Goal: Contribute content: Add original content to the website for others to see

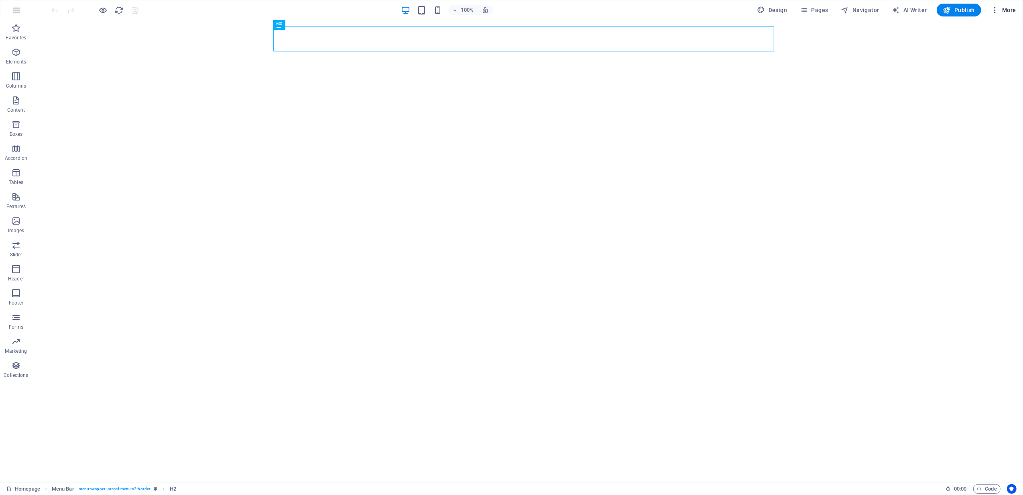
click at [1006, 9] on span "More" at bounding box center [1003, 10] width 25 height 8
click at [981, 124] on h6 "Files & Stock Photos" at bounding box center [987, 127] width 48 height 10
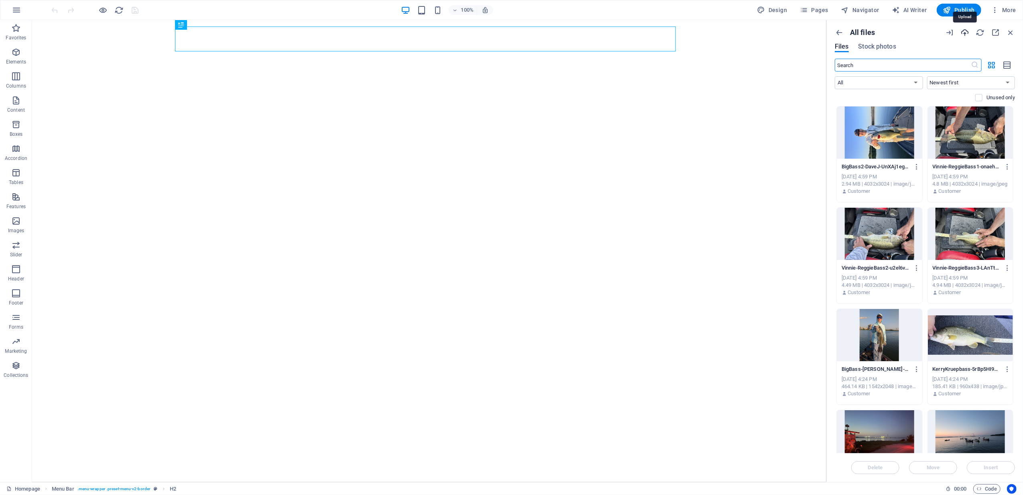
click at [967, 31] on icon "button" at bounding box center [965, 32] width 9 height 9
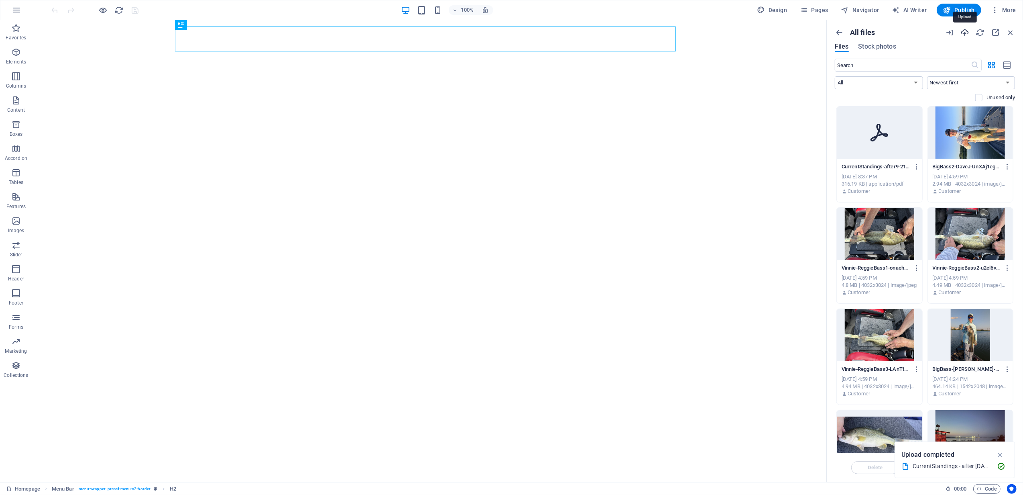
click at [965, 28] on icon "button" at bounding box center [965, 32] width 9 height 9
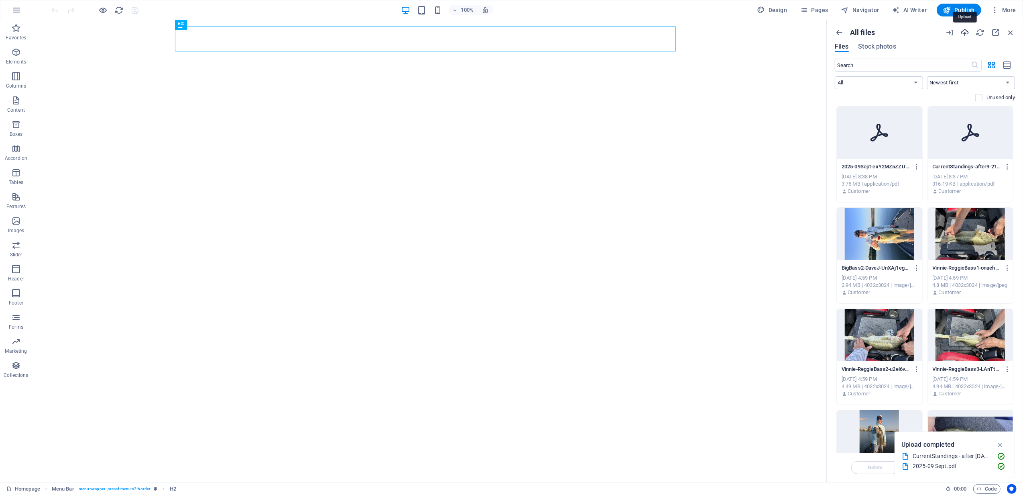
click at [967, 29] on icon "button" at bounding box center [965, 32] width 9 height 9
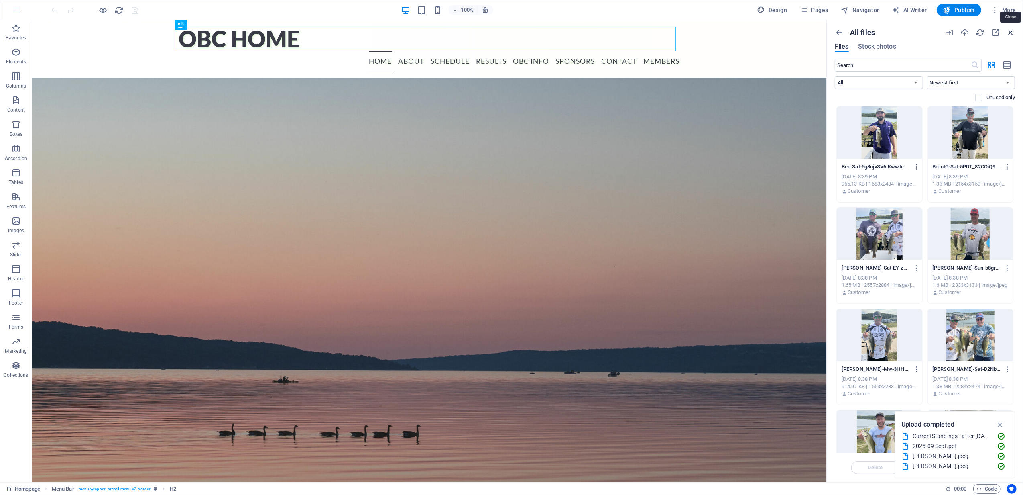
click at [1013, 31] on icon "button" at bounding box center [1010, 32] width 9 height 9
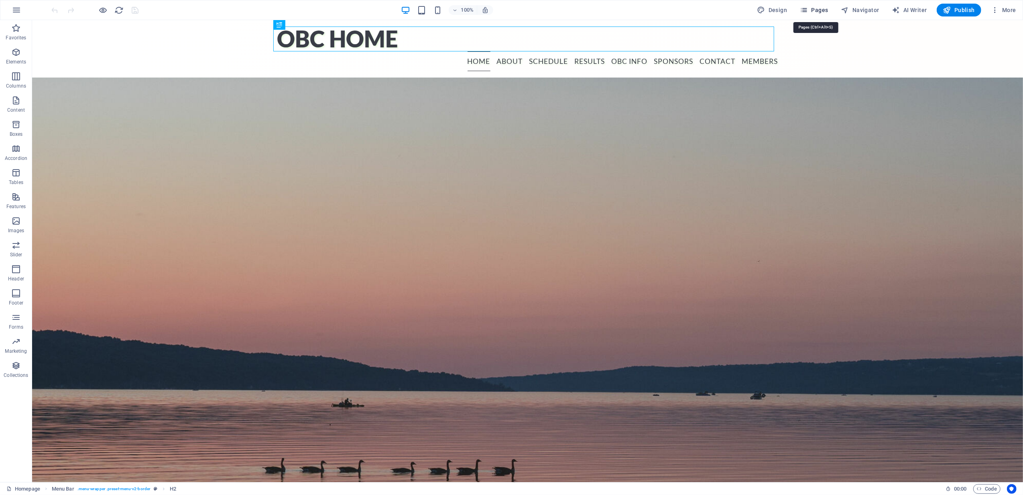
click at [815, 8] on span "Pages" at bounding box center [814, 10] width 28 height 8
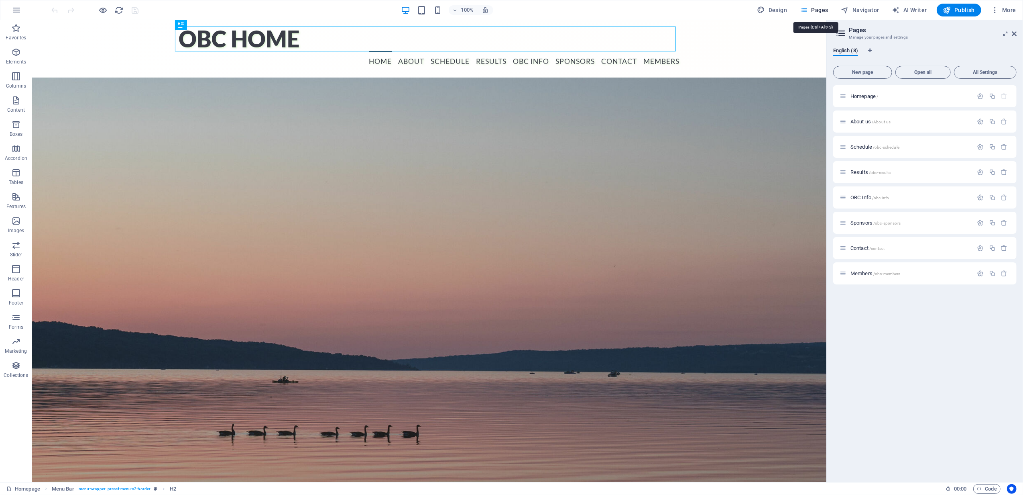
click at [819, 9] on span "Pages" at bounding box center [814, 10] width 28 height 8
click at [864, 168] on div "Results /obc-results" at bounding box center [907, 171] width 134 height 9
click at [864, 170] on span "Results /obc-results" at bounding box center [871, 172] width 41 height 6
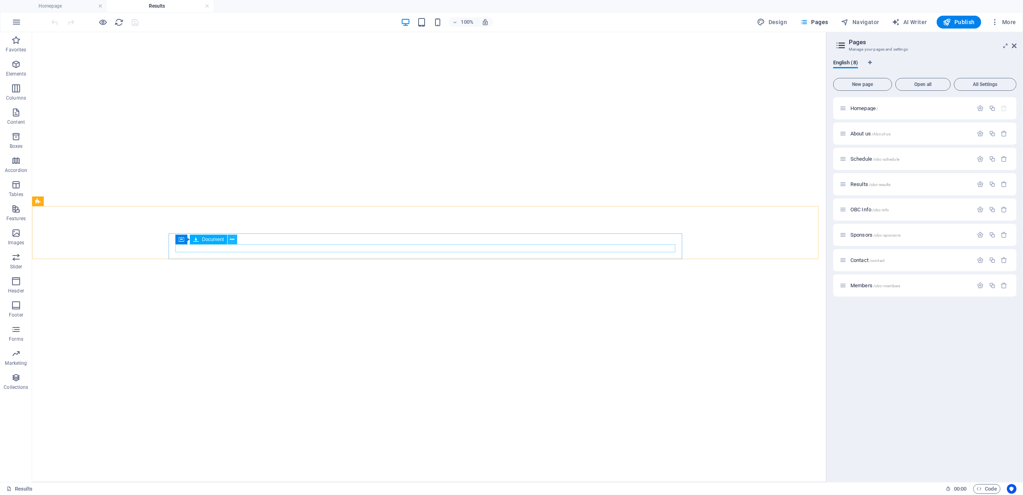
click at [234, 236] on icon at bounding box center [232, 239] width 4 height 8
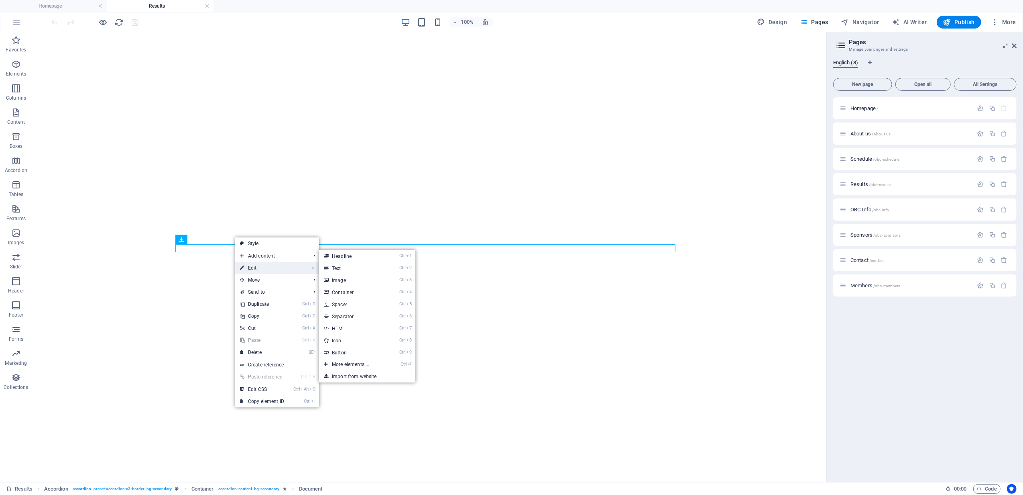
click at [256, 267] on link "⏎ Edit" at bounding box center [262, 268] width 54 height 12
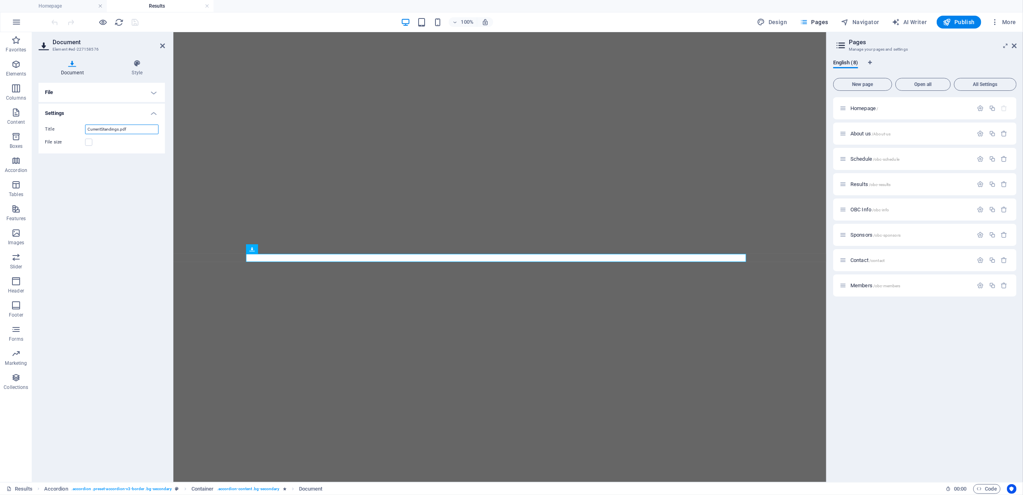
click at [136, 127] on input "CurrentStandings.pdf" at bounding box center [121, 129] width 73 height 10
click at [52, 88] on h4 "File" at bounding box center [102, 92] width 126 height 19
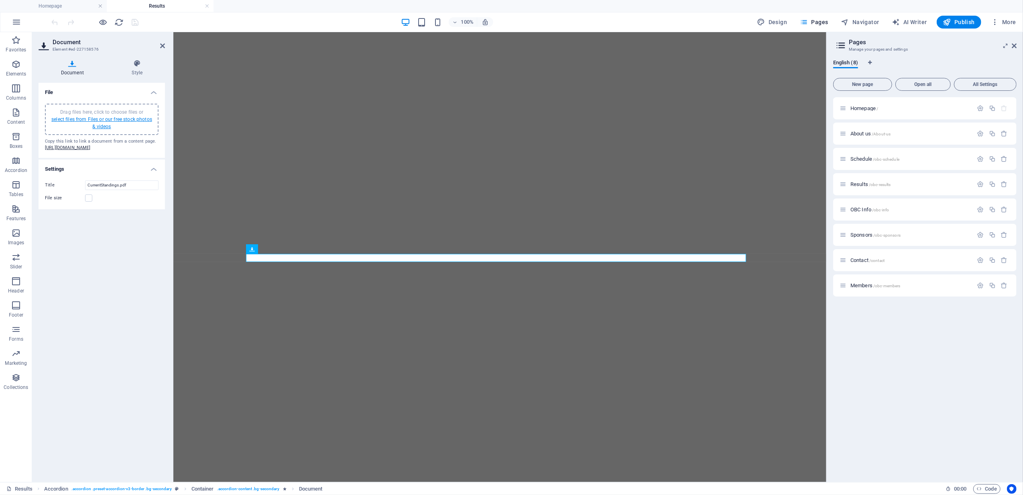
click at [105, 120] on link "select files from Files or our free stock photos & videos" at bounding box center [101, 122] width 101 height 13
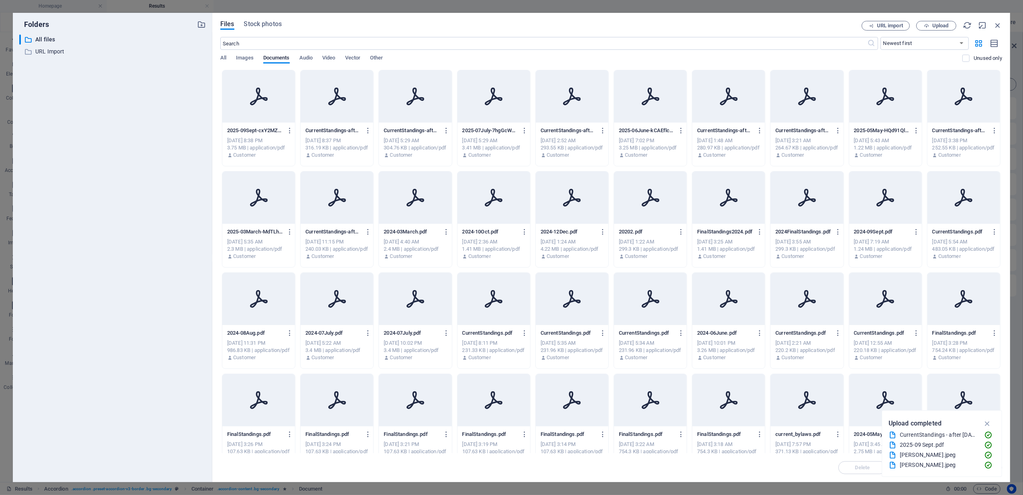
click at [328, 94] on icon at bounding box center [337, 96] width 19 height 19
click at [989, 422] on icon "button" at bounding box center [987, 423] width 9 height 9
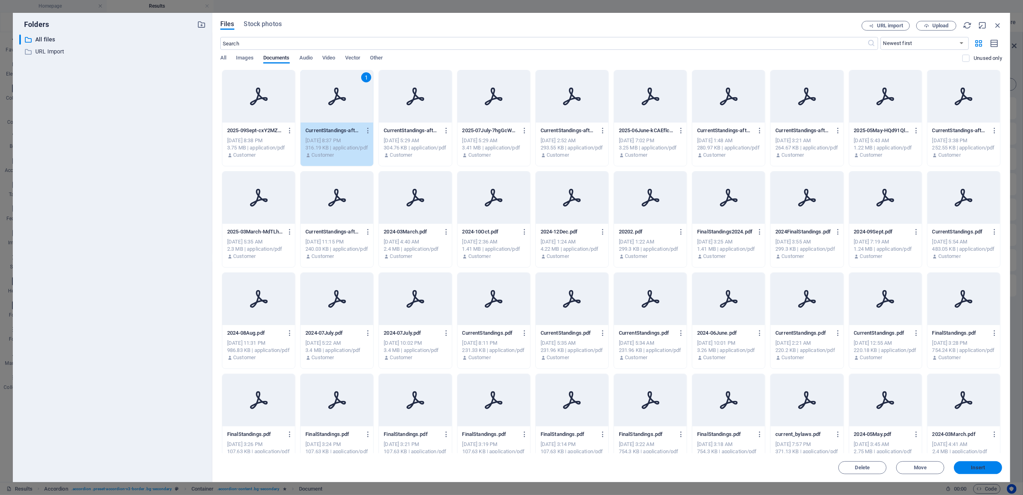
click at [984, 469] on span "Insert" at bounding box center [978, 467] width 14 height 5
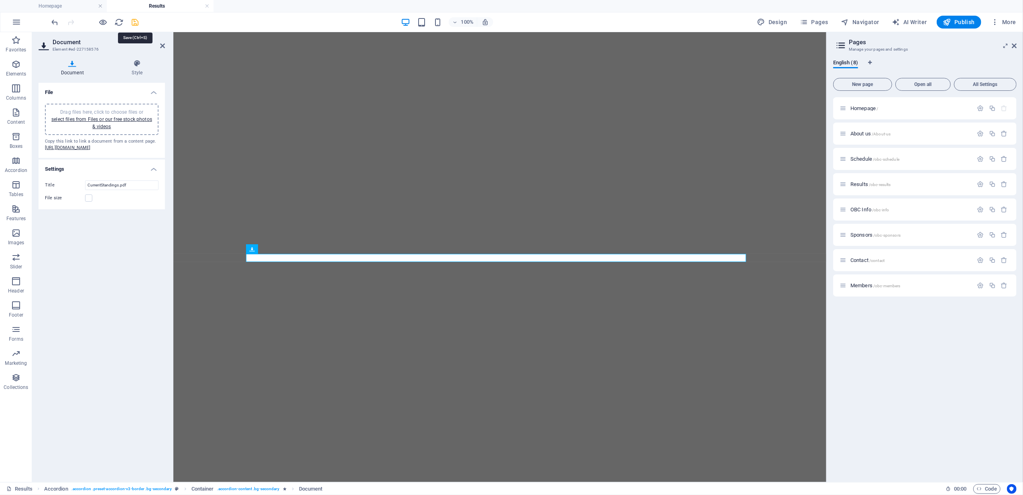
click at [134, 19] on icon "save" at bounding box center [135, 22] width 9 height 9
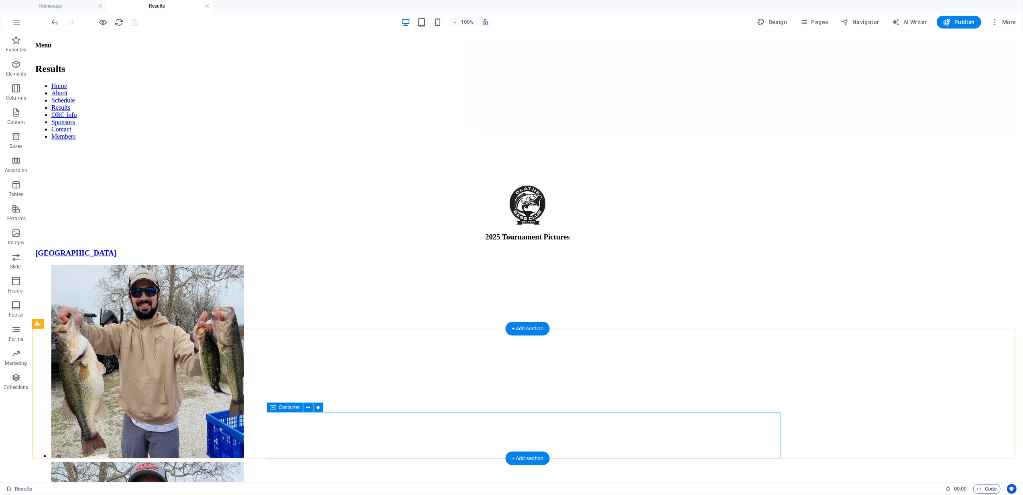
scroll to position [4194, 0]
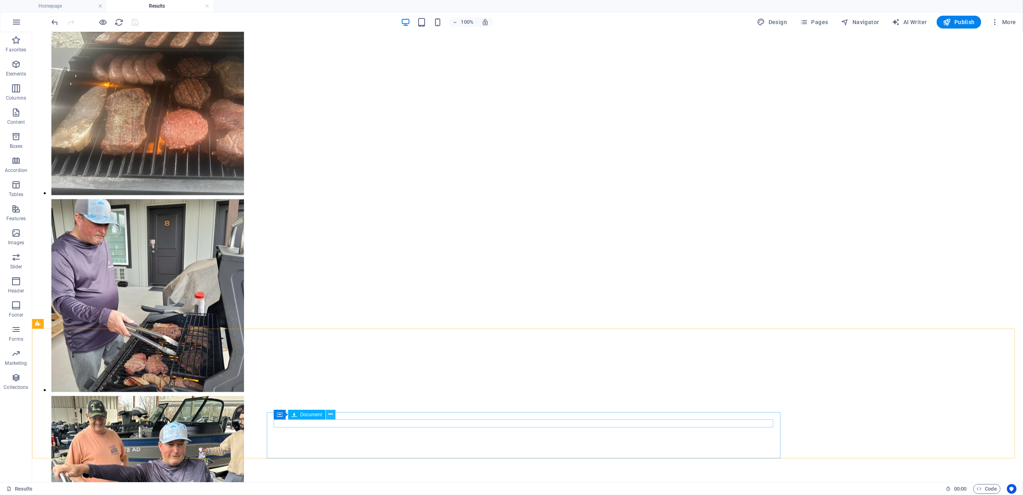
click at [332, 415] on icon at bounding box center [330, 414] width 4 height 8
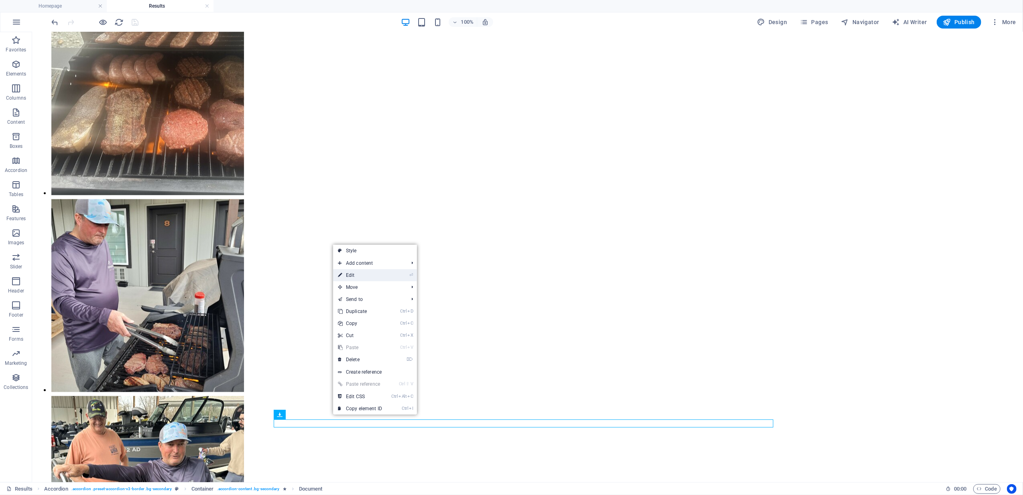
click at [360, 273] on link "⏎ Edit" at bounding box center [360, 275] width 54 height 12
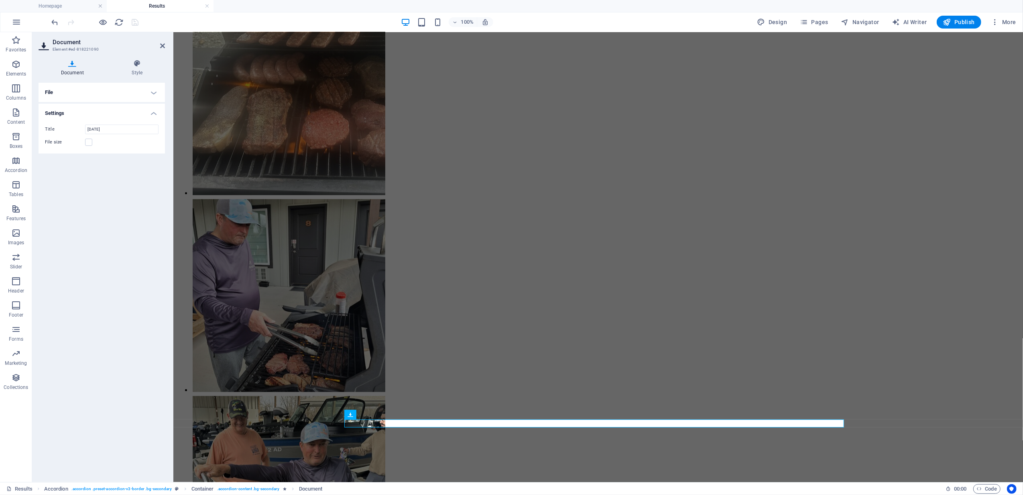
click at [58, 87] on h4 "File" at bounding box center [102, 92] width 126 height 19
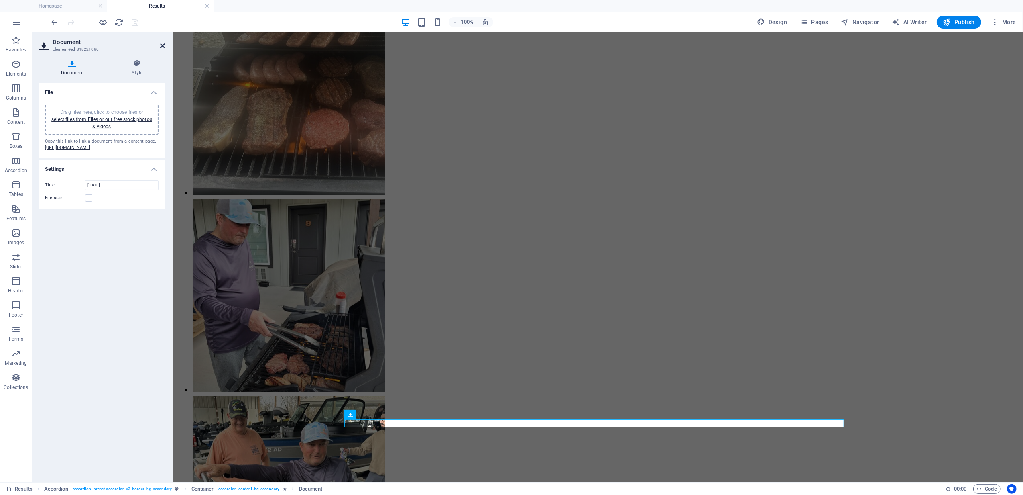
click at [161, 43] on icon at bounding box center [162, 46] width 5 height 6
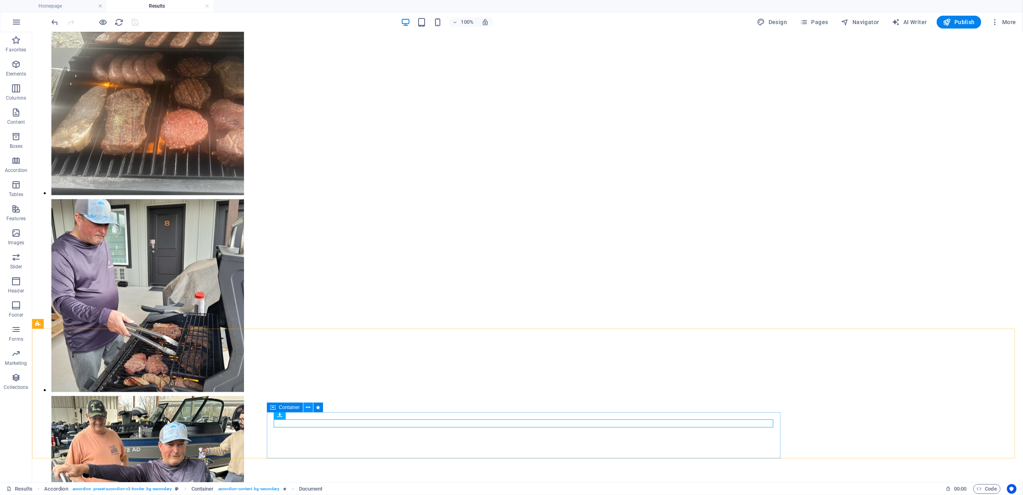
click at [310, 405] on icon at bounding box center [308, 407] width 4 height 8
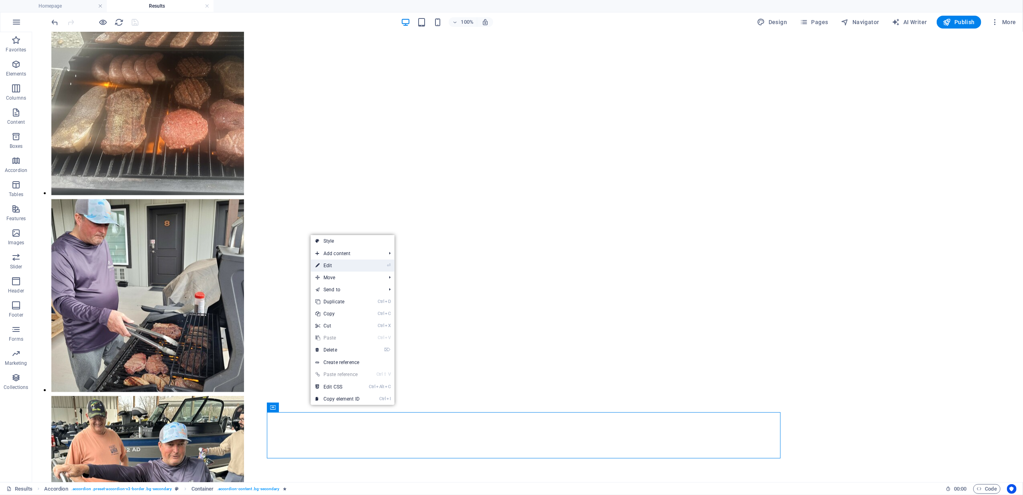
click at [342, 267] on link "⏎ Edit" at bounding box center [338, 265] width 54 height 12
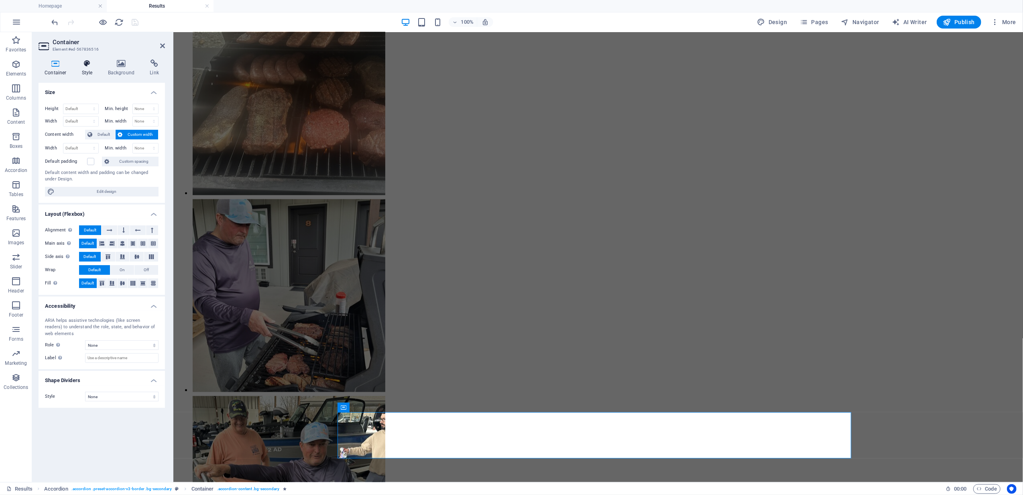
click at [87, 65] on icon at bounding box center [87, 63] width 23 height 8
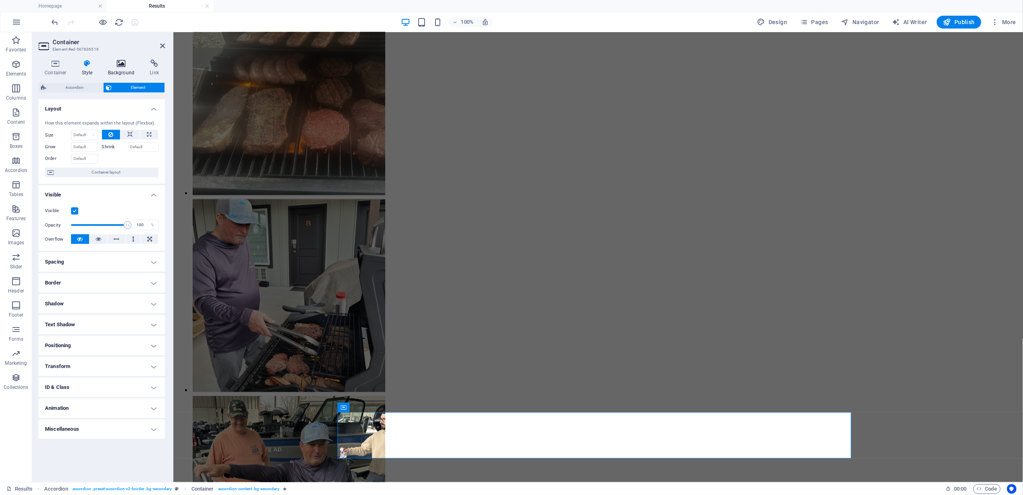
click at [120, 63] on icon at bounding box center [121, 63] width 39 height 8
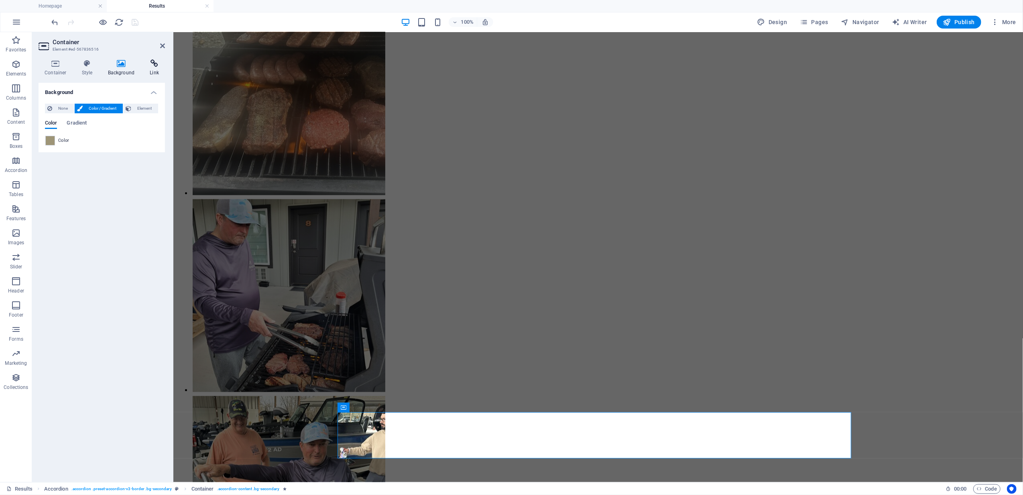
click at [153, 62] on icon at bounding box center [154, 63] width 21 height 8
click at [57, 63] on icon at bounding box center [56, 63] width 34 height 8
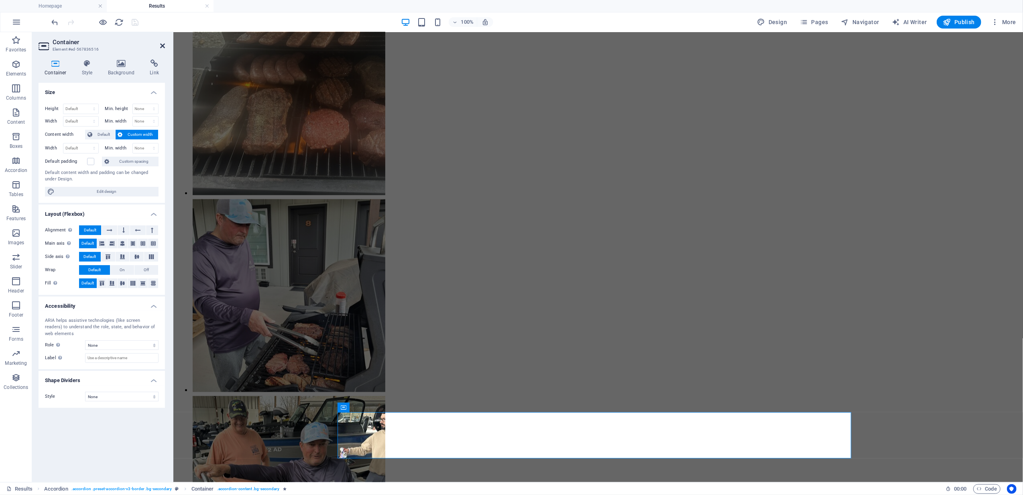
click at [162, 44] on icon at bounding box center [162, 46] width 5 height 6
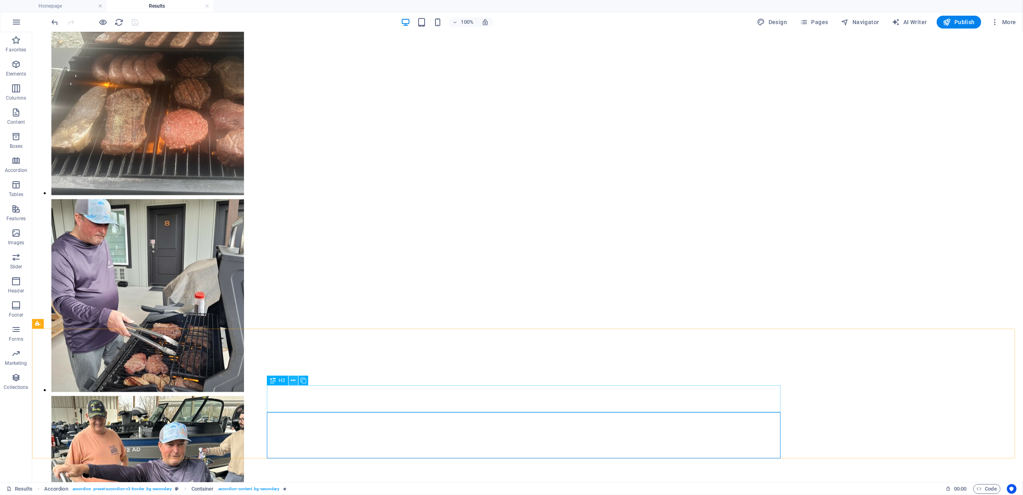
click at [294, 380] on icon at bounding box center [293, 380] width 4 height 8
click at [309, 407] on icon at bounding box center [308, 407] width 4 height 8
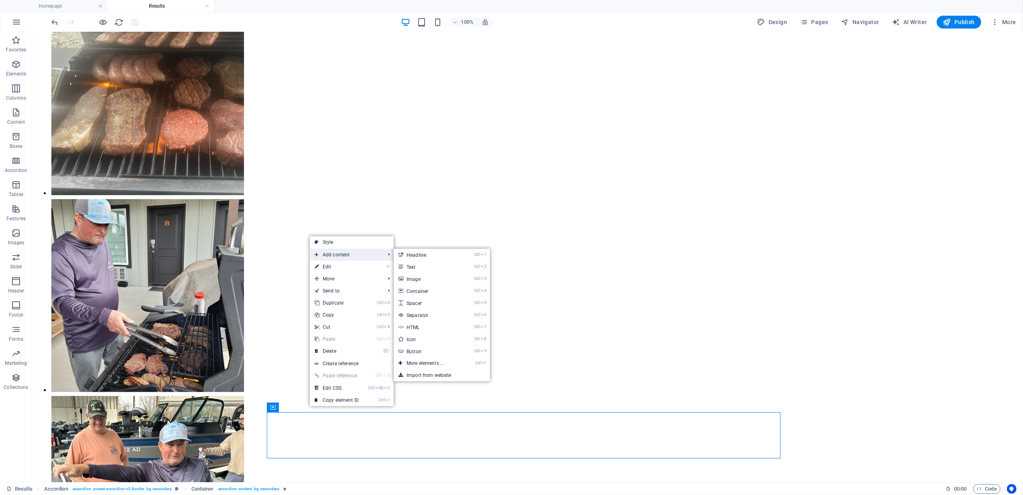
click at [342, 253] on span "Add content" at bounding box center [346, 254] width 72 height 12
click at [429, 361] on link "Ctrl ⏎ More elements ..." at bounding box center [427, 363] width 66 height 12
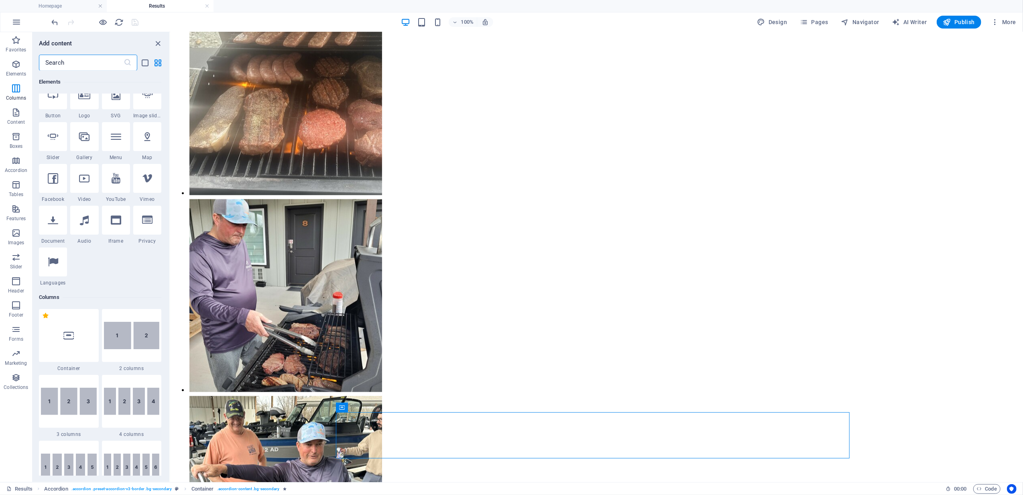
scroll to position [161, 0]
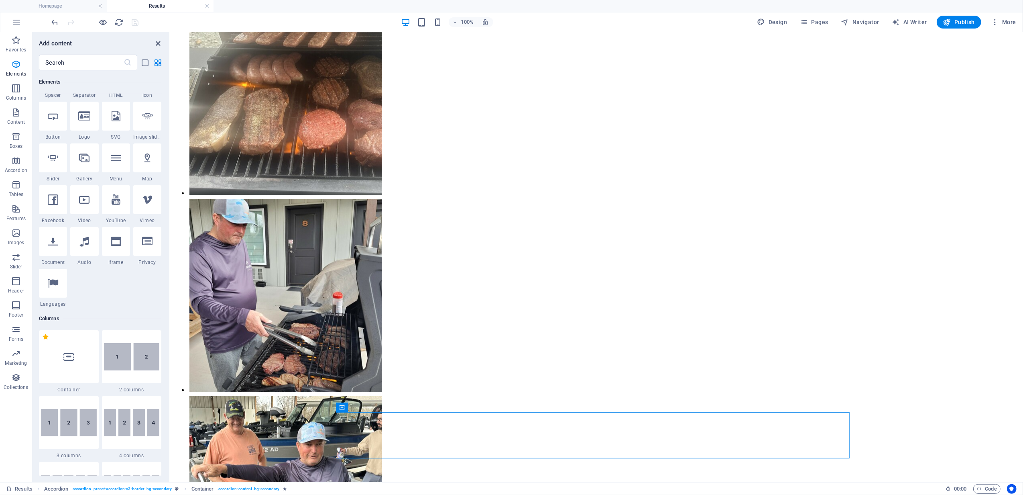
click at [161, 42] on icon "close panel" at bounding box center [158, 43] width 9 height 9
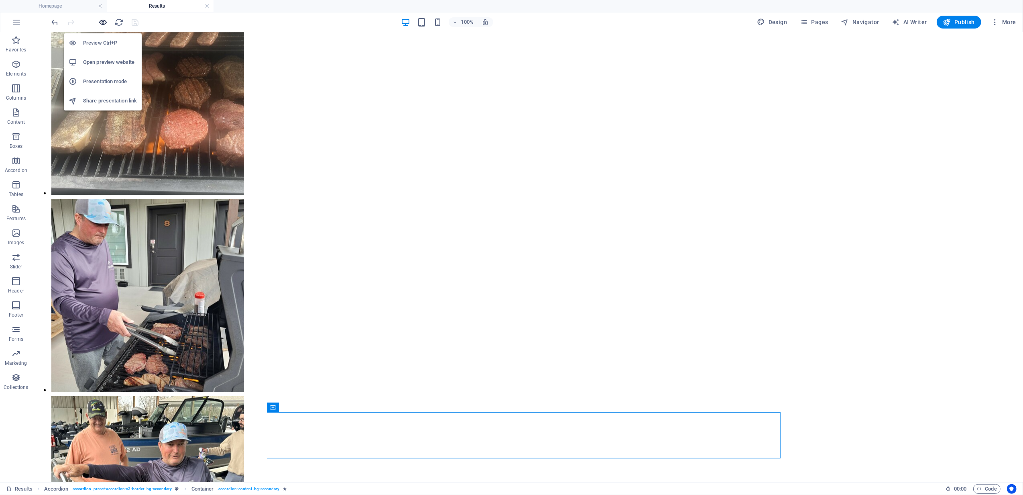
click at [103, 22] on icon "button" at bounding box center [103, 22] width 9 height 9
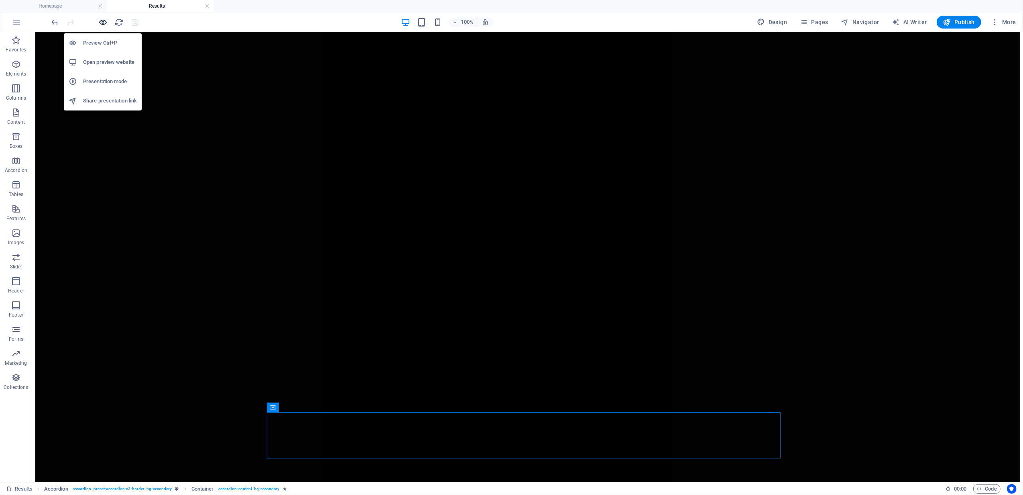
scroll to position [667, 0]
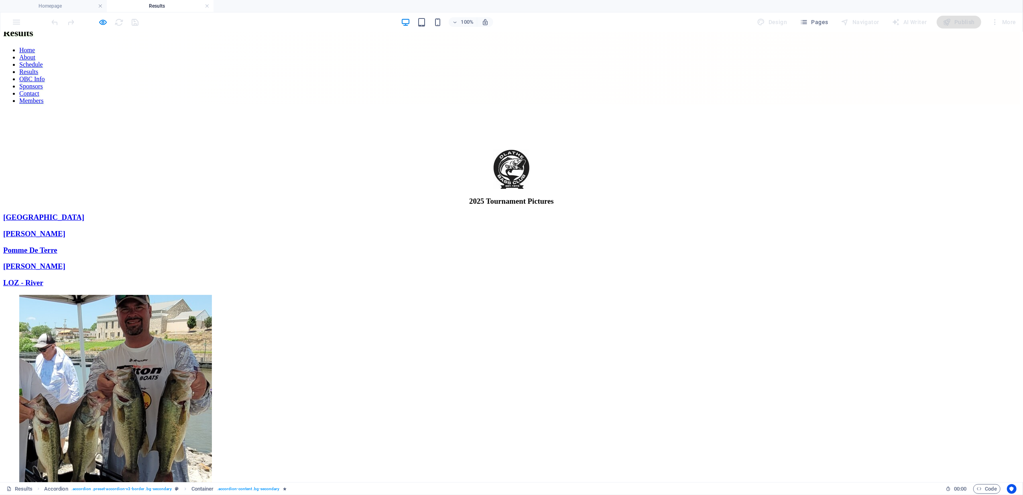
scroll to position [0, 0]
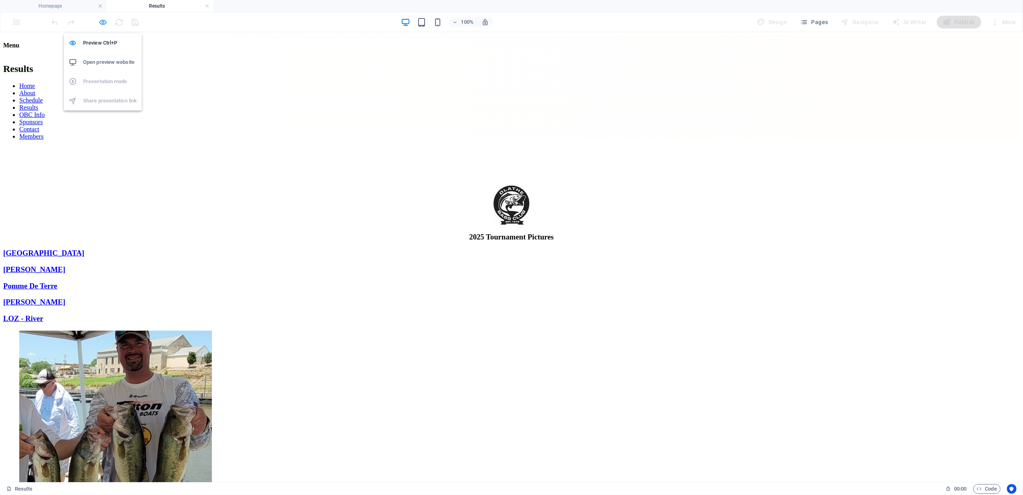
click at [102, 21] on icon "button" at bounding box center [103, 22] width 9 height 9
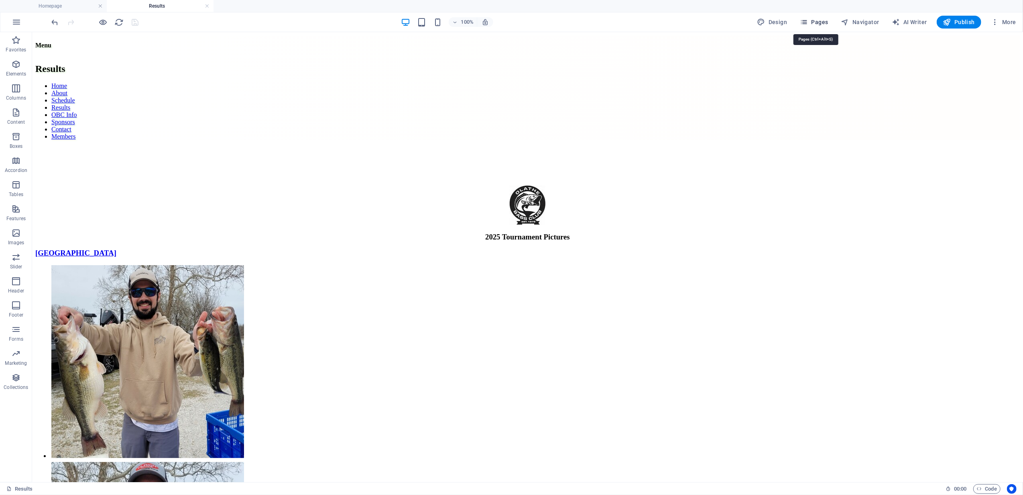
click at [824, 21] on span "Pages" at bounding box center [814, 22] width 28 height 8
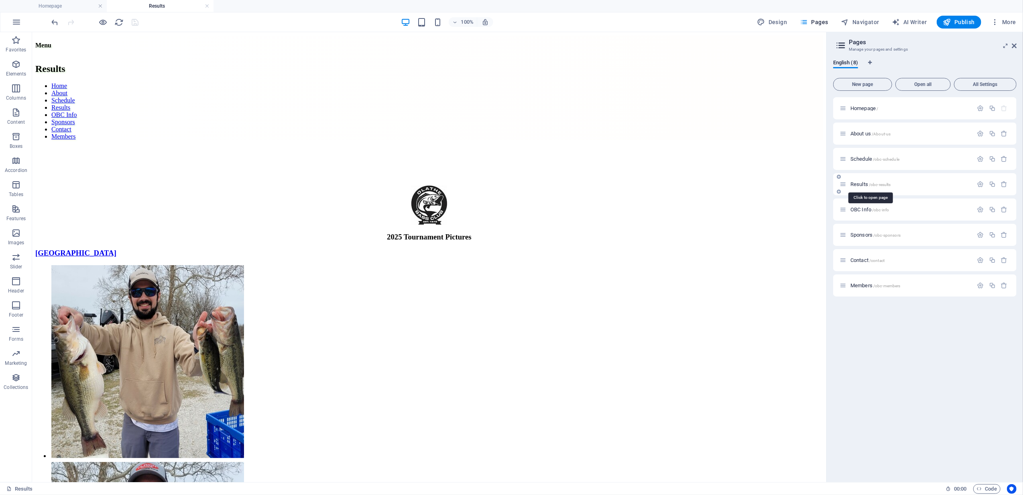
click at [871, 182] on span "/obc-results" at bounding box center [880, 184] width 22 height 4
click at [856, 183] on span "Results /obc-results" at bounding box center [871, 184] width 41 height 6
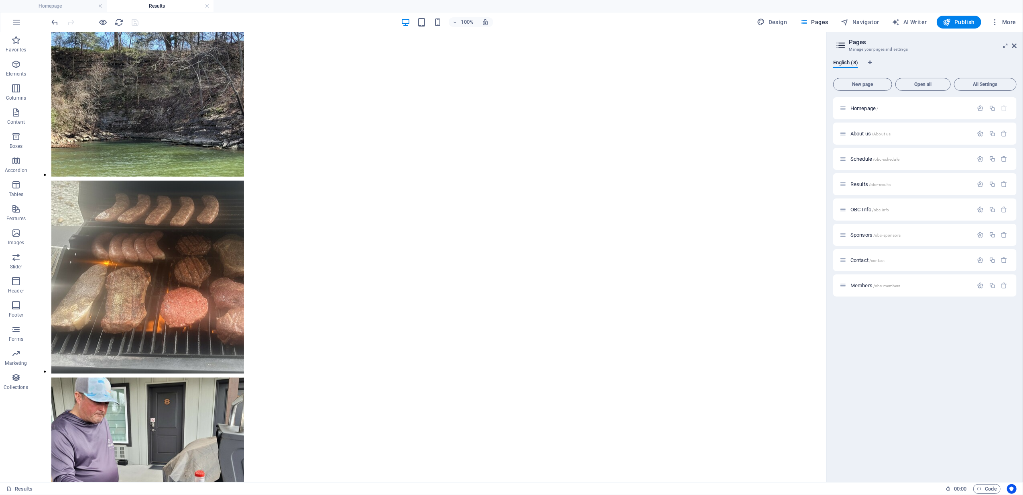
scroll to position [4022, 0]
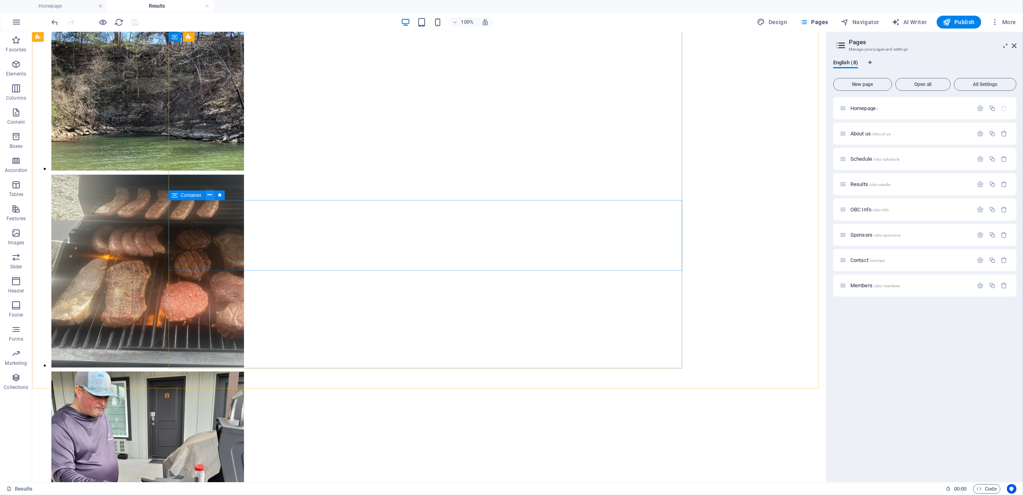
click at [209, 193] on icon at bounding box center [210, 195] width 4 height 8
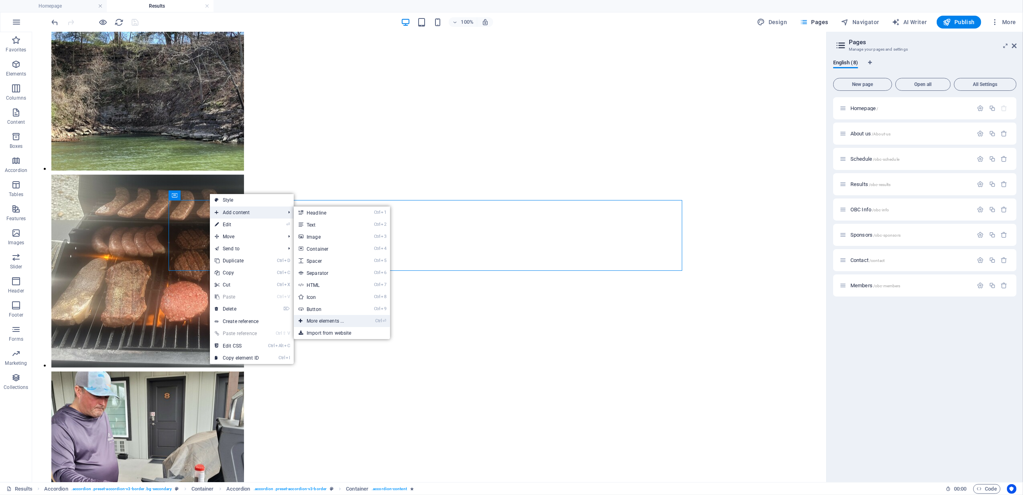
click at [323, 319] on link "Ctrl ⏎ More elements ..." at bounding box center [327, 321] width 66 height 12
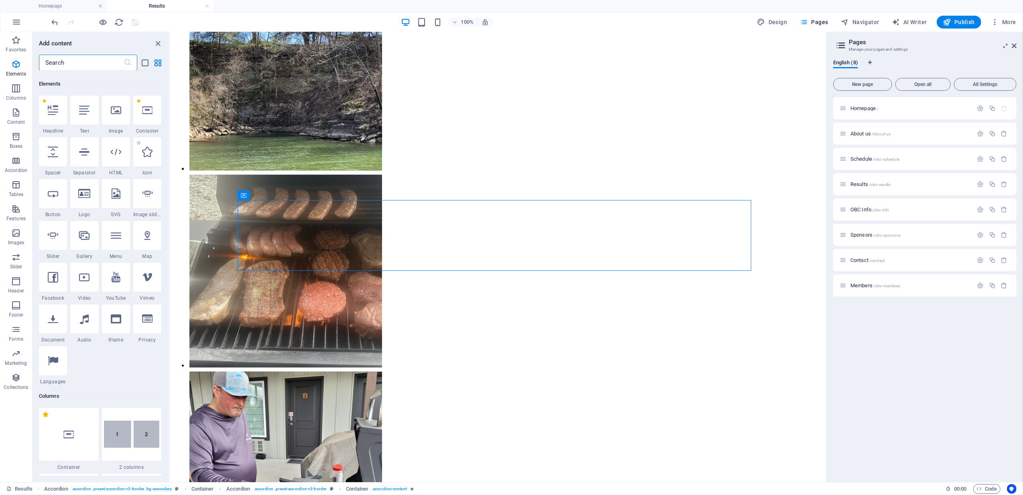
scroll to position [85, 0]
click at [92, 231] on div at bounding box center [84, 233] width 28 height 29
select select "4"
select select "%"
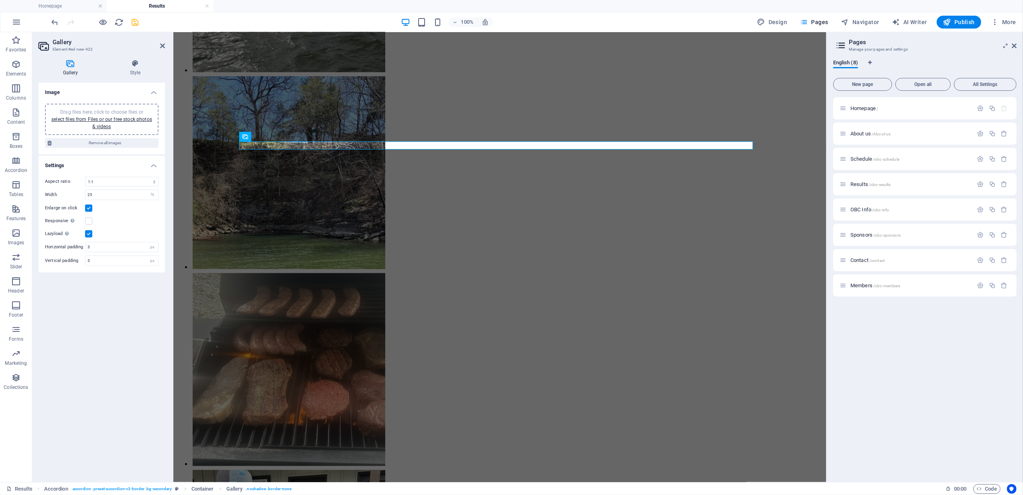
scroll to position [0, 0]
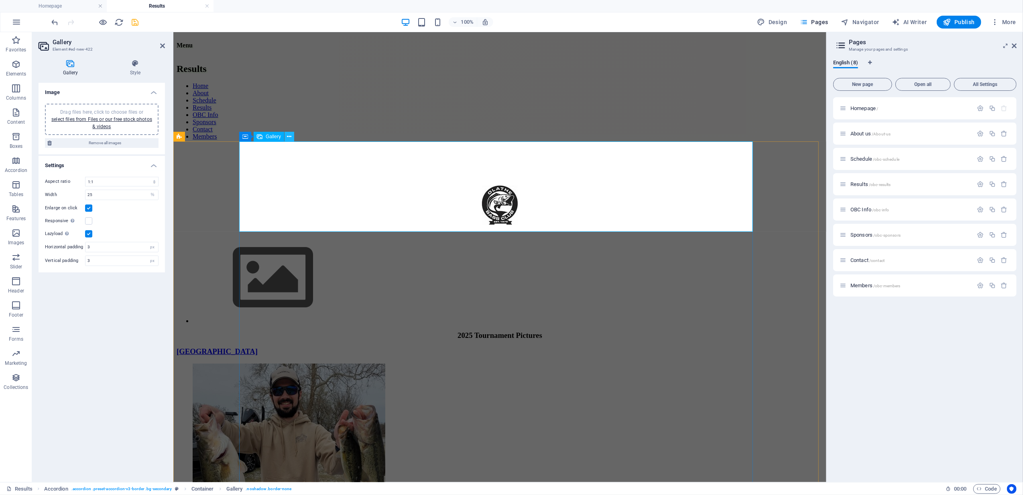
click at [291, 134] on icon at bounding box center [289, 136] width 4 height 8
click at [293, 134] on button at bounding box center [290, 137] width 10 height 10
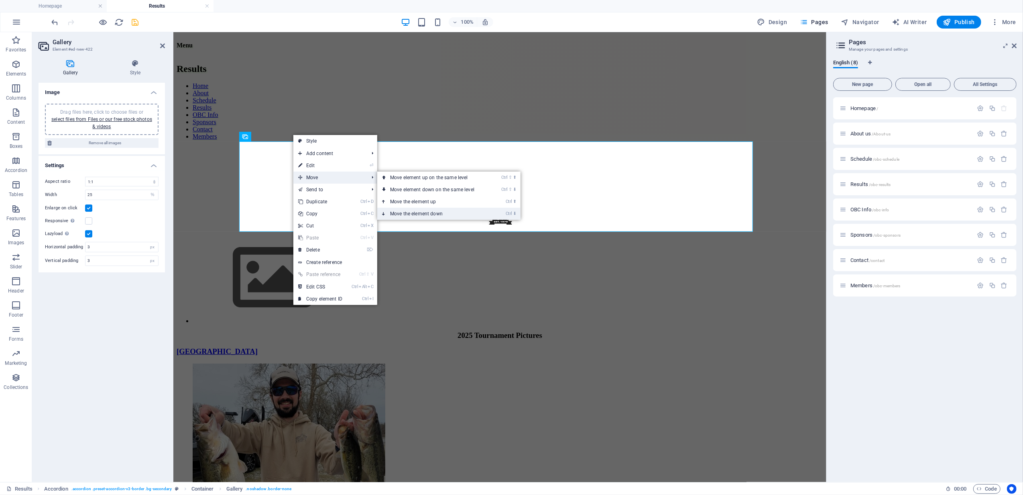
click at [432, 214] on link "Ctrl ⬇ Move the element down" at bounding box center [433, 214] width 113 height 12
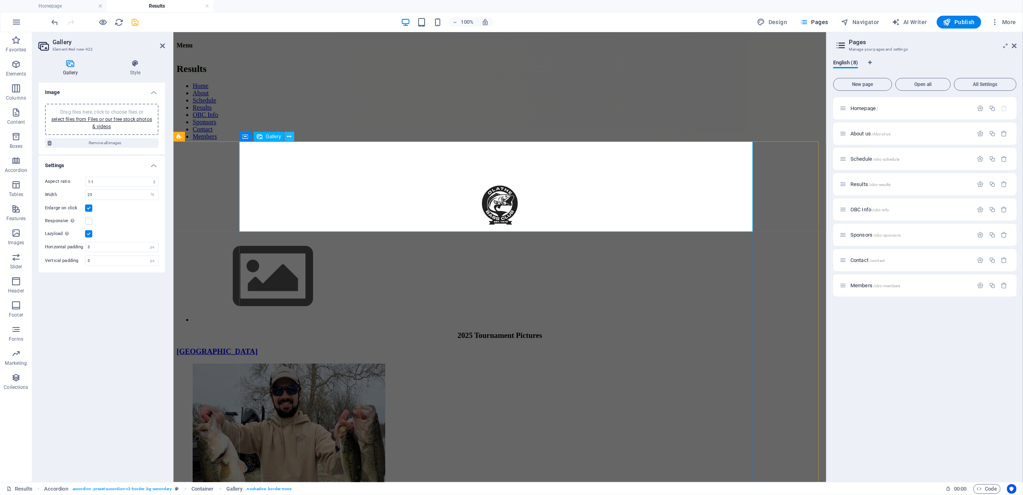
click at [291, 137] on icon at bounding box center [289, 136] width 4 height 8
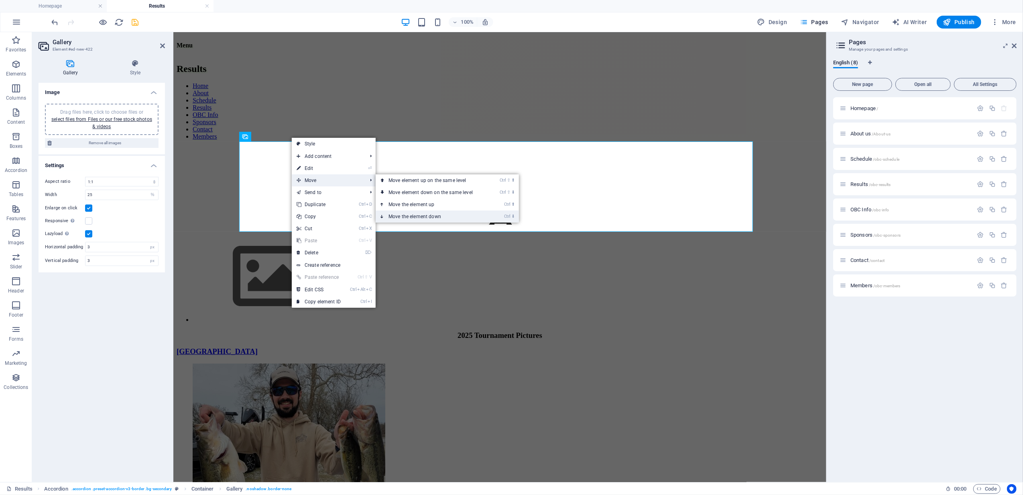
click at [431, 213] on link "Ctrl ⬇ Move the element down" at bounding box center [432, 216] width 113 height 12
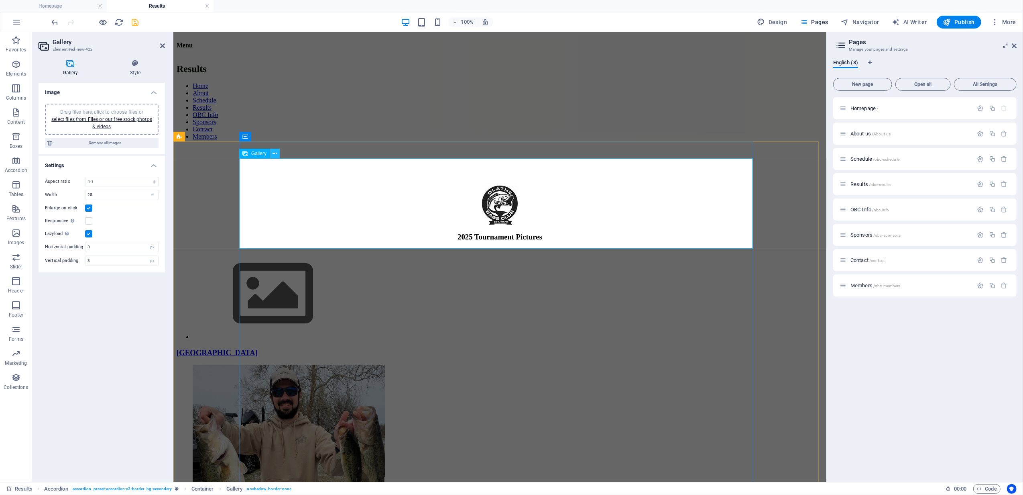
click at [277, 151] on icon at bounding box center [275, 153] width 4 height 8
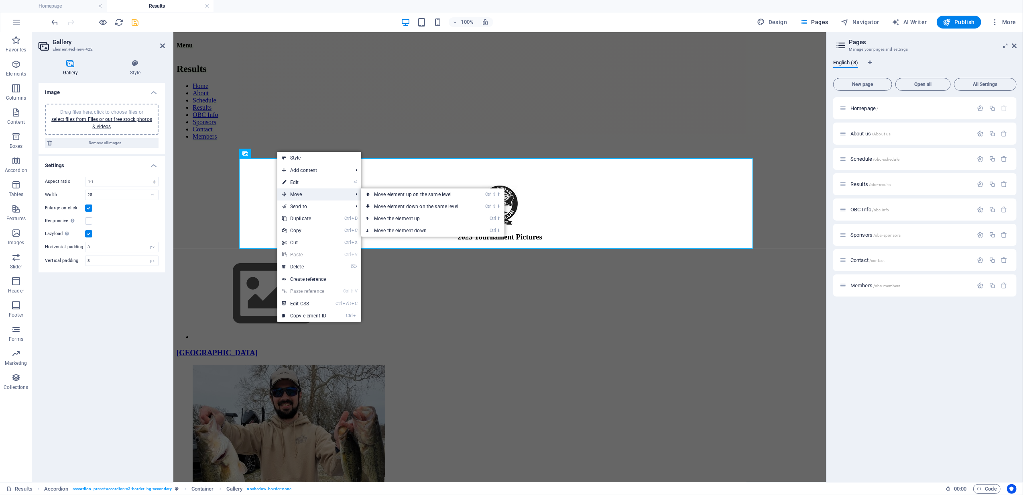
click at [301, 193] on span "Move" at bounding box center [313, 194] width 72 height 12
click at [421, 230] on link "Ctrl ⬇ Move the element down" at bounding box center [417, 230] width 113 height 12
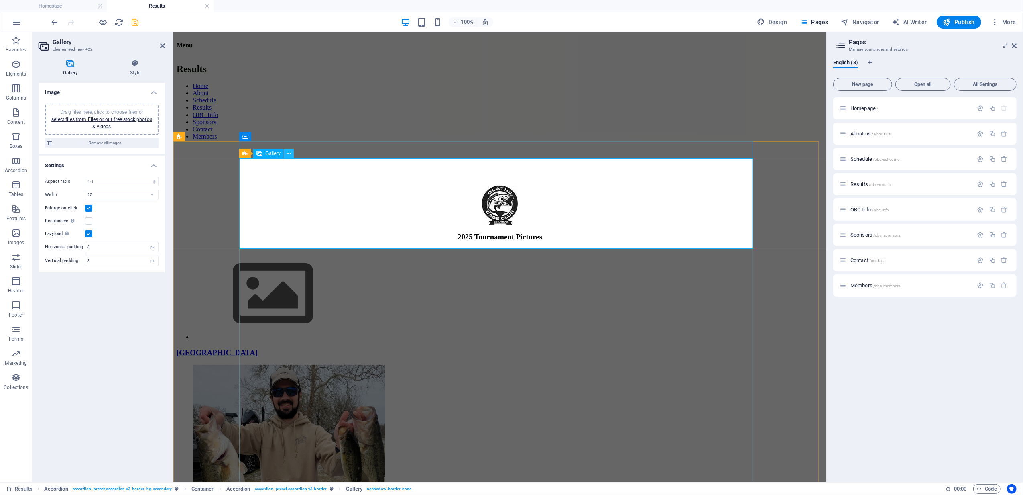
click at [287, 150] on icon at bounding box center [289, 153] width 4 height 8
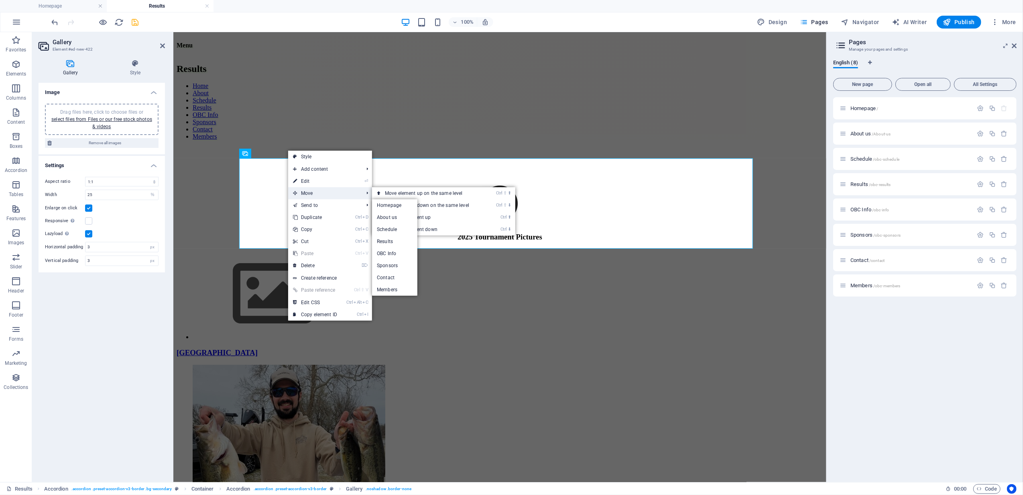
click at [319, 190] on span "Move" at bounding box center [324, 193] width 72 height 12
click at [418, 228] on link "Ctrl ⬇ Move the element down" at bounding box center [428, 229] width 113 height 12
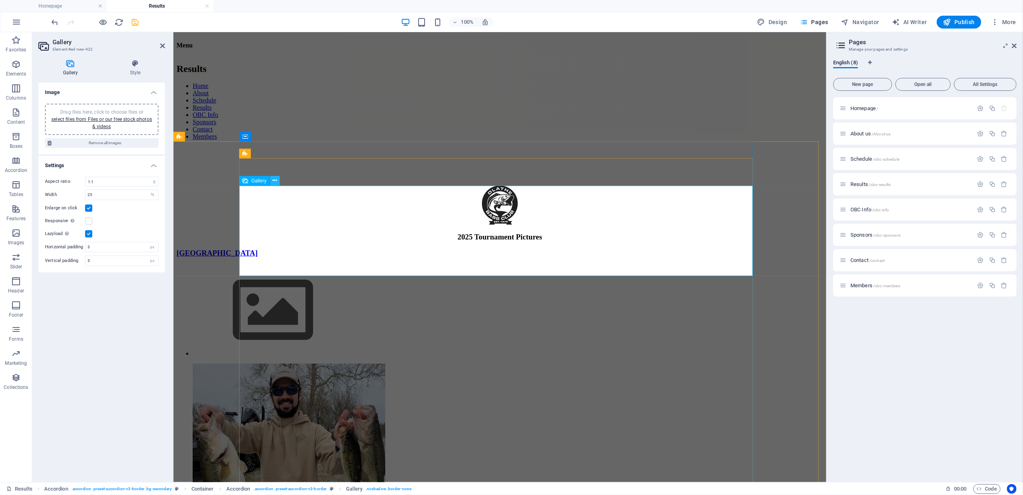
click at [274, 179] on icon at bounding box center [275, 180] width 4 height 8
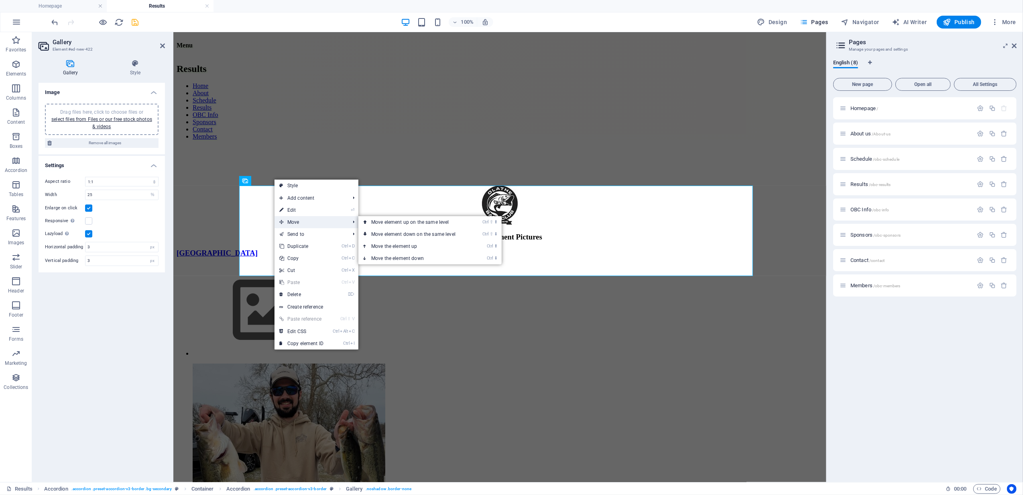
click at [302, 219] on span "Move" at bounding box center [311, 222] width 72 height 12
click at [419, 257] on link "Ctrl ⬇ Move the element down" at bounding box center [414, 258] width 113 height 12
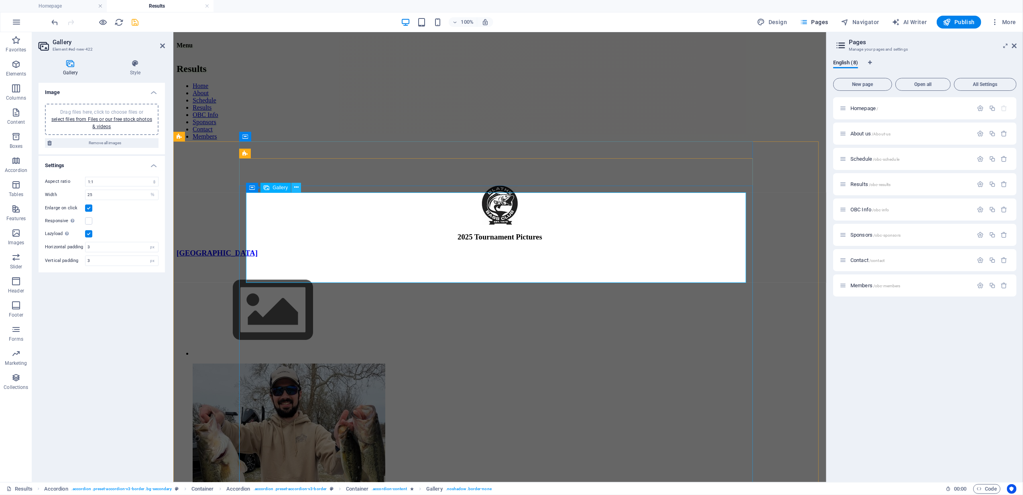
click at [297, 185] on icon at bounding box center [296, 187] width 4 height 8
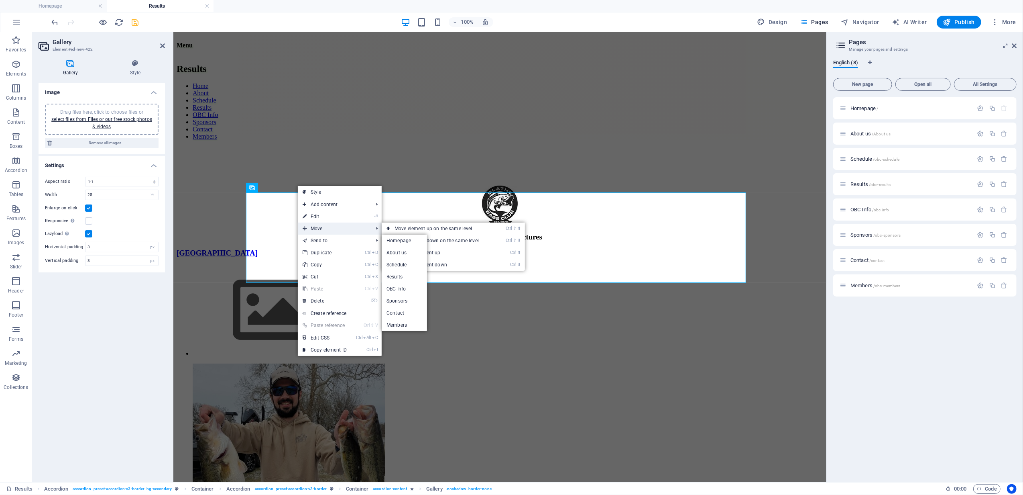
click at [328, 226] on span "Move" at bounding box center [334, 228] width 72 height 12
click at [432, 264] on link "Ctrl ⬇ Move the element down" at bounding box center [438, 264] width 113 height 12
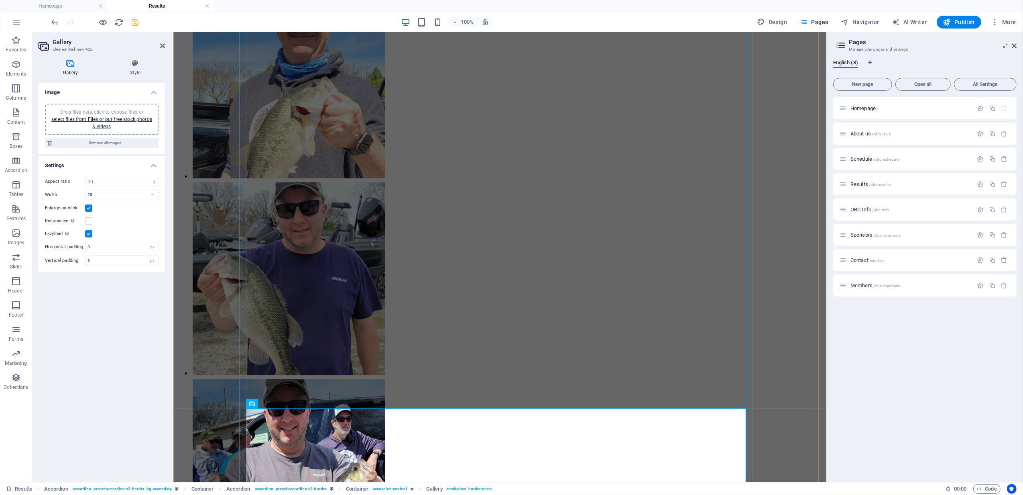
scroll to position [731, 0]
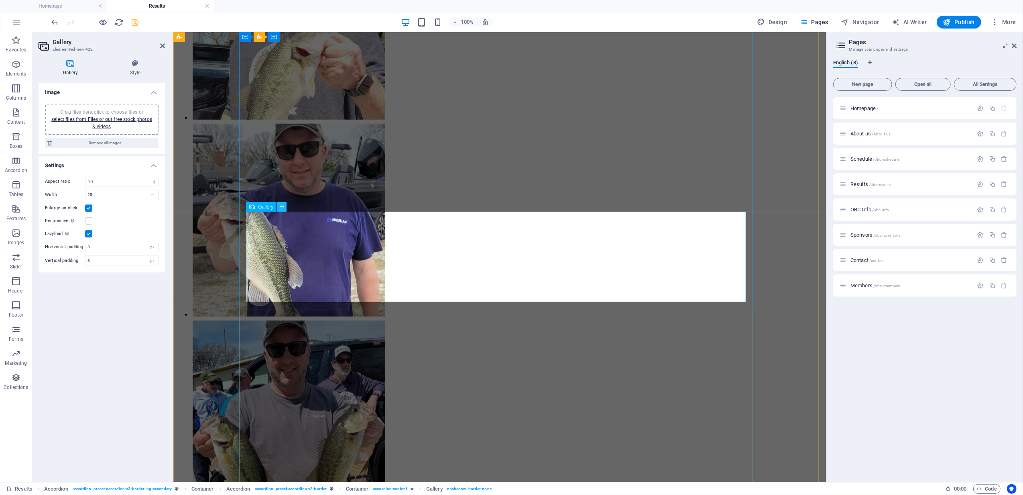
click at [281, 205] on icon at bounding box center [282, 207] width 4 height 8
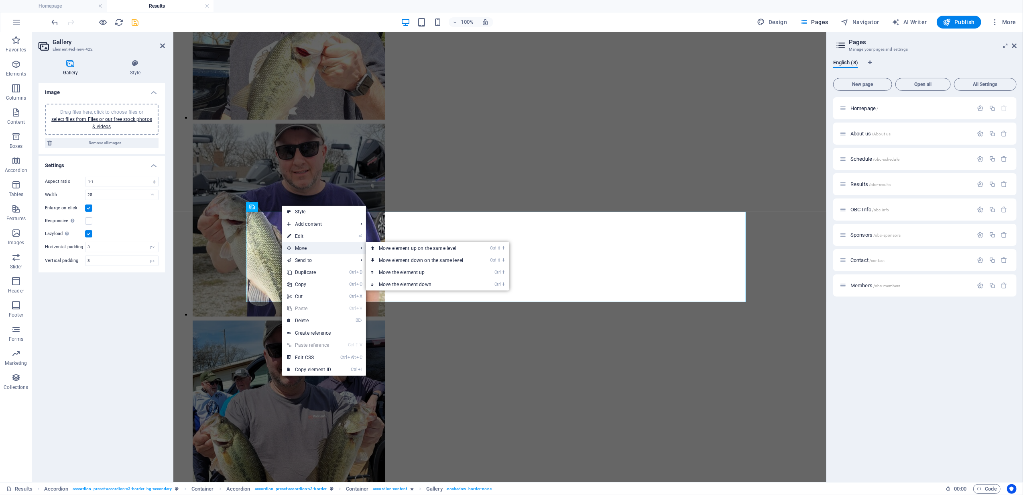
click at [307, 244] on span "Move" at bounding box center [318, 248] width 72 height 12
click at [413, 283] on link "Ctrl ⬇ Move the element down" at bounding box center [422, 284] width 113 height 12
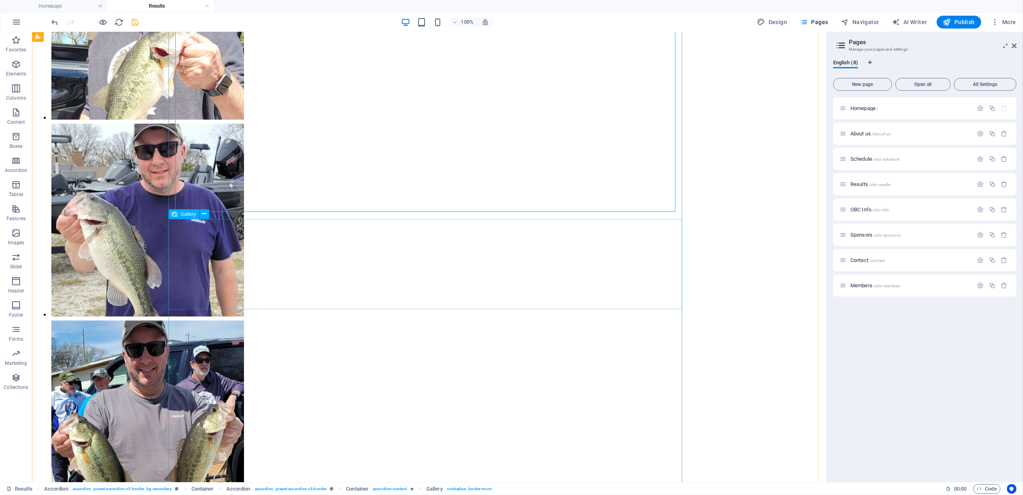
click at [205, 212] on icon at bounding box center [204, 214] width 4 height 8
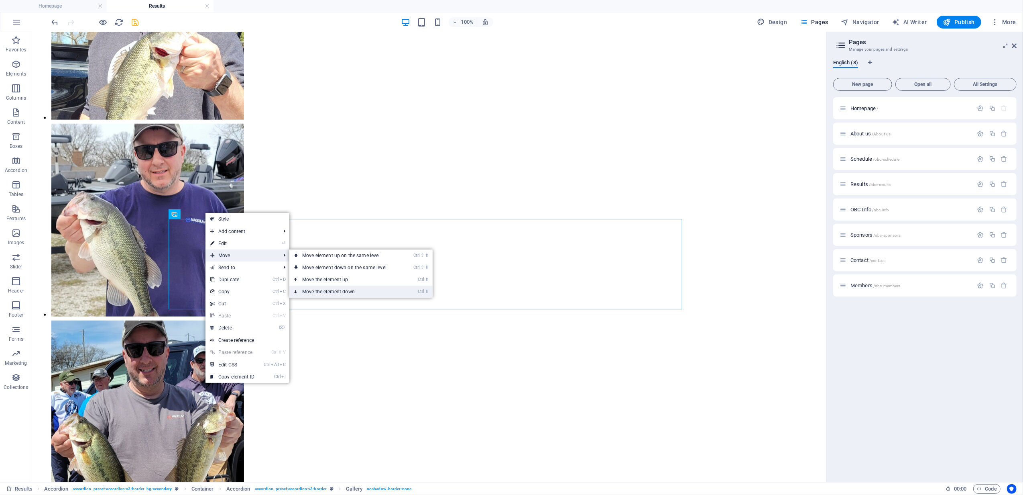
click at [336, 289] on link "Ctrl ⬇ Move the element down" at bounding box center [345, 291] width 113 height 12
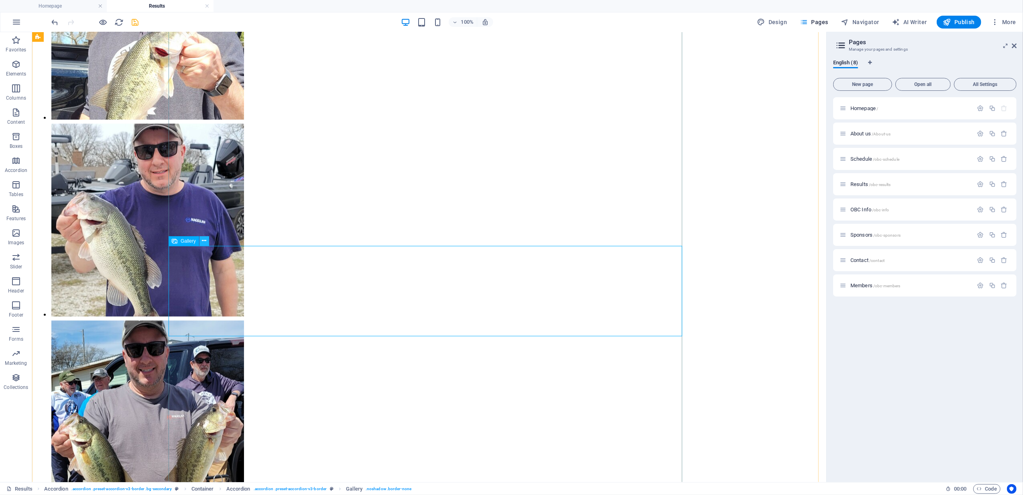
click at [203, 239] on icon at bounding box center [204, 240] width 4 height 8
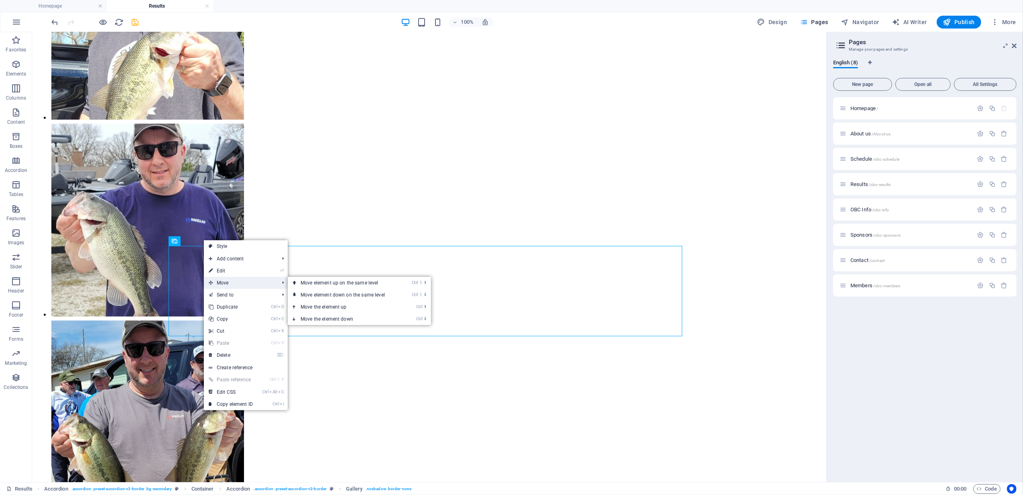
click at [226, 281] on span "Move" at bounding box center [240, 283] width 72 height 12
click at [341, 317] on link "Ctrl ⬇ Move the element down" at bounding box center [344, 319] width 113 height 12
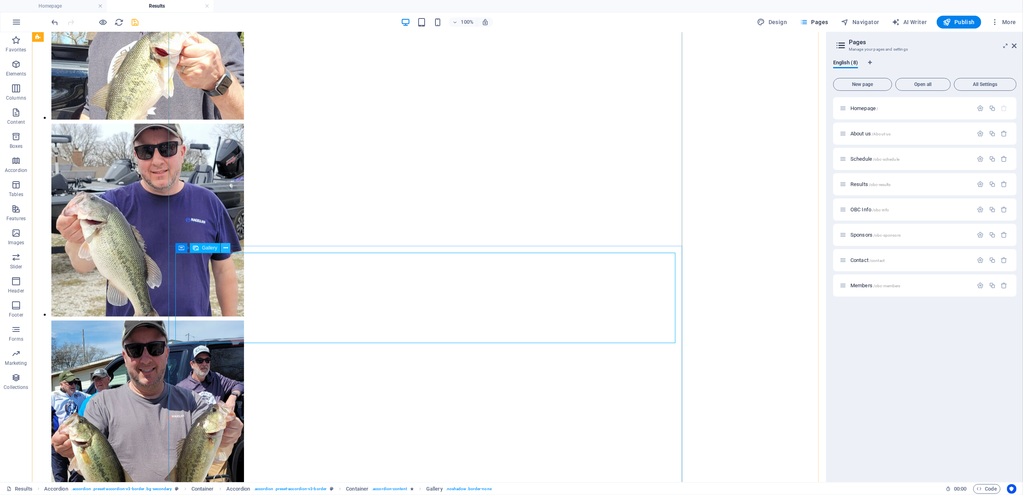
click at [222, 249] on button at bounding box center [226, 248] width 10 height 10
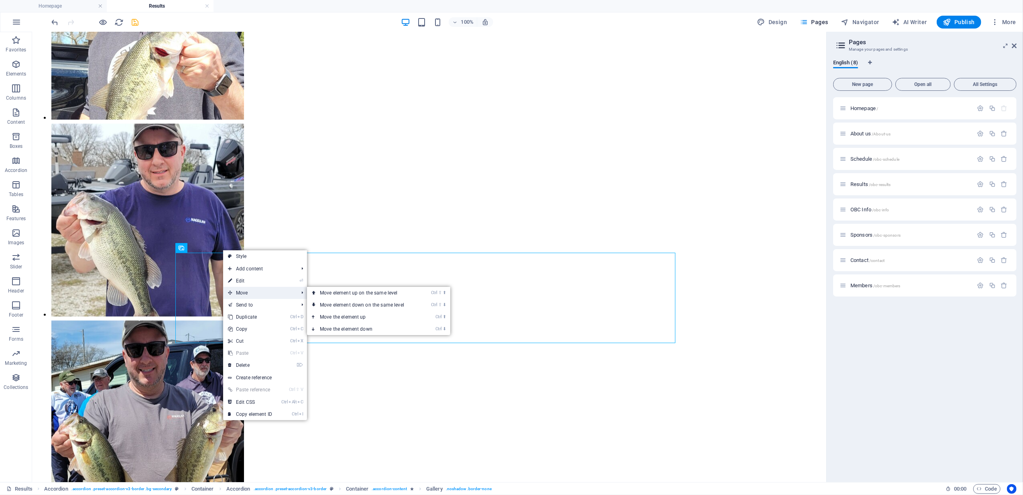
click at [241, 290] on span "Move" at bounding box center [259, 293] width 72 height 12
click at [353, 326] on link "Ctrl ⬇ Move the element down" at bounding box center [363, 329] width 113 height 12
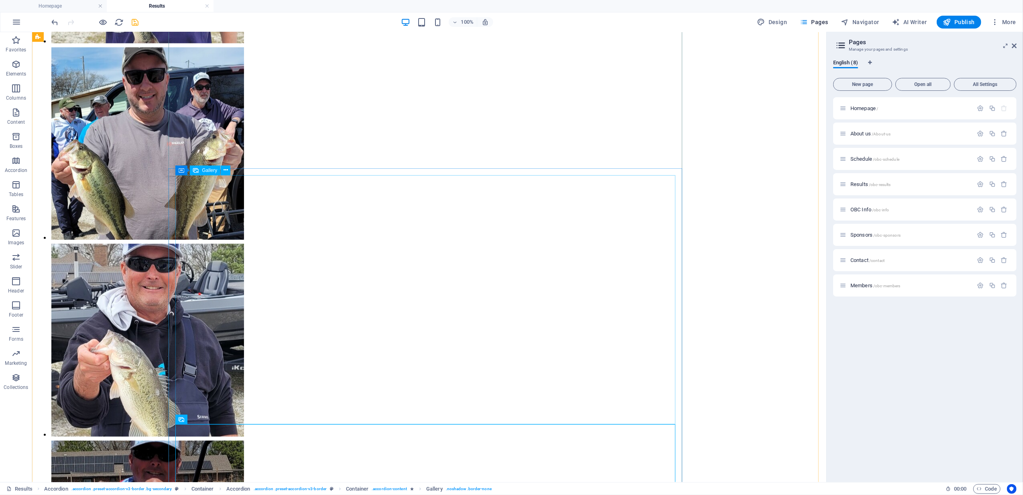
scroll to position [1021, 0]
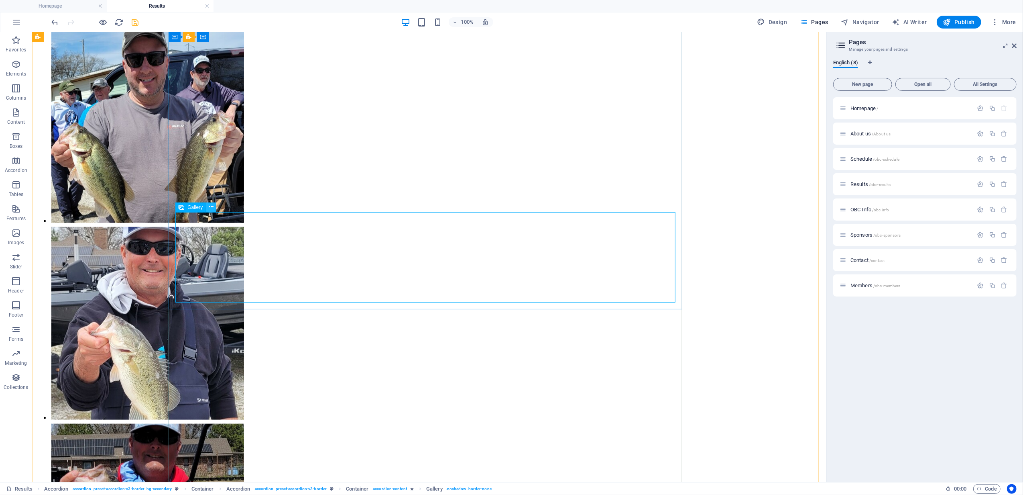
click at [211, 204] on icon at bounding box center [211, 207] width 4 height 8
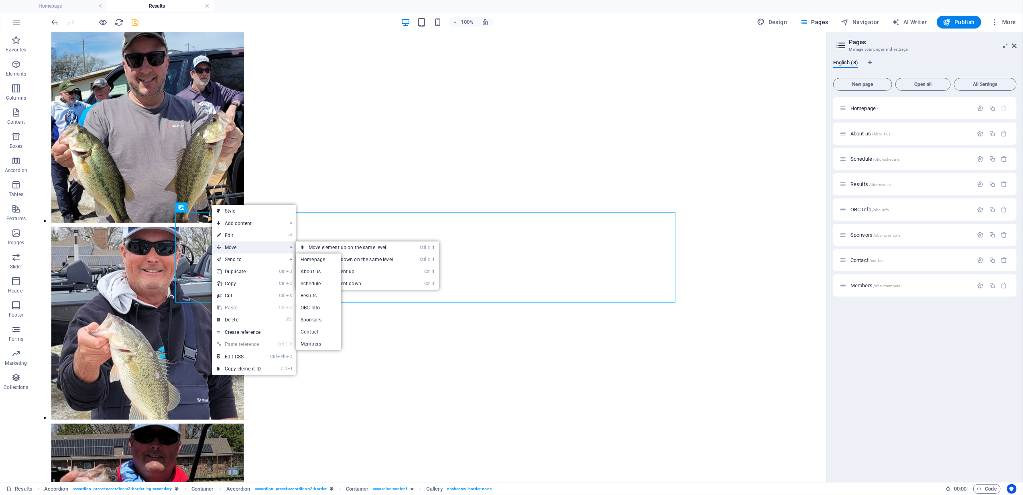
click at [244, 242] on span "Move" at bounding box center [248, 247] width 72 height 12
click at [336, 283] on link "Ctrl ⬇ Move the element down" at bounding box center [352, 283] width 113 height 12
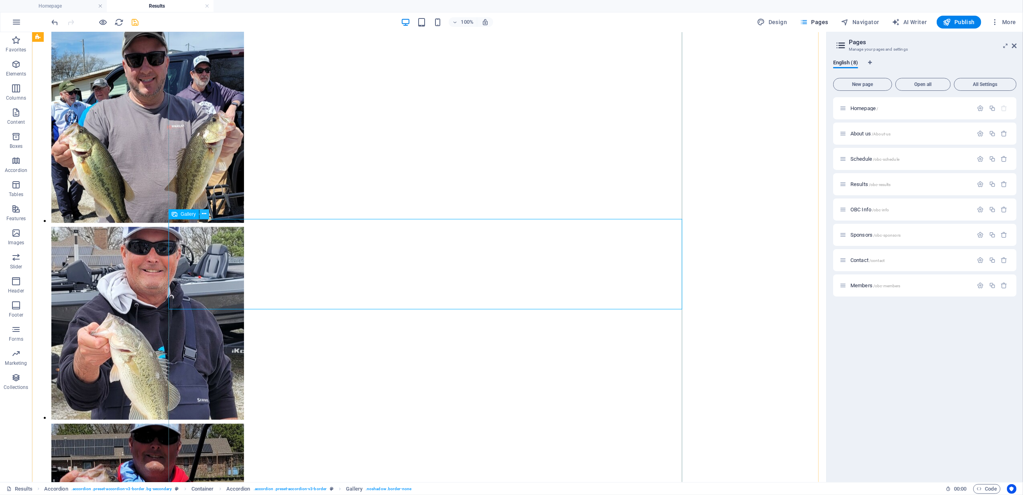
click at [204, 213] on icon at bounding box center [204, 214] width 4 height 8
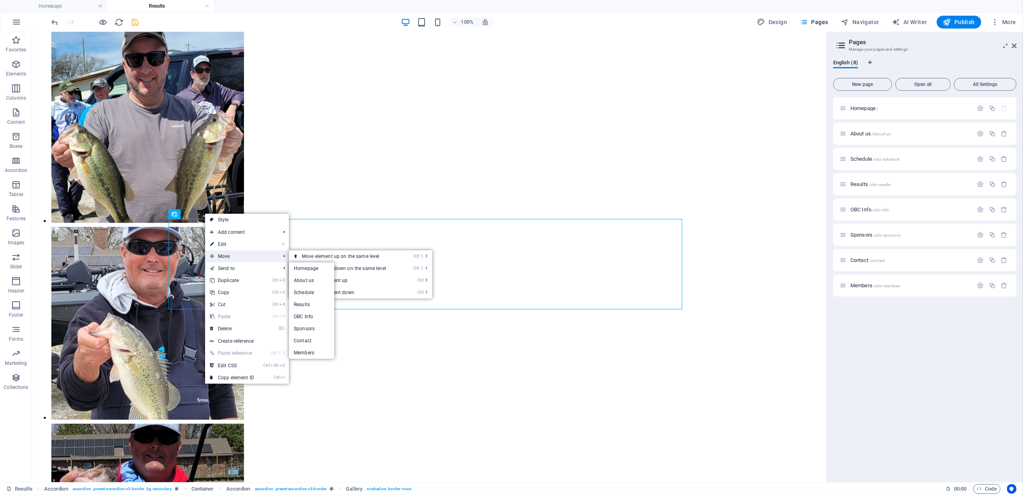
click at [232, 257] on span "Move" at bounding box center [241, 256] width 72 height 12
click at [343, 291] on link "Ctrl ⬇ Move the element down" at bounding box center [345, 292] width 113 height 12
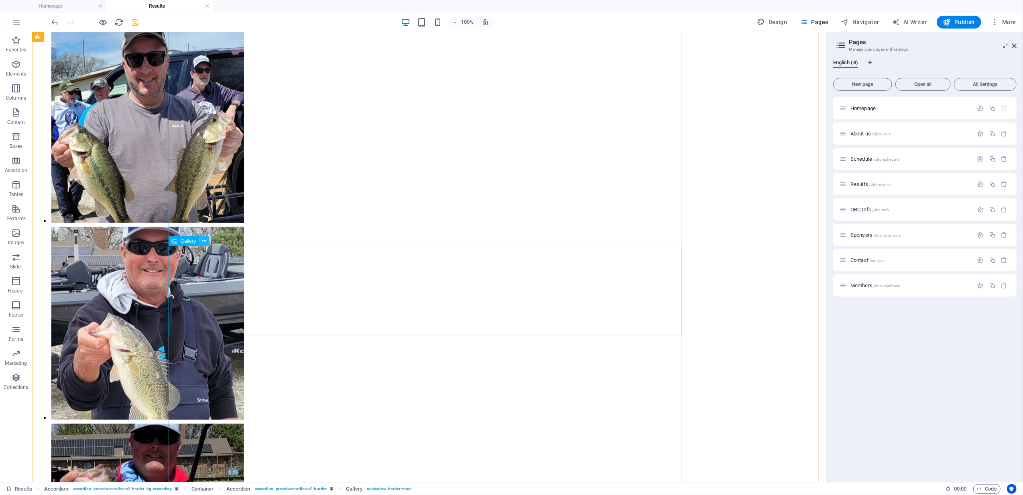
click at [203, 241] on icon at bounding box center [204, 241] width 4 height 8
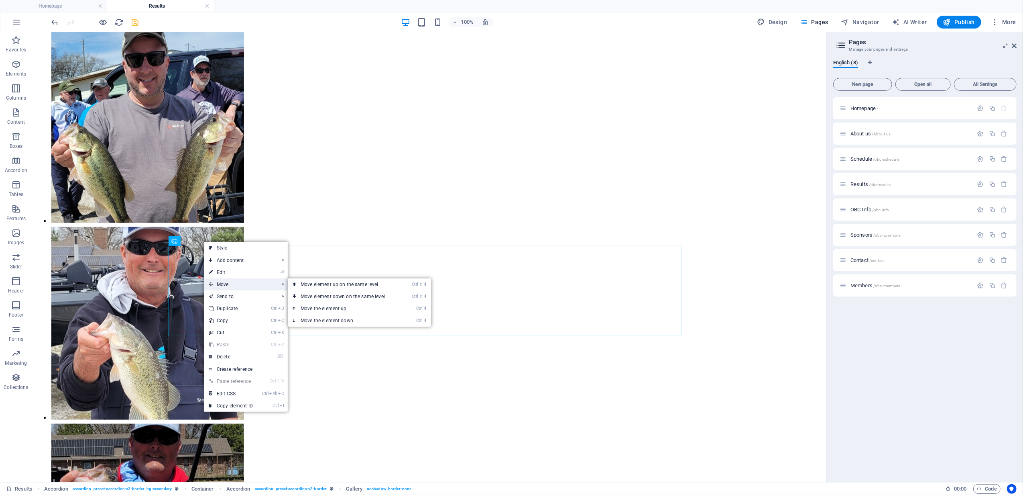
click at [230, 283] on span "Move" at bounding box center [240, 284] width 72 height 12
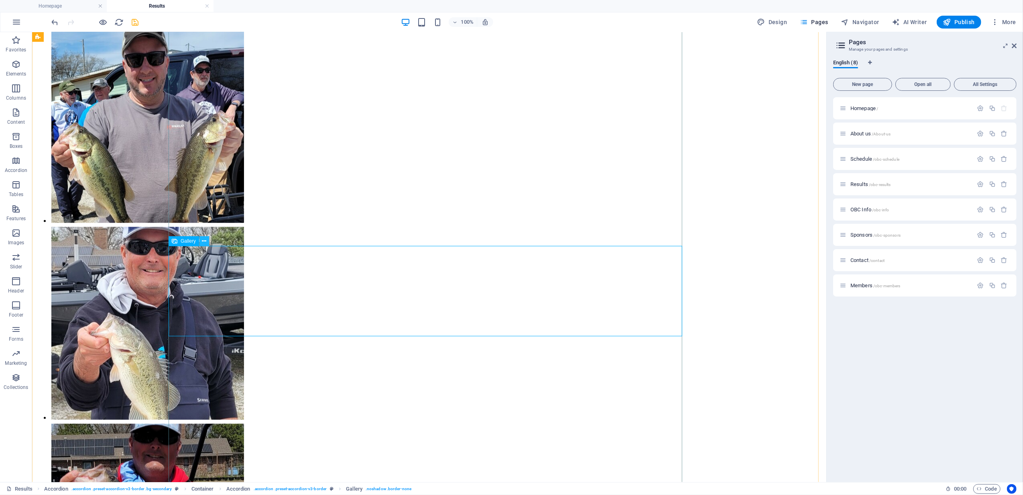
click at [206, 238] on icon at bounding box center [204, 241] width 4 height 8
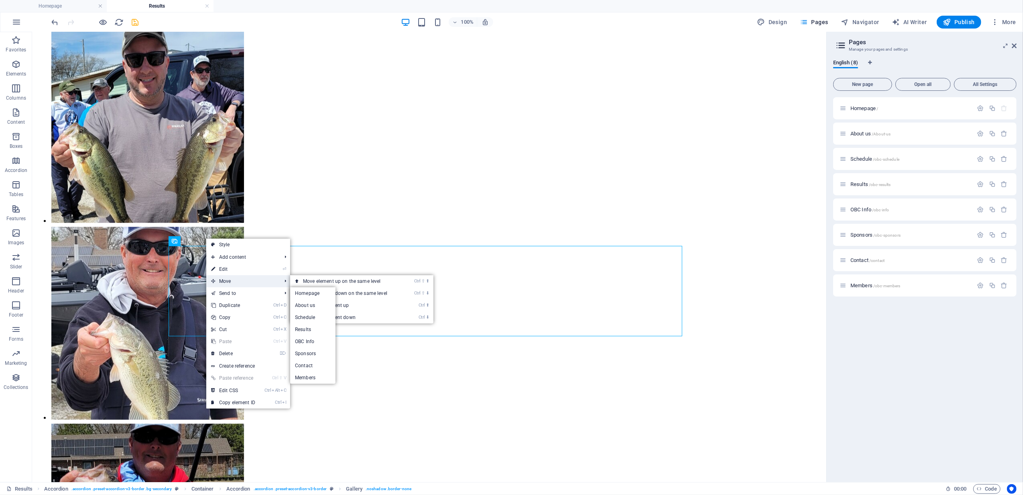
click at [235, 281] on span "Move" at bounding box center [242, 281] width 72 height 12
click at [349, 317] on link "Ctrl ⬇ Move the element down" at bounding box center [346, 317] width 113 height 12
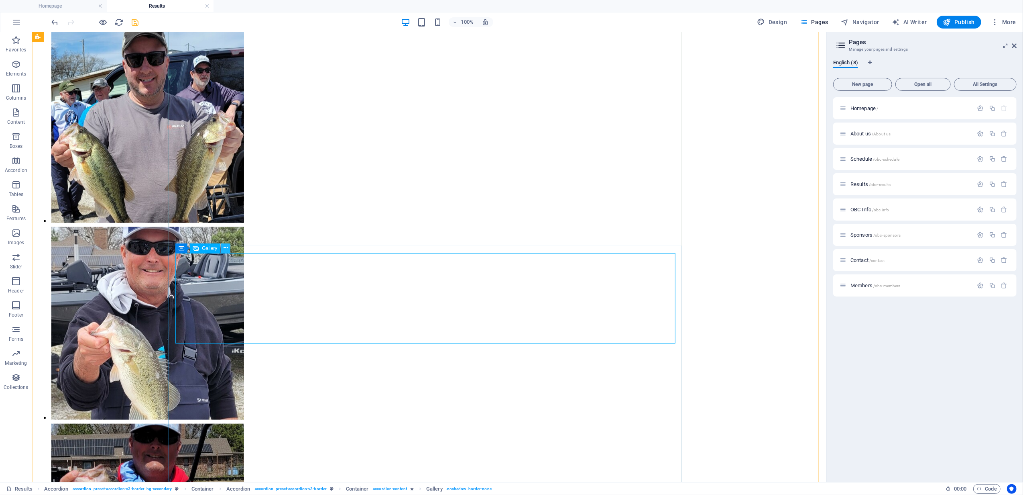
click at [224, 245] on icon at bounding box center [226, 248] width 4 height 8
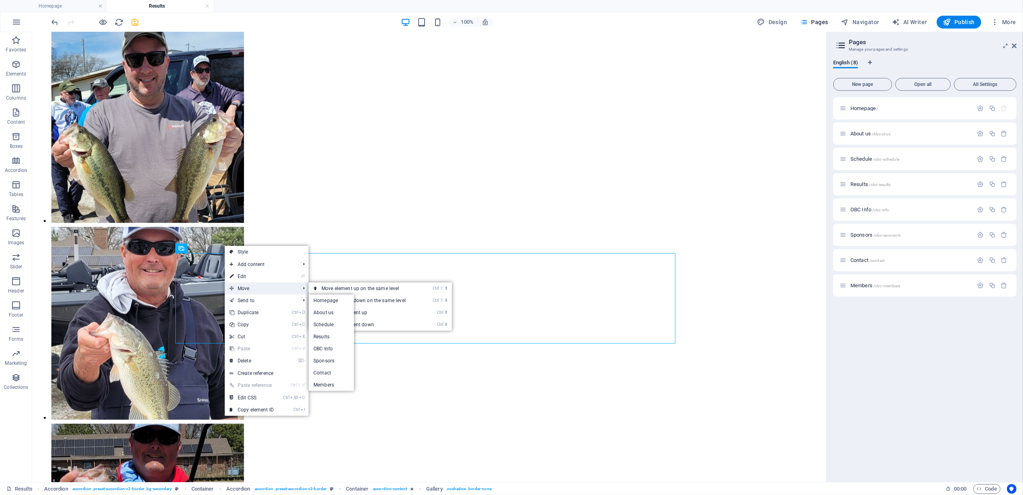
click at [253, 288] on span "Move" at bounding box center [261, 288] width 72 height 12
click at [355, 323] on link "Ctrl ⬇ Move the element down" at bounding box center [365, 324] width 113 height 12
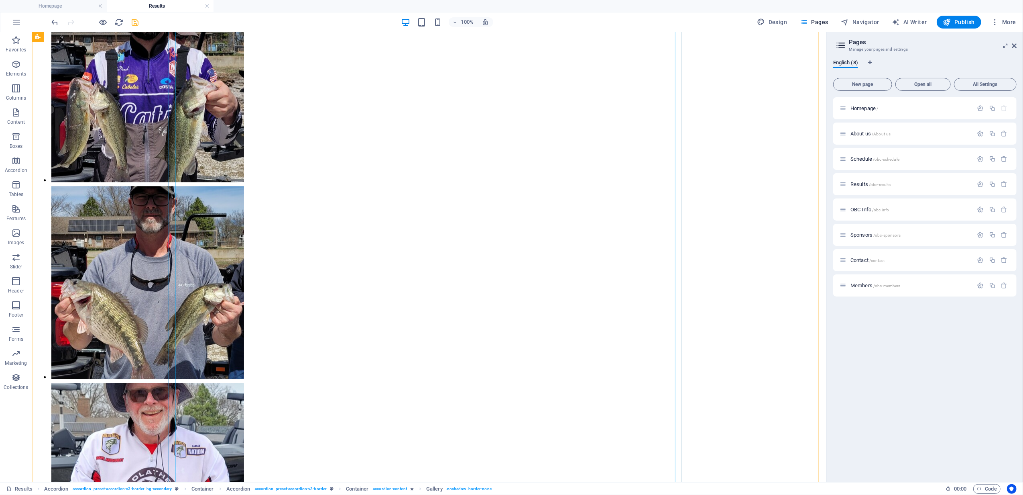
scroll to position [2064, 0]
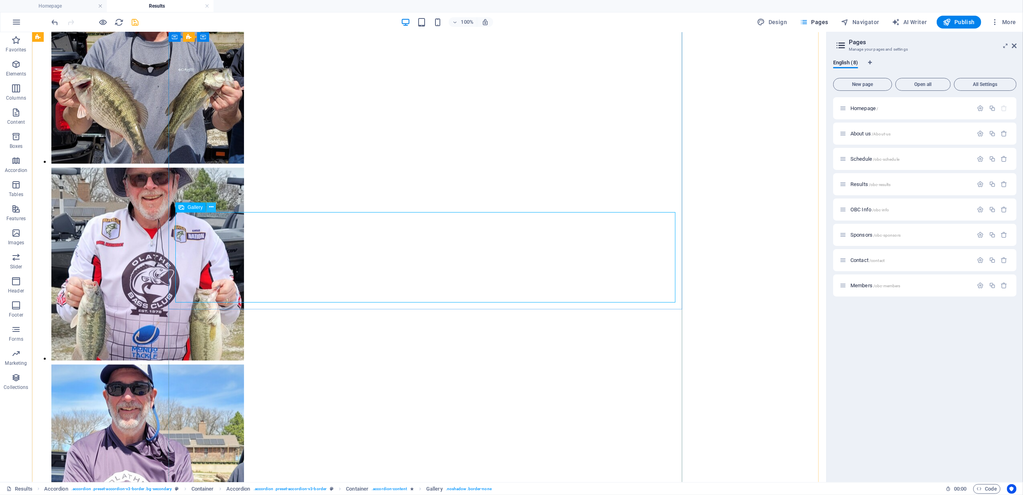
click at [211, 207] on icon at bounding box center [211, 207] width 4 height 8
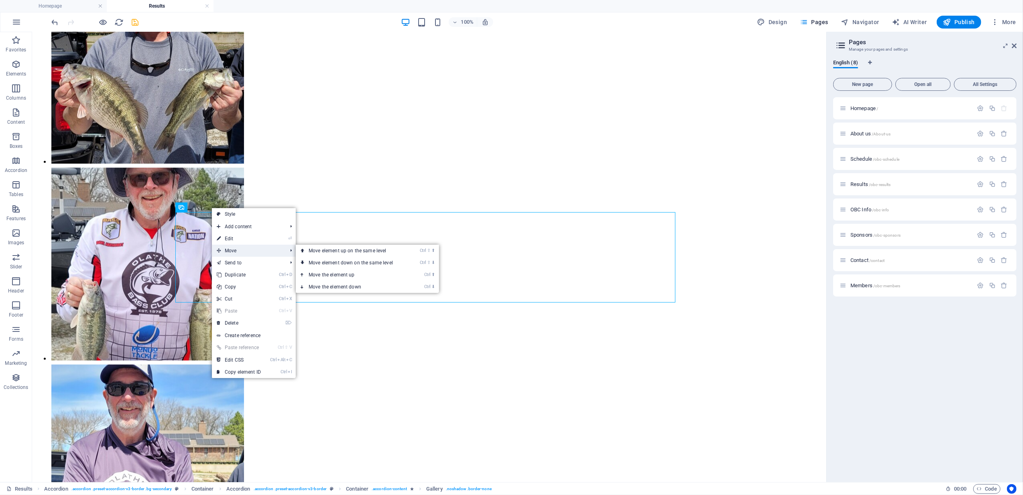
click at [237, 248] on span "Move" at bounding box center [248, 250] width 72 height 12
drag, startPoint x: 344, startPoint y: 284, endPoint x: 296, endPoint y: 252, distance: 57.6
click at [344, 284] on link "Ctrl ⬇ Move the element down" at bounding box center [352, 287] width 113 height 12
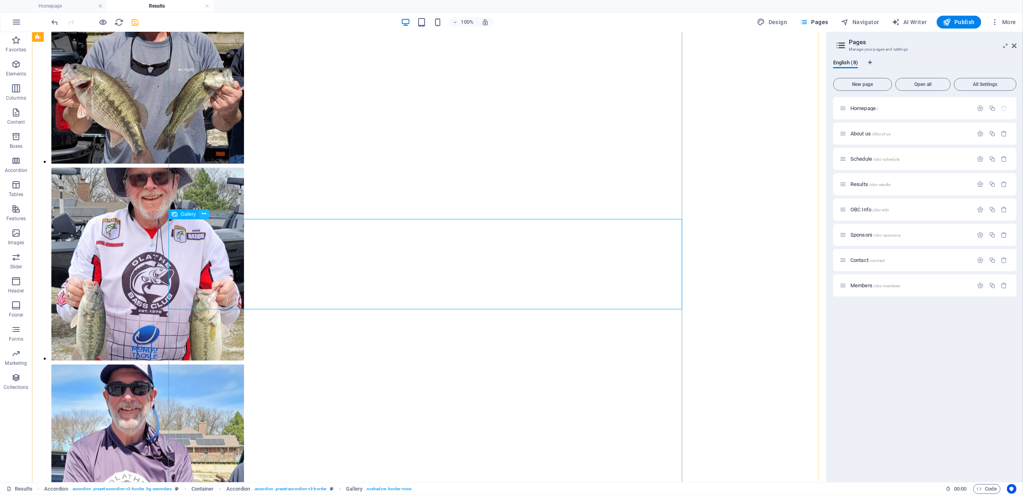
click at [204, 211] on icon at bounding box center [204, 214] width 4 height 8
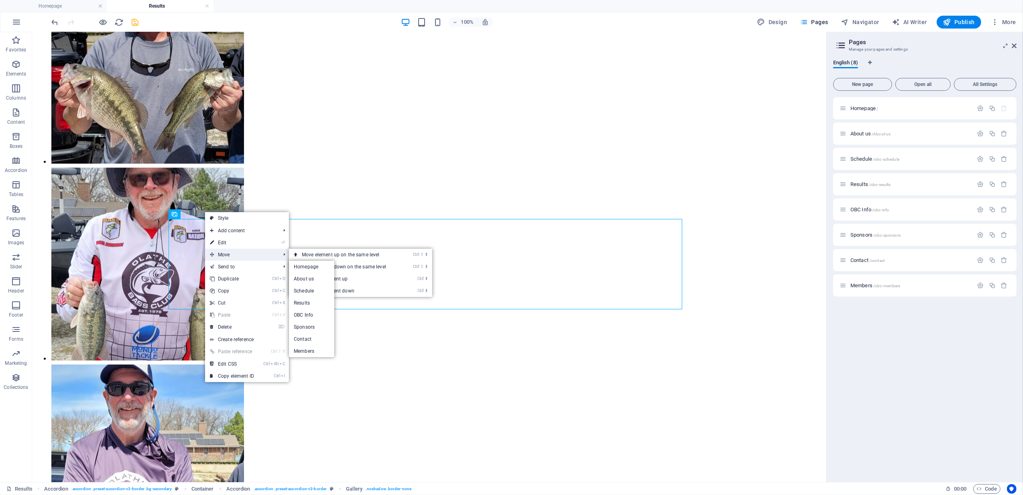
click at [229, 255] on span "Move" at bounding box center [241, 254] width 72 height 12
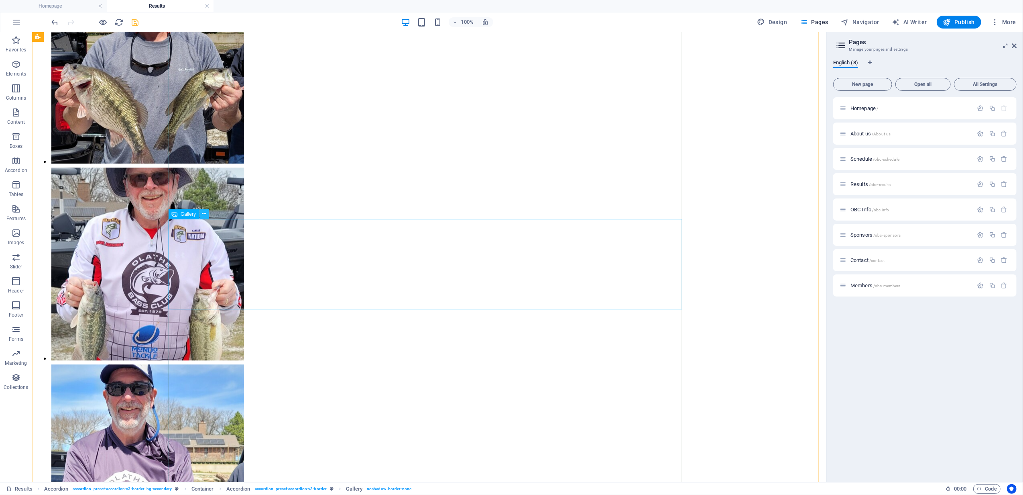
click at [204, 214] on icon at bounding box center [204, 214] width 4 height 8
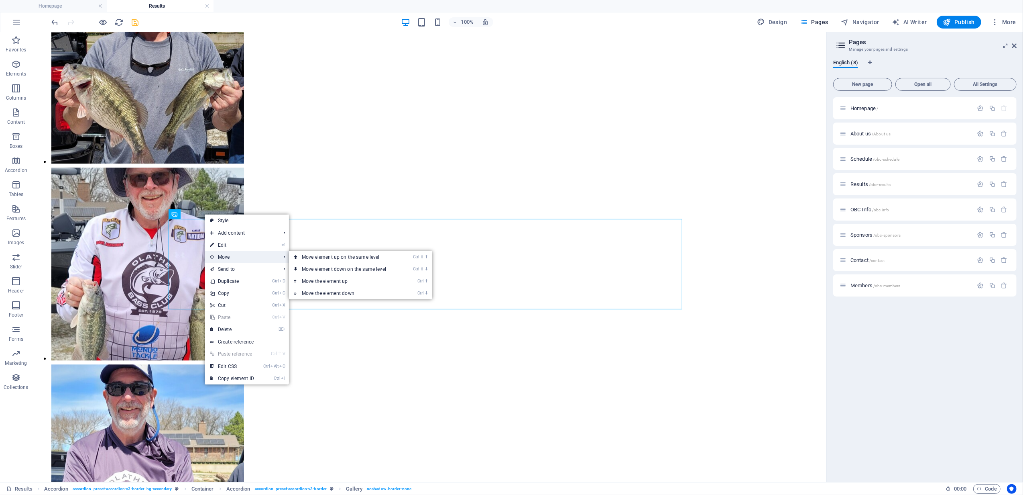
click at [232, 258] on span "Move" at bounding box center [241, 257] width 72 height 12
click at [360, 292] on link "Ctrl ⬇ Move the element down" at bounding box center [345, 293] width 113 height 12
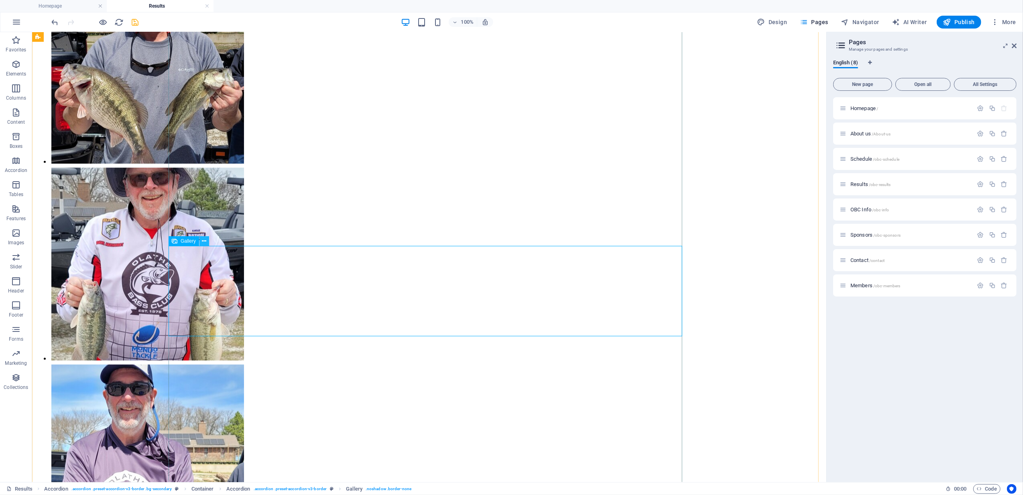
click at [206, 238] on icon at bounding box center [204, 241] width 4 height 8
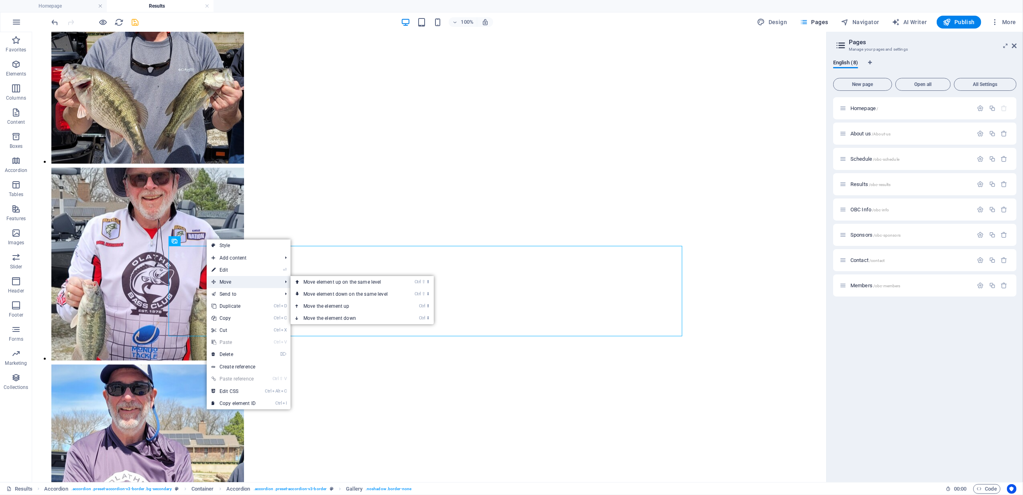
click at [233, 279] on span "Move" at bounding box center [243, 282] width 72 height 12
click at [352, 315] on link "Ctrl ⬇ Move the element down" at bounding box center [347, 318] width 113 height 12
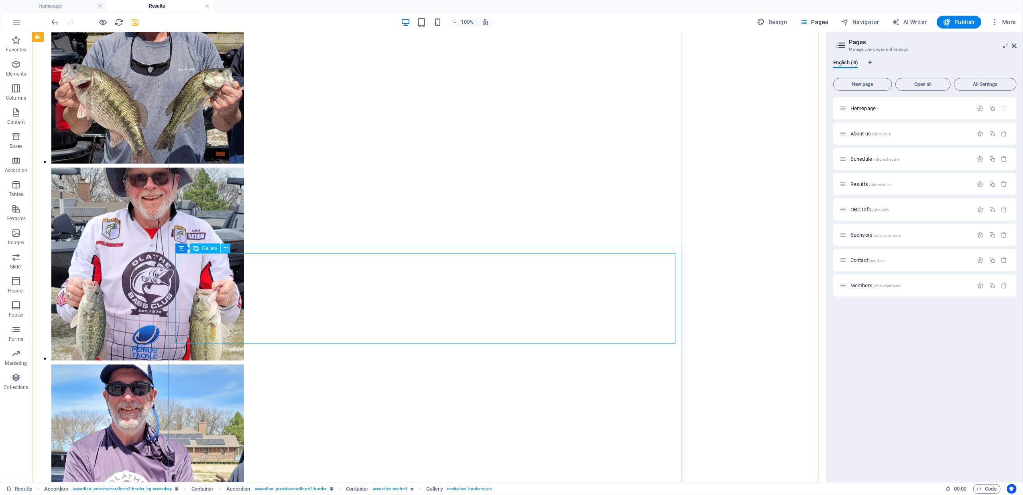
click at [227, 246] on icon at bounding box center [226, 248] width 4 height 8
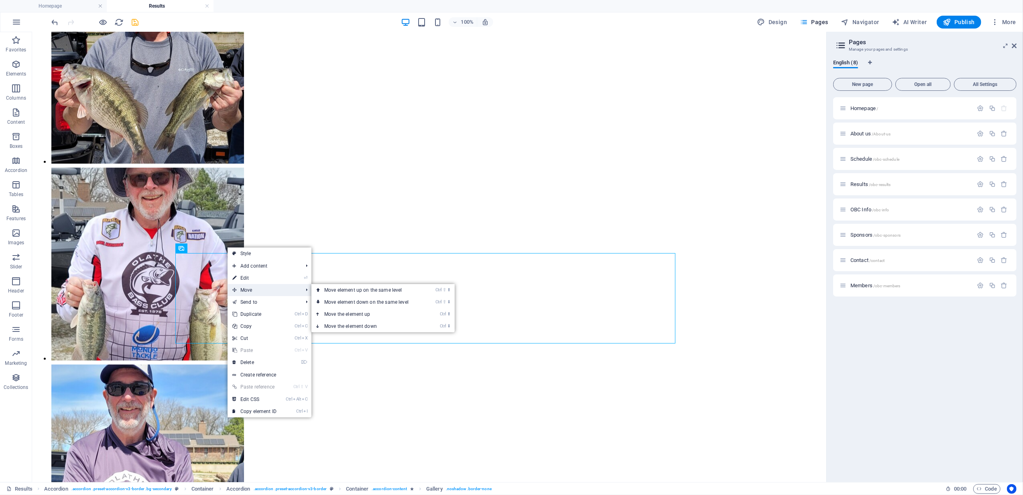
click at [245, 288] on span "Move" at bounding box center [264, 290] width 72 height 12
click at [368, 323] on link "Ctrl ⬇ Move the element down" at bounding box center [367, 326] width 113 height 12
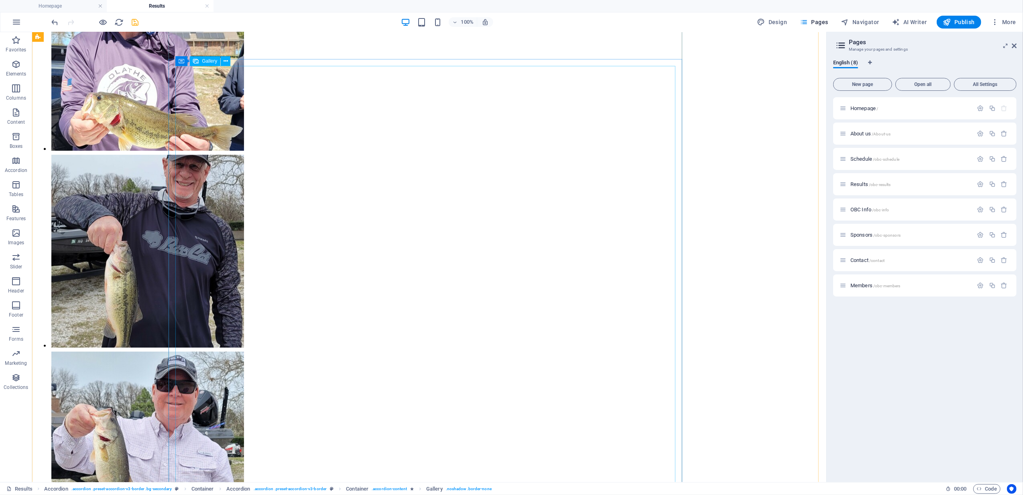
scroll to position [2605, 0]
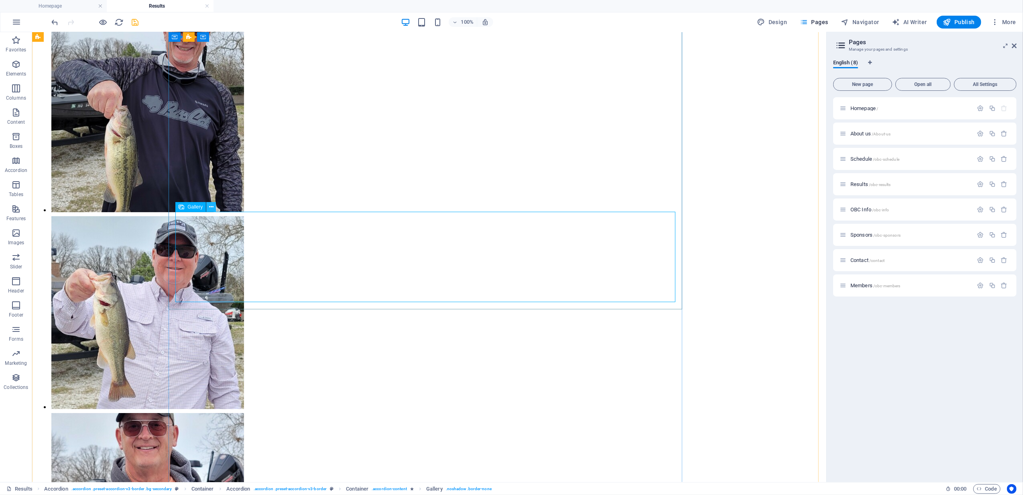
click at [212, 204] on icon at bounding box center [211, 207] width 4 height 8
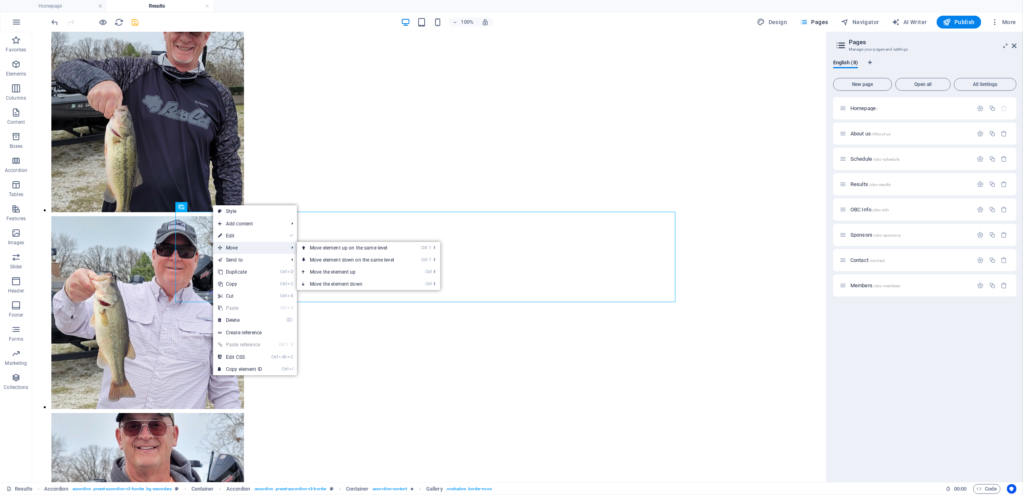
click at [240, 248] on span "Move" at bounding box center [249, 248] width 72 height 12
click at [348, 283] on link "Ctrl ⬇ Move the element down" at bounding box center [353, 284] width 113 height 12
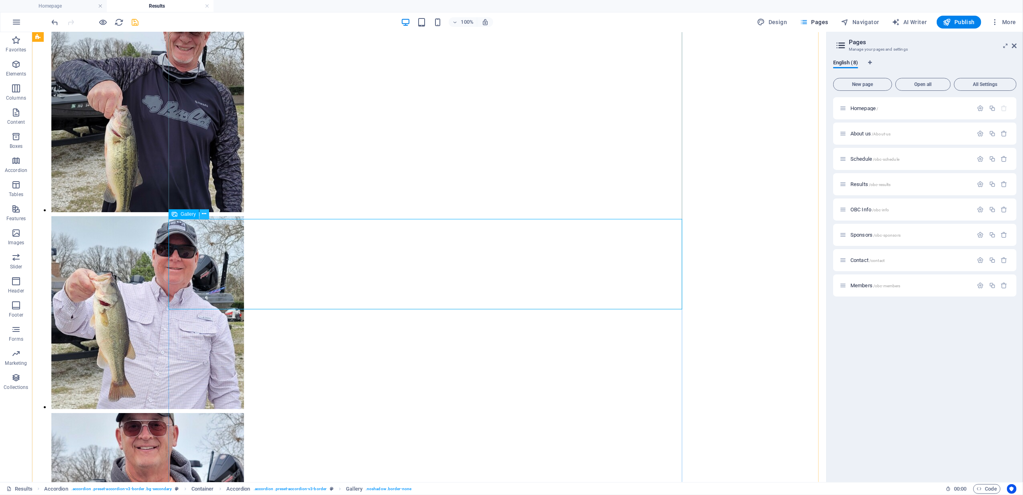
click at [206, 214] on icon at bounding box center [204, 214] width 4 height 8
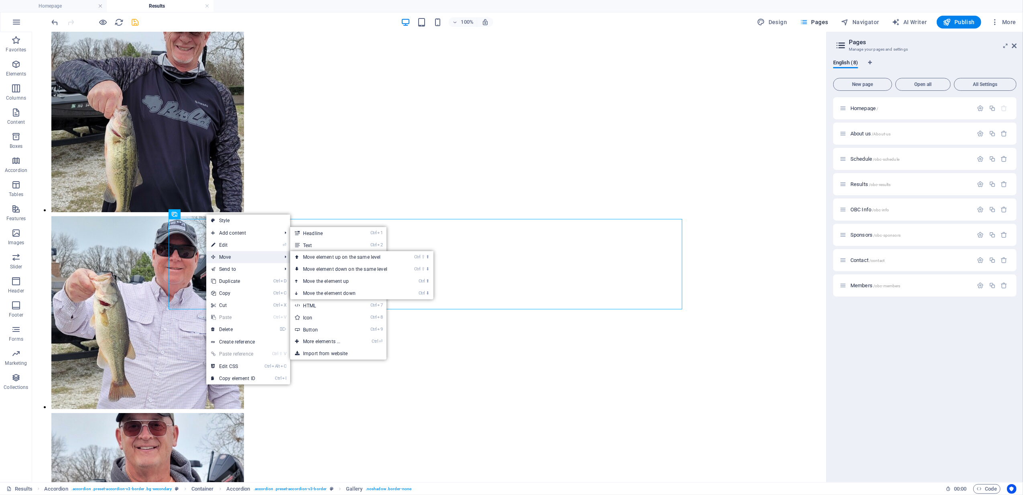
click at [231, 256] on span "Move" at bounding box center [242, 257] width 72 height 12
click at [345, 293] on link "Ctrl ⬇ Move the element down" at bounding box center [346, 293] width 113 height 12
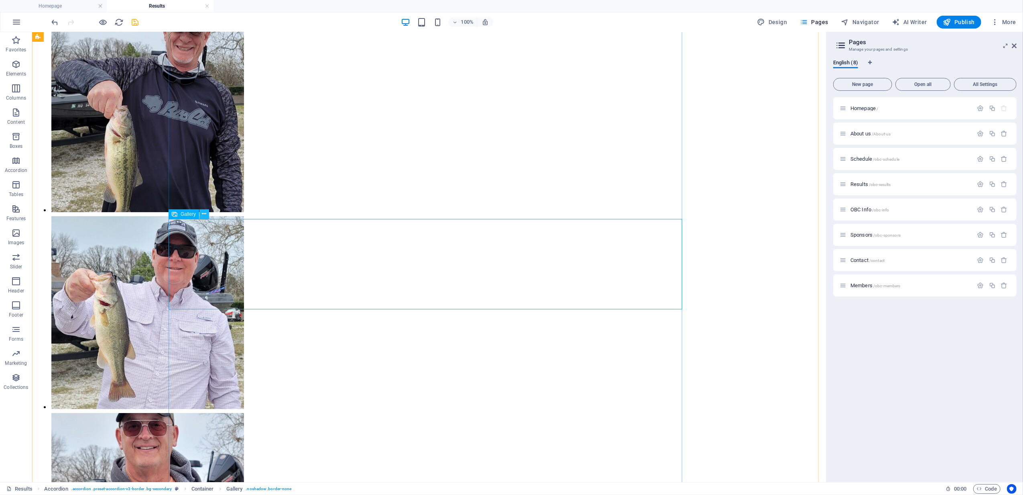
click at [206, 211] on icon at bounding box center [204, 214] width 4 height 8
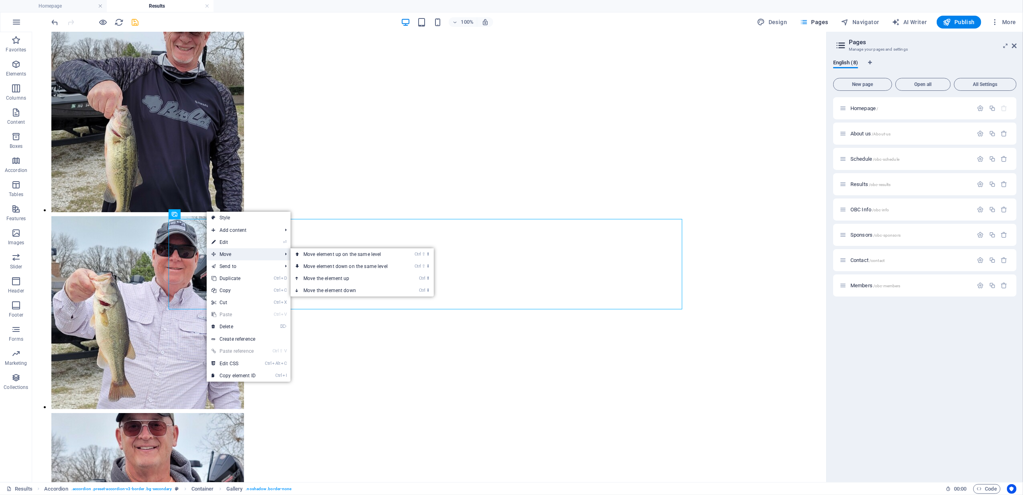
click at [232, 254] on span "Move" at bounding box center [243, 254] width 72 height 12
click at [351, 291] on link "Ctrl ⬇ Move the element down" at bounding box center [347, 290] width 113 height 12
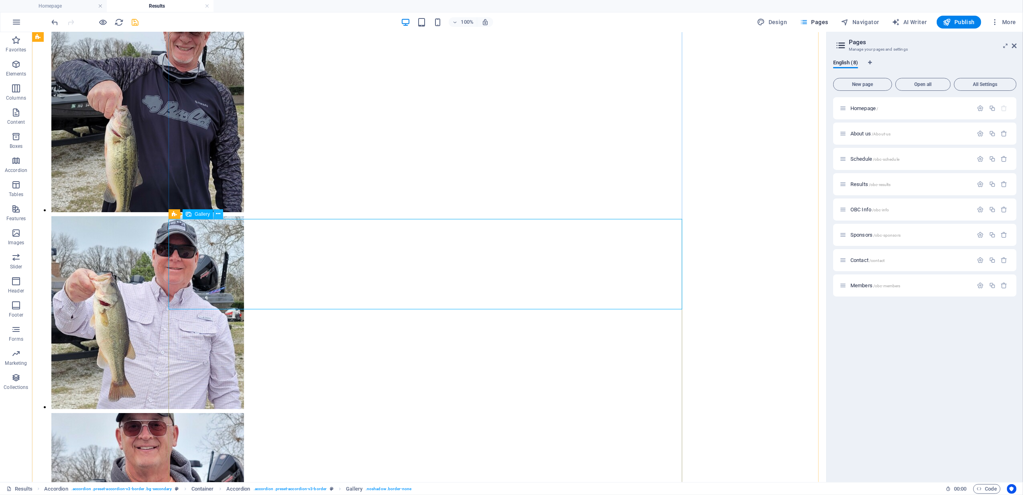
click at [219, 213] on icon at bounding box center [218, 214] width 4 height 8
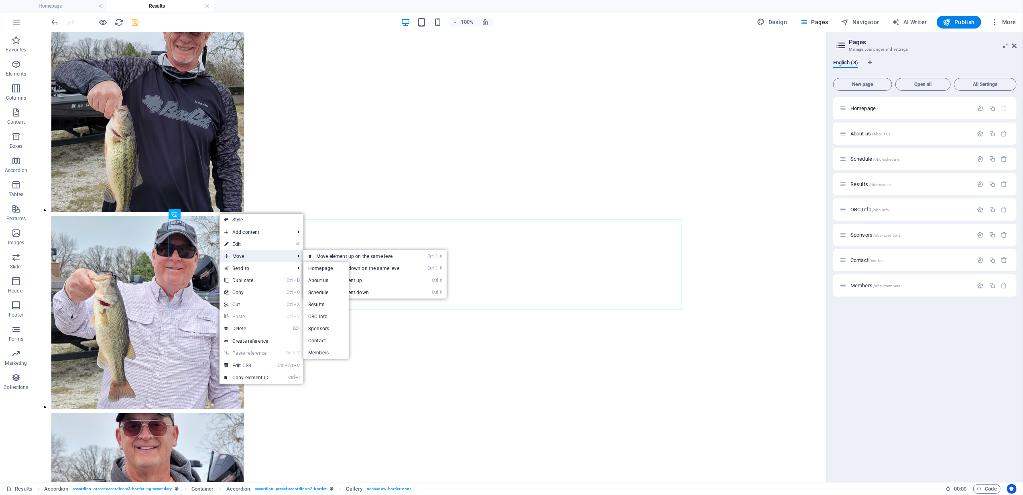
click at [250, 256] on span "Move" at bounding box center [256, 256] width 72 height 12
click at [384, 267] on link "Ctrl ⇧ ⬇ Move element down on the same level" at bounding box center [359, 268] width 113 height 12
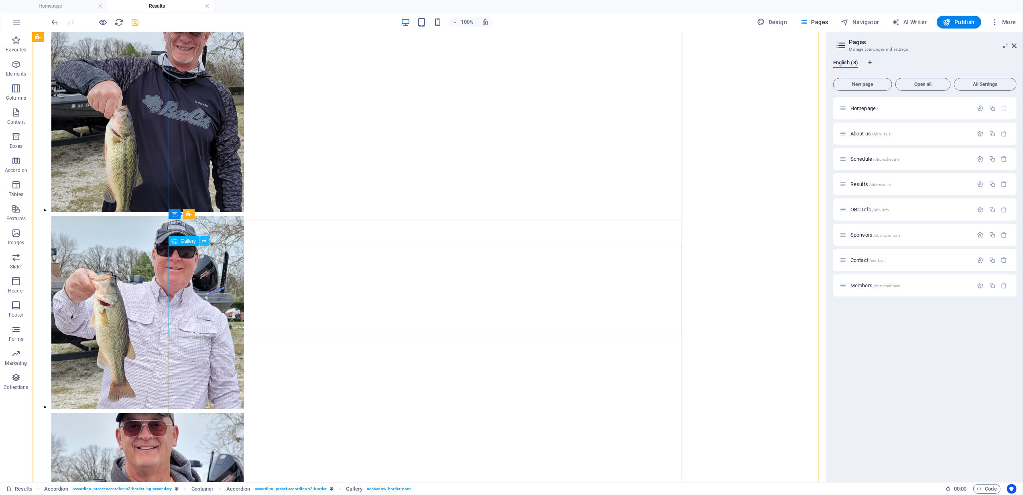
click at [202, 240] on icon at bounding box center [204, 241] width 4 height 8
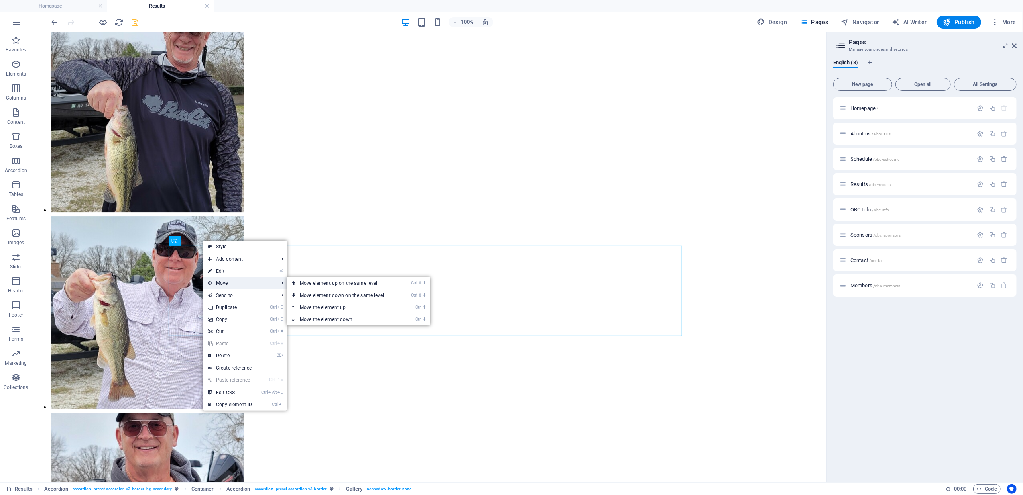
click at [232, 281] on span "Move" at bounding box center [239, 283] width 72 height 12
click at [373, 295] on link "Ctrl ⇧ ⬇ Move element down on the same level" at bounding box center [343, 295] width 113 height 12
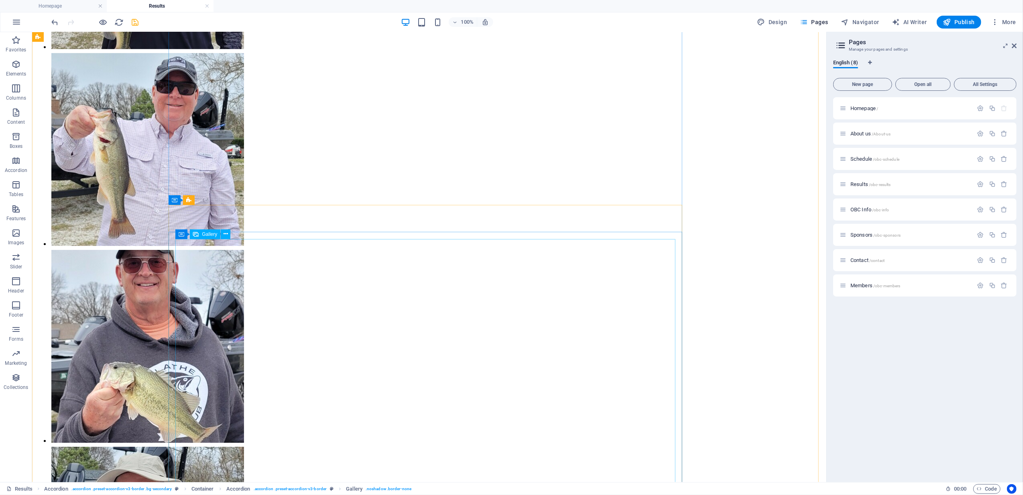
scroll to position [3027, 0]
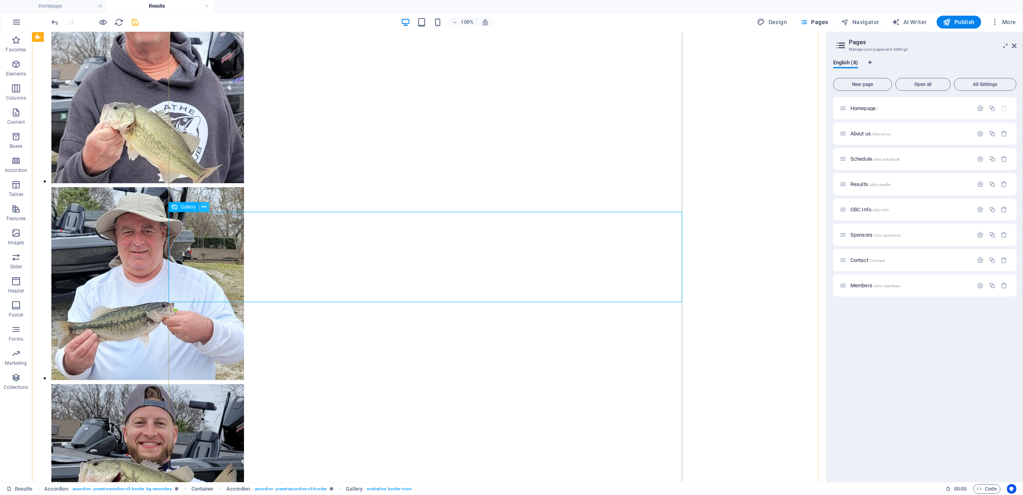
click at [203, 206] on icon at bounding box center [204, 207] width 4 height 8
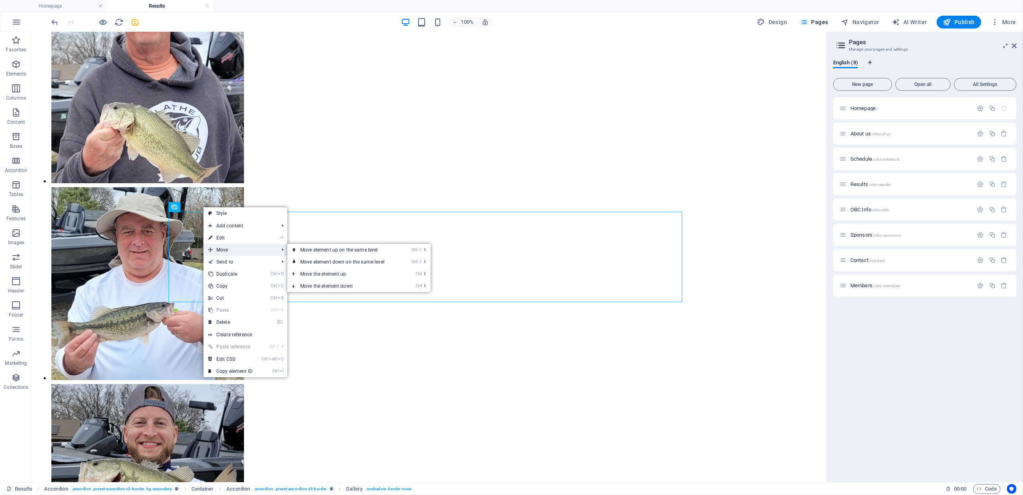
click at [234, 251] on span "Move" at bounding box center [240, 250] width 72 height 12
click at [356, 262] on link "Ctrl ⇧ ⬇ Move element down on the same level" at bounding box center [343, 262] width 113 height 12
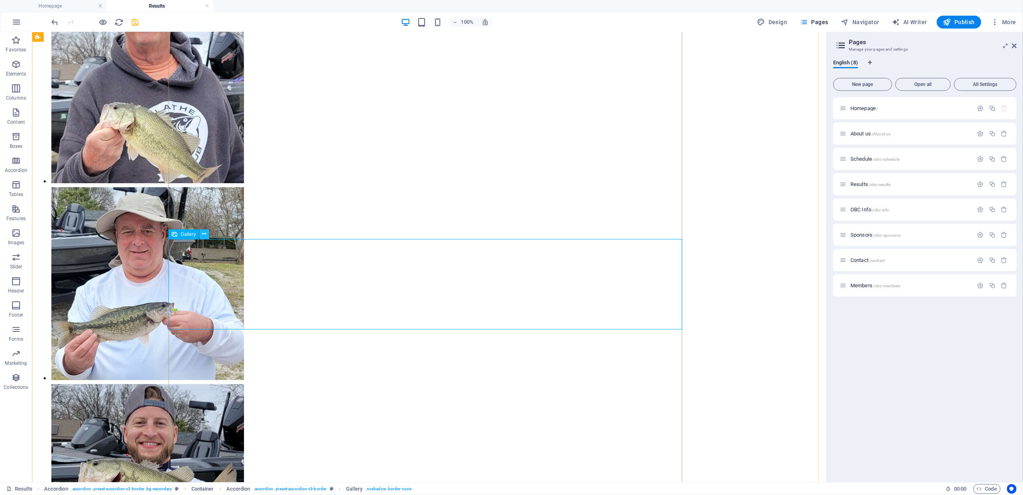
click at [205, 232] on icon at bounding box center [204, 234] width 4 height 8
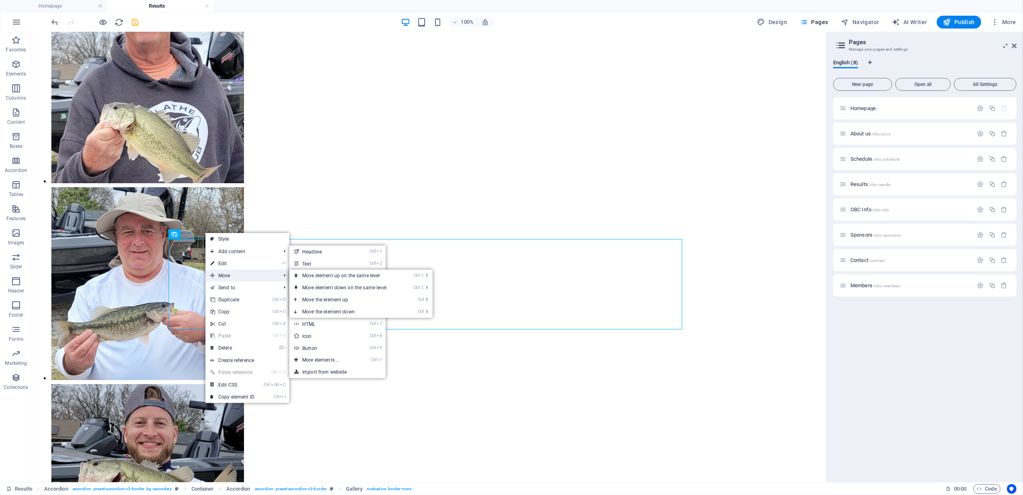
click at [228, 273] on span "Move" at bounding box center [242, 275] width 72 height 12
click at [336, 311] on link "Ctrl ⬇ Move the element down" at bounding box center [345, 311] width 113 height 12
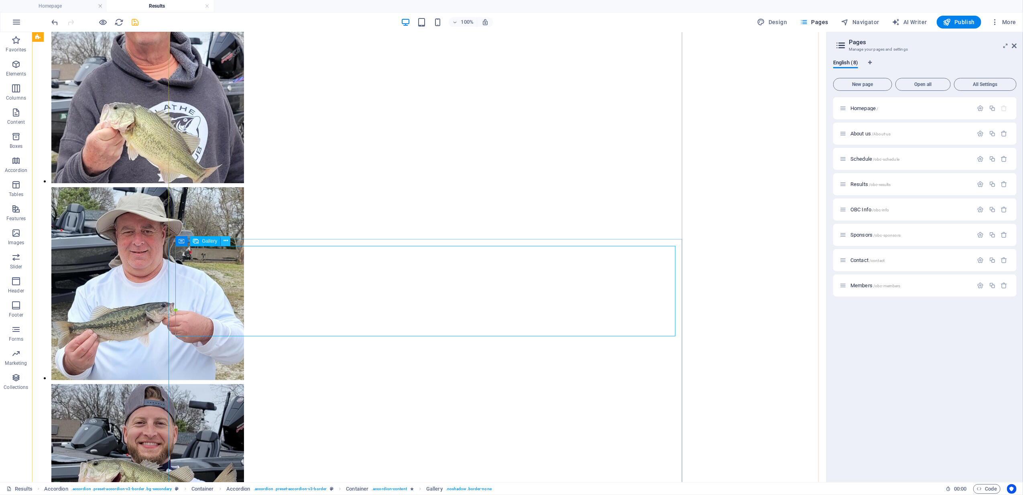
click at [225, 239] on icon at bounding box center [226, 240] width 4 height 8
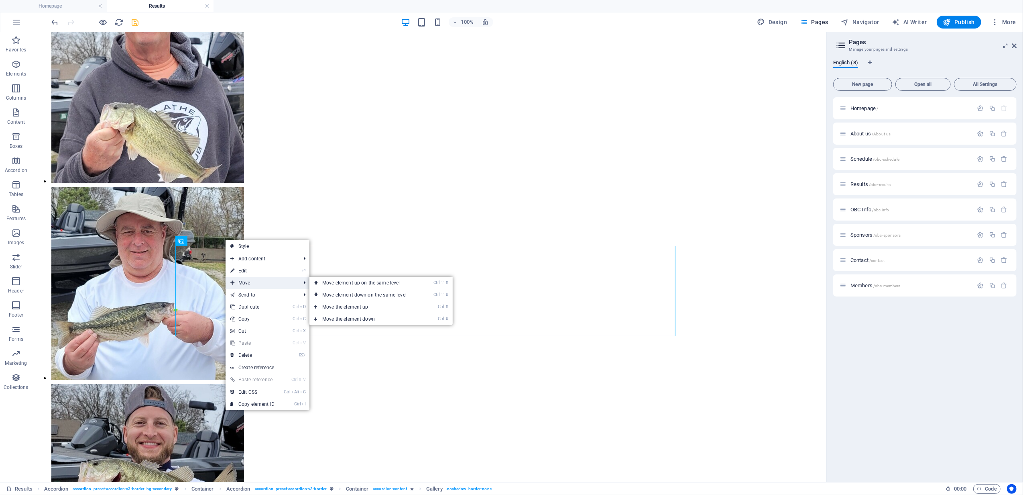
click at [252, 281] on span "Move" at bounding box center [262, 283] width 72 height 12
click at [360, 318] on link "Ctrl ⬇ Move the element down" at bounding box center [365, 319] width 113 height 12
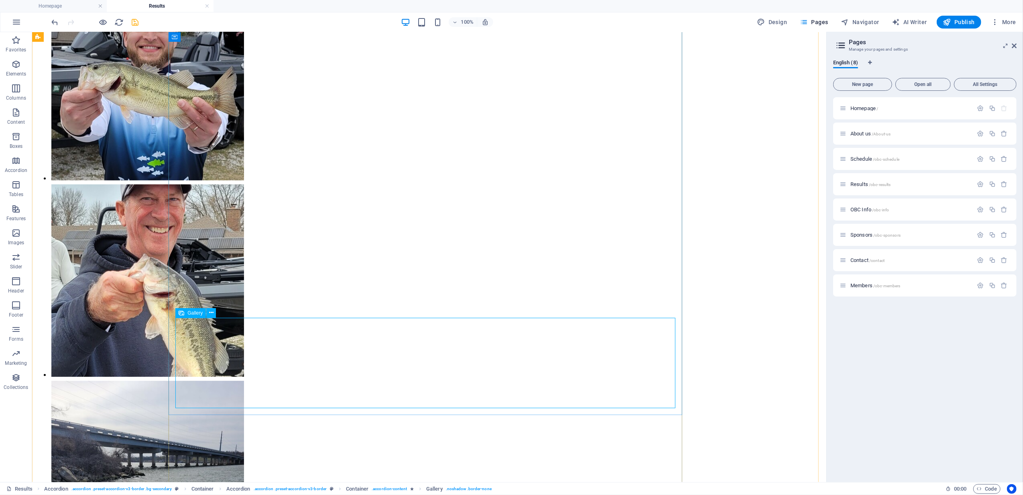
scroll to position [3561, 0]
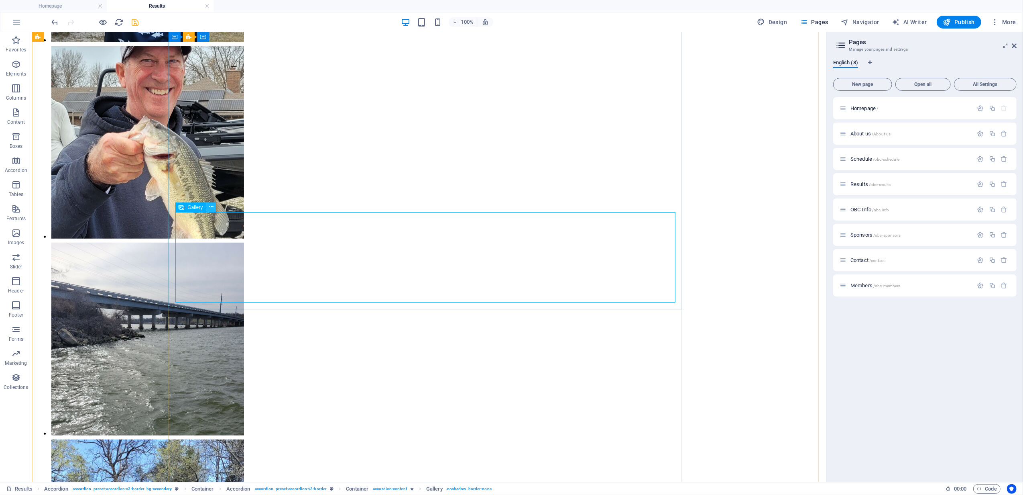
click at [211, 206] on icon at bounding box center [211, 207] width 4 height 8
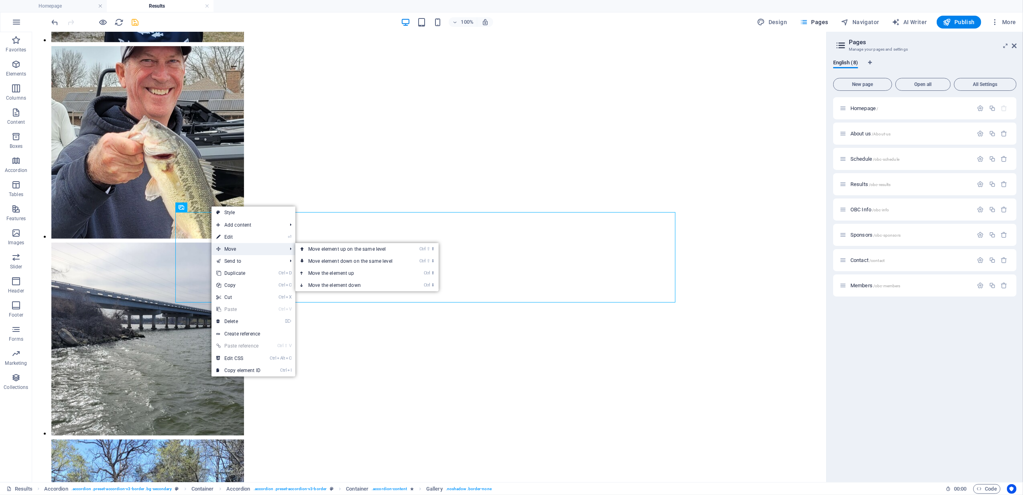
click at [235, 244] on span "Move" at bounding box center [248, 249] width 72 height 12
click at [356, 258] on link "Ctrl ⇧ ⬇ Move element down on the same level" at bounding box center [351, 261] width 113 height 12
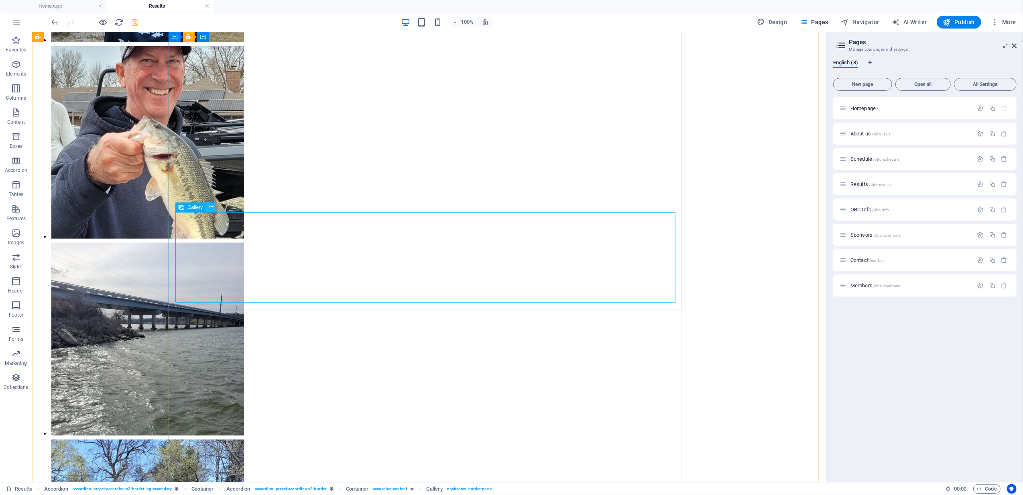
click at [213, 209] on icon at bounding box center [211, 207] width 4 height 8
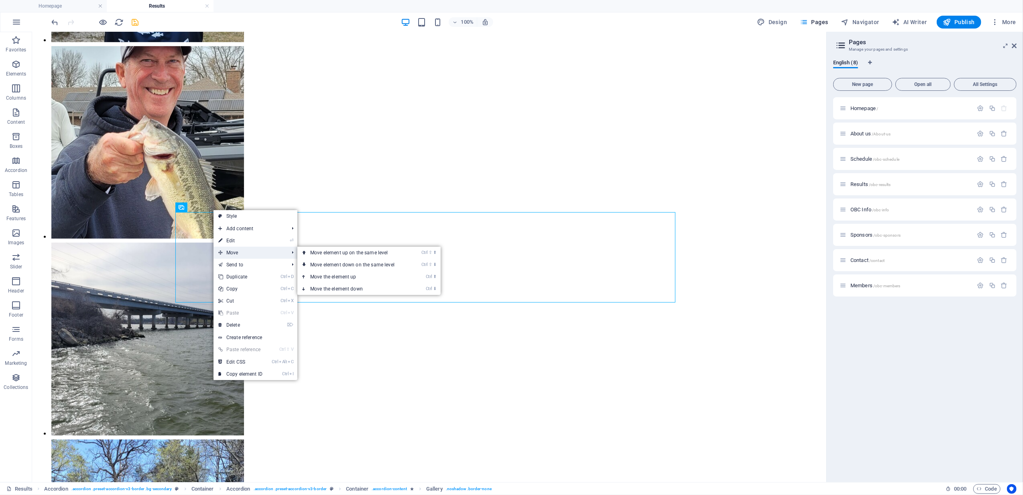
click at [238, 251] on span "Move" at bounding box center [250, 252] width 72 height 12
click at [371, 267] on link "Ctrl ⇧ ⬇ Move element down on the same level" at bounding box center [353, 264] width 113 height 12
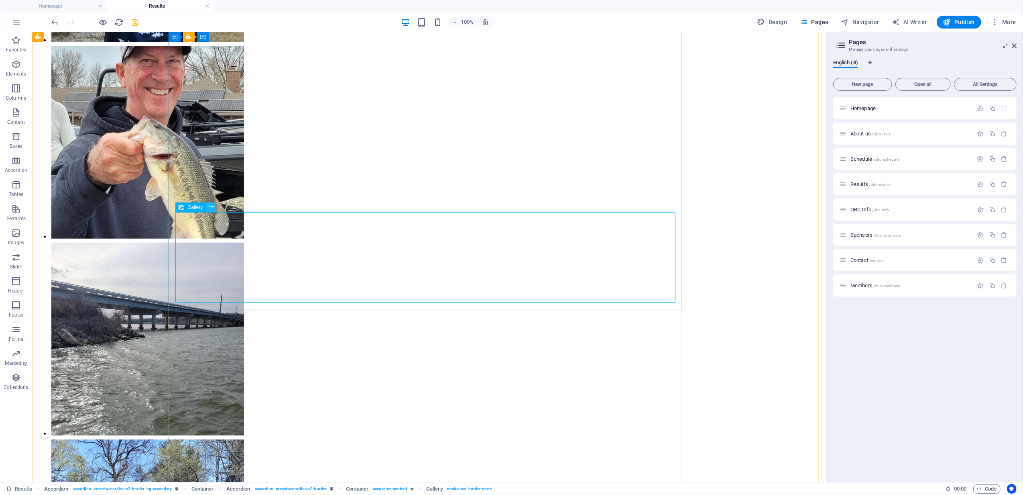
click at [213, 205] on icon at bounding box center [211, 207] width 4 height 8
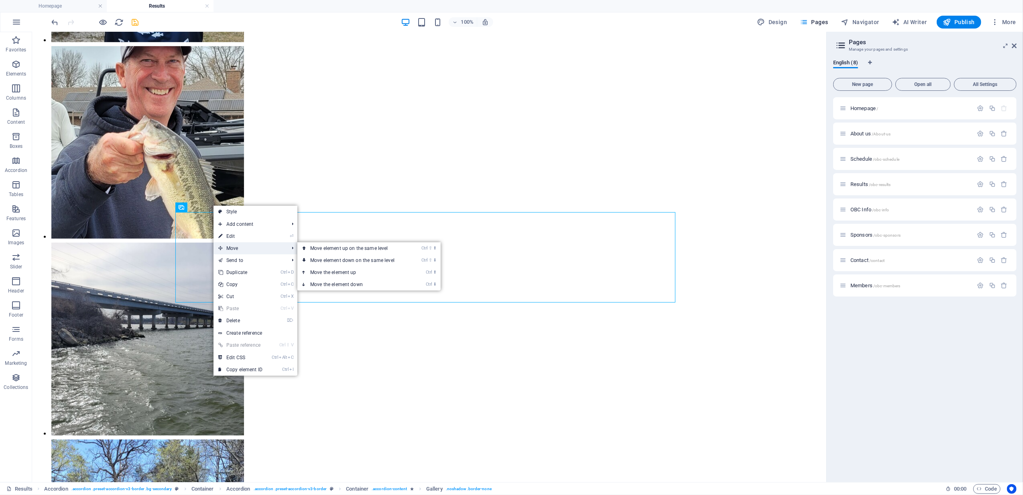
click at [242, 247] on span "Move" at bounding box center [250, 248] width 72 height 12
click at [370, 284] on link "Ctrl ⬇ Move the element down" at bounding box center [353, 284] width 113 height 12
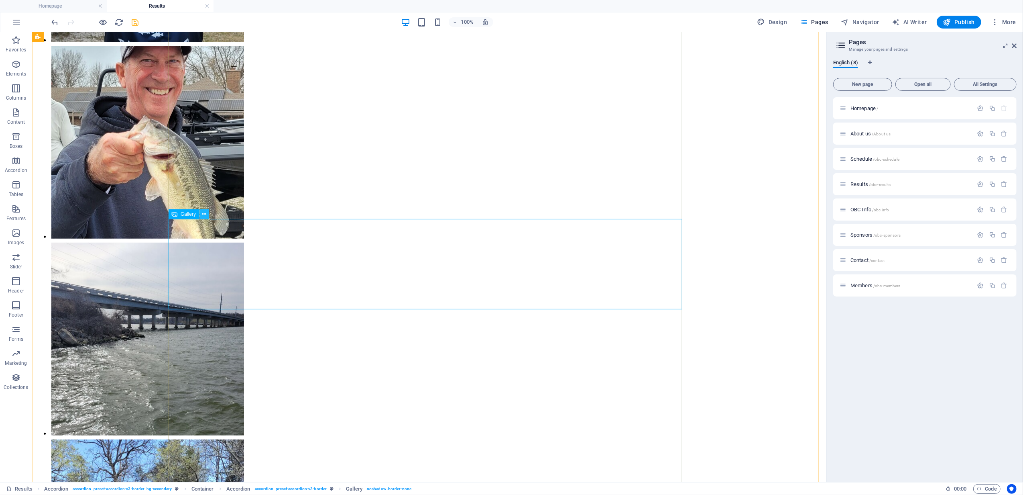
click at [206, 211] on icon at bounding box center [204, 214] width 4 height 8
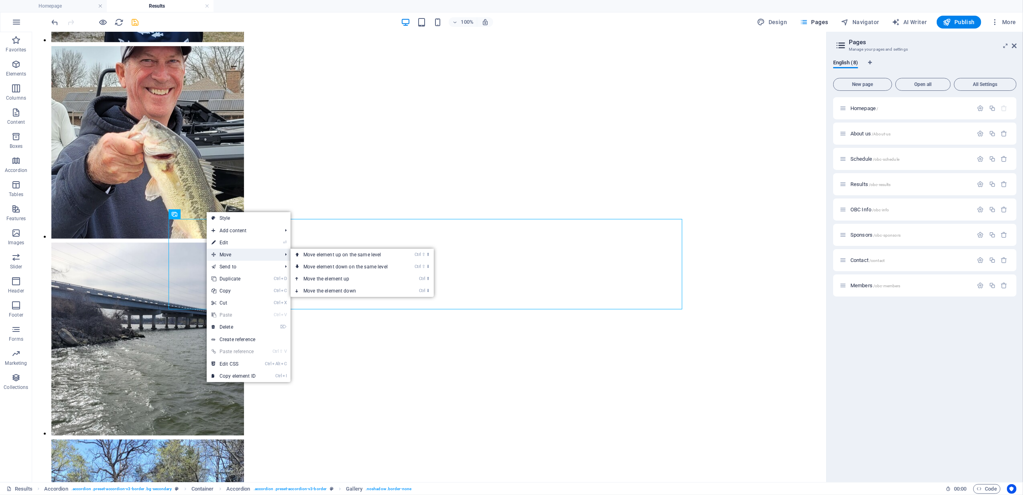
click at [232, 252] on span "Move" at bounding box center [243, 254] width 72 height 12
click at [347, 264] on link "Ctrl ⇧ ⬇ Move element down on the same level" at bounding box center [347, 266] width 113 height 12
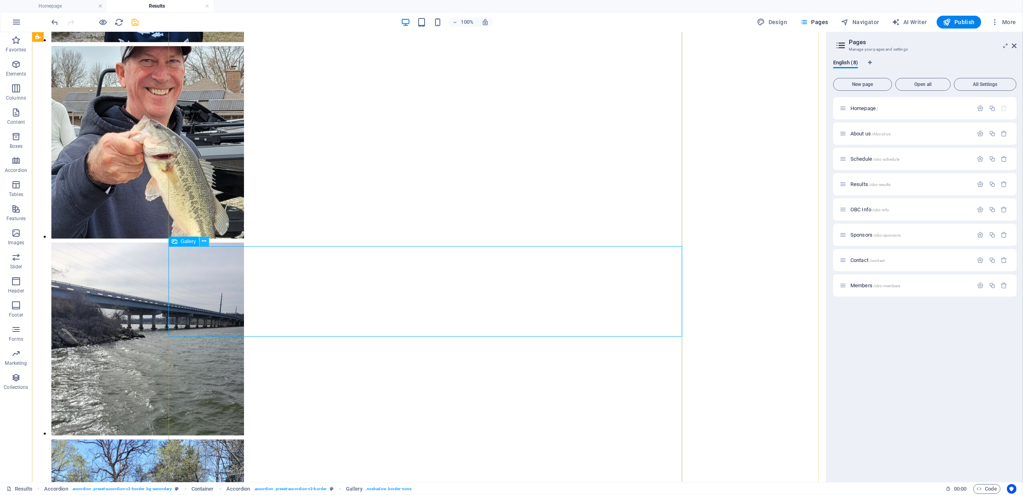
click at [205, 240] on icon at bounding box center [204, 241] width 4 height 8
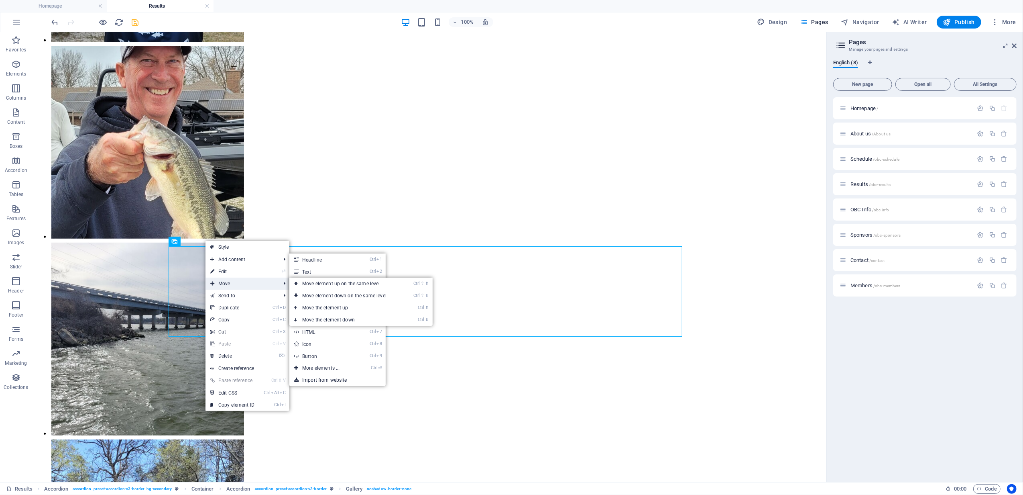
click at [233, 281] on span "Move" at bounding box center [242, 283] width 72 height 12
click at [354, 295] on link "Ctrl ⇧ ⬇ Move element down on the same level" at bounding box center [345, 295] width 113 height 12
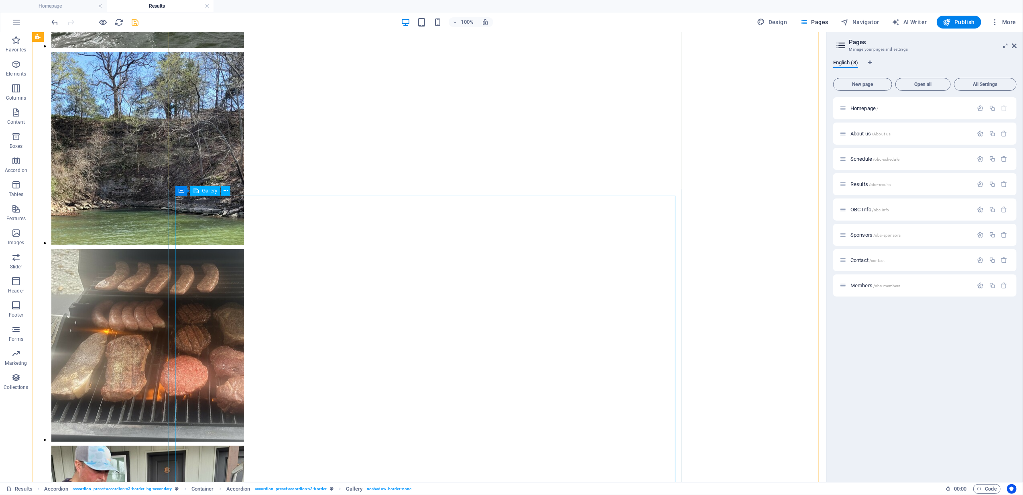
scroll to position [3983, 0]
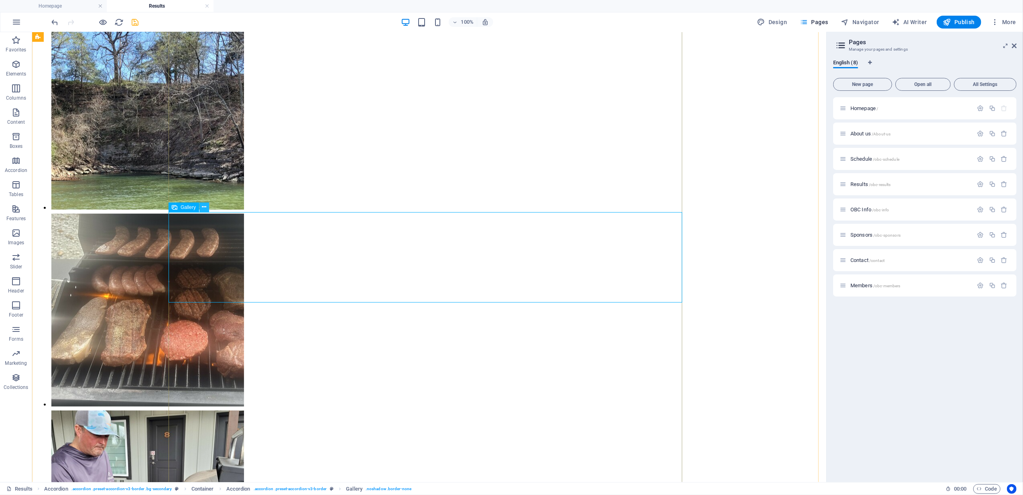
click at [206, 203] on button at bounding box center [204, 207] width 10 height 10
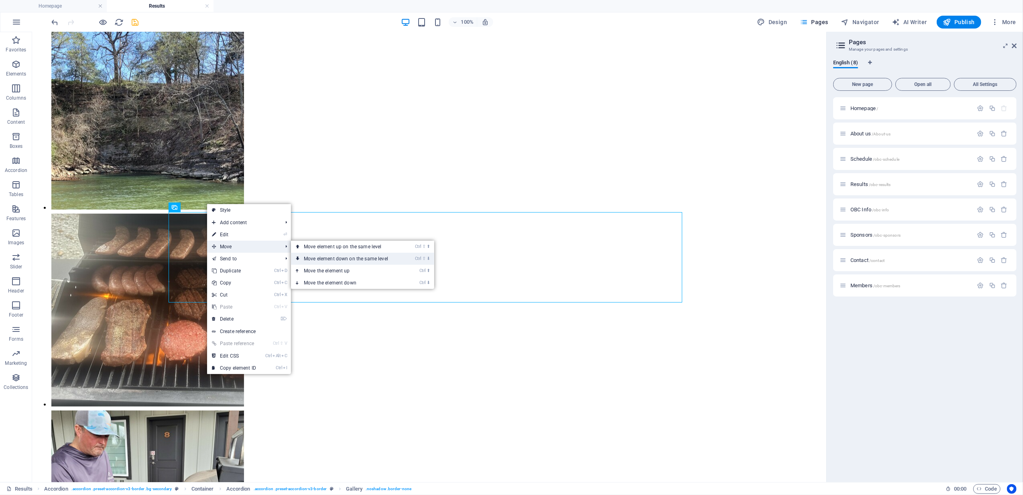
click at [366, 256] on link "Ctrl ⇧ ⬇ Move element down on the same level" at bounding box center [347, 258] width 113 height 12
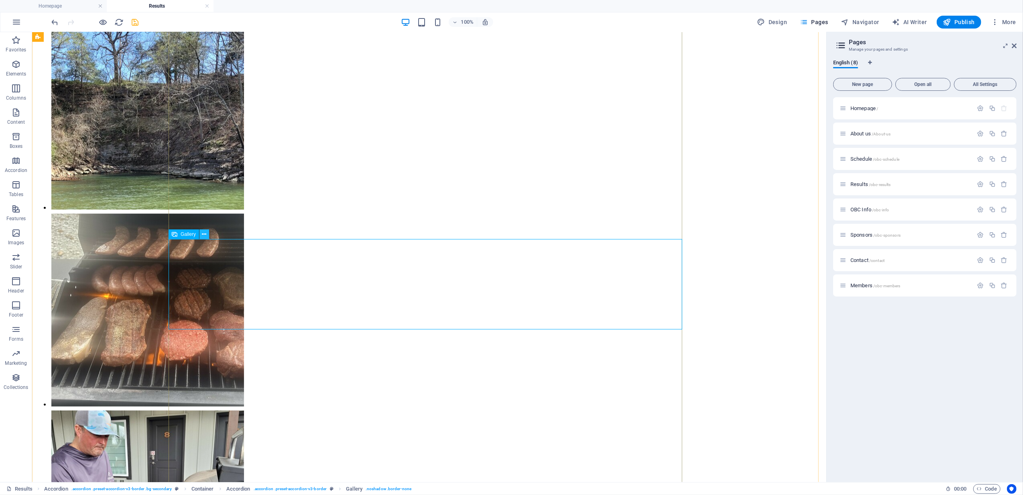
click at [206, 230] on icon at bounding box center [204, 234] width 4 height 8
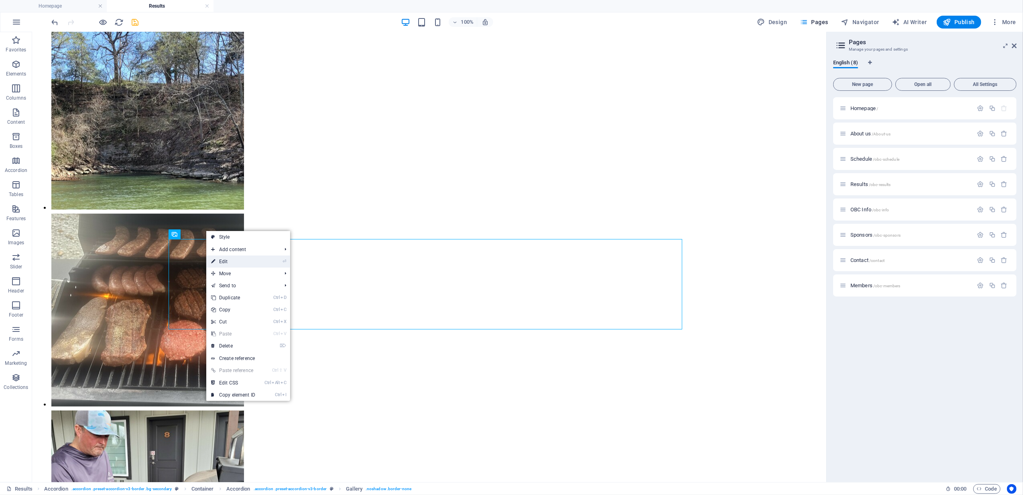
click at [243, 256] on link "⏎ Edit" at bounding box center [233, 261] width 54 height 12
select select "4"
select select "%"
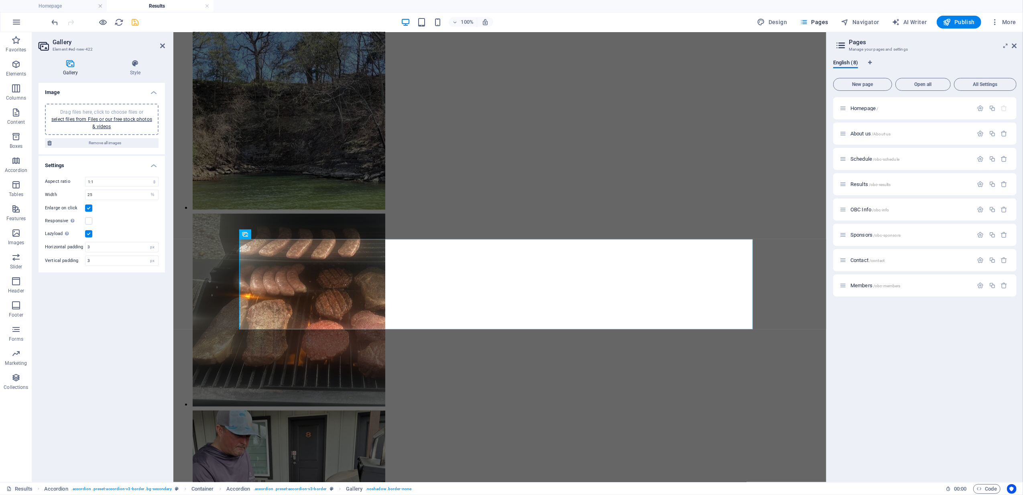
click at [165, 46] on aside "Gallery Element #ed-new-422 Gallery Style Image Drag files here, click to choos…" at bounding box center [102, 257] width 141 height 450
click at [158, 47] on header "Gallery Element #ed-new-422" at bounding box center [102, 42] width 126 height 21
click at [161, 45] on icon at bounding box center [162, 46] width 5 height 6
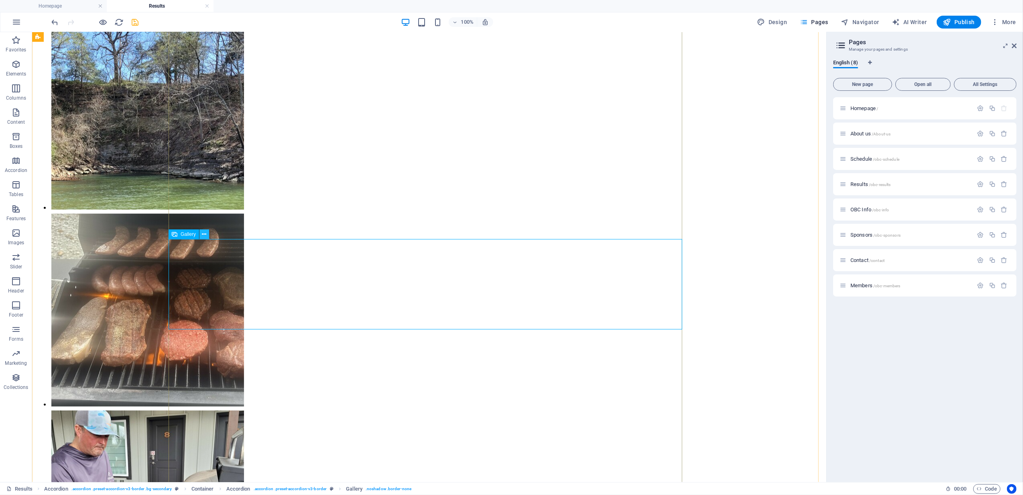
click at [202, 233] on icon at bounding box center [204, 234] width 4 height 8
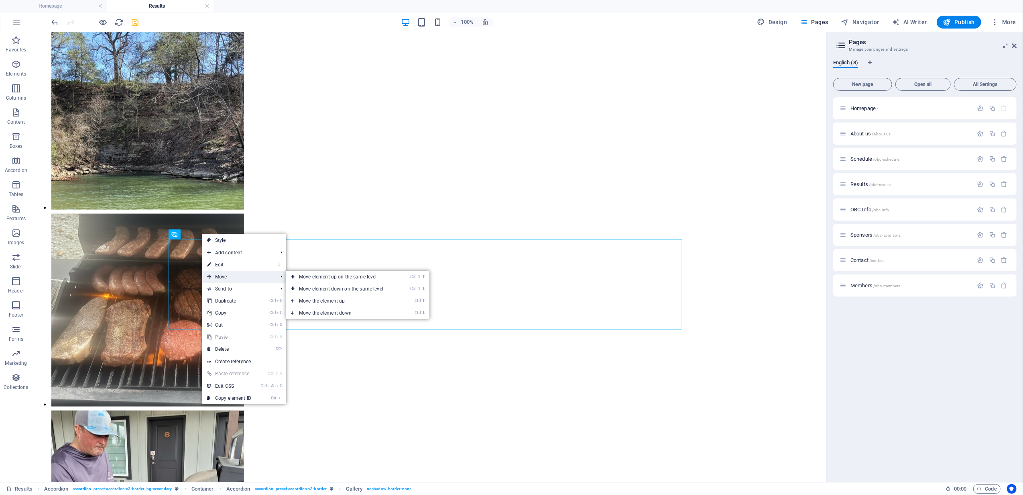
click at [222, 280] on span "Move" at bounding box center [238, 277] width 72 height 12
click at [334, 313] on link "Ctrl ⬇ Move the element down" at bounding box center [342, 313] width 113 height 12
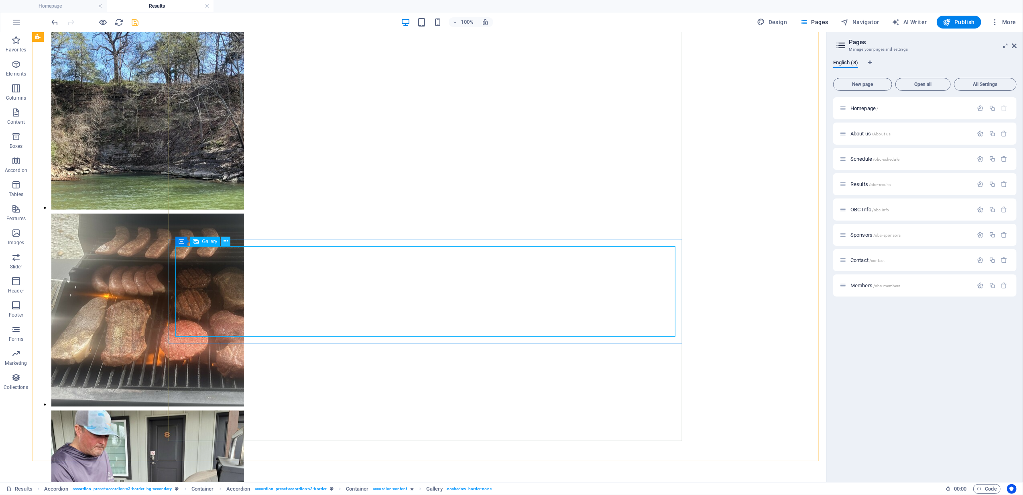
click at [228, 243] on button at bounding box center [226, 241] width 10 height 10
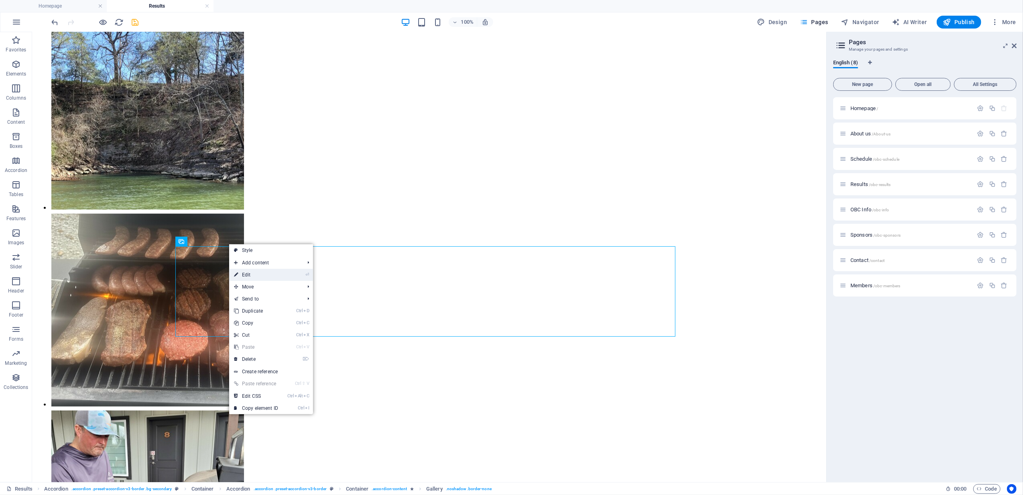
click at [254, 273] on link "⏎ Edit" at bounding box center [256, 275] width 54 height 12
select select "4"
select select "%"
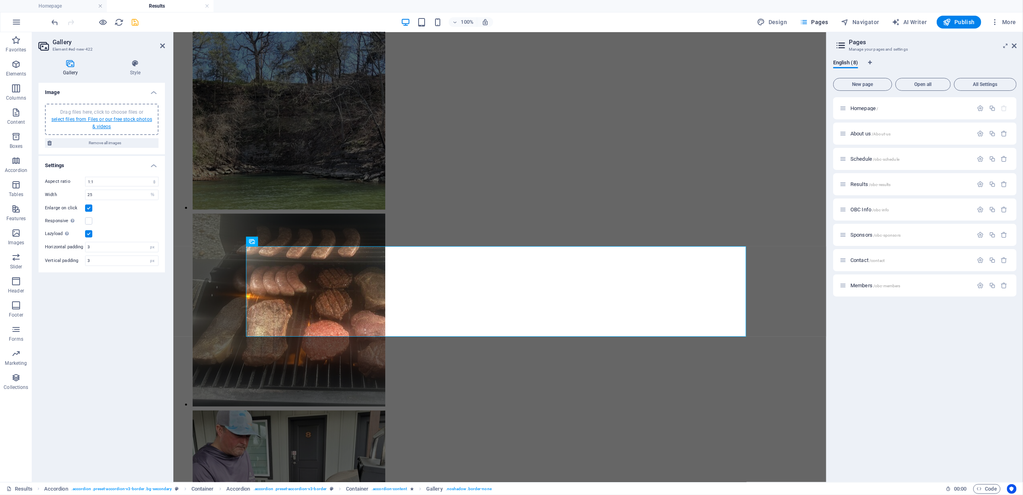
click at [106, 118] on link "select files from Files or our free stock photos & videos" at bounding box center [101, 122] width 101 height 13
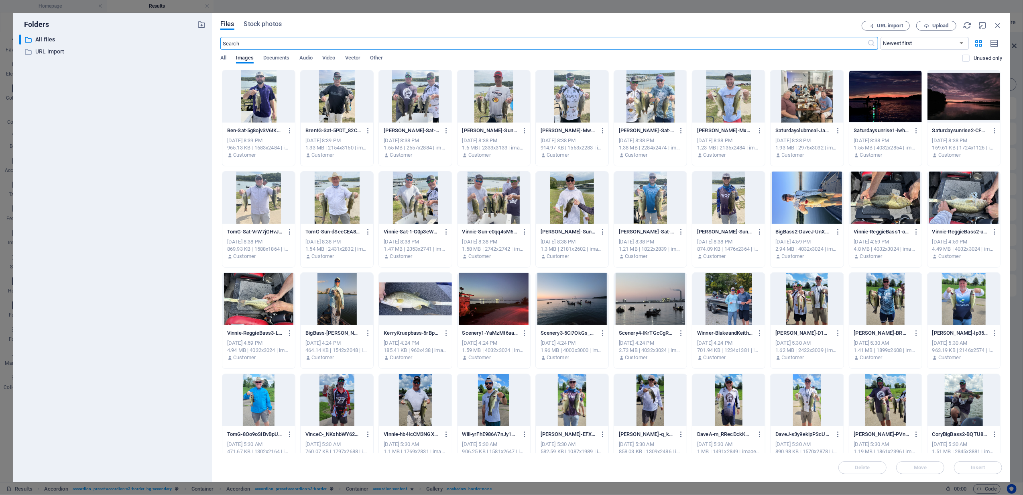
scroll to position [3526, 0]
click at [416, 198] on div at bounding box center [415, 197] width 73 height 52
click at [484, 205] on div at bounding box center [494, 197] width 73 height 52
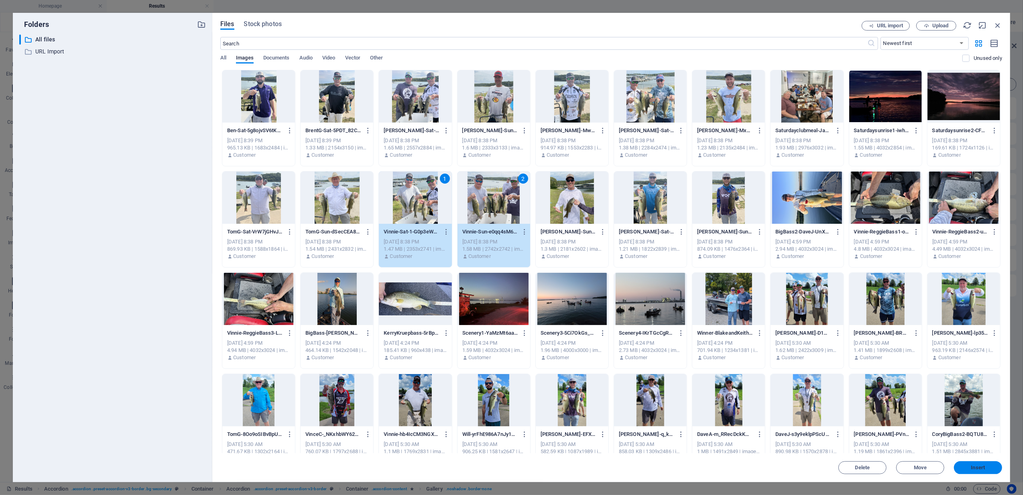
click at [982, 469] on span "Insert" at bounding box center [978, 467] width 14 height 5
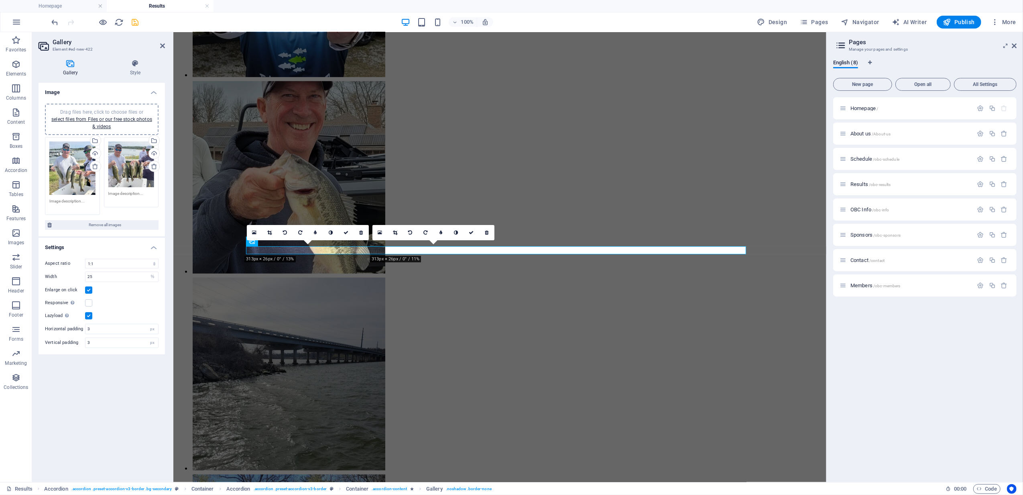
scroll to position [3983, 0]
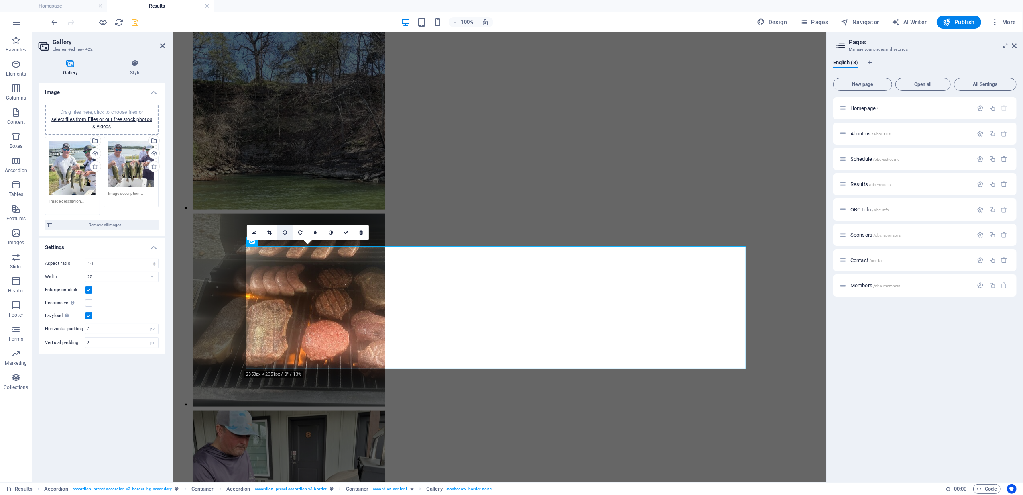
click at [268, 231] on icon at bounding box center [269, 232] width 4 height 5
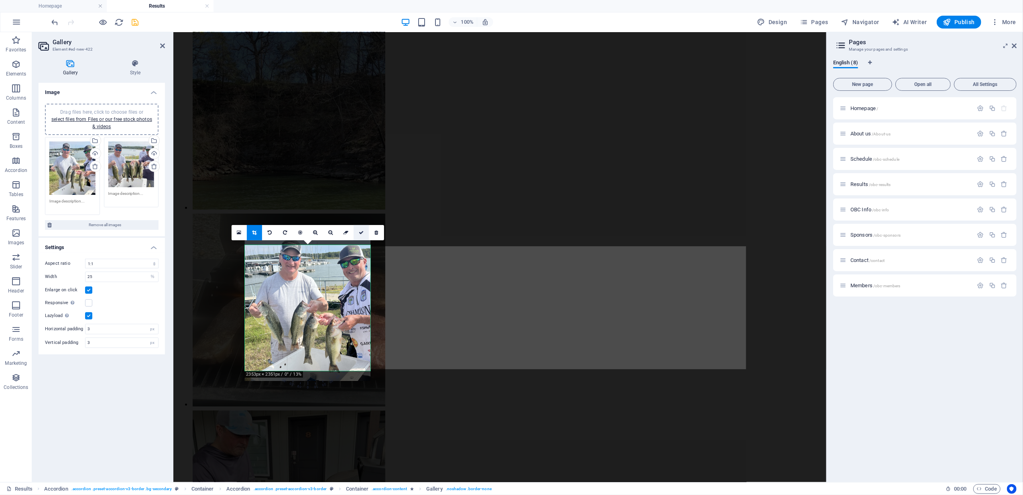
click at [363, 231] on icon at bounding box center [361, 232] width 5 height 5
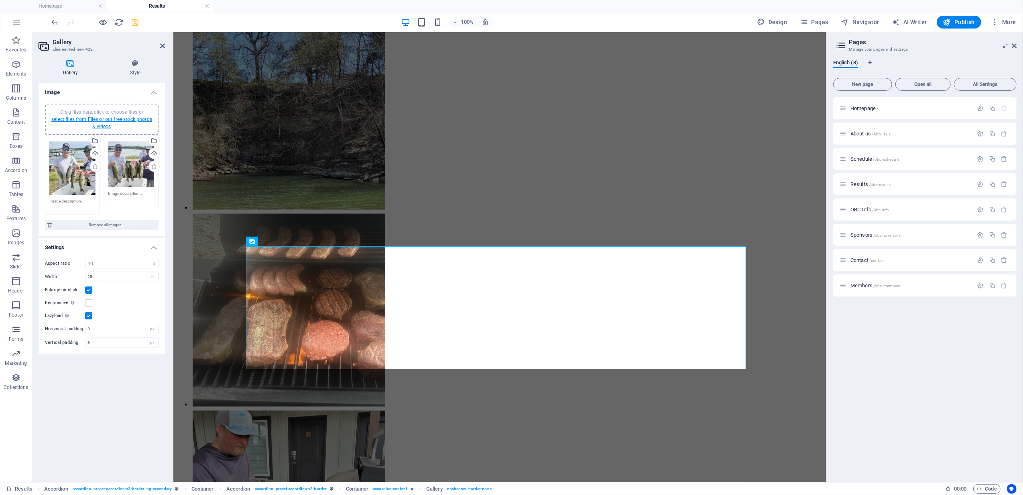
click at [100, 117] on link "select files from Files or our free stock photos & videos" at bounding box center [101, 122] width 101 height 13
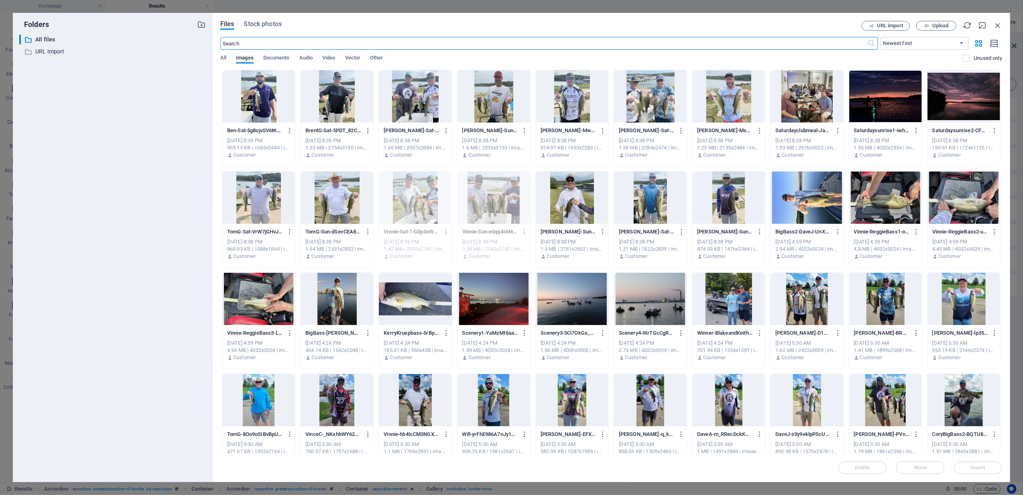
scroll to position [3526, 0]
click at [645, 94] on div at bounding box center [650, 96] width 73 height 52
click at [729, 92] on div at bounding box center [728, 96] width 73 height 52
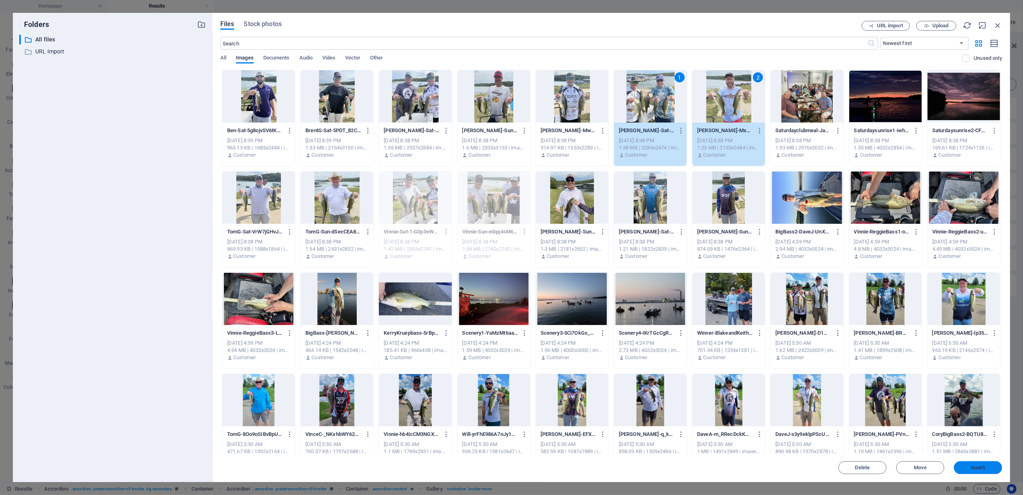
click at [983, 467] on span "Insert" at bounding box center [978, 467] width 14 height 5
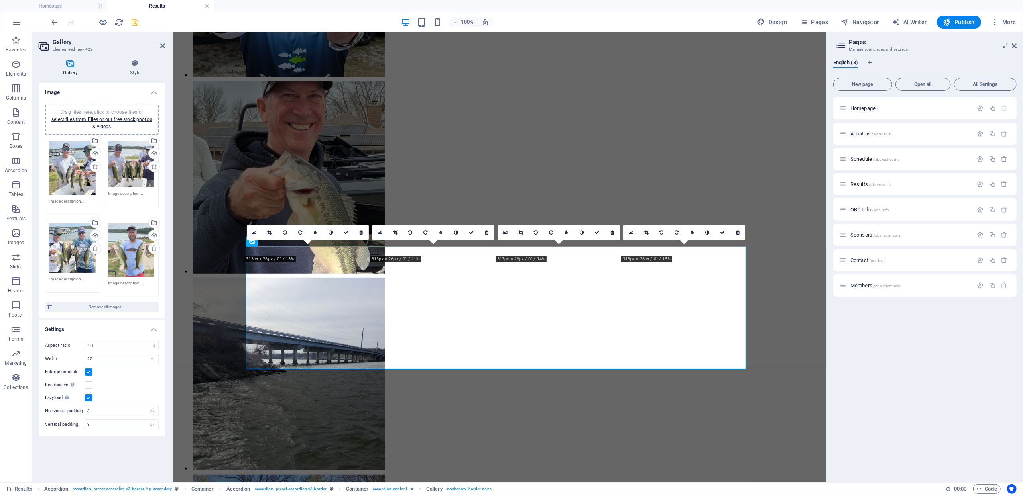
scroll to position [3983, 0]
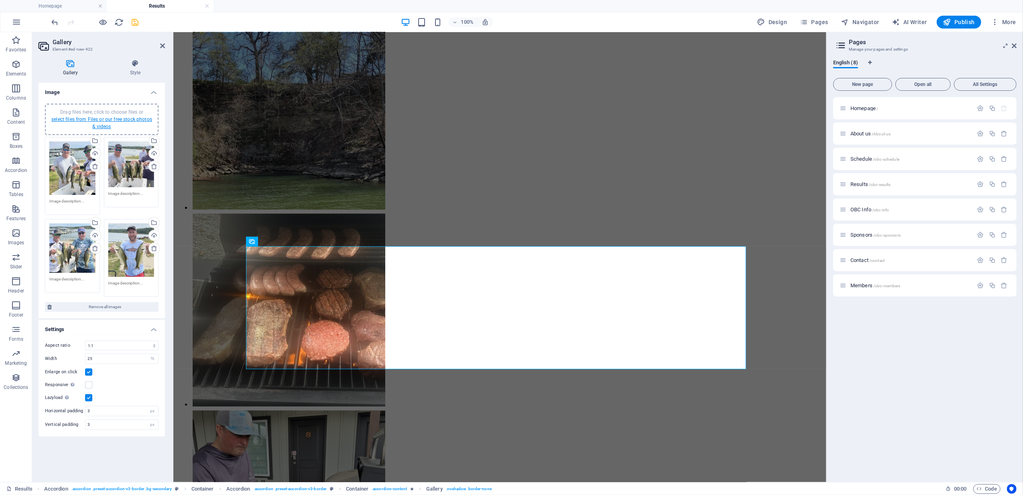
click at [114, 117] on link "select files from Files or our free stock photos & videos" at bounding box center [101, 122] width 101 height 13
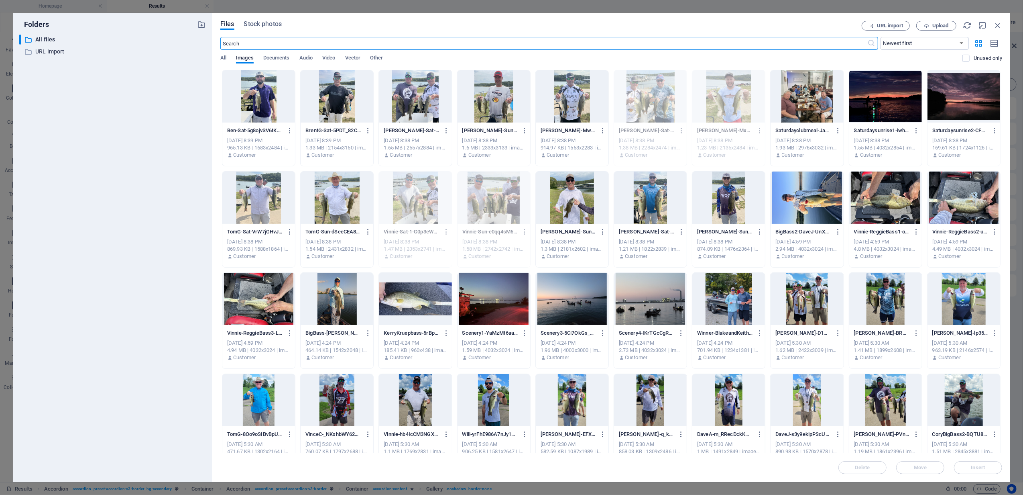
scroll to position [3526, 0]
click at [413, 91] on div at bounding box center [415, 96] width 73 height 52
click at [491, 94] on div at bounding box center [494, 96] width 73 height 52
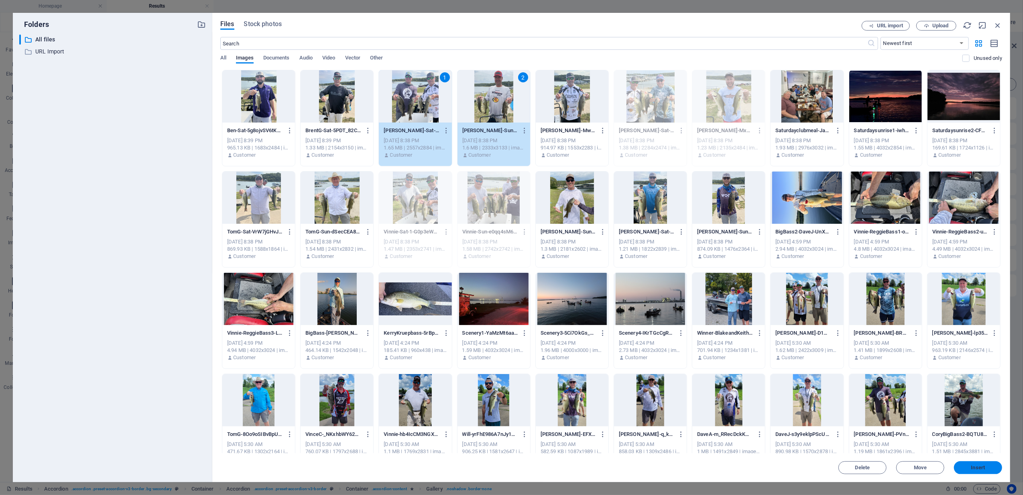
click at [985, 465] on span "Insert" at bounding box center [978, 467] width 14 height 5
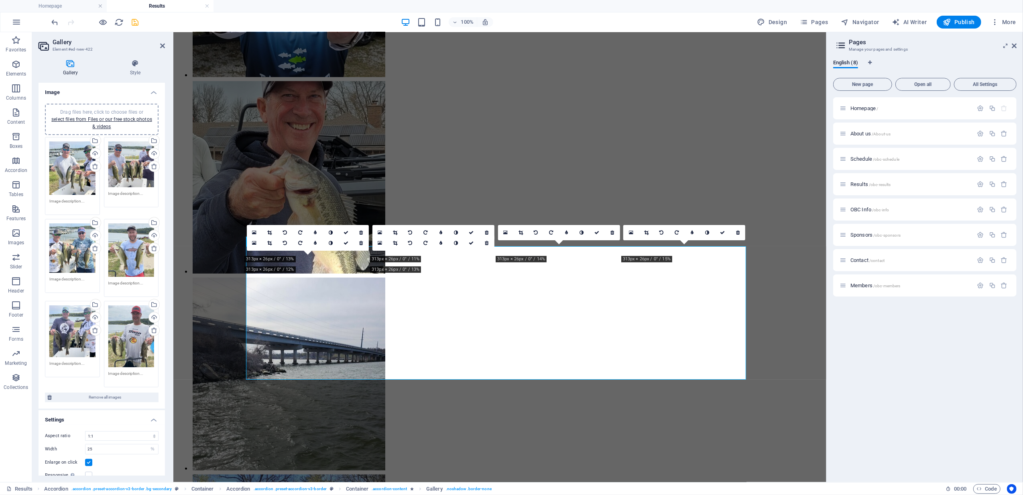
scroll to position [3983, 0]
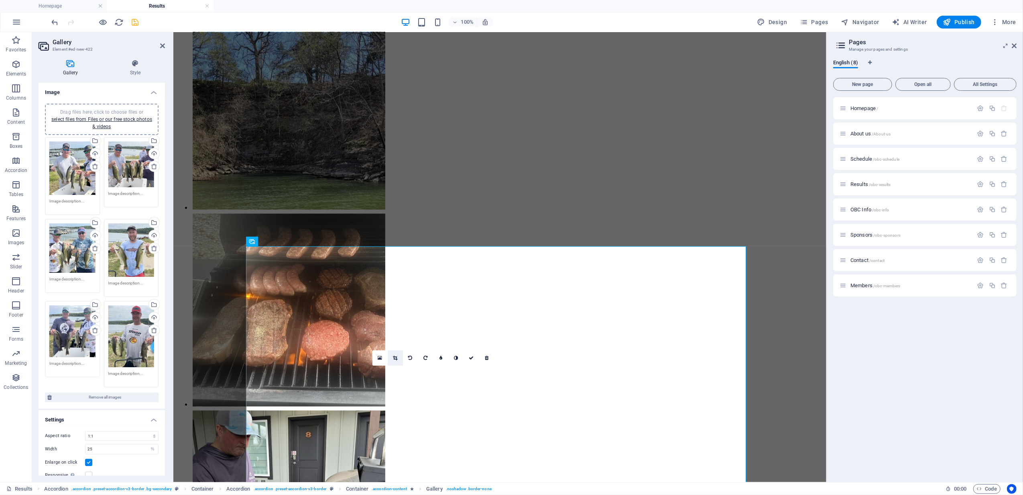
click at [391, 355] on link at bounding box center [395, 357] width 15 height 15
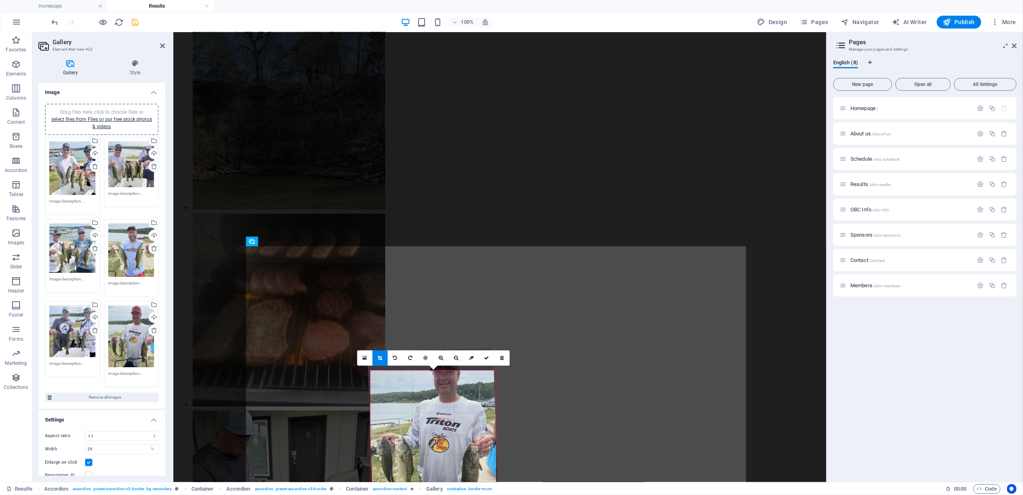
drag, startPoint x: 436, startPoint y: 408, endPoint x: 434, endPoint y: 419, distance: 11.4
click at [434, 419] on div "180 170 160 150 140 130 120 110 100 90 80 70 60 50 40 30 20 10 0 -10 -20 -30 -4…" at bounding box center [433, 433] width 126 height 126
click at [485, 356] on icon at bounding box center [486, 357] width 5 height 5
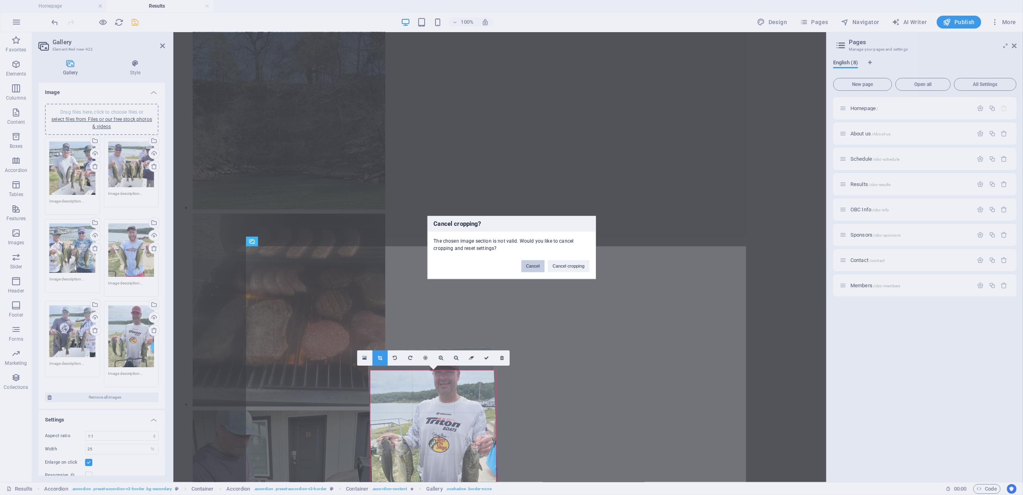
click at [529, 266] on button "Cancel" at bounding box center [532, 266] width 23 height 12
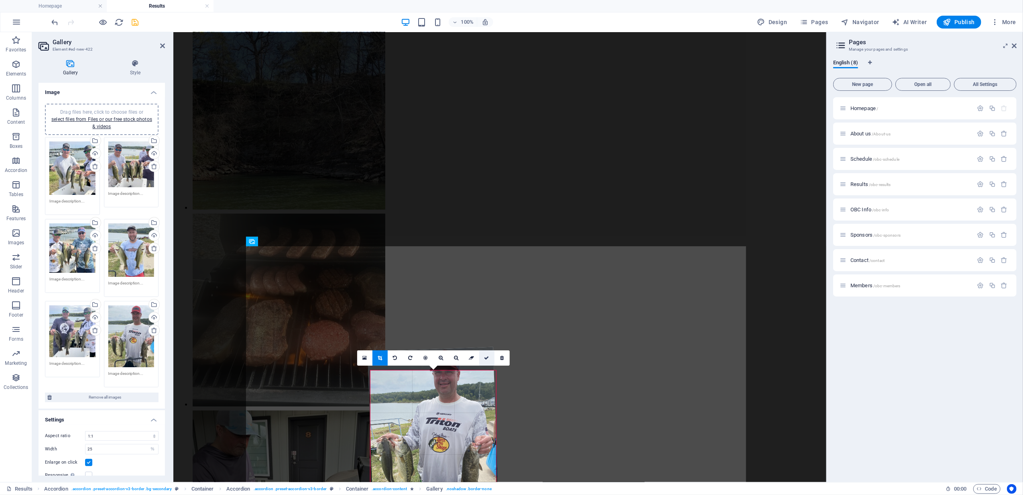
click at [487, 356] on icon at bounding box center [486, 357] width 5 height 5
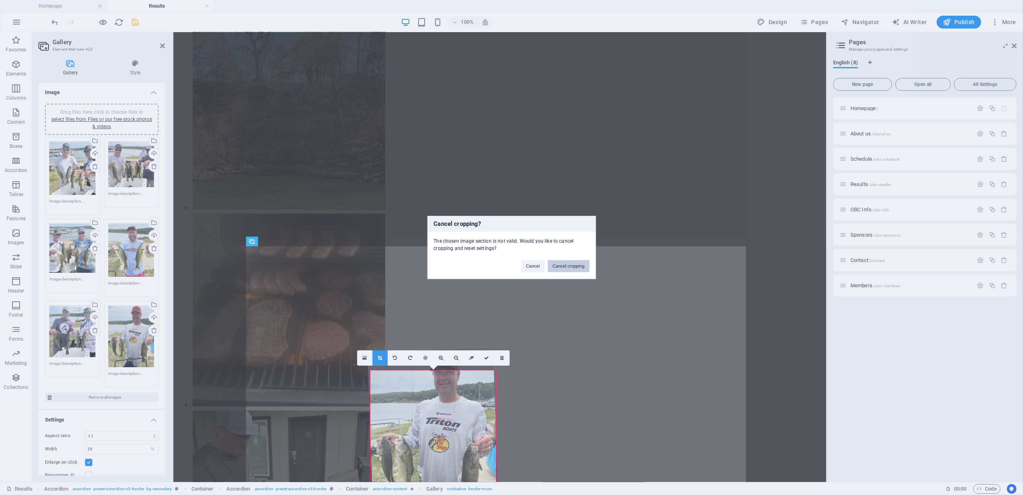
click at [570, 267] on button "Cancel cropping" at bounding box center [569, 266] width 42 height 12
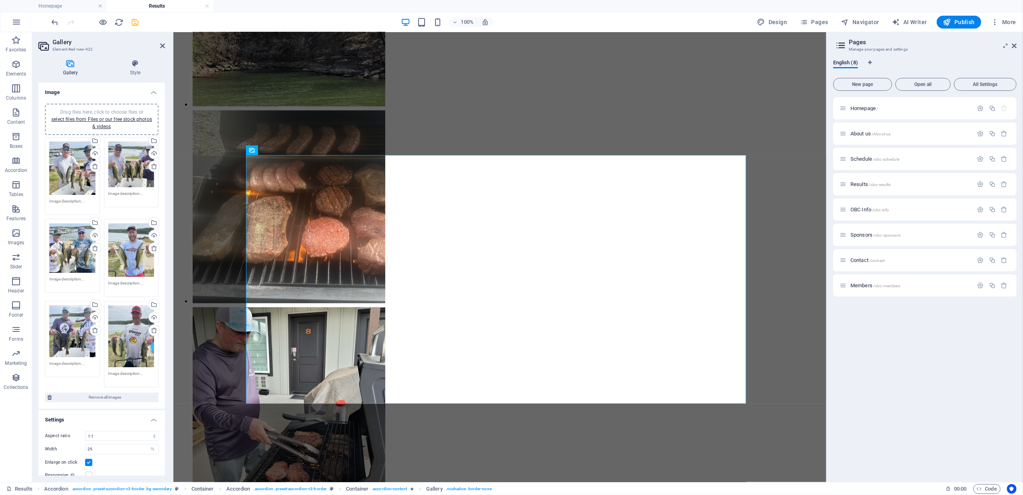
scroll to position [4137, 0]
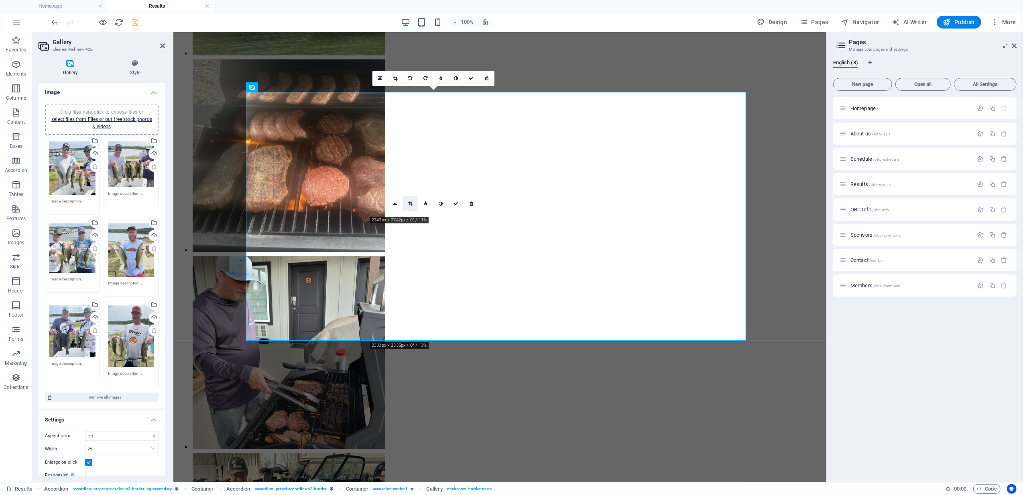
click at [409, 204] on icon at bounding box center [410, 203] width 4 height 5
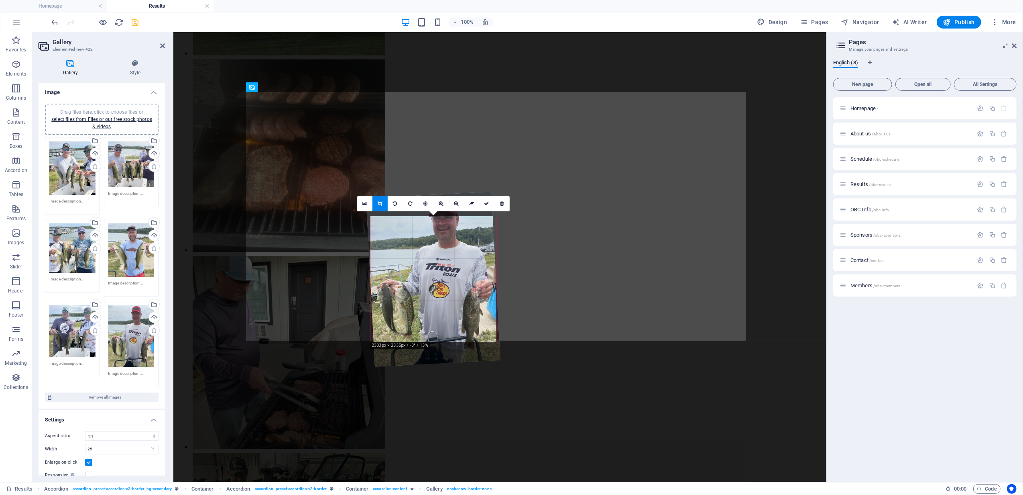
drag, startPoint x: 441, startPoint y: 246, endPoint x: 441, endPoint y: 235, distance: 10.8
click at [441, 235] on div "180 170 160 150 140 130 120 110 100 90 80 70 60 50 40 30 20 10 0 -10 -20 -30 -4…" at bounding box center [433, 279] width 126 height 126
click at [363, 202] on icon at bounding box center [364, 204] width 4 height 6
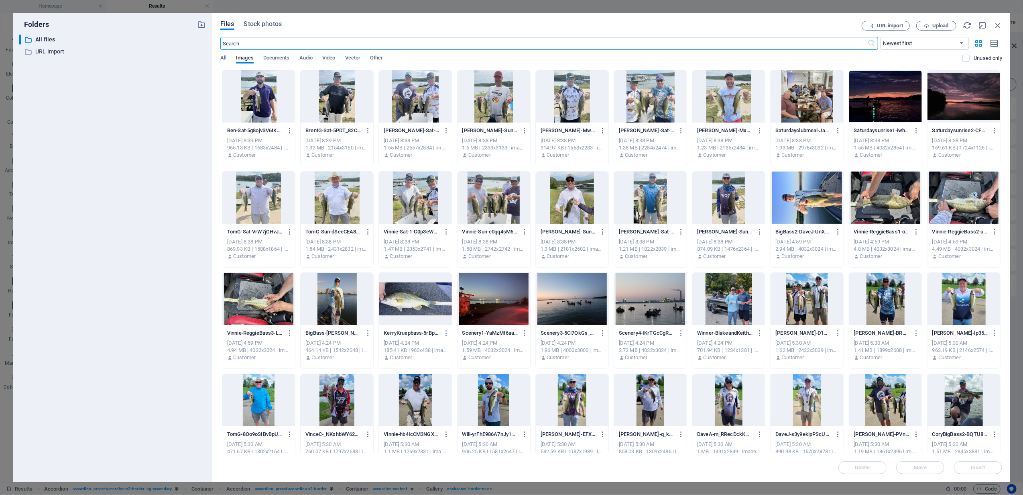
scroll to position [3664, 0]
click at [997, 21] on icon "button" at bounding box center [997, 25] width 9 height 9
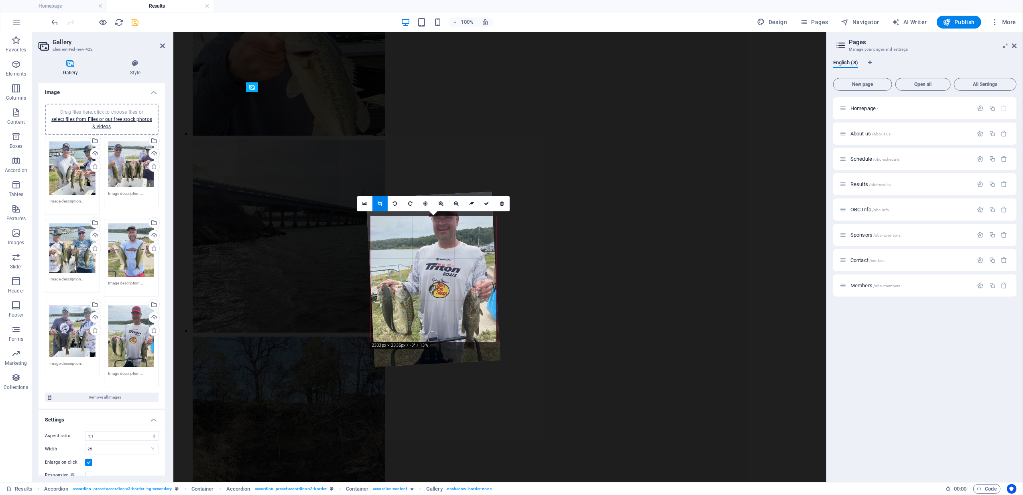
scroll to position [4137, 0]
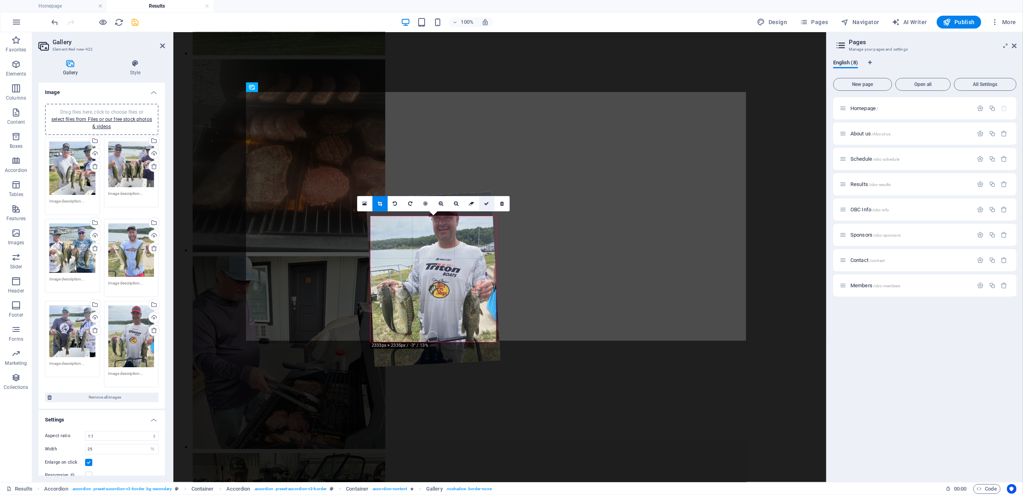
click at [488, 202] on icon at bounding box center [486, 203] width 5 height 5
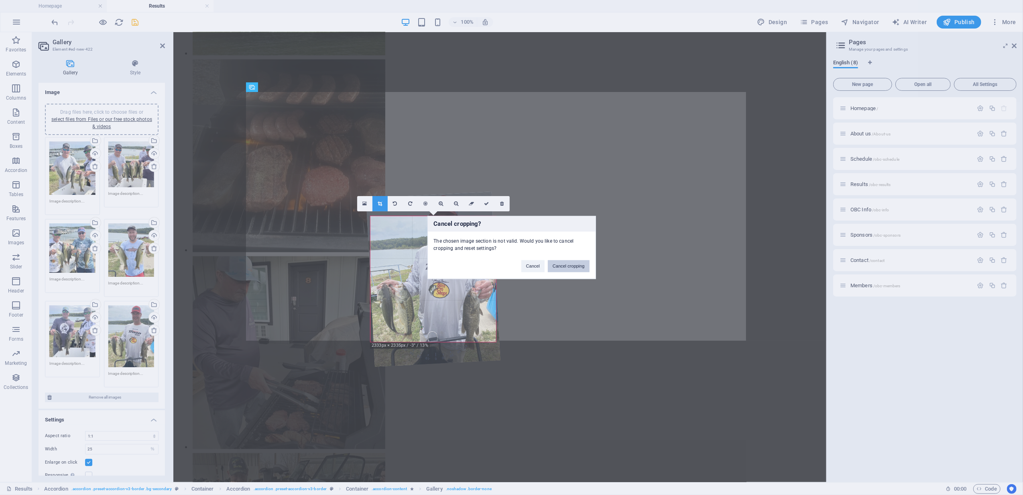
click at [573, 265] on button "Cancel cropping" at bounding box center [569, 266] width 42 height 12
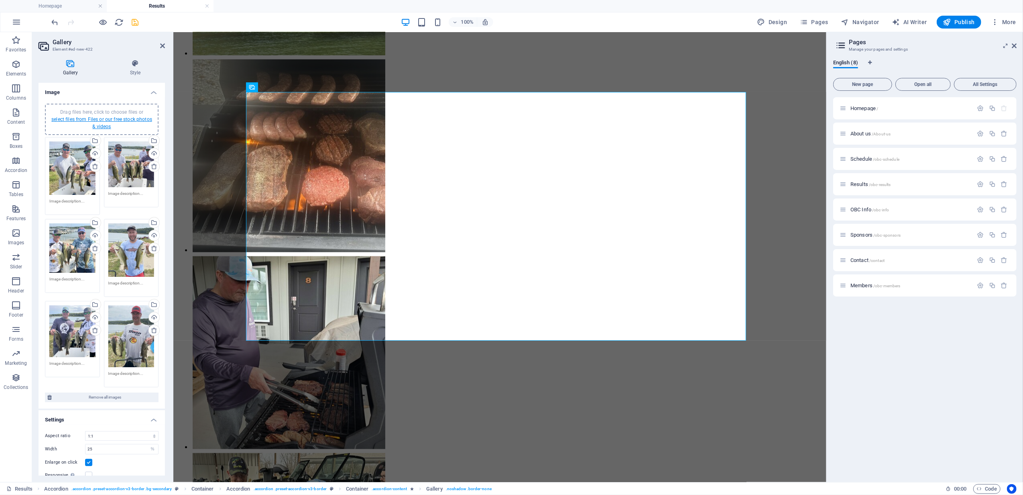
click at [102, 119] on link "select files from Files or our free stock photos & videos" at bounding box center [101, 122] width 101 height 13
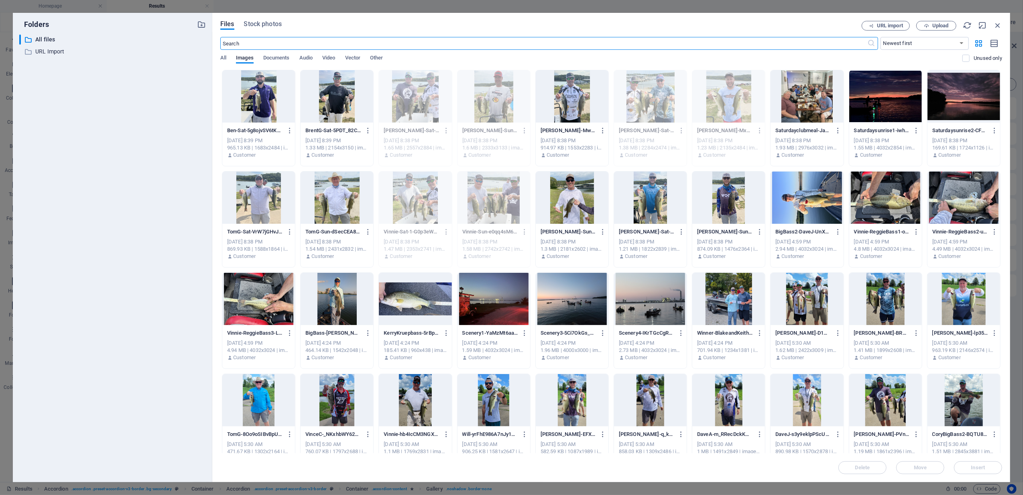
scroll to position [3664, 0]
click at [636, 194] on div at bounding box center [650, 197] width 73 height 52
click at [716, 197] on div at bounding box center [728, 197] width 73 height 52
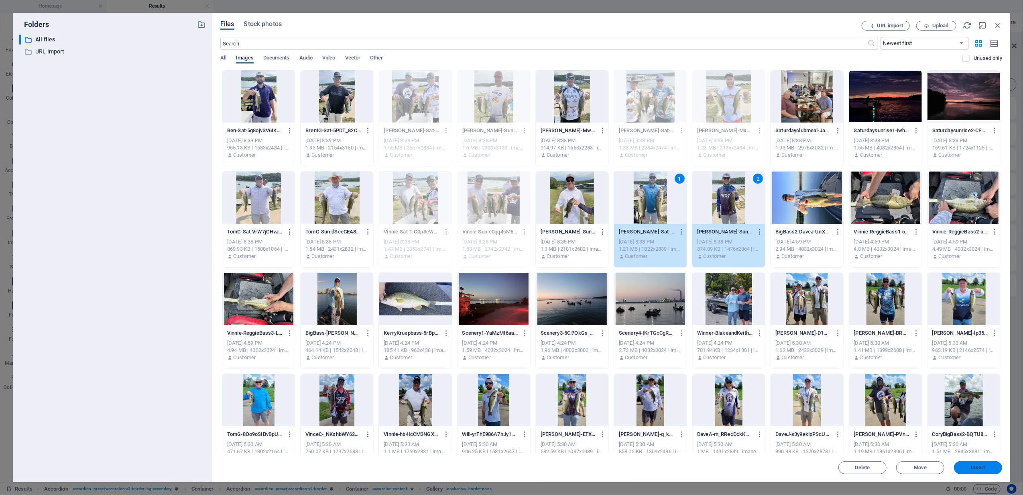
click at [973, 467] on span "Insert" at bounding box center [978, 467] width 14 height 5
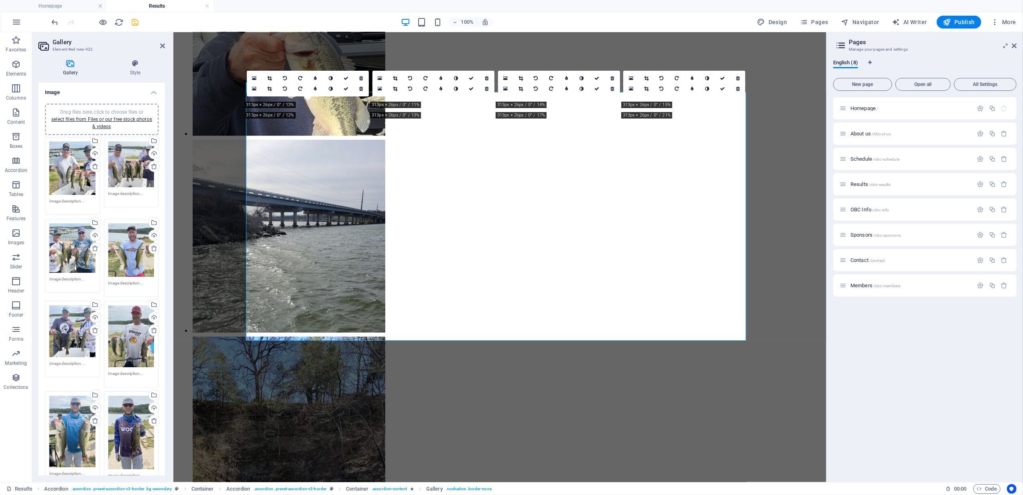
scroll to position [4137, 0]
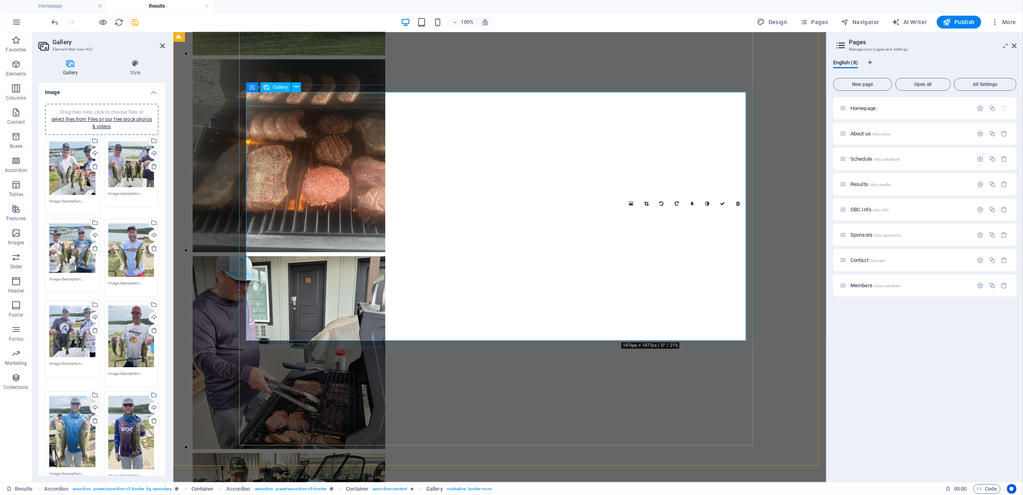
drag, startPoint x: 690, startPoint y: 257, endPoint x: 687, endPoint y: 260, distance: 4.8
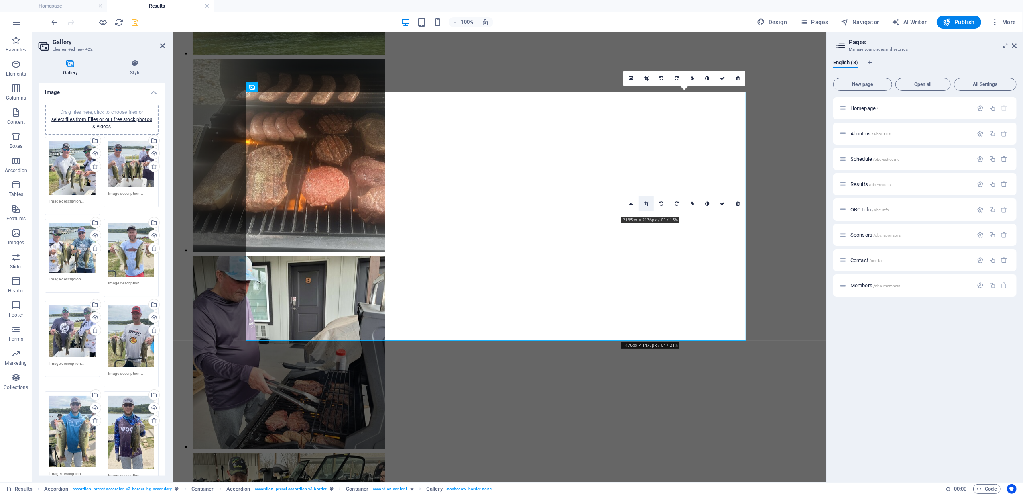
click at [649, 201] on link at bounding box center [646, 203] width 15 height 15
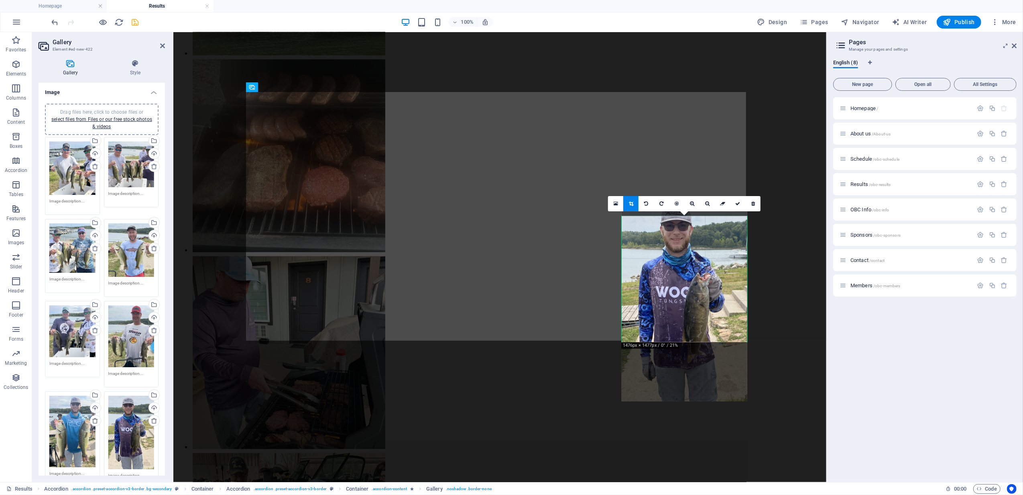
drag, startPoint x: 696, startPoint y: 269, endPoint x: 695, endPoint y: 290, distance: 21.3
click at [695, 290] on div at bounding box center [685, 299] width 126 height 201
click at [737, 207] on link at bounding box center [737, 203] width 15 height 15
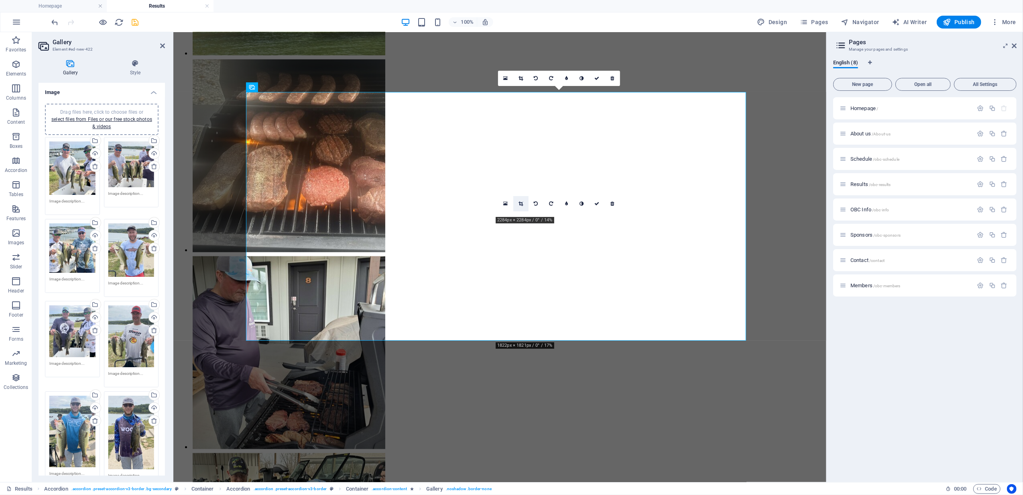
click at [525, 199] on link at bounding box center [520, 203] width 15 height 15
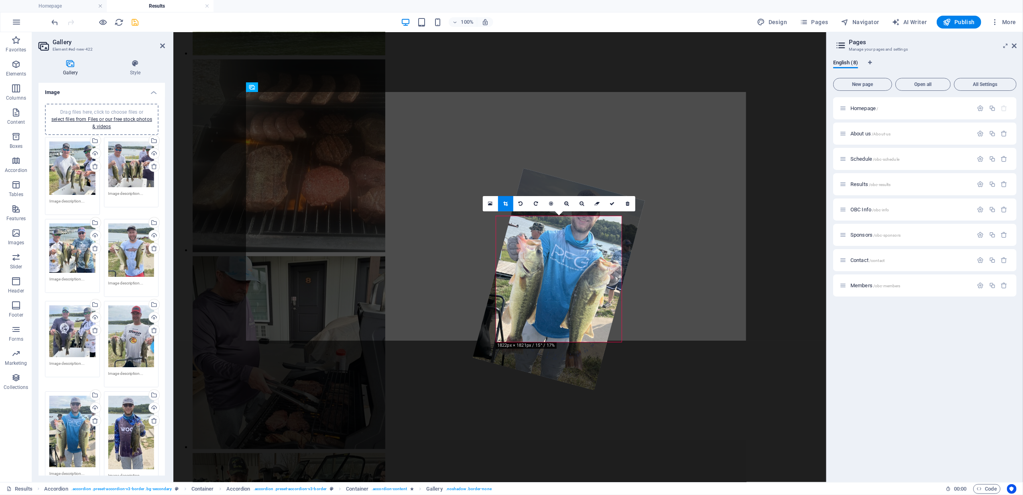
drag, startPoint x: 584, startPoint y: 242, endPoint x: 582, endPoint y: 259, distance: 16.5
click at [582, 259] on div "180 170 160 150 140 130 120 110 100 90 80 70 60 50 40 30 20 10 0 -10 -20 -30 -4…" at bounding box center [559, 279] width 126 height 126
click at [507, 204] on icon at bounding box center [505, 203] width 4 height 5
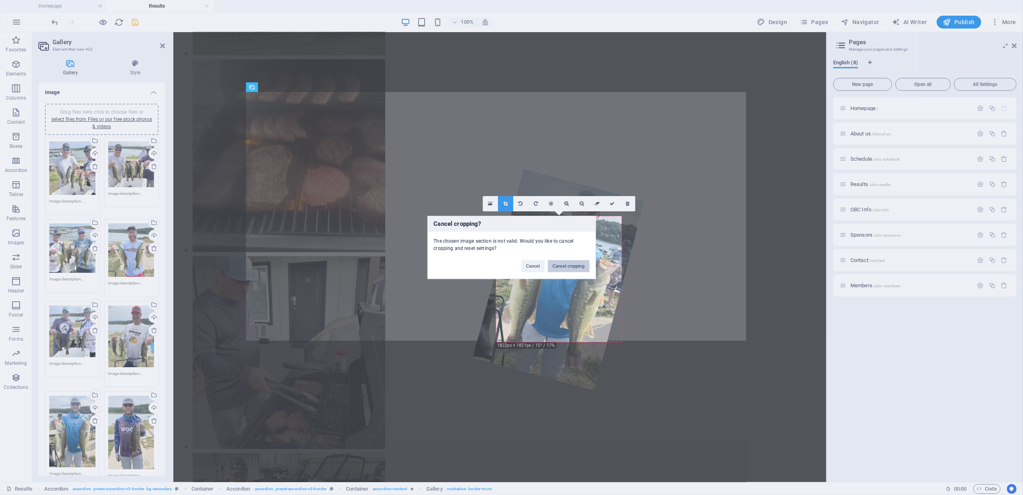
click at [578, 267] on button "Cancel cropping" at bounding box center [569, 266] width 42 height 12
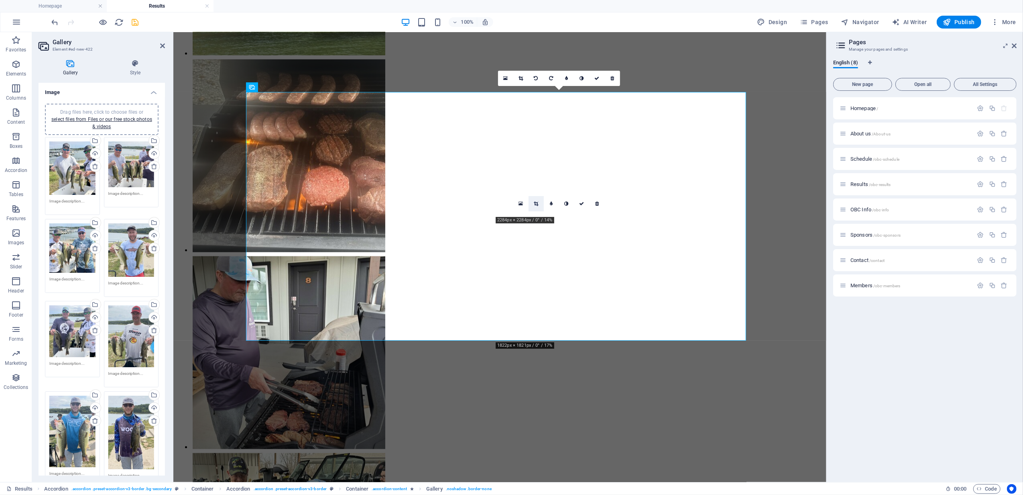
click at [534, 203] on icon at bounding box center [536, 203] width 4 height 5
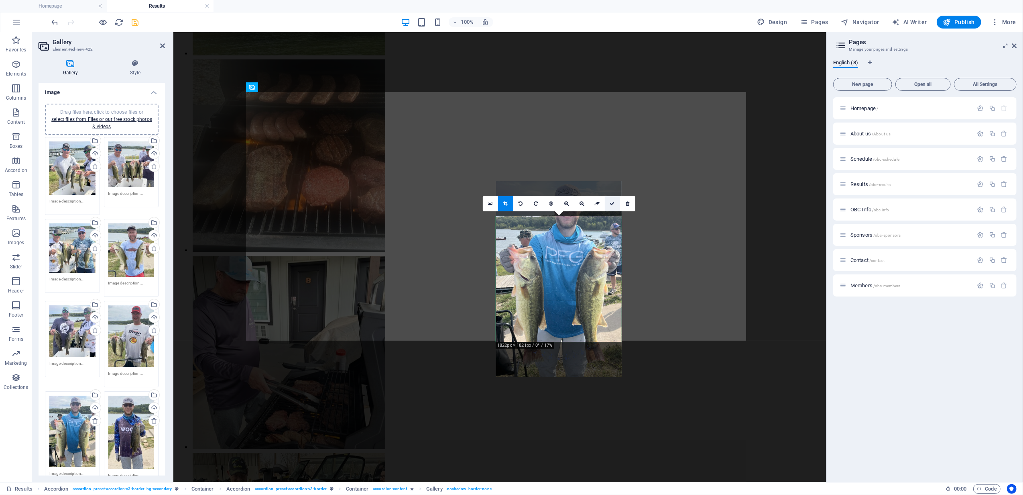
click at [614, 206] on link at bounding box center [612, 203] width 15 height 15
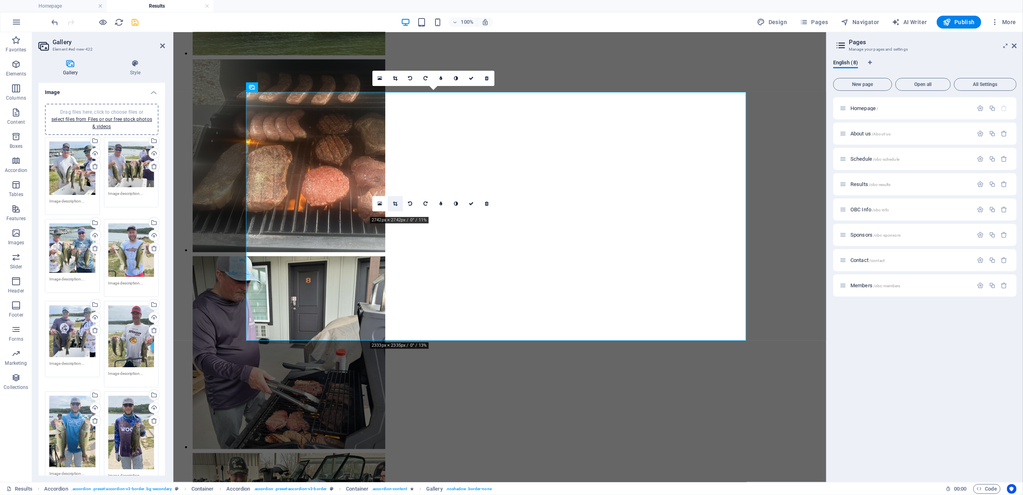
click at [395, 201] on icon at bounding box center [395, 203] width 4 height 5
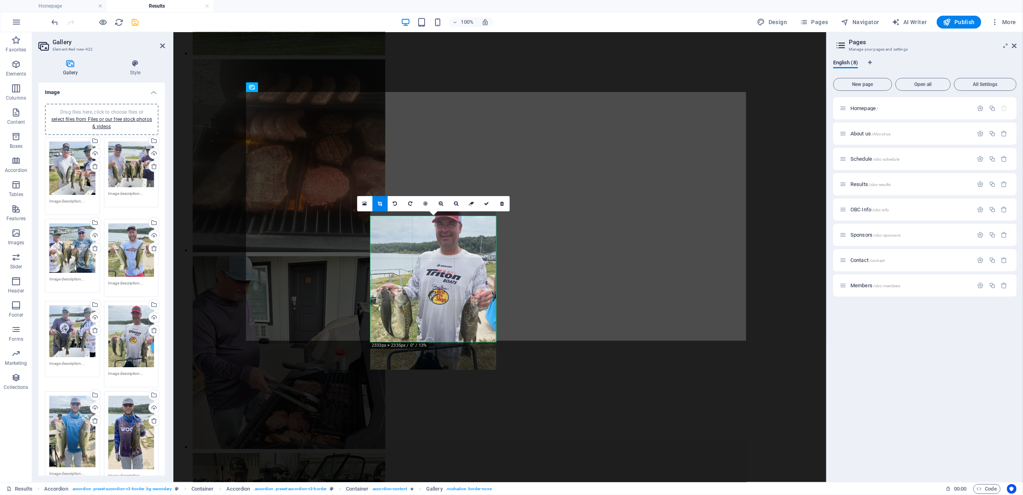
drag, startPoint x: 434, startPoint y: 233, endPoint x: 433, endPoint y: 239, distance: 6.0
click at [433, 239] on div at bounding box center [433, 285] width 126 height 169
click at [487, 202] on icon at bounding box center [486, 203] width 5 height 5
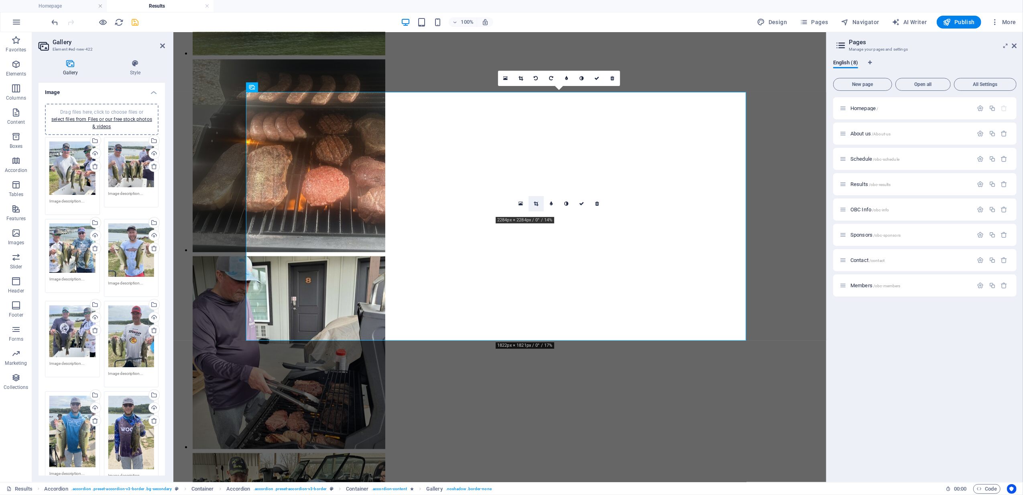
click at [535, 202] on icon at bounding box center [536, 203] width 4 height 5
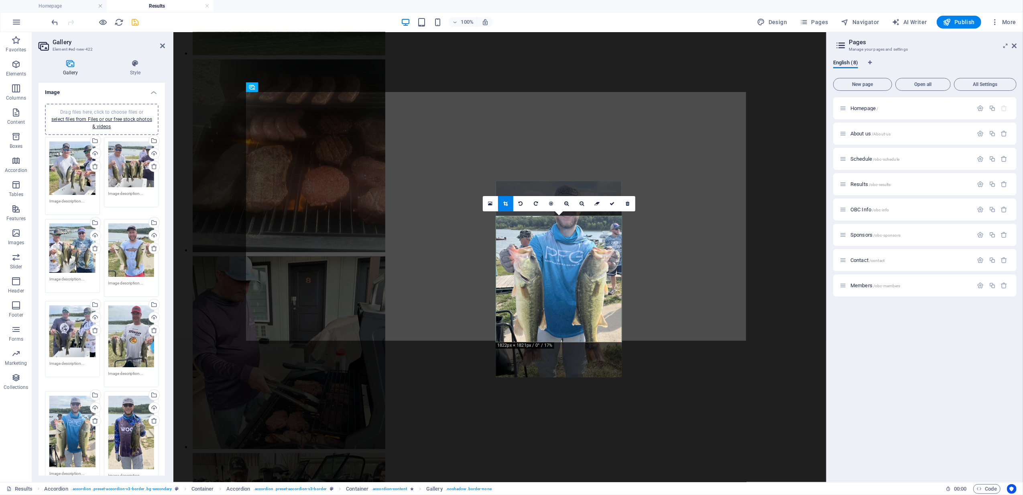
click at [507, 201] on icon at bounding box center [505, 203] width 4 height 5
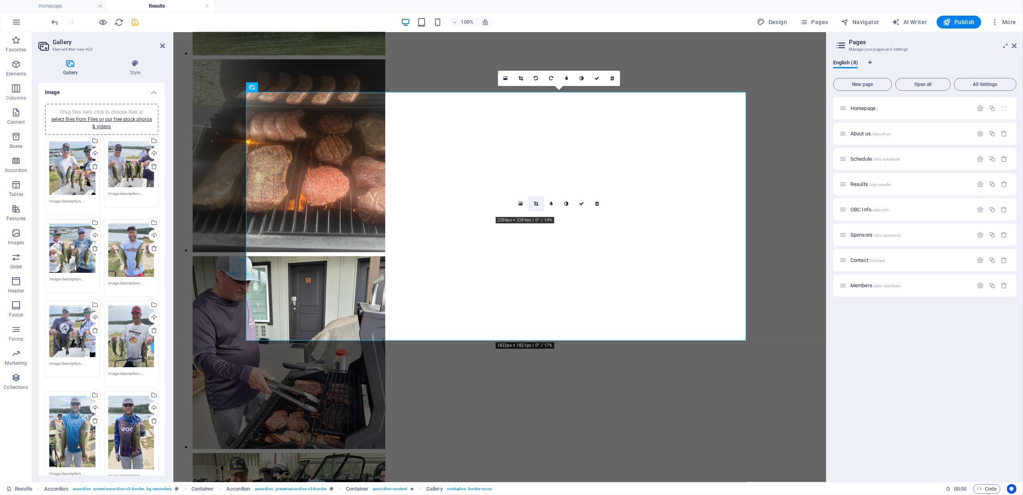
click at [536, 201] on icon at bounding box center [536, 203] width 4 height 5
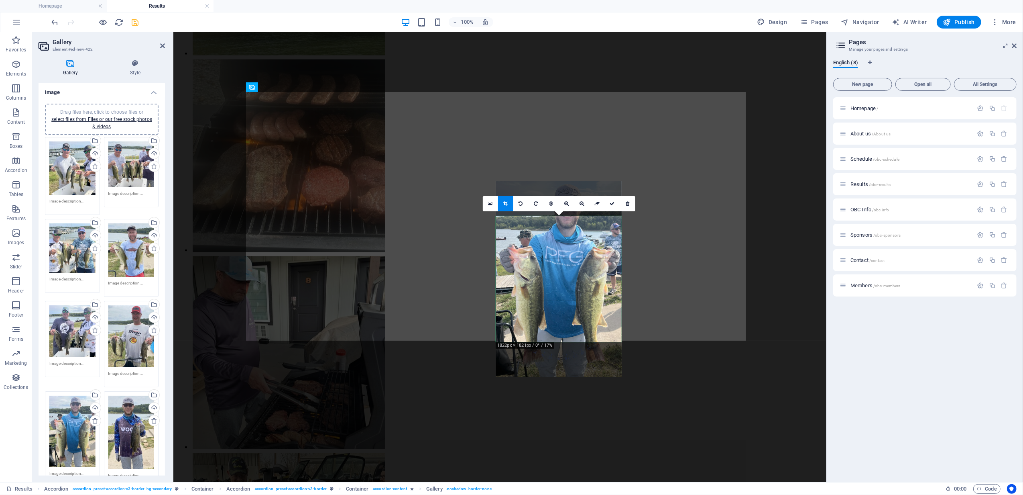
click at [505, 203] on icon at bounding box center [505, 203] width 4 height 5
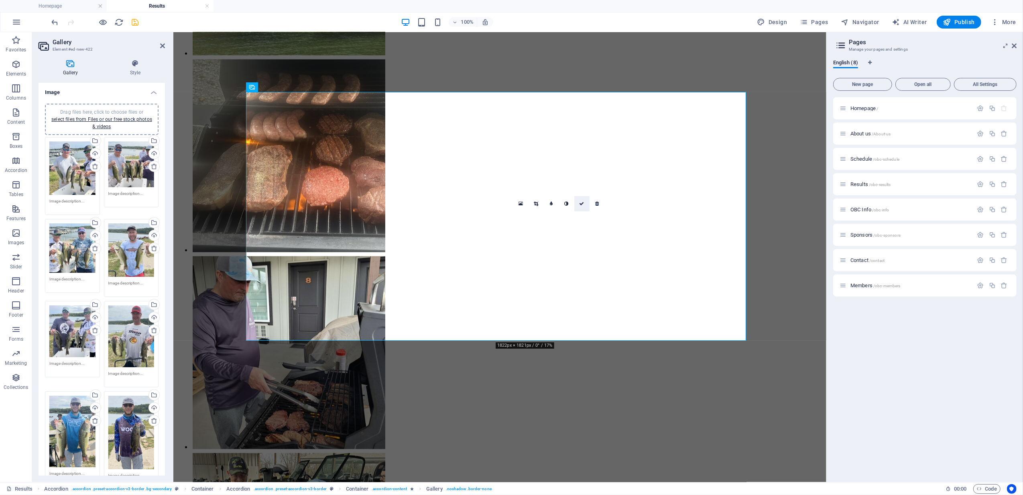
click at [578, 200] on link at bounding box center [581, 203] width 15 height 15
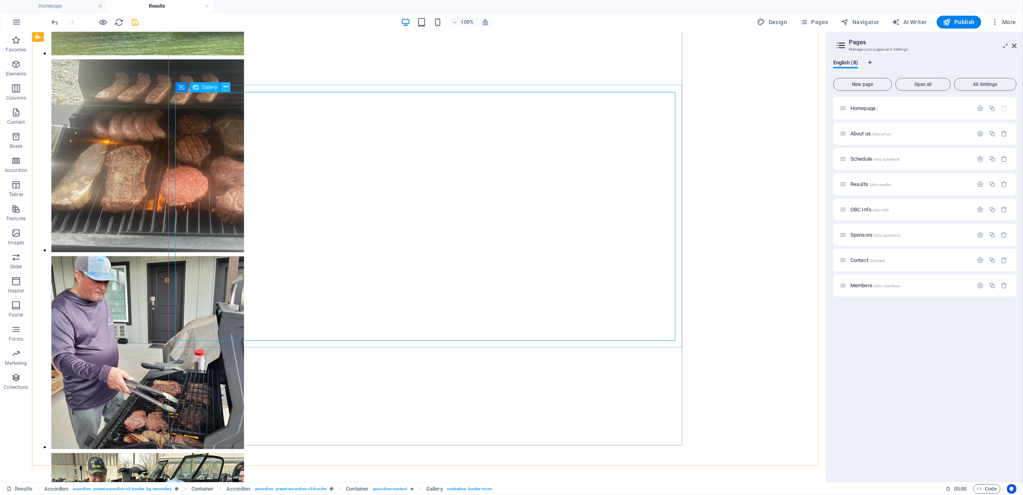
click at [228, 85] on button at bounding box center [226, 87] width 10 height 10
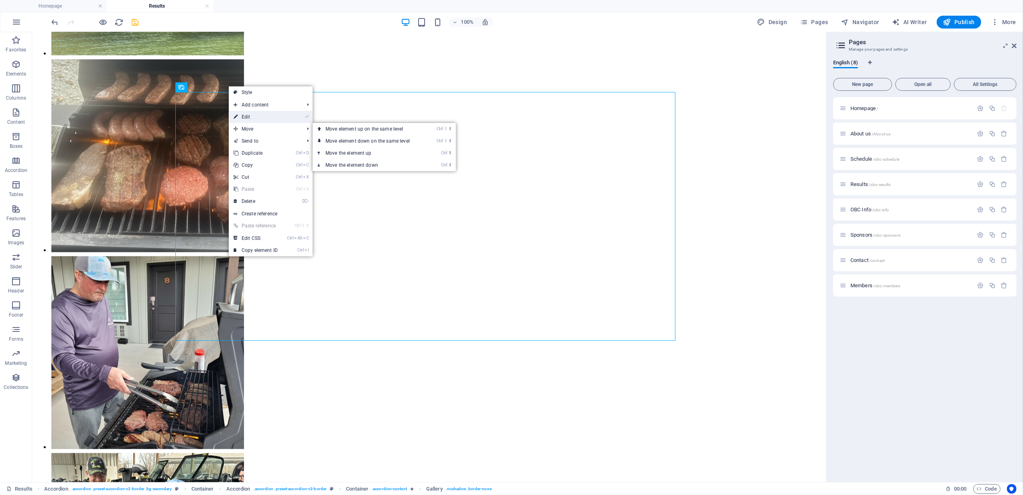
click at [258, 118] on link "⏎ Edit" at bounding box center [256, 117] width 54 height 12
select select "4"
select select "%"
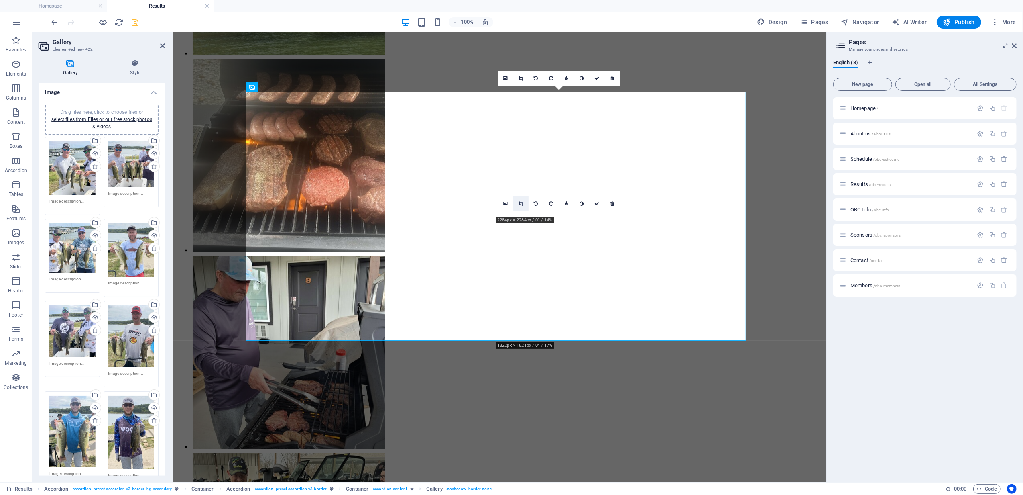
click at [521, 199] on link at bounding box center [520, 203] width 15 height 15
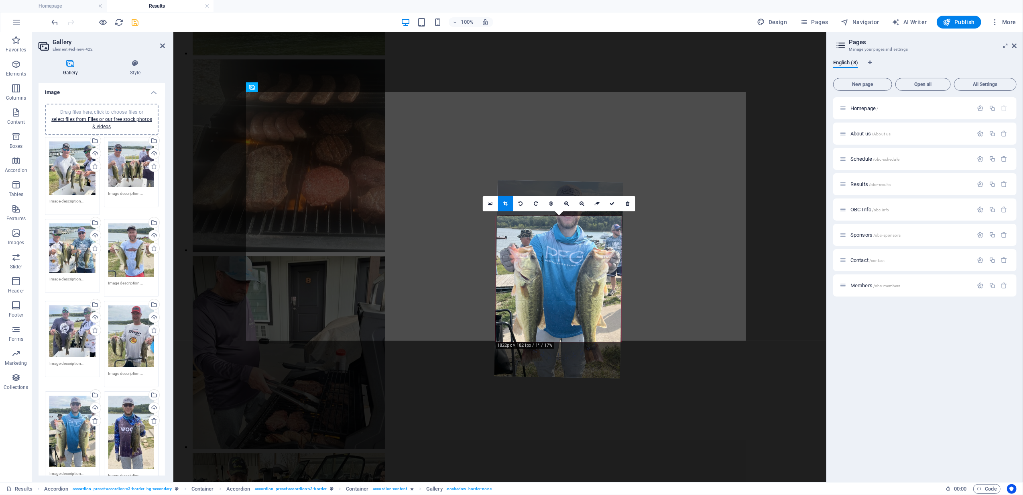
drag, startPoint x: 568, startPoint y: 241, endPoint x: 567, endPoint y: 248, distance: 6.9
click at [567, 248] on div "180 170 160 150 140 130 120 110 100 90 80 70 60 50 40 30 20 10 0 -10 -20 -30 -4…" at bounding box center [559, 279] width 126 height 126
click at [611, 206] on link at bounding box center [612, 203] width 15 height 15
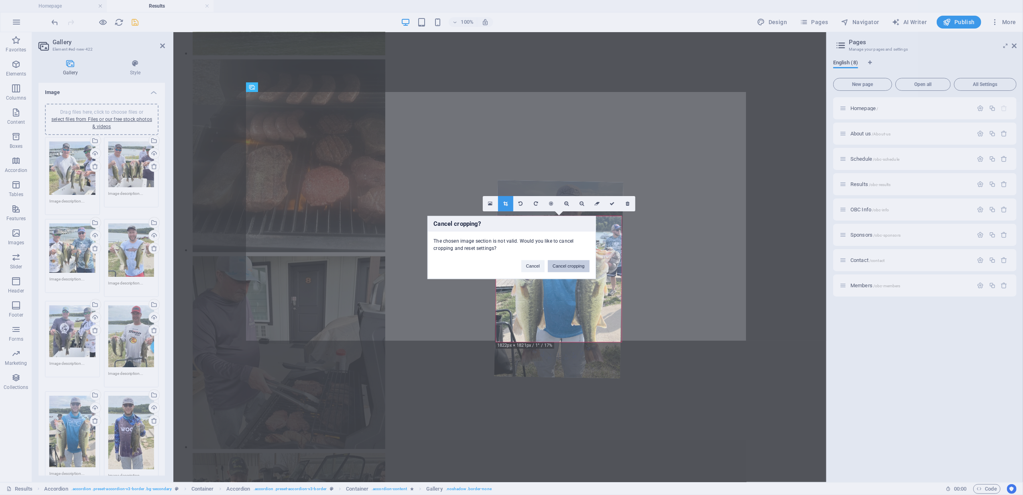
click at [576, 265] on button "Cancel cropping" at bounding box center [569, 266] width 42 height 12
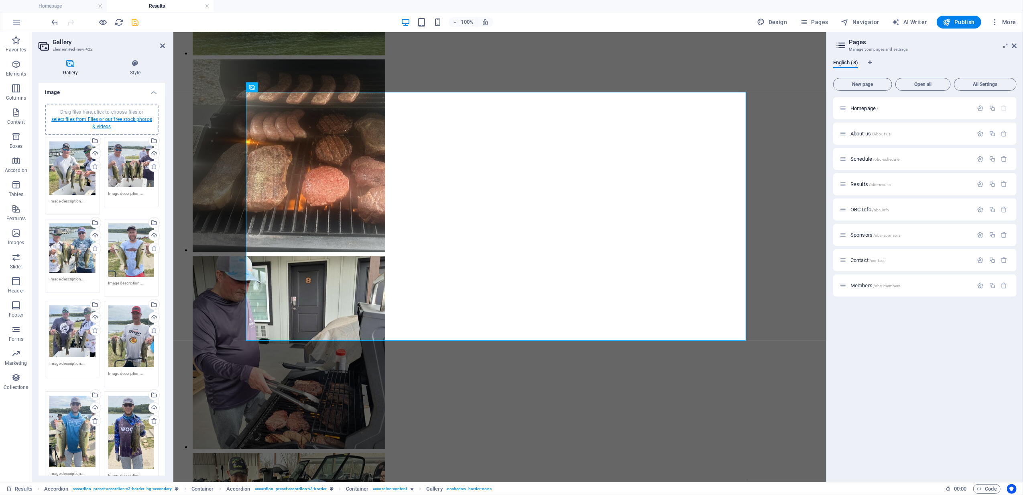
click at [92, 119] on link "select files from Files or our free stock photos & videos" at bounding box center [101, 122] width 101 height 13
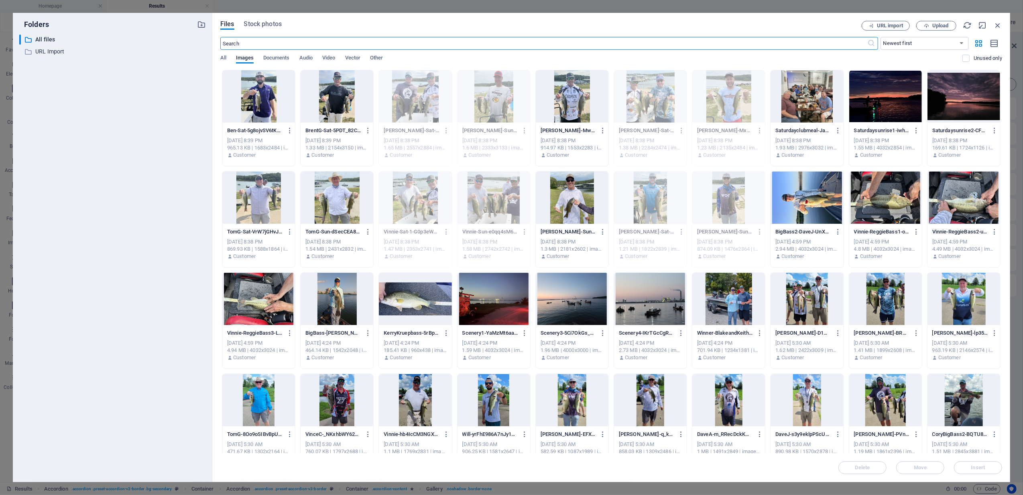
scroll to position [3664, 0]
click at [247, 195] on div at bounding box center [258, 197] width 73 height 52
click at [320, 198] on div at bounding box center [337, 197] width 73 height 52
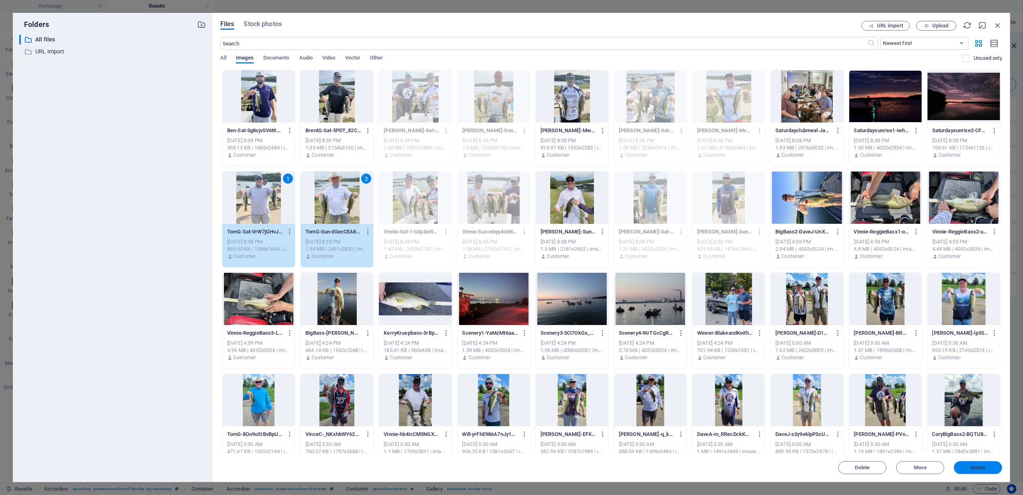
click at [976, 467] on span "Insert" at bounding box center [978, 467] width 14 height 5
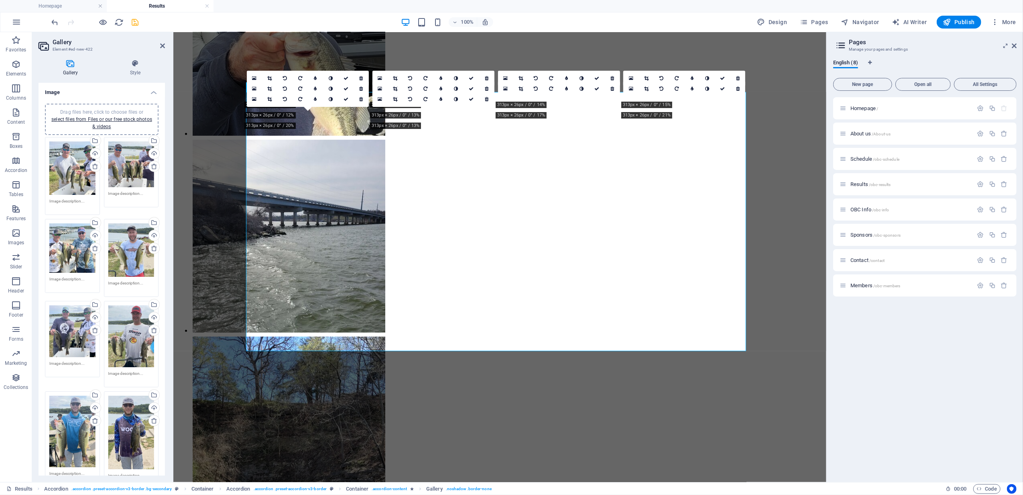
scroll to position [4137, 0]
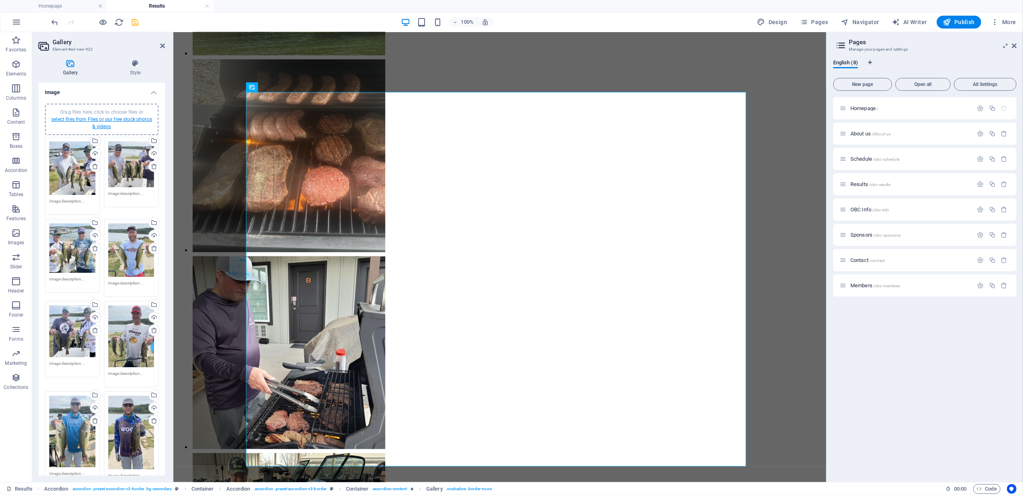
click at [105, 118] on link "select files from Files or our free stock photos & videos" at bounding box center [101, 122] width 101 height 13
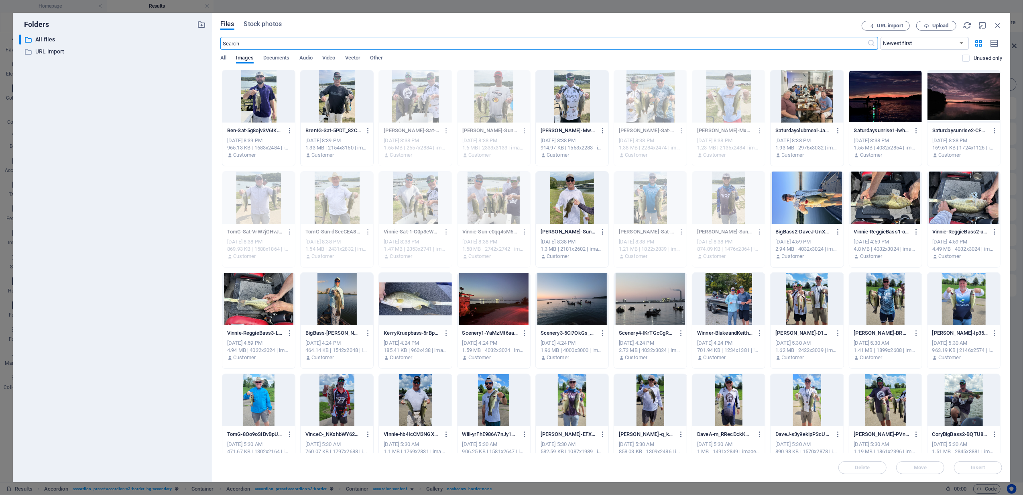
scroll to position [3664, 0]
click at [559, 81] on div at bounding box center [572, 96] width 73 height 52
click at [986, 465] on span "Insert" at bounding box center [978, 467] width 42 height 5
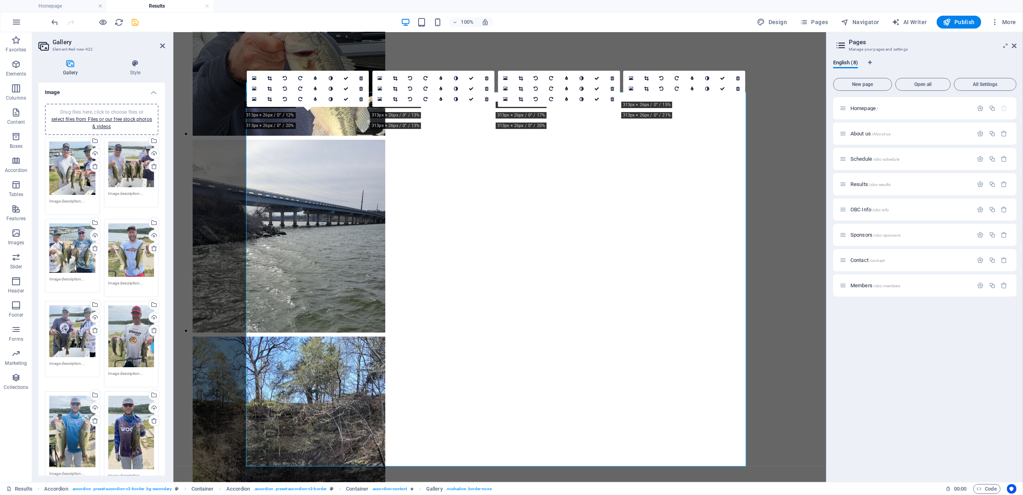
scroll to position [4137, 0]
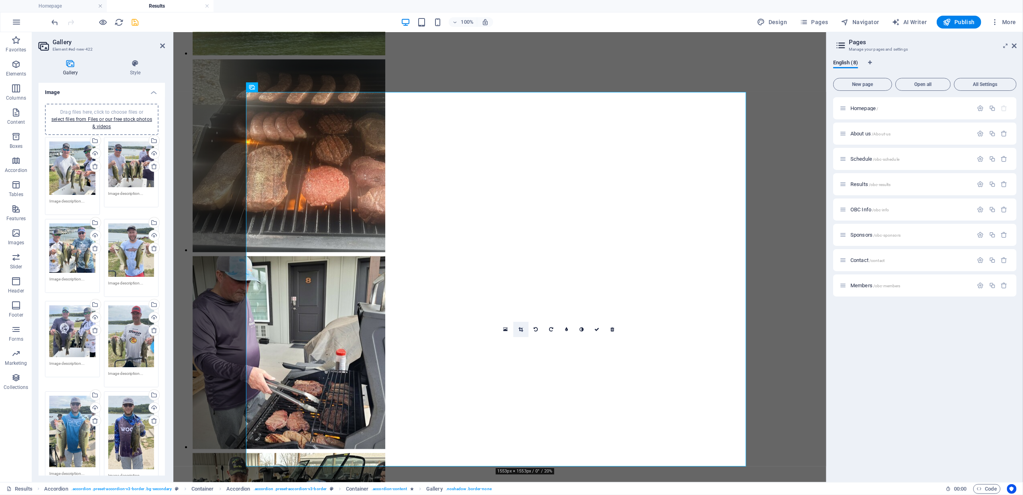
click at [521, 330] on icon at bounding box center [521, 329] width 4 height 5
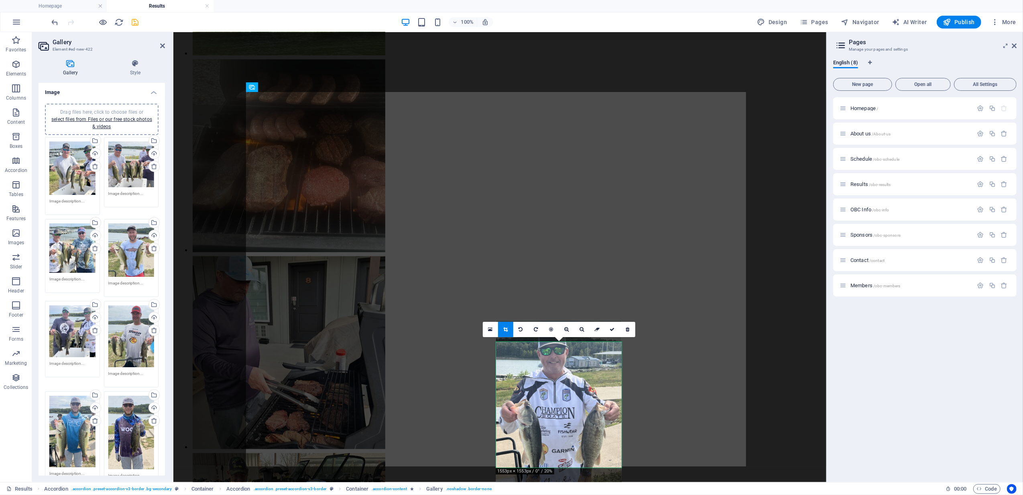
drag, startPoint x: 564, startPoint y: 361, endPoint x: 564, endPoint y: 369, distance: 8.0
click at [564, 369] on div at bounding box center [559, 412] width 126 height 185
click at [611, 330] on icon at bounding box center [612, 329] width 5 height 5
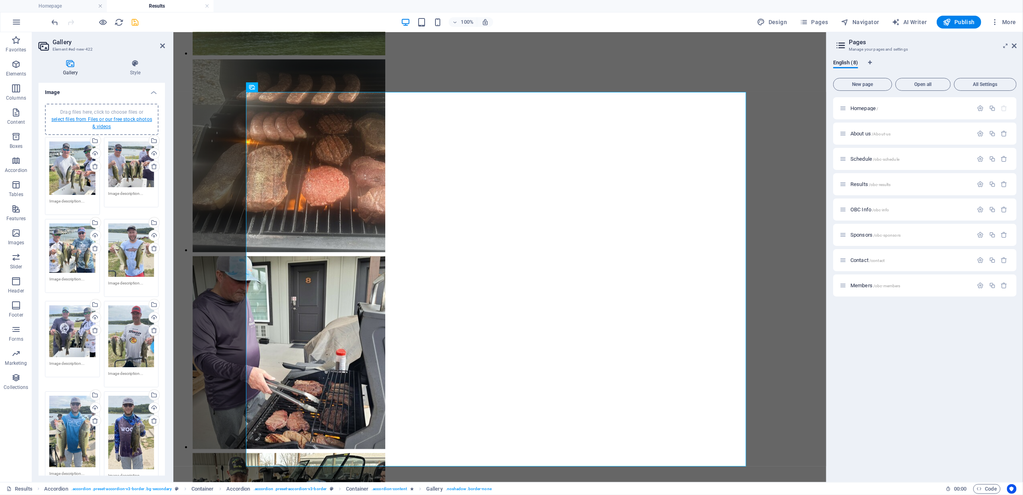
click at [106, 119] on link "select files from Files or our free stock photos & videos" at bounding box center [101, 122] width 101 height 13
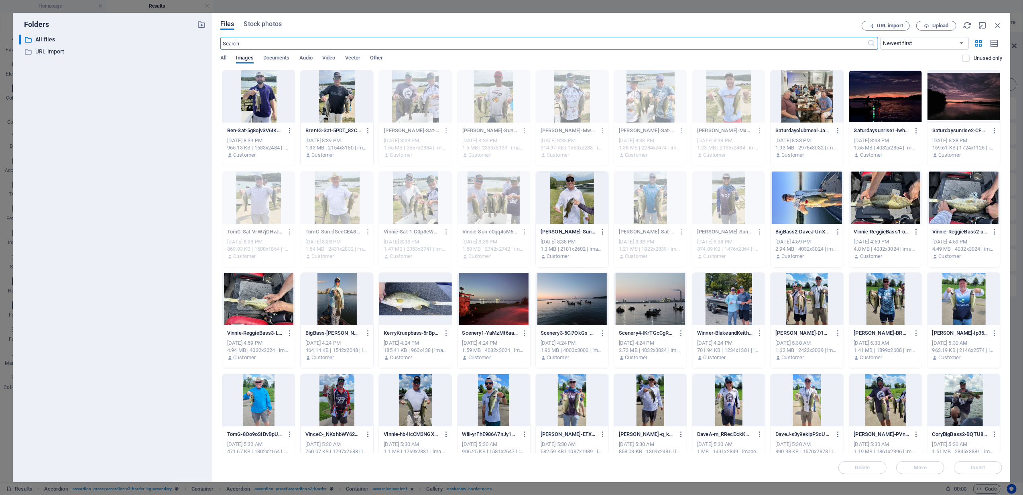
scroll to position [3664, 0]
click at [322, 112] on div at bounding box center [337, 96] width 73 height 52
click at [1001, 468] on button "Insert" at bounding box center [978, 467] width 48 height 13
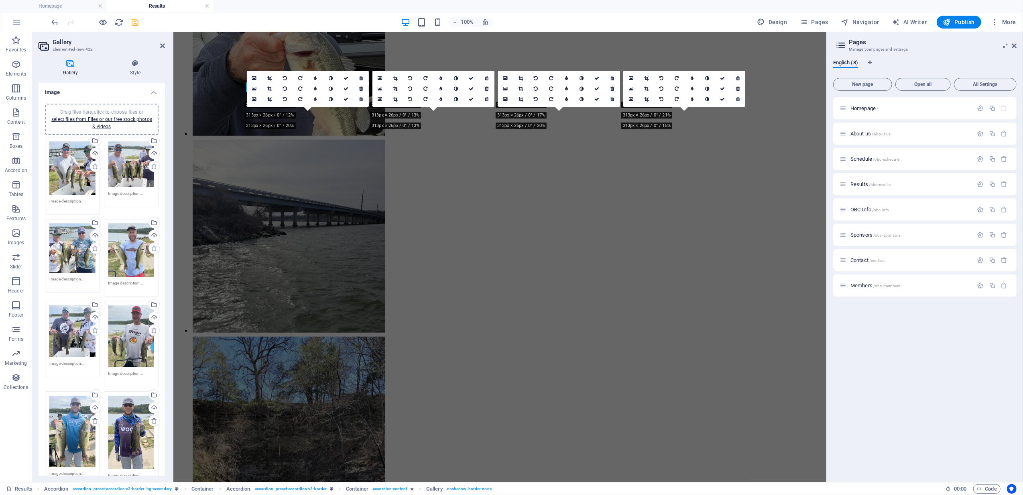
scroll to position [4137, 0]
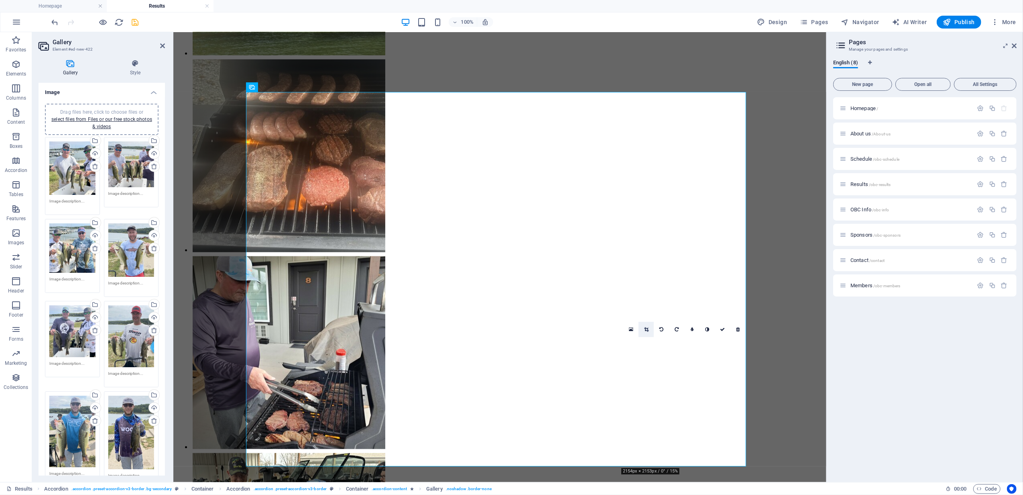
click at [645, 330] on icon at bounding box center [646, 329] width 4 height 5
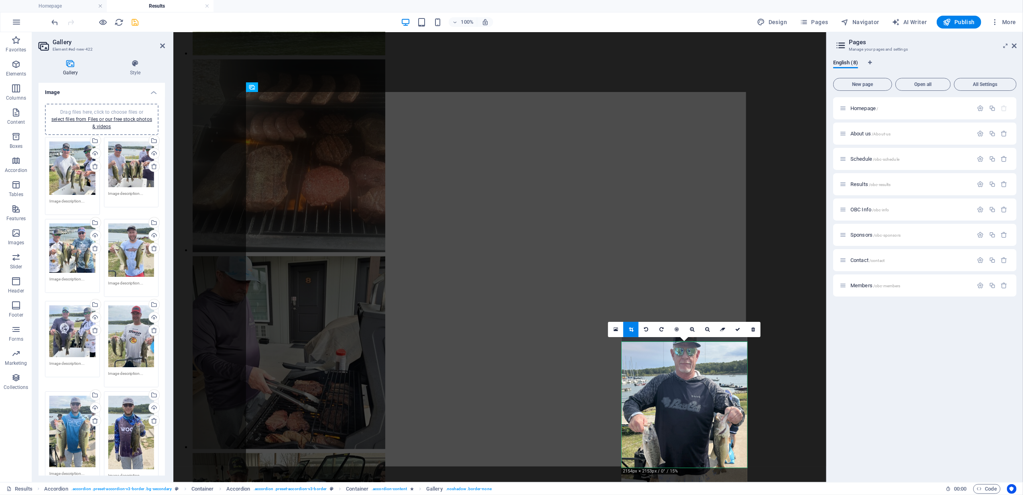
drag, startPoint x: 681, startPoint y: 366, endPoint x: 681, endPoint y: 376, distance: 9.6
click at [681, 376] on div at bounding box center [685, 414] width 126 height 184
click at [737, 328] on icon at bounding box center [737, 329] width 5 height 5
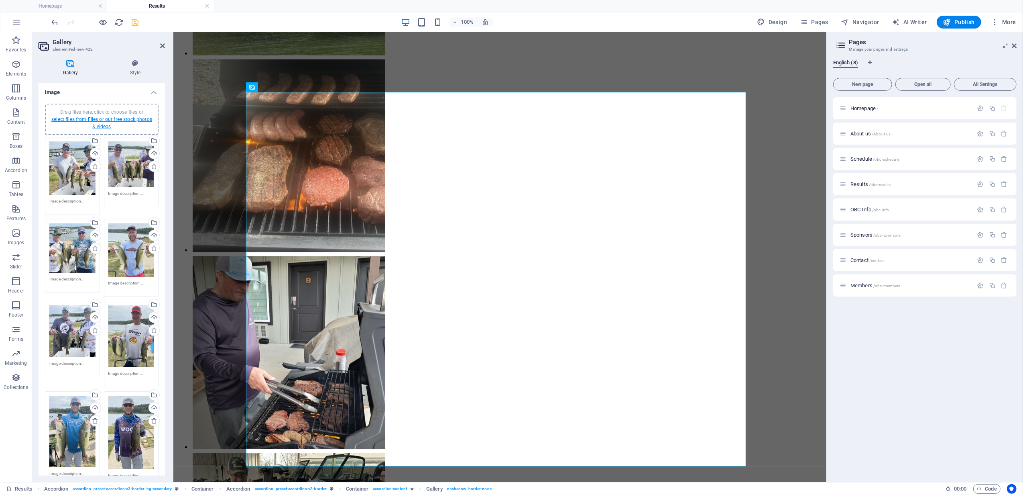
click at [104, 120] on link "select files from Files or our free stock photos & videos" at bounding box center [101, 122] width 101 height 13
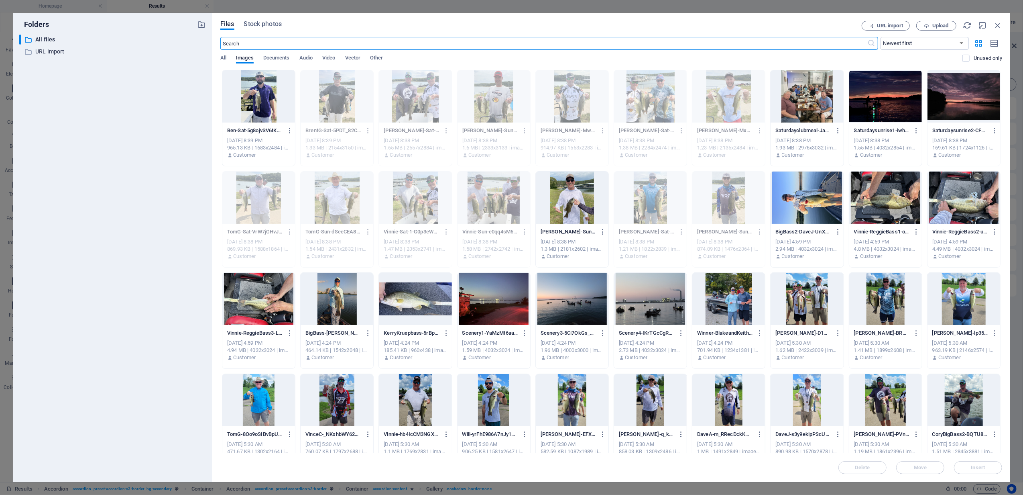
scroll to position [3664, 0]
click at [564, 200] on div at bounding box center [572, 197] width 73 height 52
click at [975, 465] on span "Insert" at bounding box center [978, 467] width 14 height 5
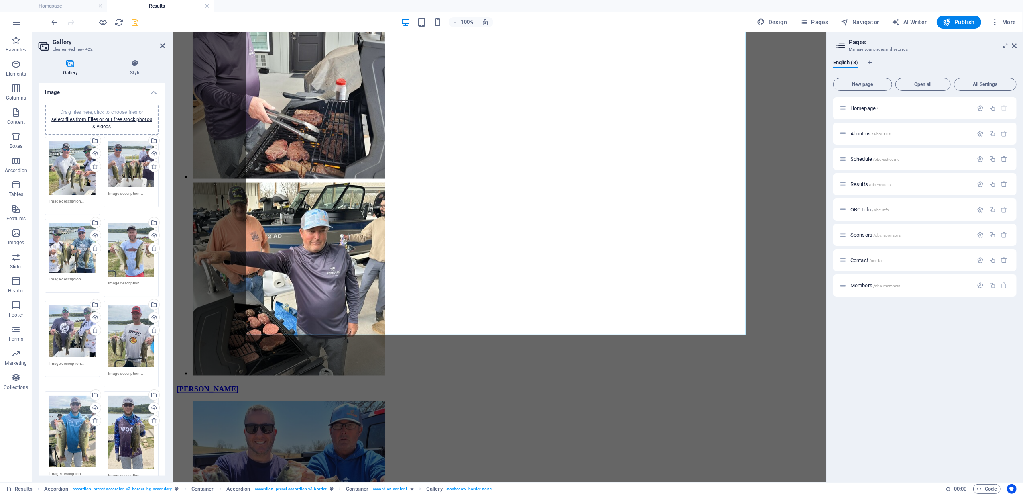
scroll to position [4427, 0]
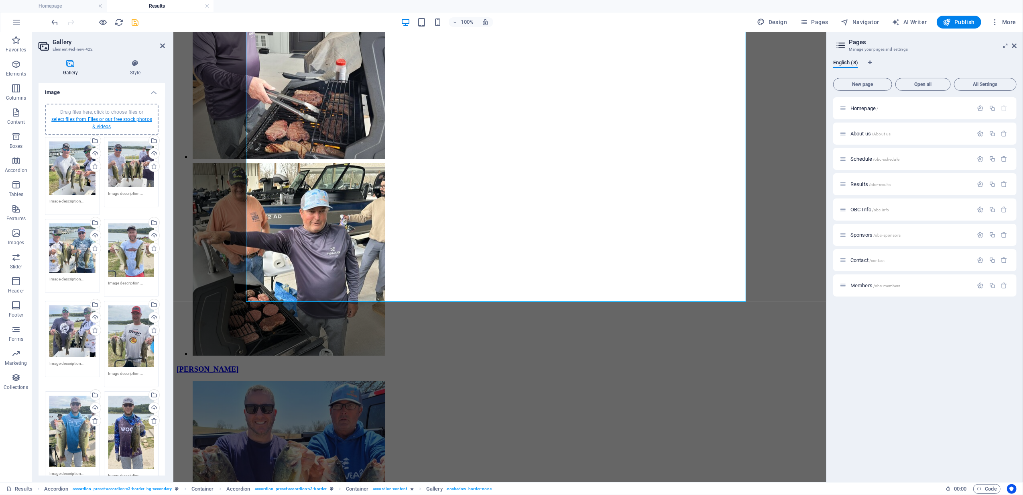
click at [100, 120] on link "select files from Files or our free stock photos & videos" at bounding box center [101, 122] width 101 height 13
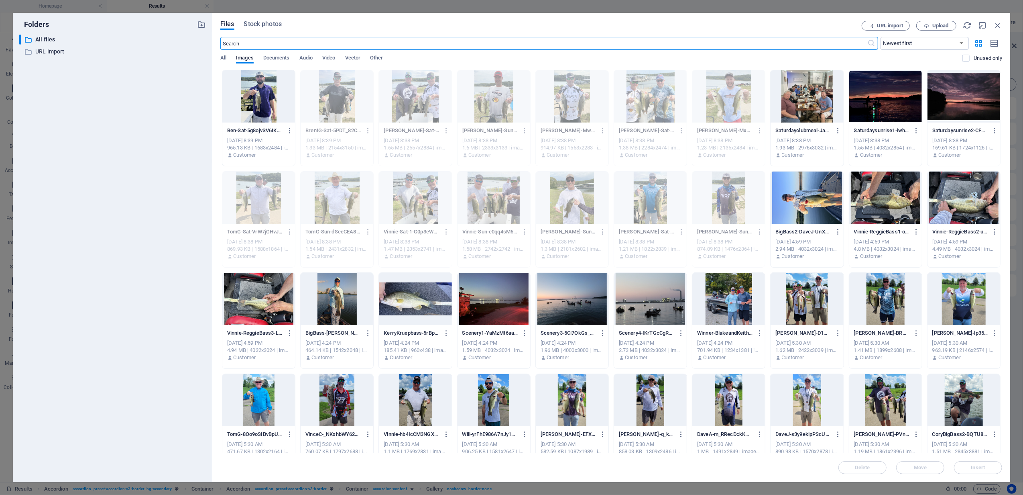
scroll to position [3921, 0]
click at [251, 98] on div at bounding box center [258, 96] width 73 height 52
click at [973, 465] on span "Insert" at bounding box center [978, 467] width 14 height 5
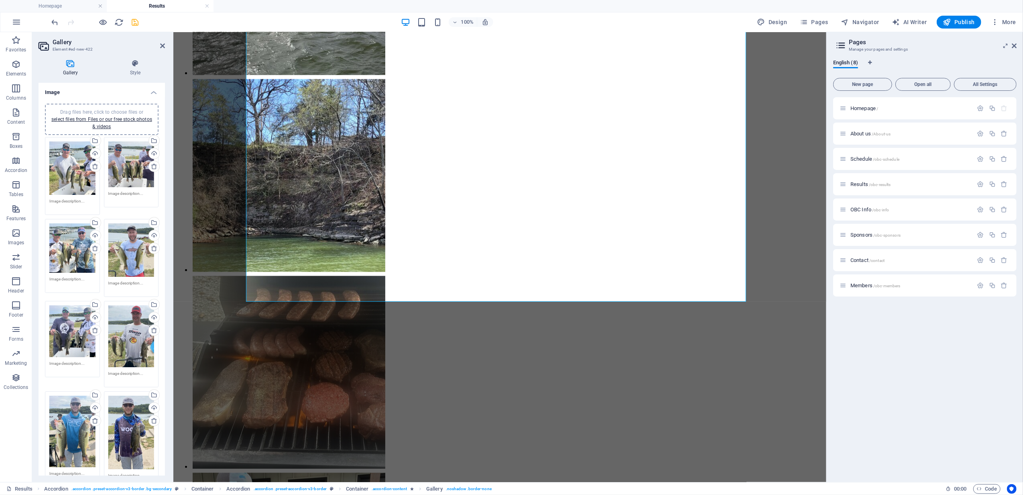
scroll to position [4427, 0]
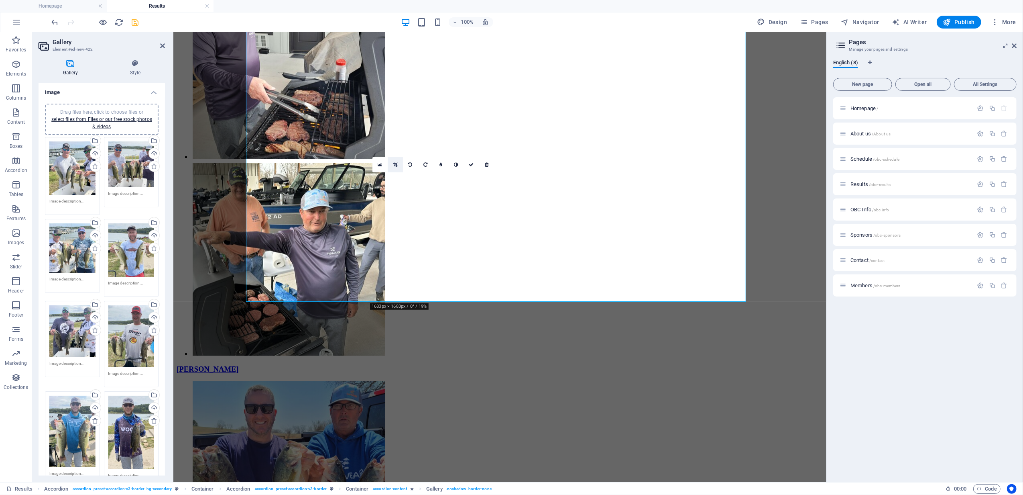
click at [397, 164] on icon at bounding box center [395, 164] width 4 height 5
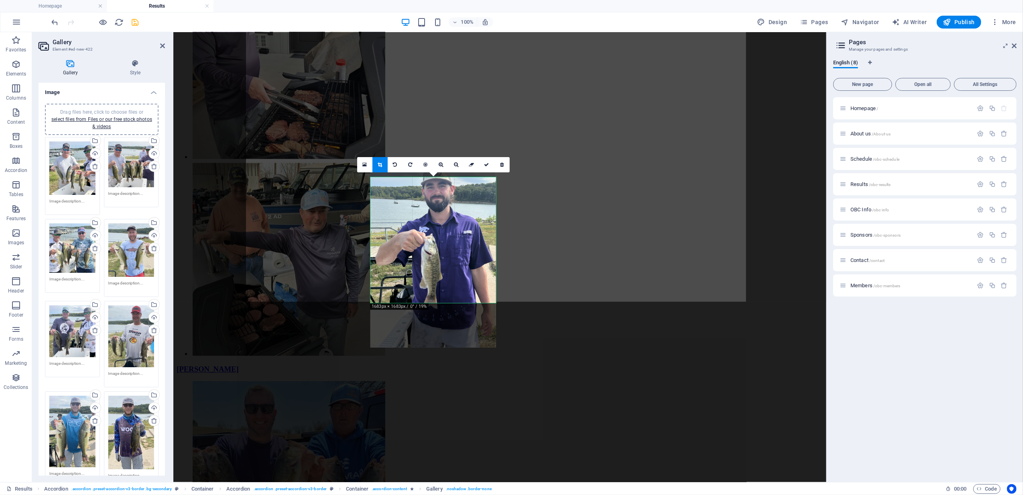
drag, startPoint x: 450, startPoint y: 201, endPoint x: 450, endPoint y: 216, distance: 14.5
click at [450, 216] on div at bounding box center [433, 254] width 126 height 185
click at [487, 165] on icon at bounding box center [486, 164] width 5 height 5
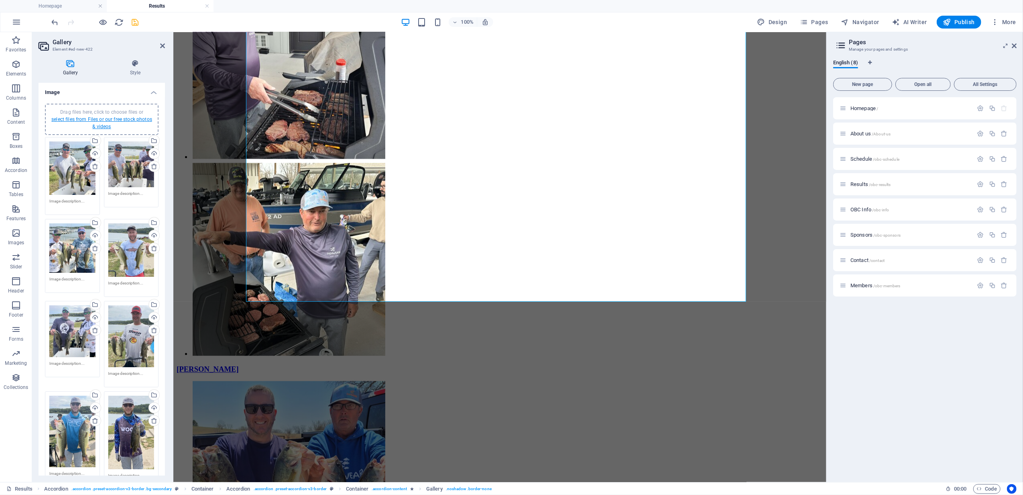
click at [92, 117] on link "select files from Files or our free stock photos & videos" at bounding box center [101, 122] width 101 height 13
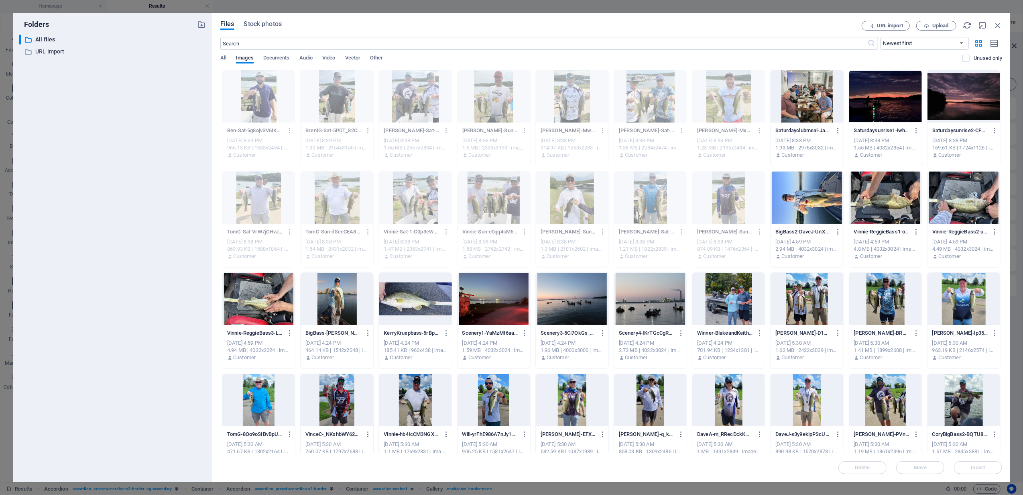
click at [798, 109] on div at bounding box center [807, 96] width 73 height 52
click at [863, 105] on div at bounding box center [885, 96] width 73 height 52
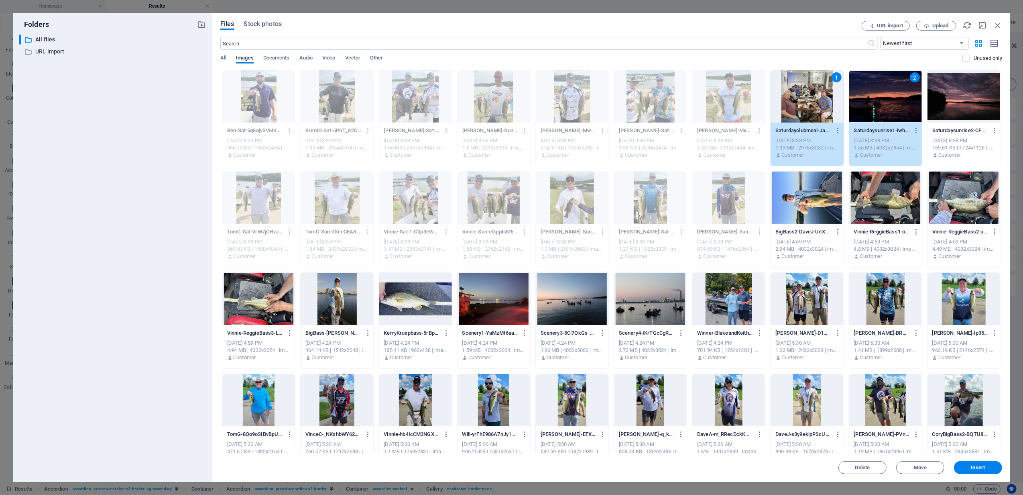
click at [954, 106] on div at bounding box center [964, 96] width 73 height 52
click at [980, 466] on span "Insert" at bounding box center [978, 467] width 14 height 5
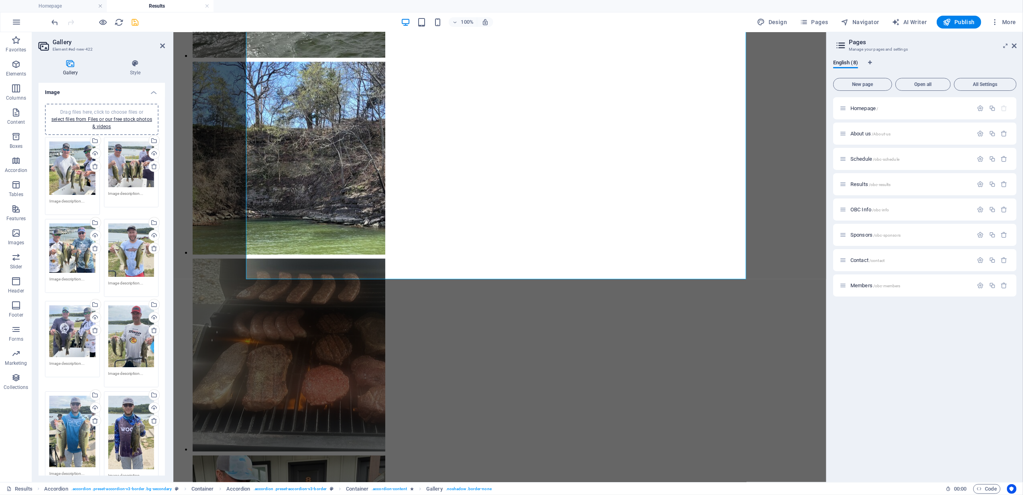
scroll to position [4461, 0]
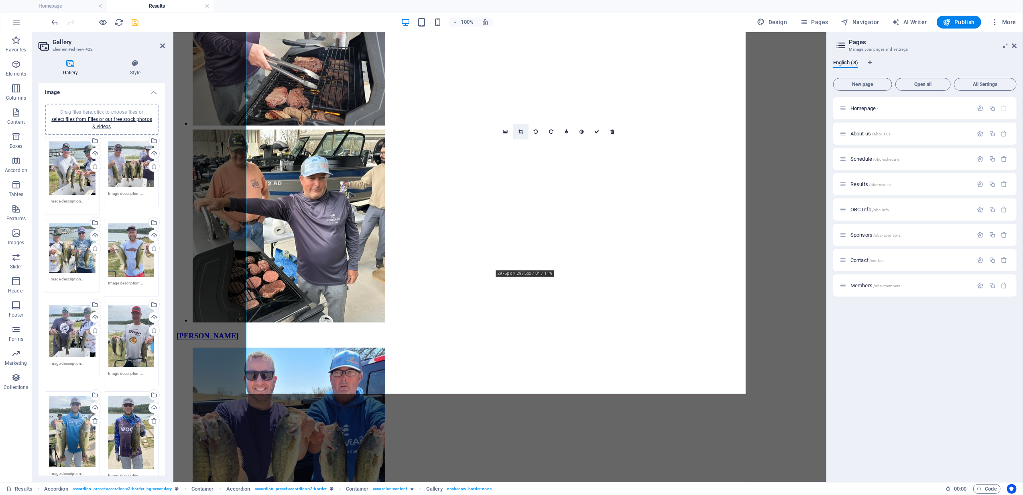
click at [521, 127] on link at bounding box center [520, 131] width 15 height 15
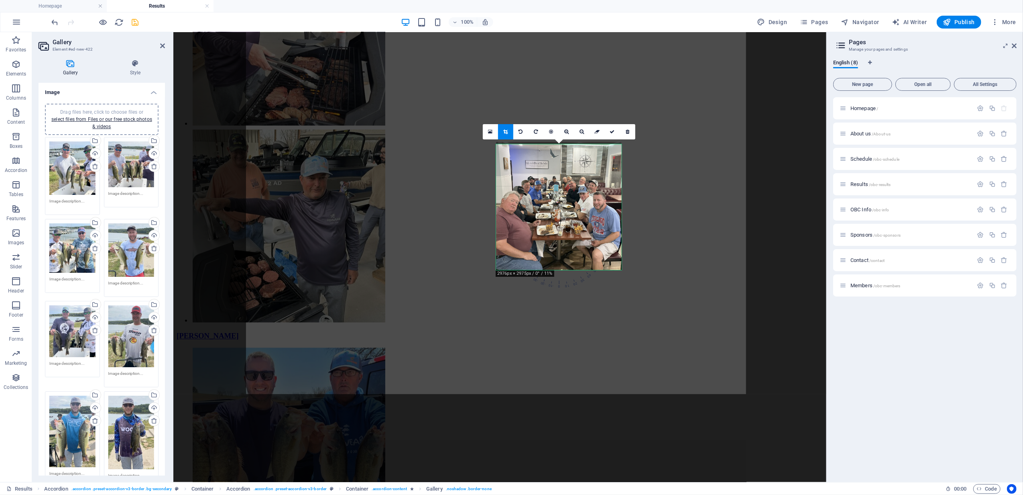
click at [543, 190] on div at bounding box center [559, 206] width 126 height 128
click at [608, 128] on link at bounding box center [612, 131] width 15 height 15
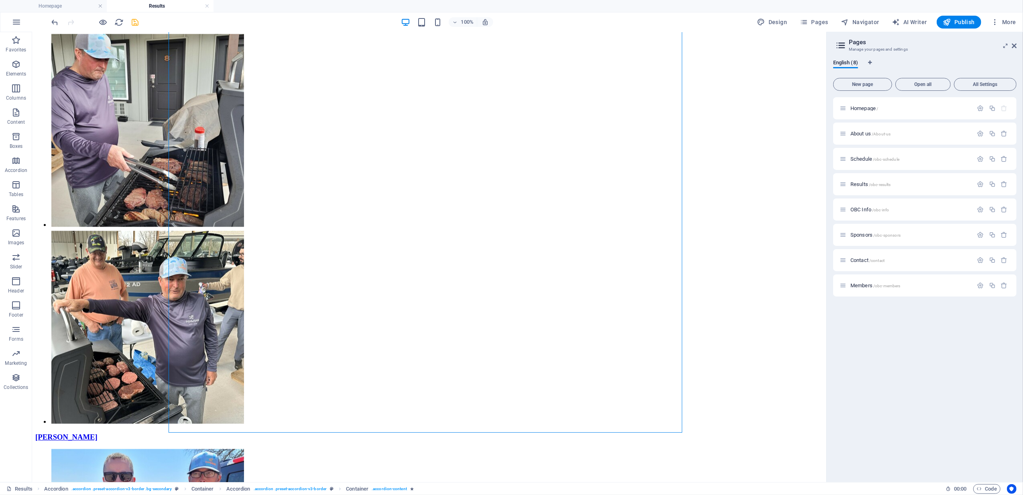
drag, startPoint x: 610, startPoint y: 188, endPoint x: 753, endPoint y: 71, distance: 185.1
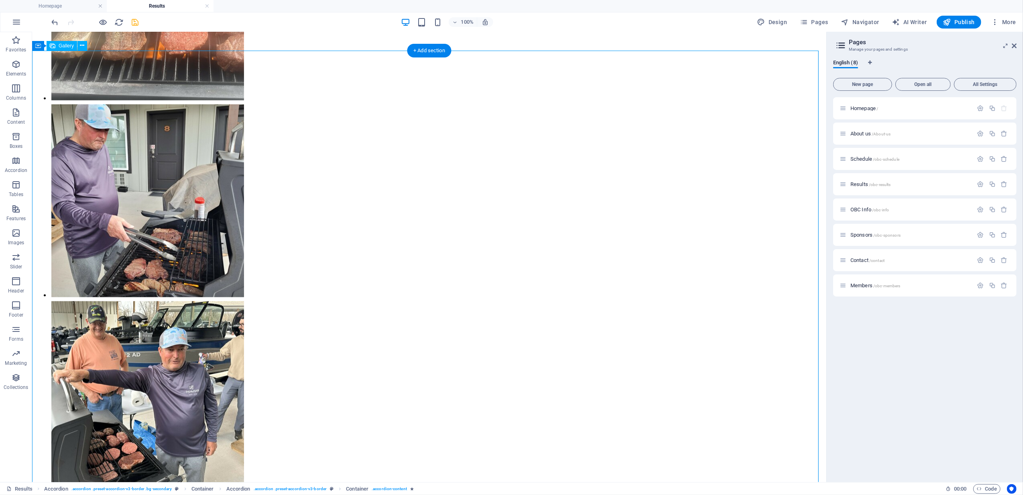
scroll to position [4575, 0]
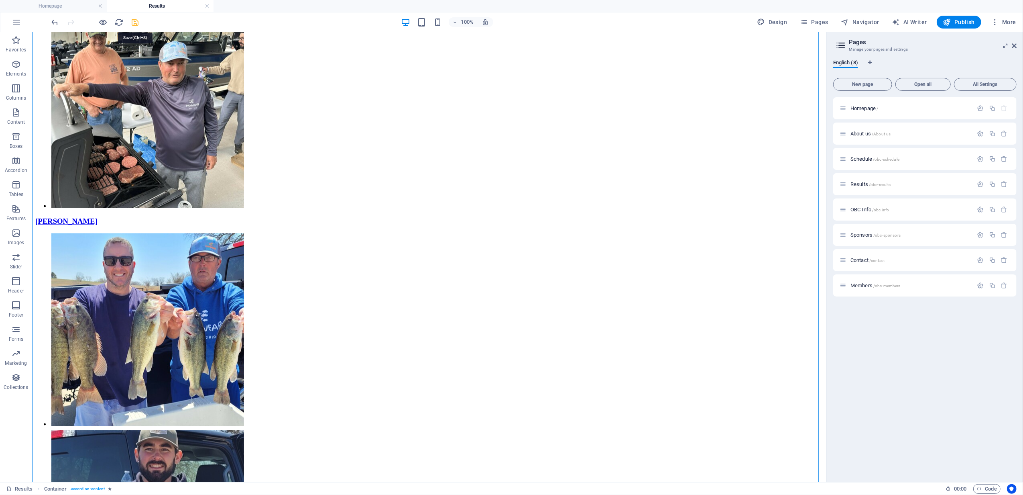
click at [132, 22] on icon "save" at bounding box center [135, 22] width 9 height 9
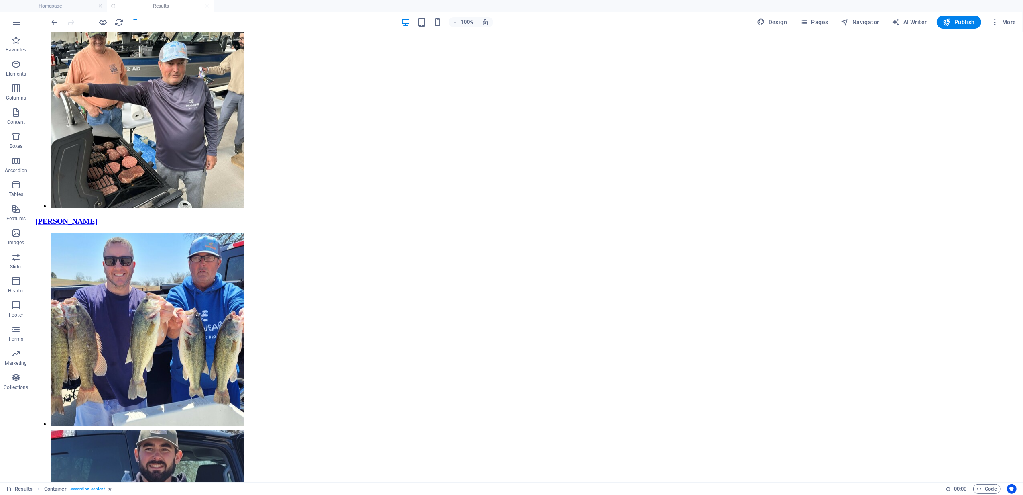
scroll to position [4624, 0]
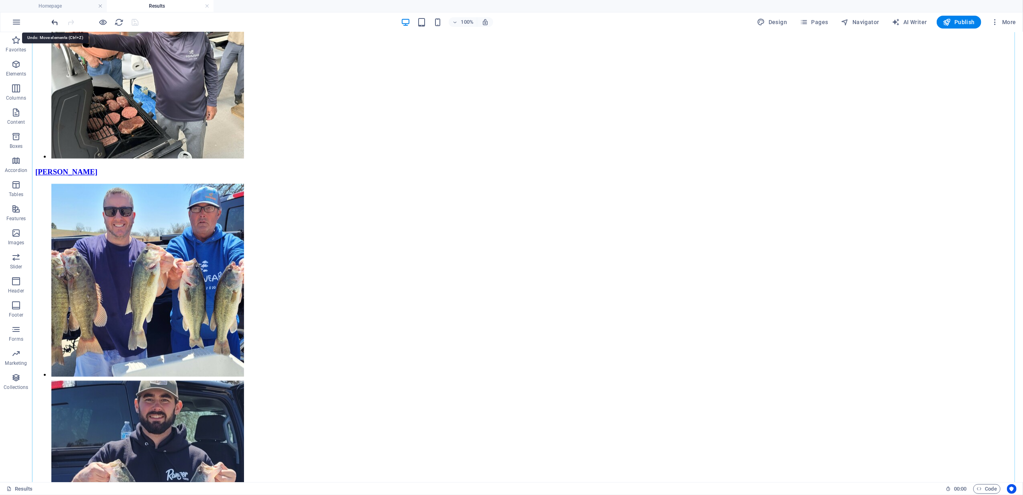
click at [53, 22] on icon "undo" at bounding box center [55, 22] width 9 height 9
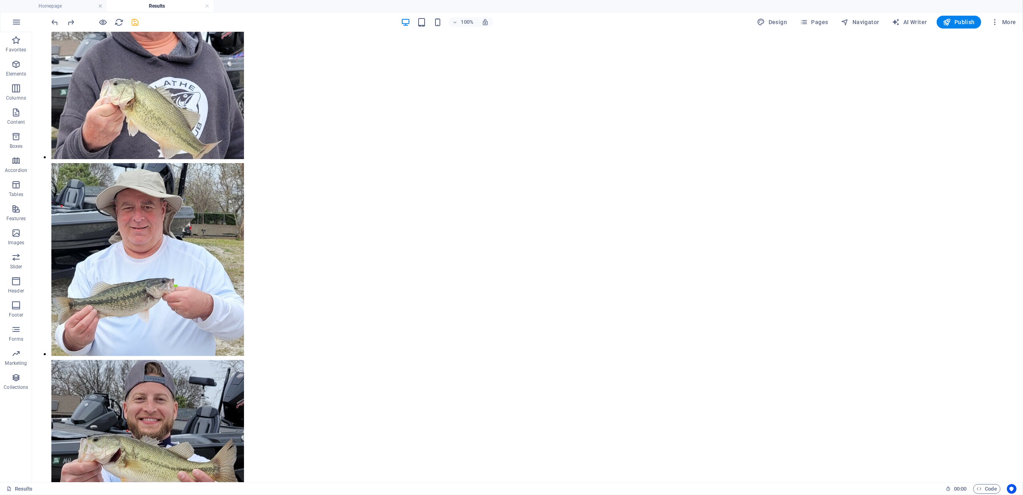
scroll to position [2998, 0]
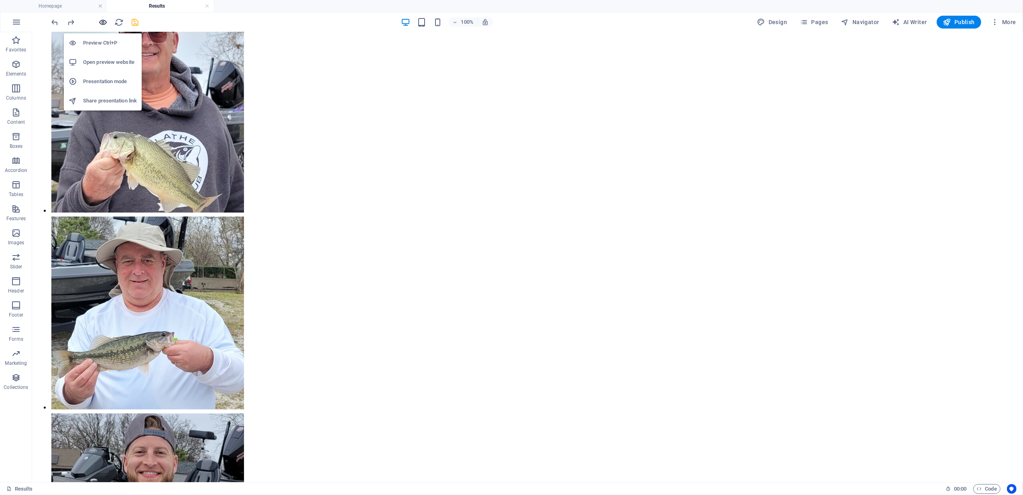
click at [102, 21] on icon "button" at bounding box center [103, 22] width 9 height 9
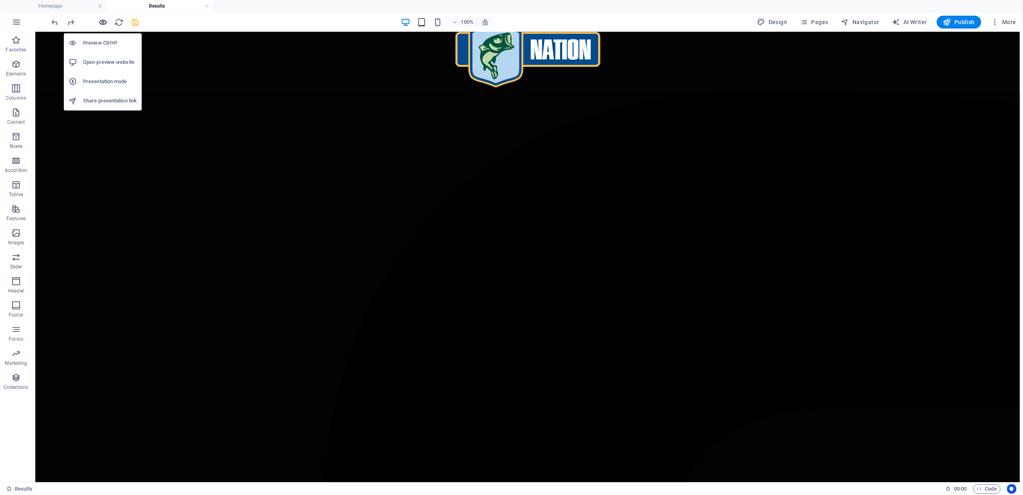
scroll to position [493, 0]
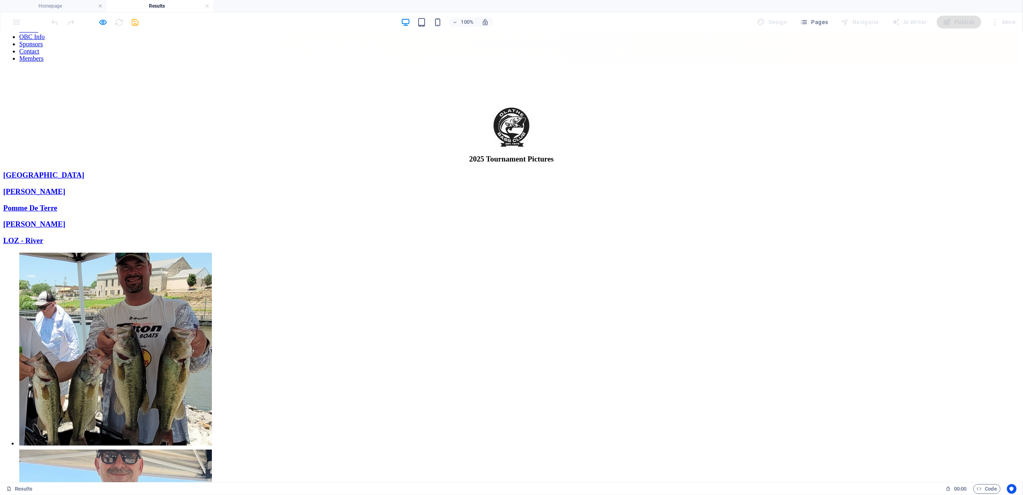
click at [212, 252] on img "Content 5" at bounding box center [115, 348] width 193 height 193
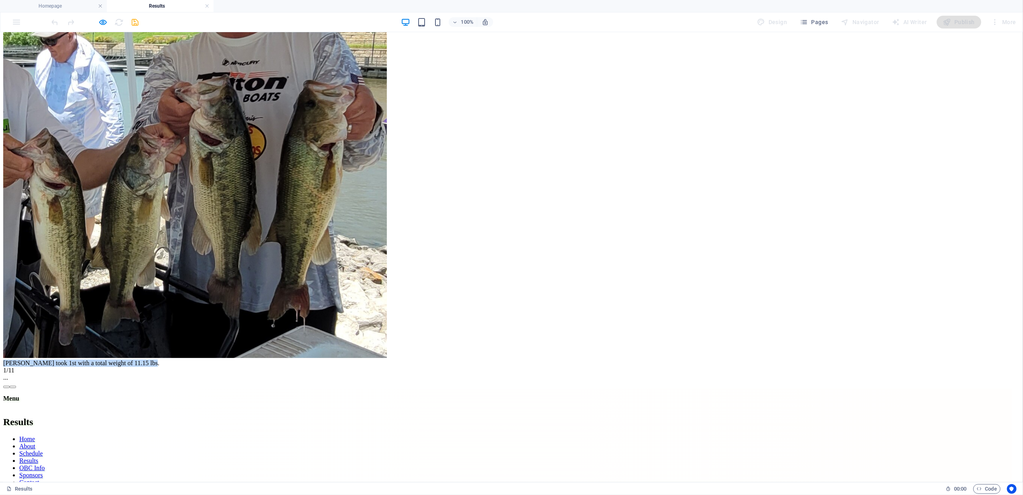
drag, startPoint x: 334, startPoint y: 472, endPoint x: 528, endPoint y: 474, distance: 194.3
click at [528, 366] on div "[PERSON_NAME] took 1st with a total weight of 11.15 lbs." at bounding box center [507, 362] width 1009 height 7
copy div "[PERSON_NAME] took 1st with a total weight of 11.15 lbs."
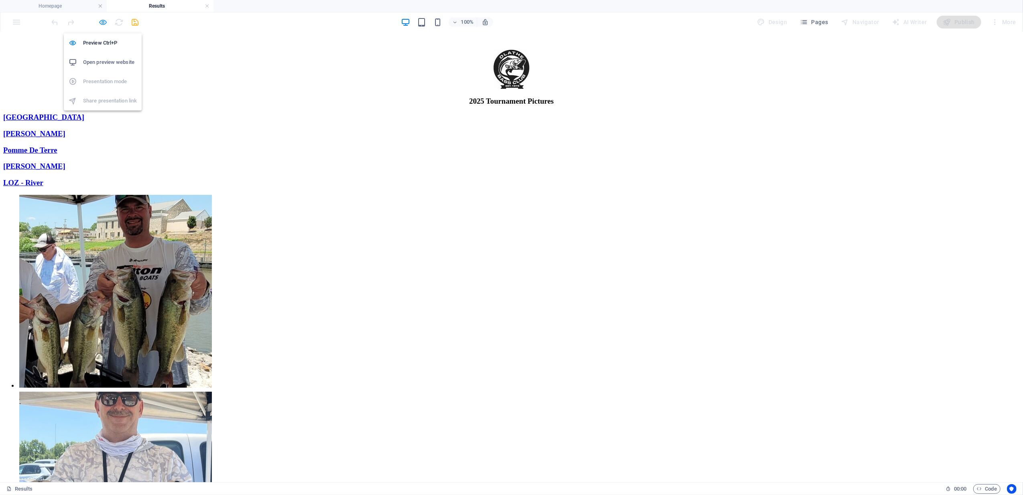
click at [105, 19] on icon "button" at bounding box center [103, 22] width 9 height 9
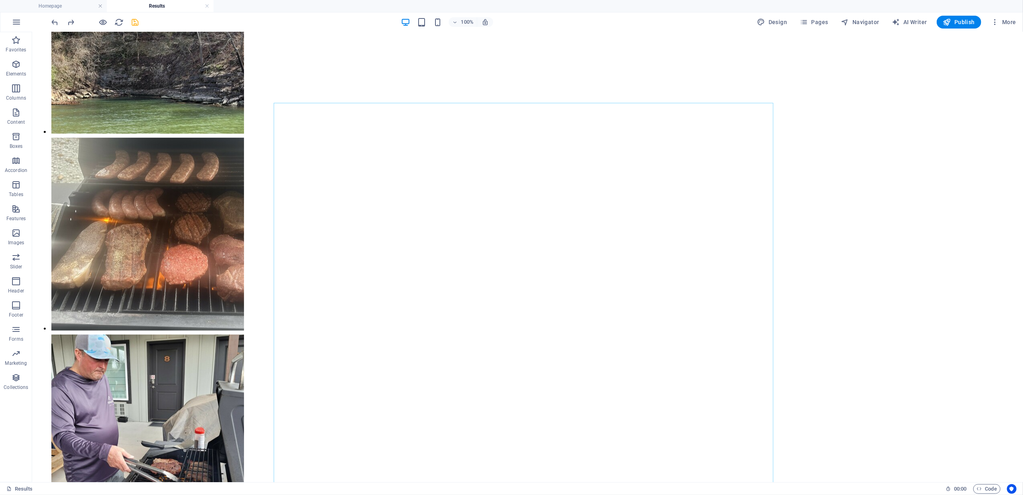
scroll to position [4053, 0]
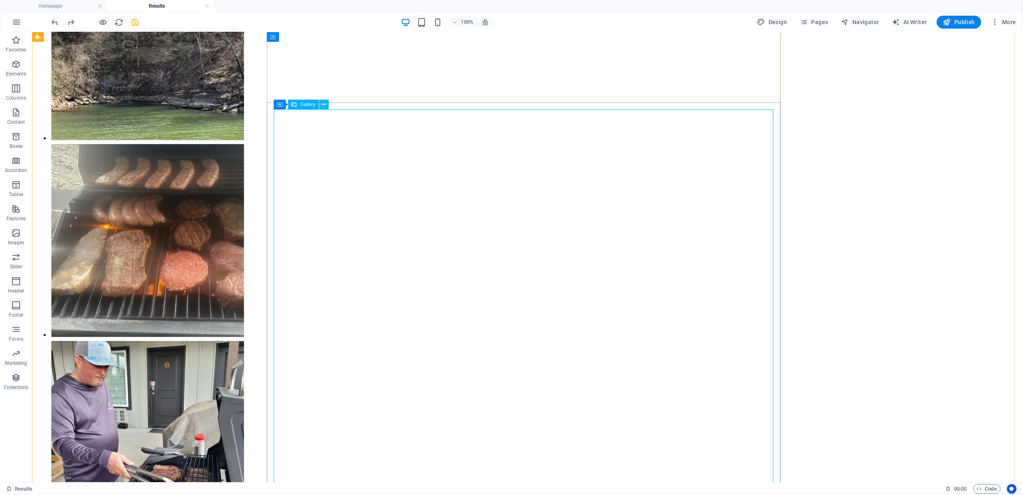
click at [325, 103] on icon at bounding box center [324, 104] width 4 height 8
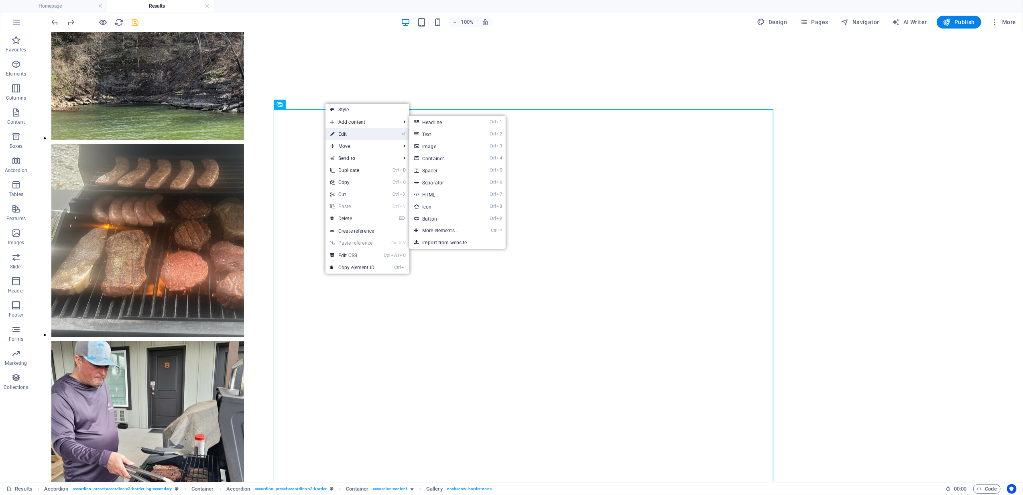
click at [352, 132] on link "⏎ Edit" at bounding box center [353, 134] width 54 height 12
select select "4"
select select "%"
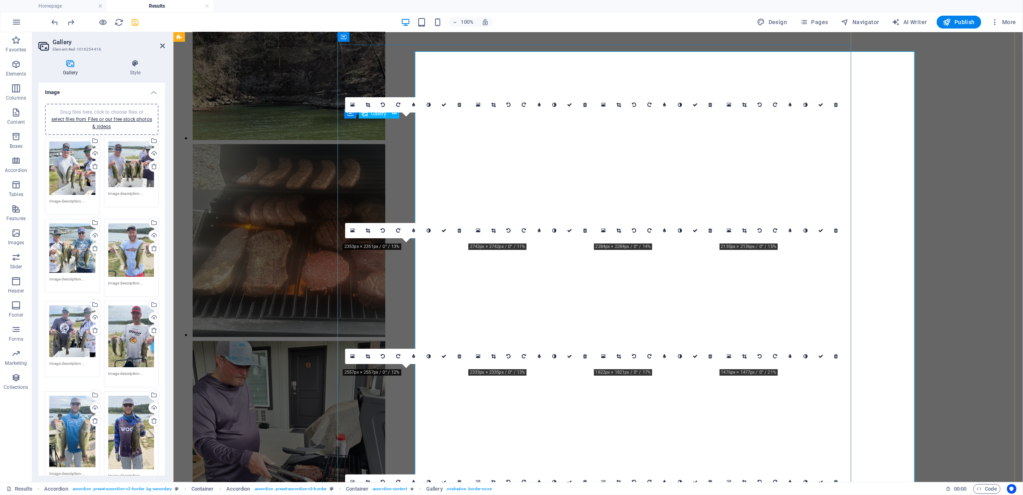
scroll to position [4111, 0]
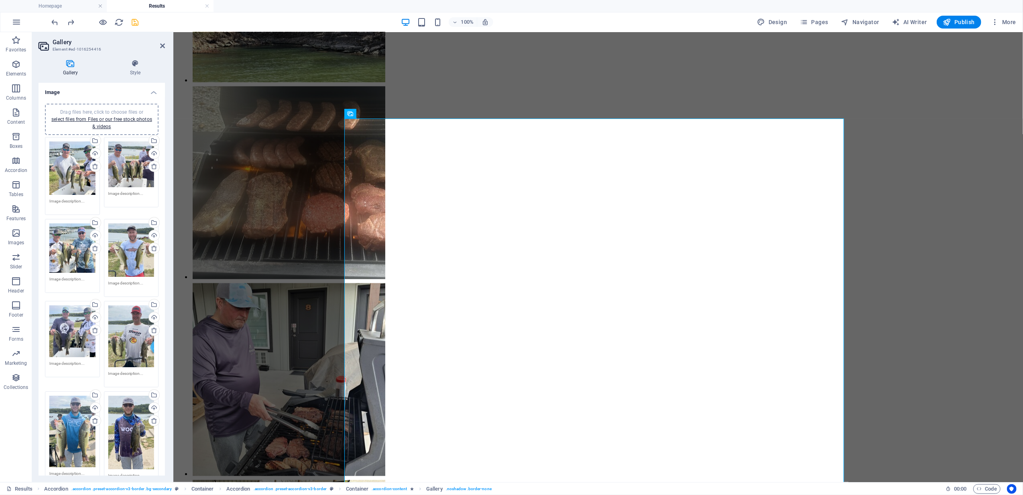
click at [60, 198] on textarea at bounding box center [72, 204] width 46 height 12
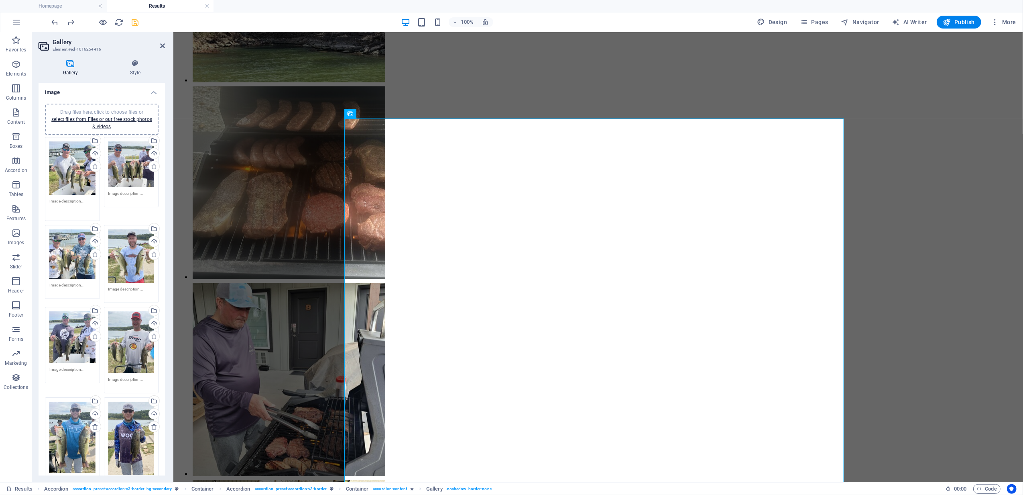
paste textarea "[PERSON_NAME] took 1st with a total weight of 11.15 lbs."
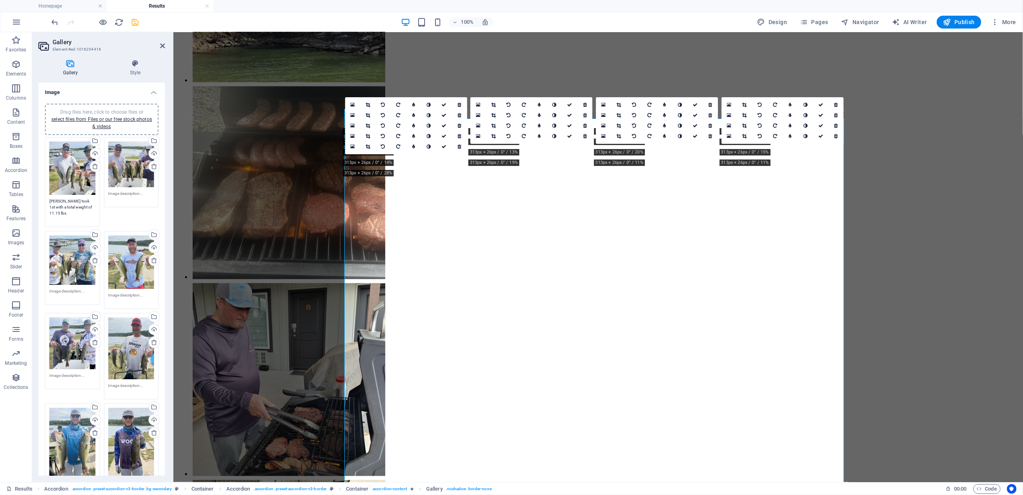
drag, startPoint x: 73, startPoint y: 199, endPoint x: -17, endPoint y: 194, distance: 90.1
click at [0, 194] on html "[DOMAIN_NAME] Homepage Results Favorites Elements Columns Content Boxes Accordi…" at bounding box center [511, 247] width 1023 height 495
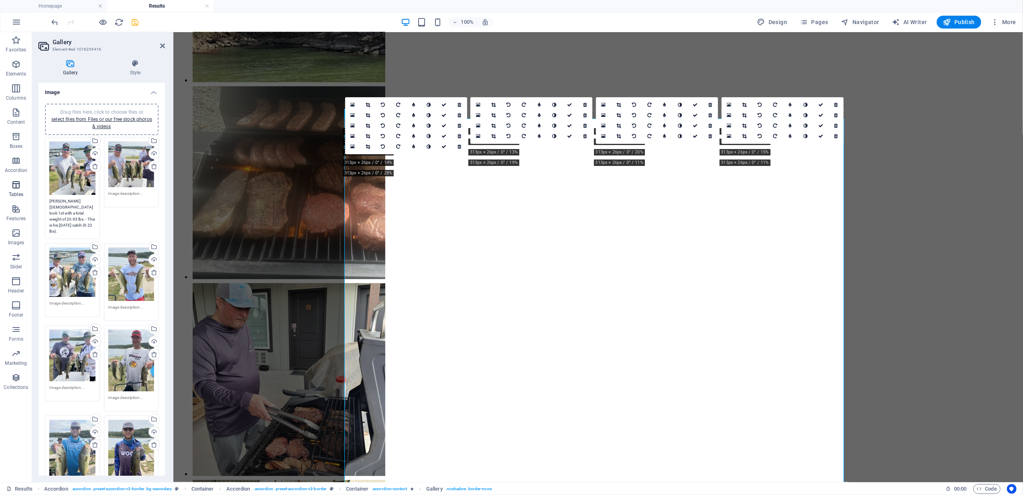
drag, startPoint x: 81, startPoint y: 217, endPoint x: 18, endPoint y: 195, distance: 66.0
click at [18, 195] on section "Favorites Elements Columns Content Boxes Accordion Tables Features Images Slide…" at bounding box center [511, 257] width 1023 height 450
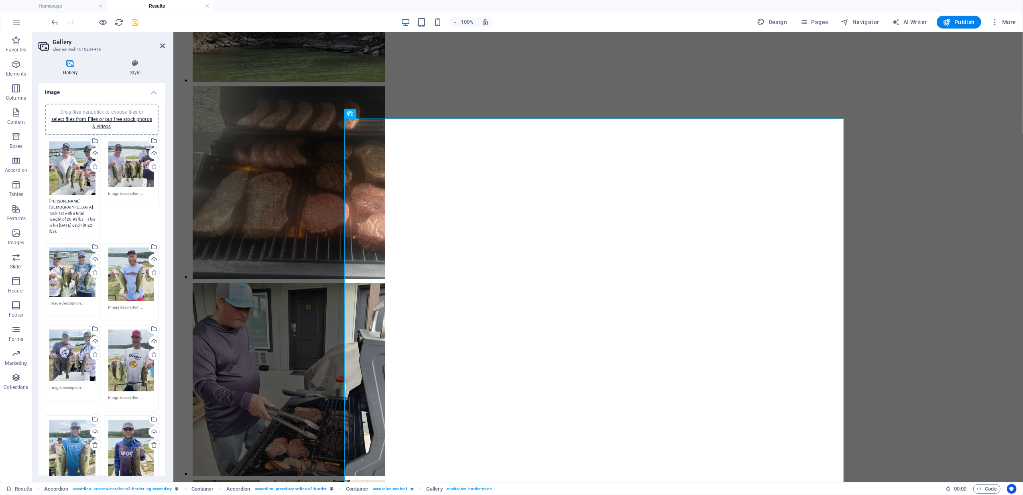
type textarea "[PERSON_NAME][DEMOGRAPHIC_DATA] took 1st with a total weight of 20.93 lbs. - Th…"
click at [126, 196] on textarea at bounding box center [131, 196] width 46 height 12
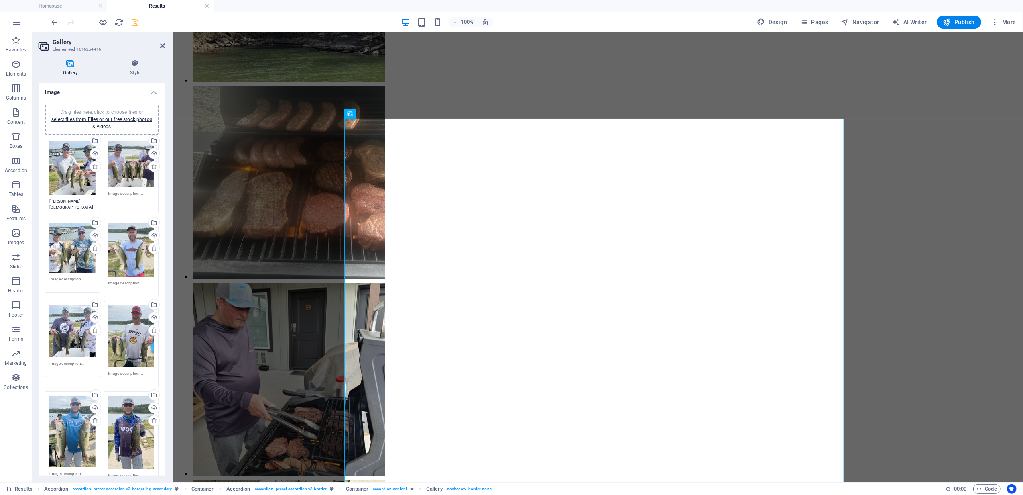
paste textarea "[PERSON_NAME][DEMOGRAPHIC_DATA] took 1st with a total weight of 20.93 lbs. - Th…"
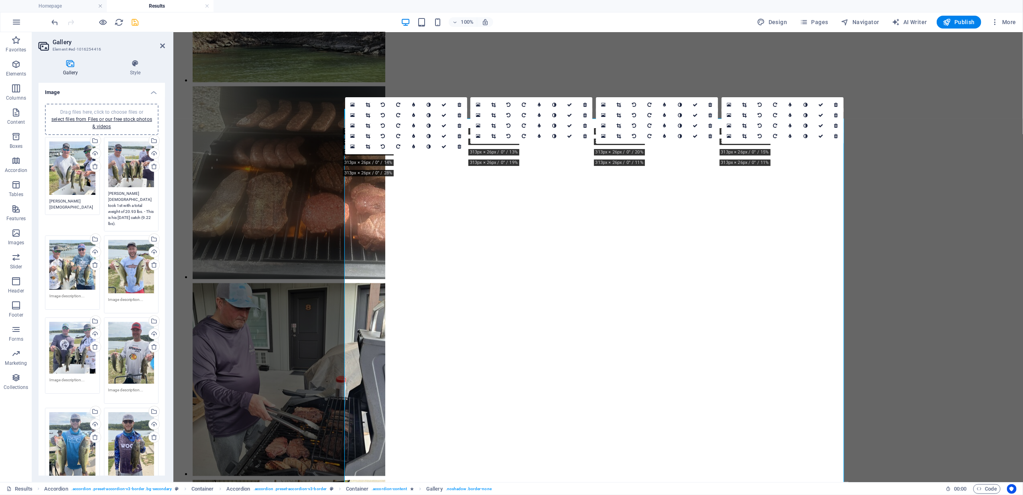
drag, startPoint x: 136, startPoint y: 193, endPoint x: 142, endPoint y: 193, distance: 5.2
click at [142, 193] on textarea "[PERSON_NAME][DEMOGRAPHIC_DATA] took 1st with a total weight of 20.93 lbs. - Th…" at bounding box center [131, 208] width 46 height 36
click at [140, 213] on textarea "[PERSON_NAME][DEMOGRAPHIC_DATA] took 1st with a total weight of 20.93 lbs. - Th…" at bounding box center [131, 208] width 46 height 36
click at [137, 203] on textarea "[PERSON_NAME][DEMOGRAPHIC_DATA] took 1st with a total weight of 20.93 lbs. - Th…" at bounding box center [131, 208] width 46 height 36
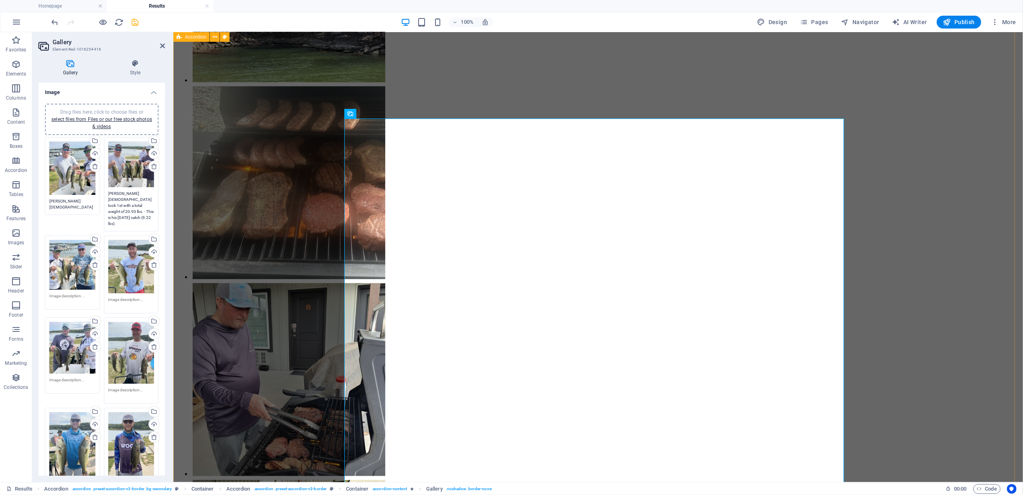
drag, startPoint x: 309, startPoint y: 236, endPoint x: 184, endPoint y: 220, distance: 125.4
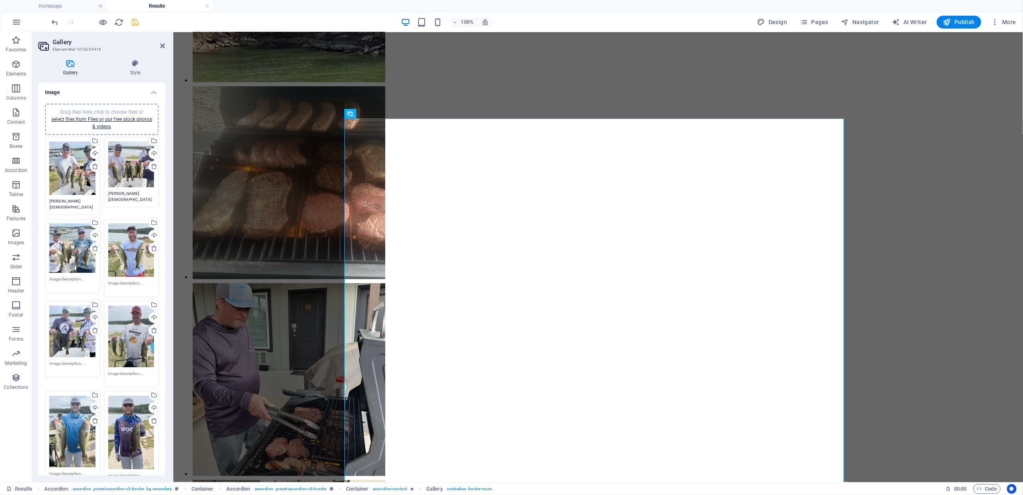
click at [140, 206] on div "Drag files here, click to choose files or select files from Files or our free s…" at bounding box center [131, 172] width 59 height 75
click at [140, 197] on textarea "[PERSON_NAME][DEMOGRAPHIC_DATA] took 1st with a total weight of 20.93 lbs. - Th…" at bounding box center [131, 196] width 46 height 12
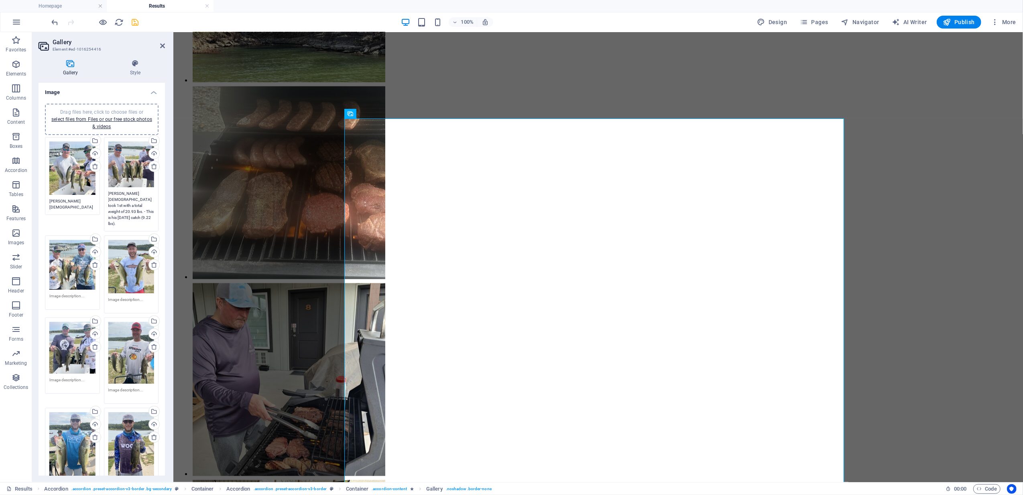
drag, startPoint x: 136, startPoint y: 204, endPoint x: 143, endPoint y: 210, distance: 10.0
click at [143, 210] on textarea "[PERSON_NAME][DEMOGRAPHIC_DATA] took 1st with a total weight of 20.93 lbs. - Th…" at bounding box center [131, 208] width 46 height 36
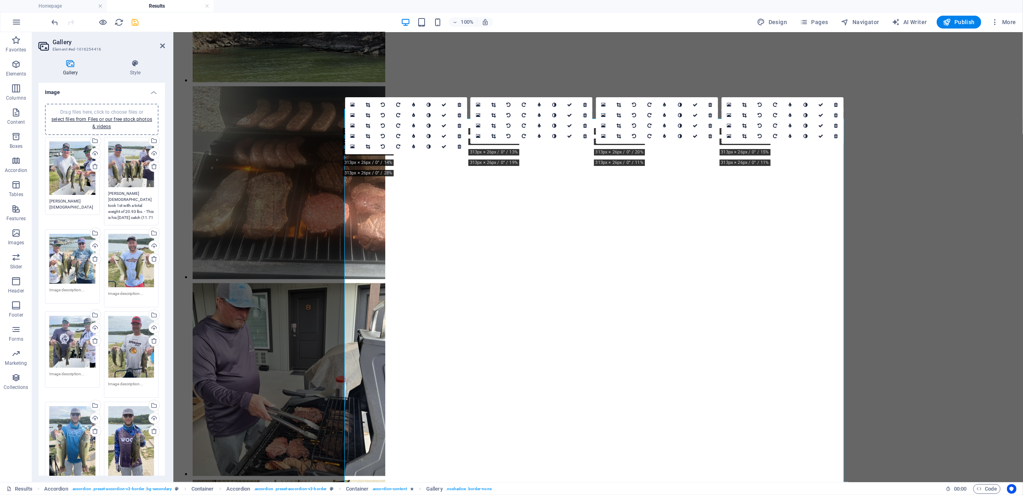
type textarea "[PERSON_NAME][DEMOGRAPHIC_DATA] took 1st with a total weight of 20.93 lbs. - Th…"
click at [65, 288] on textarea at bounding box center [72, 293] width 46 height 12
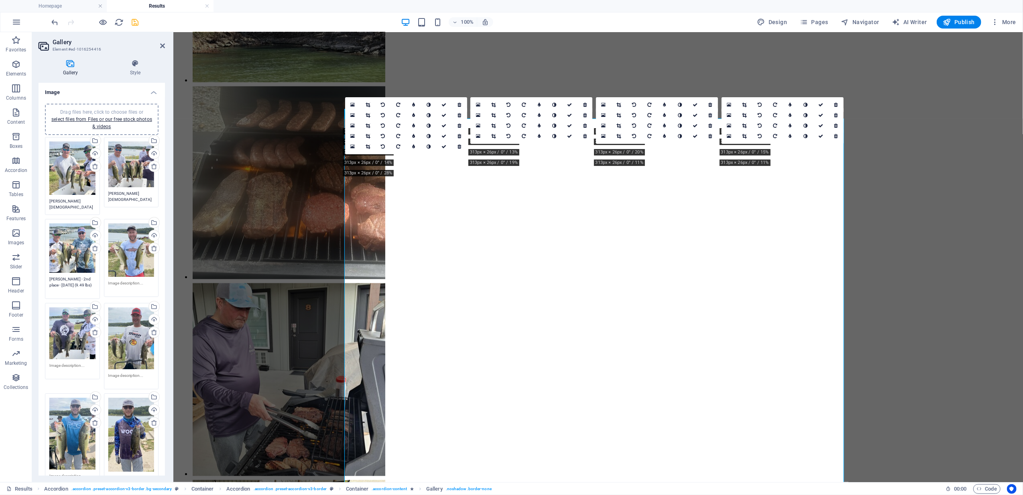
type textarea "[PERSON_NAME] - 2nd place - [DATE] (9.49 lbs)"
click at [119, 280] on textarea at bounding box center [131, 286] width 46 height 12
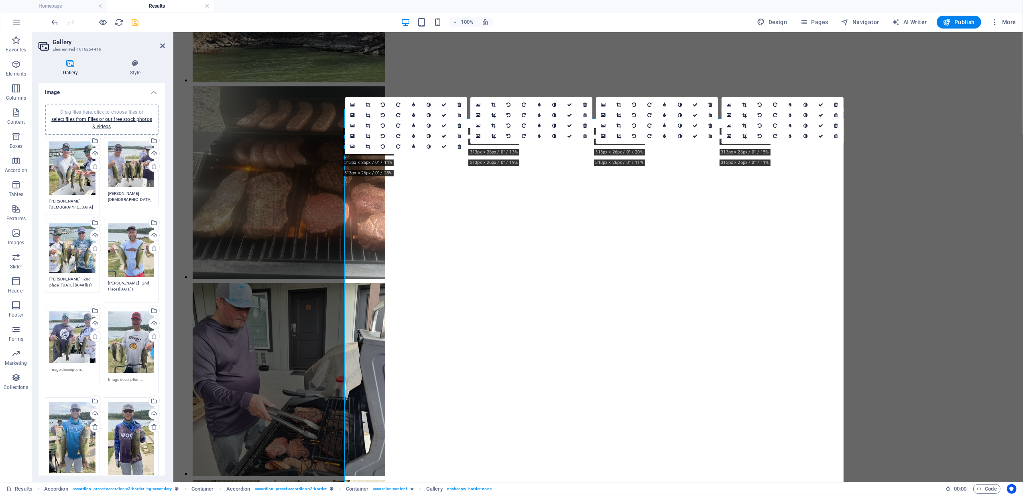
type textarea "[PERSON_NAME] - 2nd Place ([DATE])"
click at [63, 369] on textarea at bounding box center [72, 372] width 46 height 12
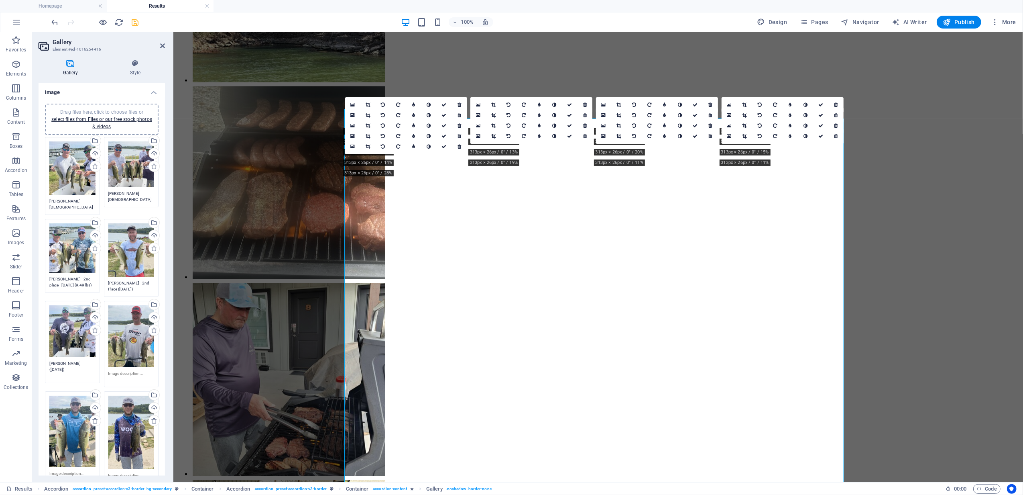
click at [130, 365] on div "Drag files here, click to choose files or select files from Files or our free s…" at bounding box center [131, 344] width 59 height 90
type textarea "[PERSON_NAME] ([DATE])"
click at [132, 372] on textarea at bounding box center [131, 376] width 46 height 12
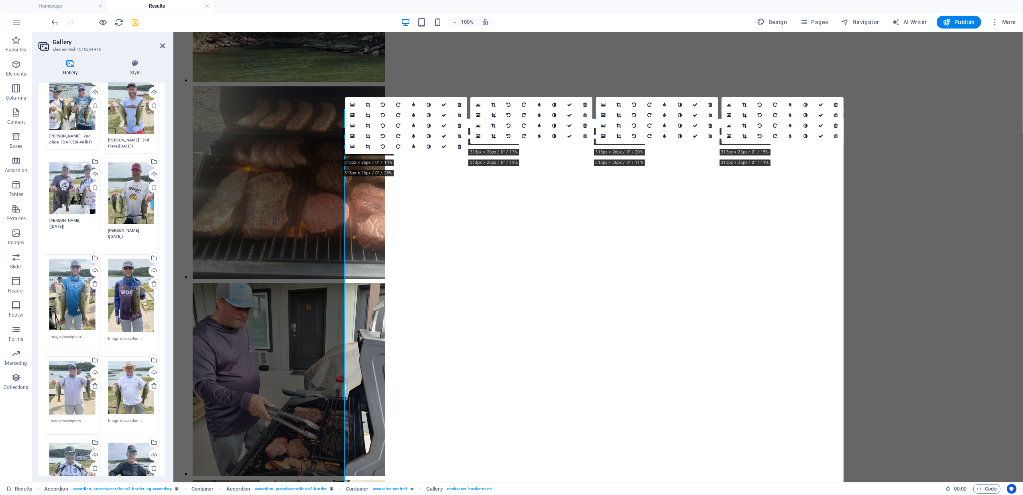
scroll to position [145, 0]
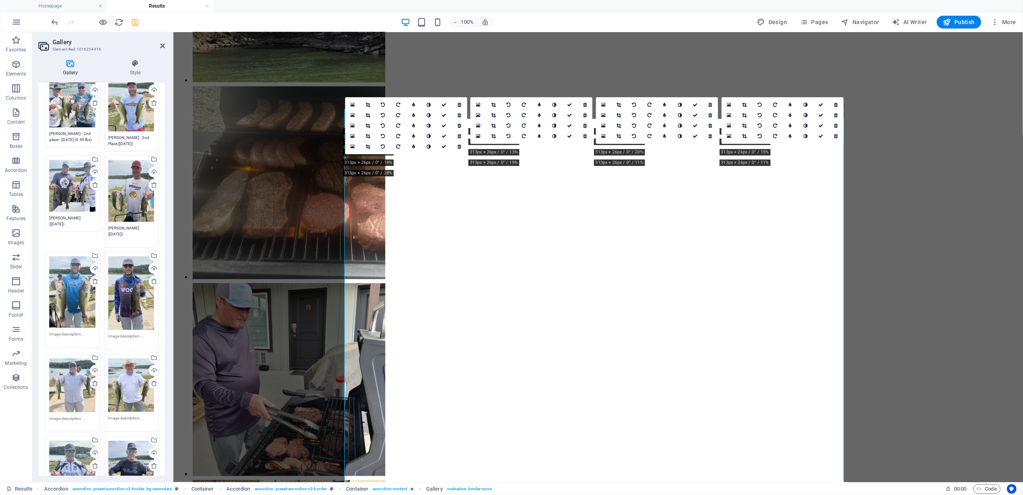
type textarea "[PERSON_NAME] ([DATE])"
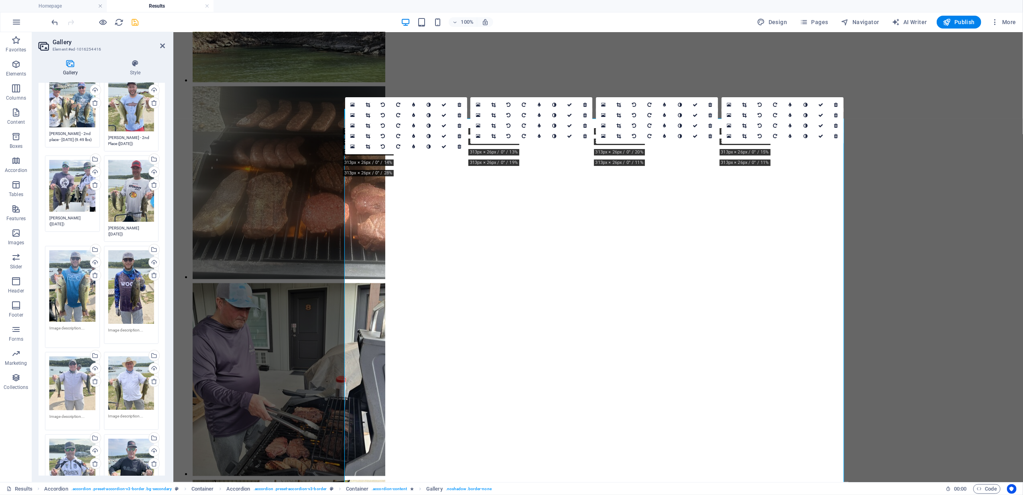
click at [67, 329] on textarea at bounding box center [72, 334] width 46 height 18
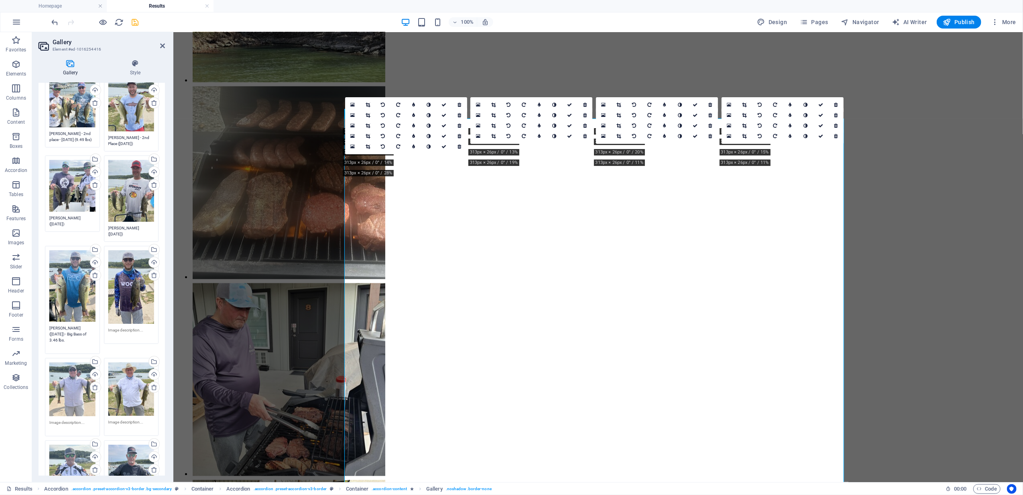
type textarea "[PERSON_NAME] ([DATE]) - Big Bass of 3.46 lbs."
click at [134, 328] on textarea at bounding box center [131, 333] width 46 height 12
type textarea "[PERSON_NAME] ([DATE])"
click at [74, 415] on textarea at bounding box center [72, 421] width 46 height 12
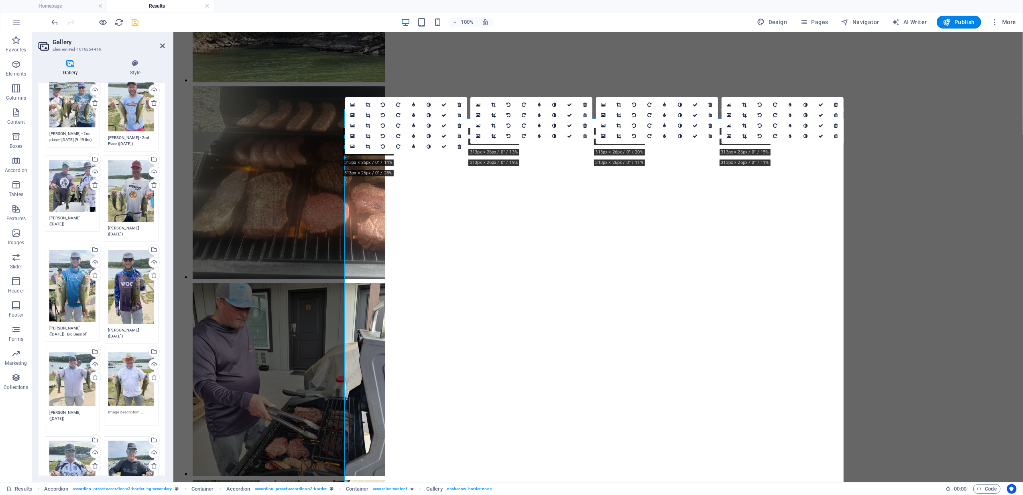
type textarea "[PERSON_NAME] ([DATE])"
click at [127, 409] on textarea at bounding box center [131, 415] width 46 height 12
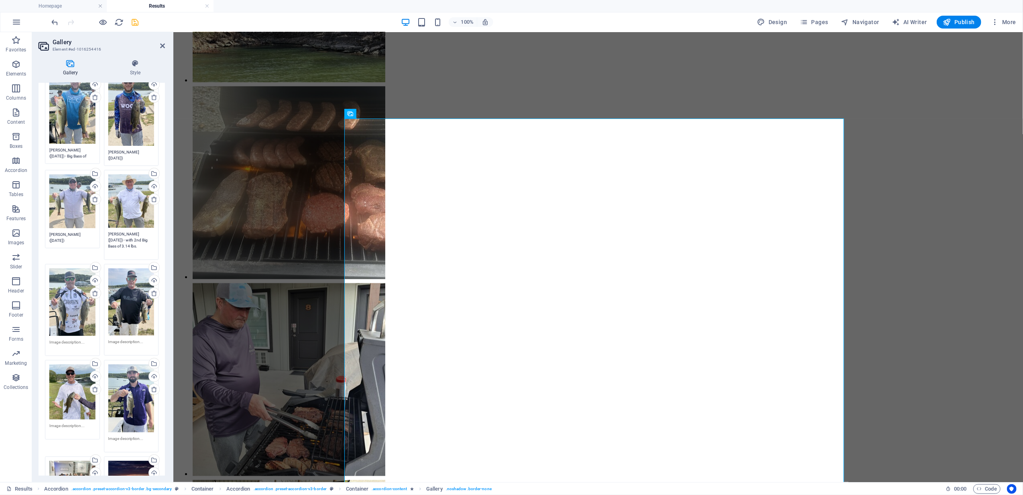
scroll to position [324, 0]
type textarea "[PERSON_NAME] ([DATE]) - with 2nd Big Bass of 3.14 lbs."
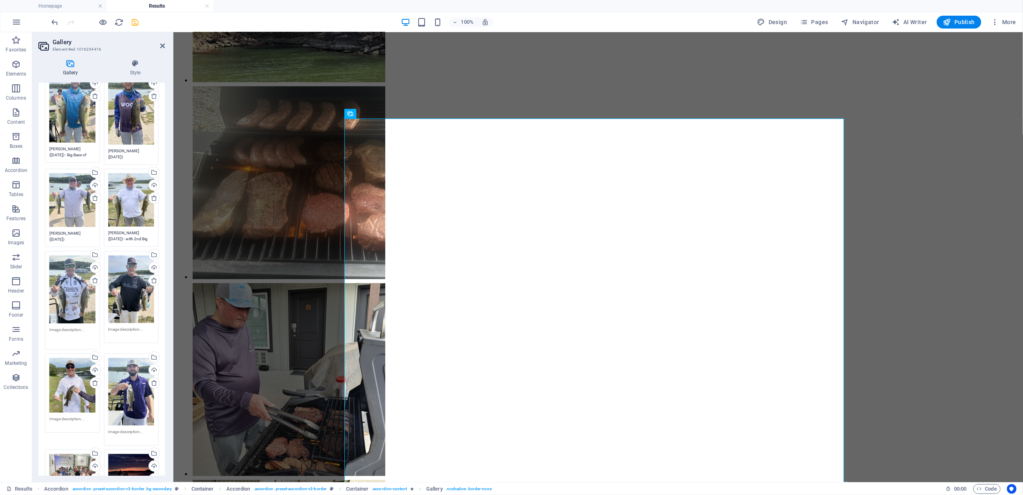
click at [68, 335] on textarea at bounding box center [72, 335] width 46 height 18
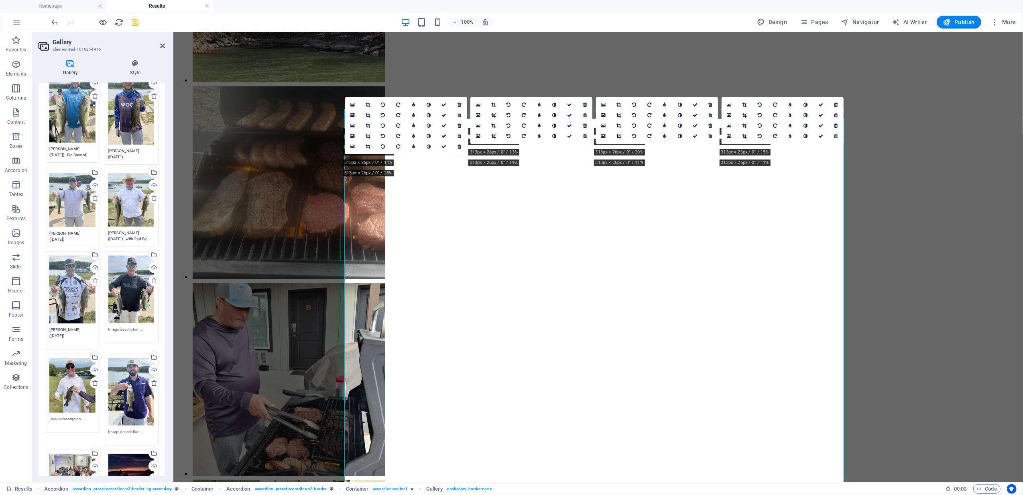
type textarea "[PERSON_NAME] ([DATE])"
click at [127, 326] on textarea at bounding box center [131, 332] width 46 height 12
type textarea "[PERSON_NAME] ([DATE])"
click at [65, 415] on textarea at bounding box center [72, 421] width 46 height 12
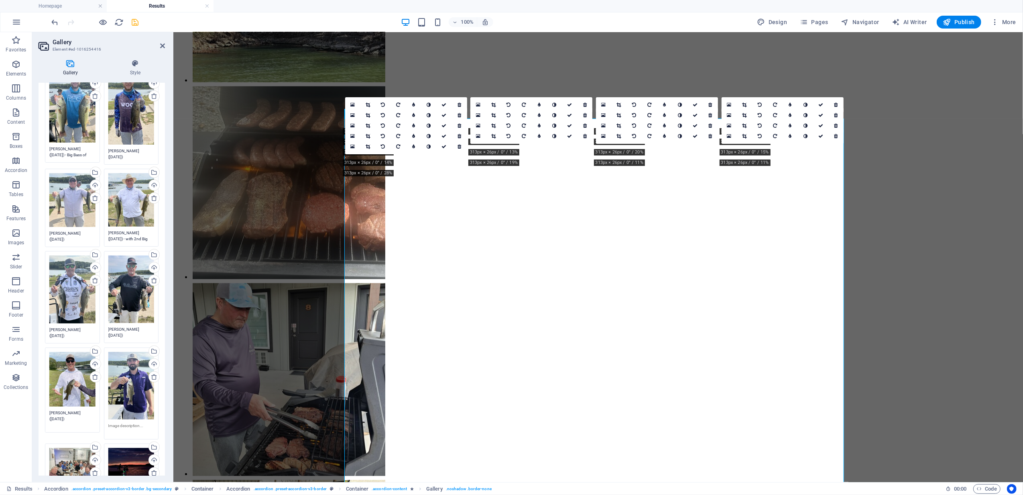
type textarea "[PERSON_NAME] ([DATE])"
click at [124, 422] on textarea at bounding box center [131, 428] width 46 height 12
type textarea "[PERSON_NAME] ([DATE])"
drag, startPoint x: 163, startPoint y: 243, endPoint x: 167, endPoint y: 269, distance: 26.5
click at [167, 269] on div "Gallery Style Image Drag files here, click to choose files or select files from…" at bounding box center [101, 267] width 139 height 429
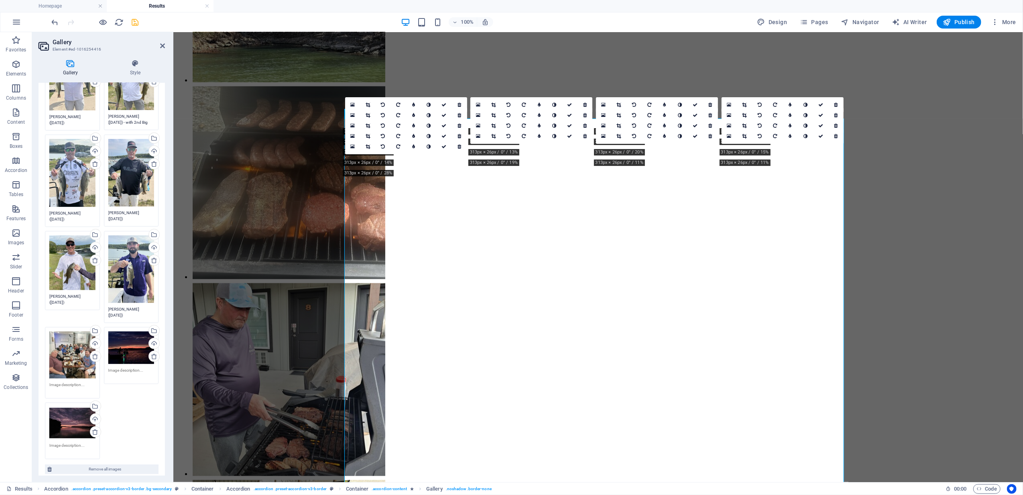
scroll to position [448, 0]
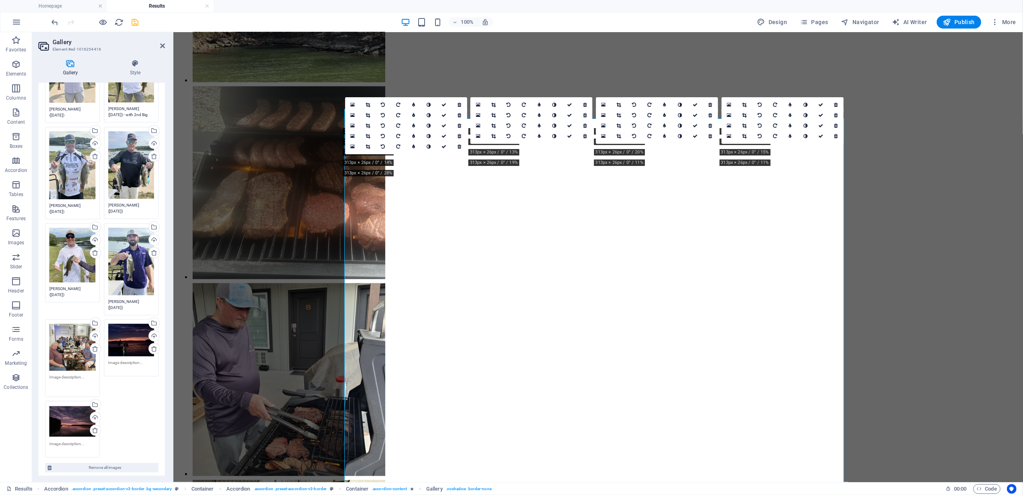
click at [65, 374] on textarea at bounding box center [72, 383] width 46 height 18
click at [114, 359] on textarea at bounding box center [131, 365] width 46 height 12
click at [85, 374] on textarea "Club dinner photo" at bounding box center [72, 383] width 46 height 18
type textarea "Club dinner photo ([DATE])"
click at [118, 359] on textarea at bounding box center [131, 368] width 46 height 18
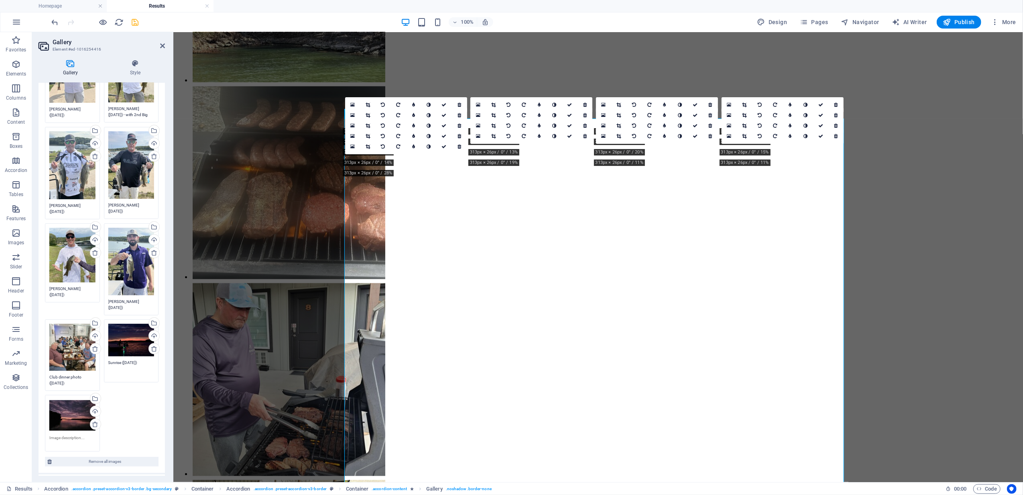
type textarea "Sunrise ([DATE])"
click at [72, 434] on textarea at bounding box center [72, 440] width 46 height 12
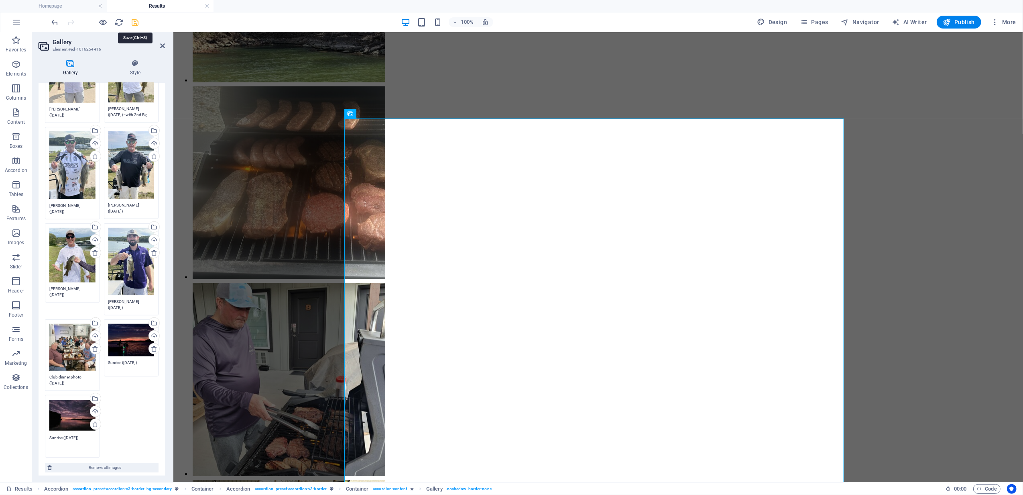
type textarea "Sunrise ([DATE])"
click at [134, 22] on icon "save" at bounding box center [135, 22] width 9 height 9
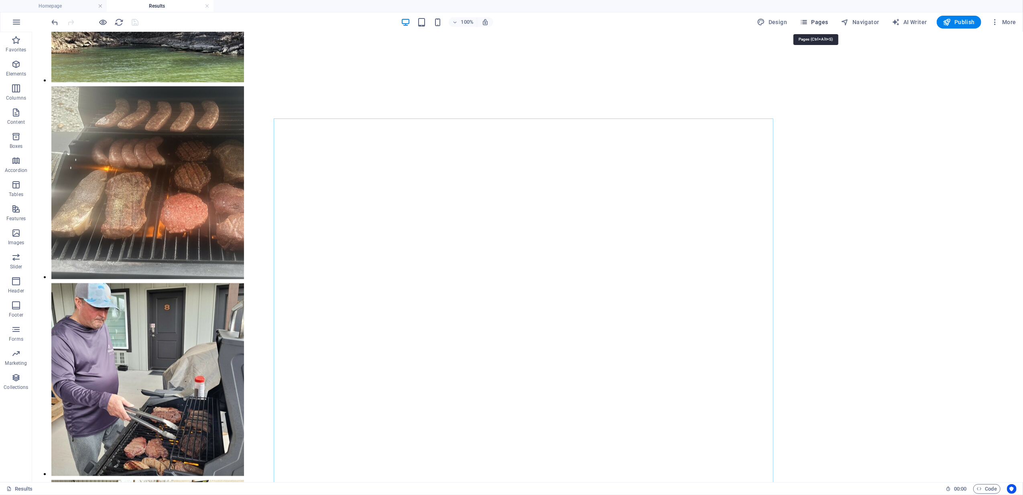
click at [819, 21] on span "Pages" at bounding box center [814, 22] width 28 height 8
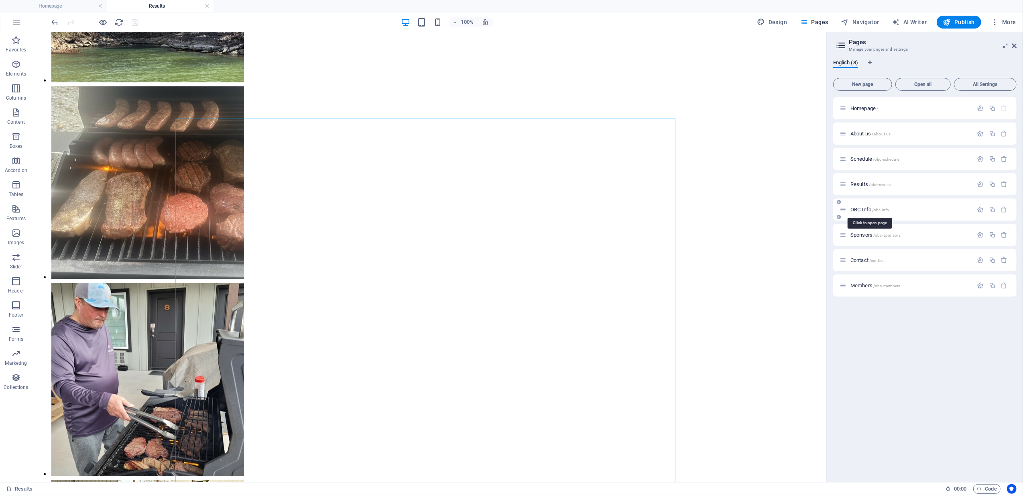
click at [865, 206] on span "OBC Info /obc-info" at bounding box center [870, 209] width 39 height 6
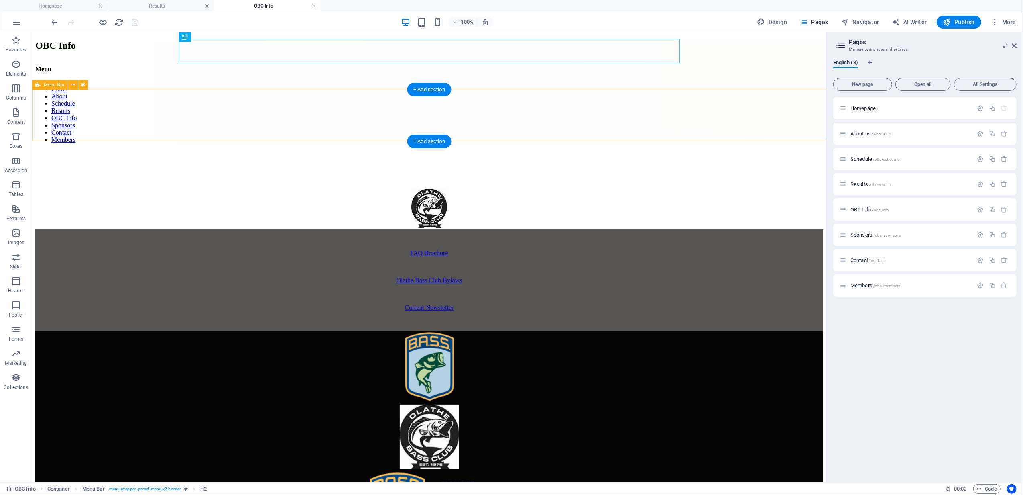
scroll to position [0, 0]
click at [66, 246] on icon at bounding box center [66, 246] width 4 height 8
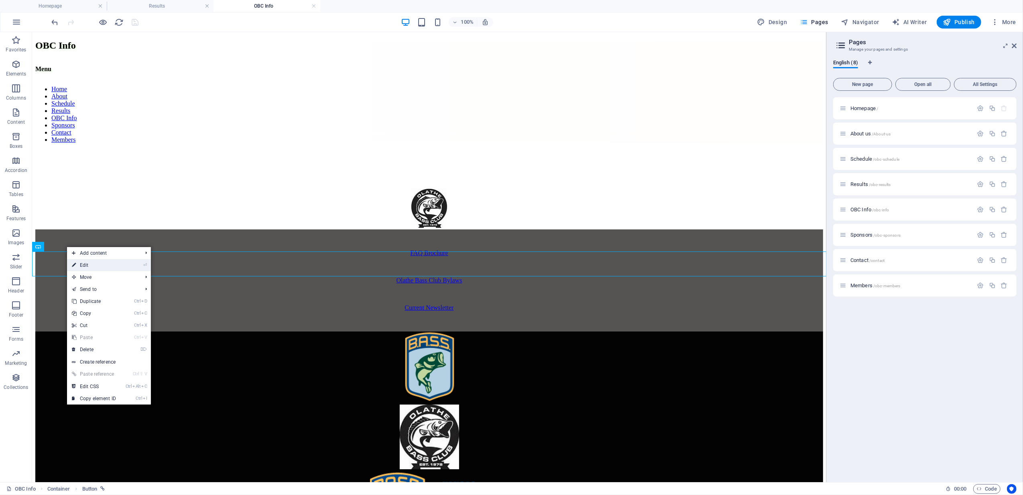
click at [92, 264] on link "⏎ Edit" at bounding box center [94, 265] width 54 height 12
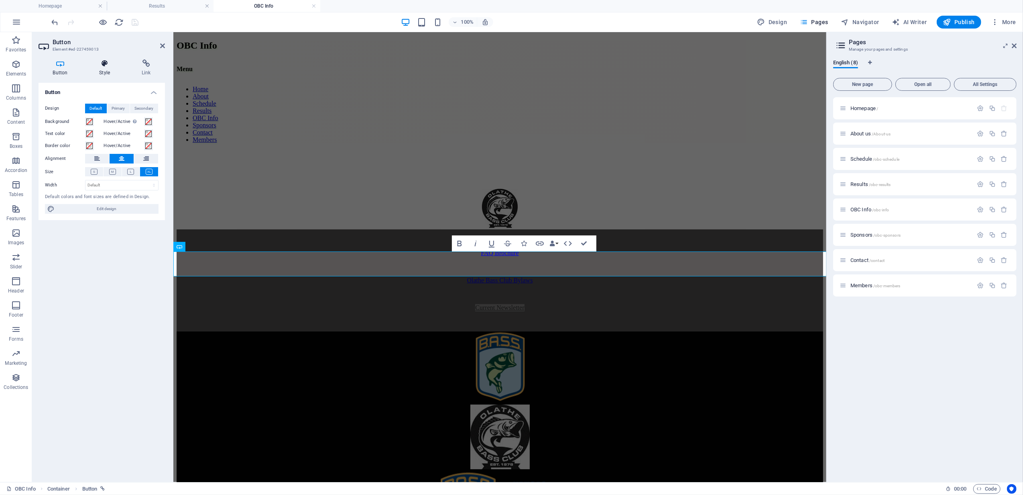
click at [104, 69] on h4 "Style" at bounding box center [106, 67] width 43 height 17
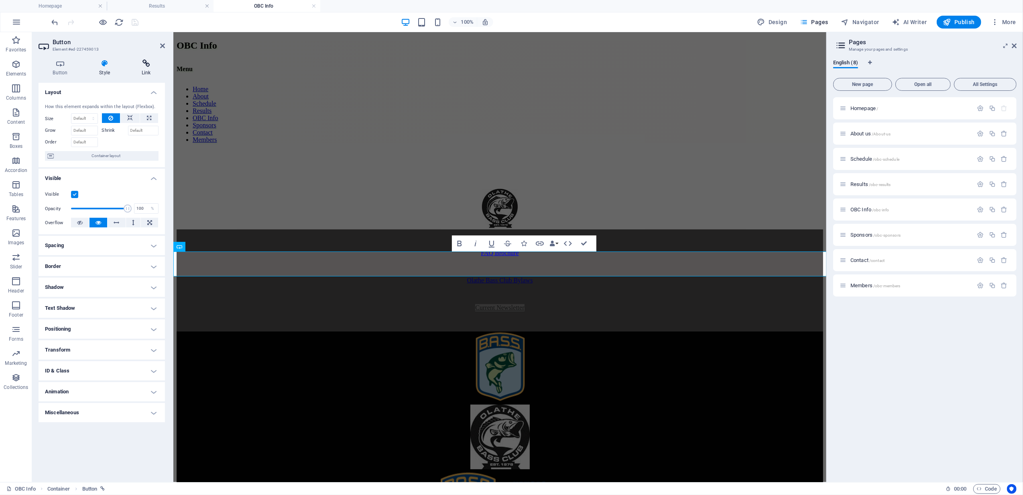
click at [139, 64] on icon at bounding box center [146, 63] width 38 height 8
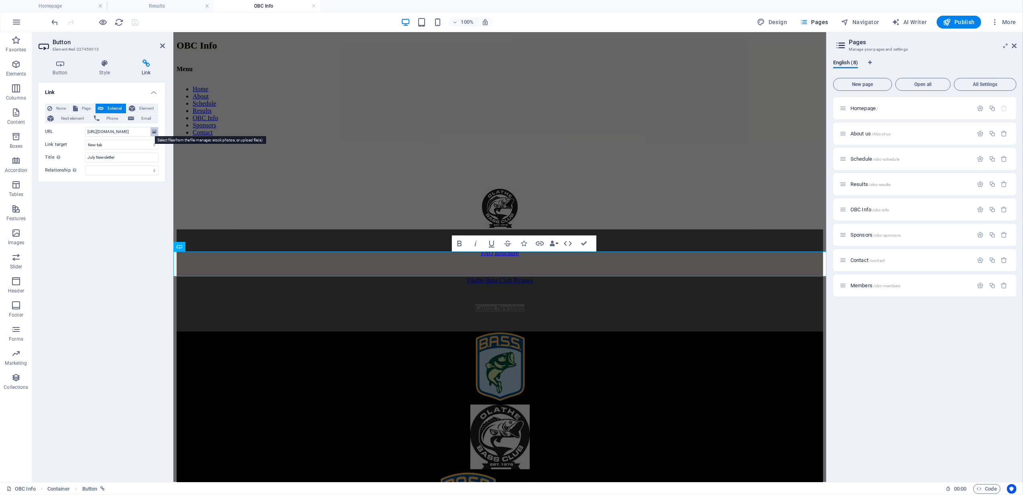
click at [155, 130] on icon at bounding box center [154, 131] width 4 height 9
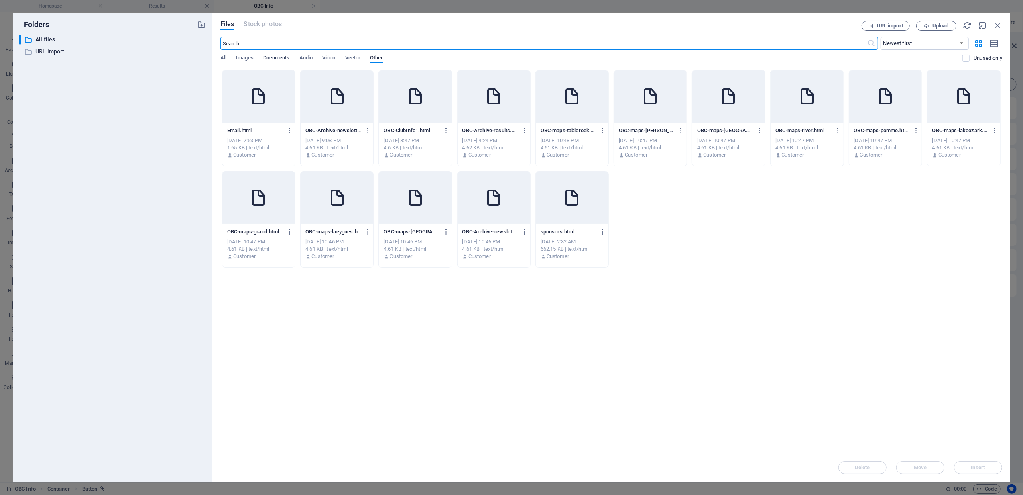
click at [275, 57] on span "Documents" at bounding box center [276, 58] width 26 height 11
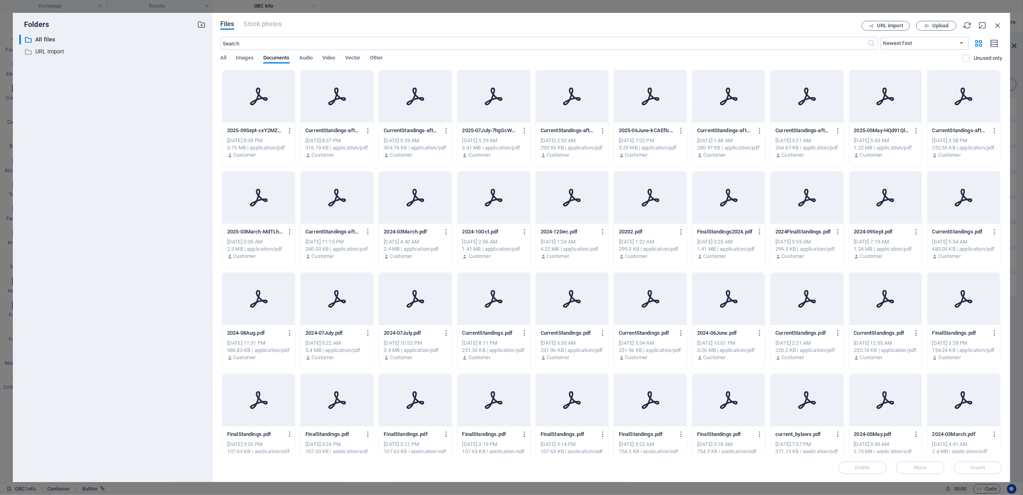
click at [250, 114] on div at bounding box center [258, 96] width 73 height 52
click at [980, 465] on span "Insert" at bounding box center [978, 467] width 14 height 5
type input "[URL][DOMAIN_NAME]"
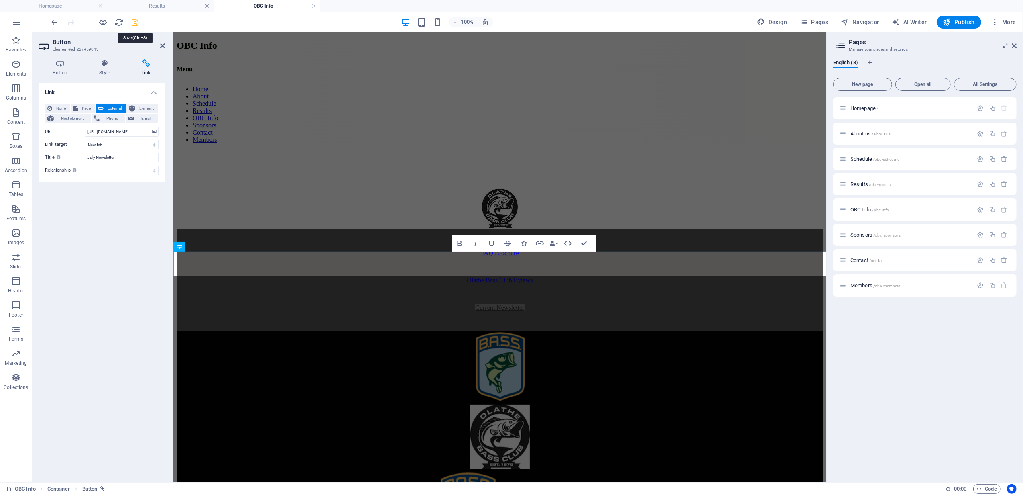
click at [134, 20] on icon "save" at bounding box center [135, 22] width 9 height 9
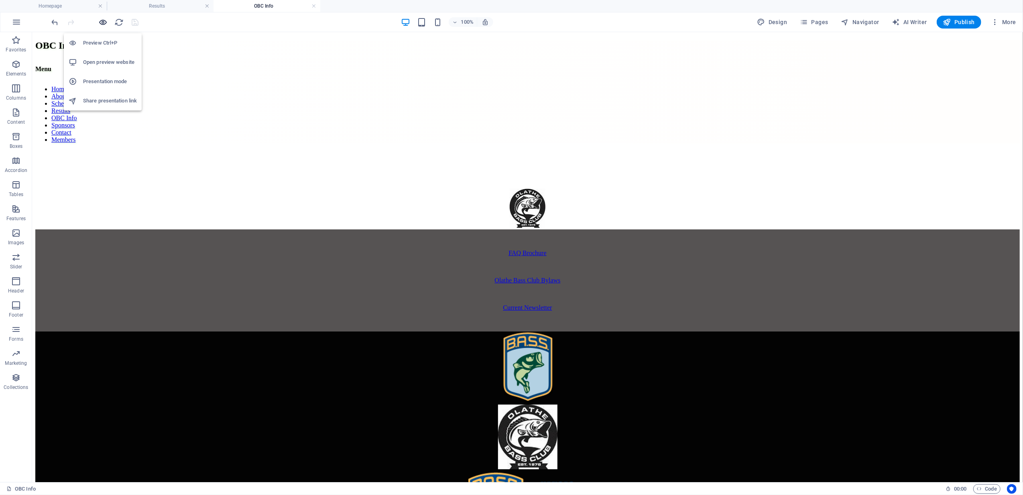
click at [100, 23] on icon "button" at bounding box center [103, 22] width 9 height 9
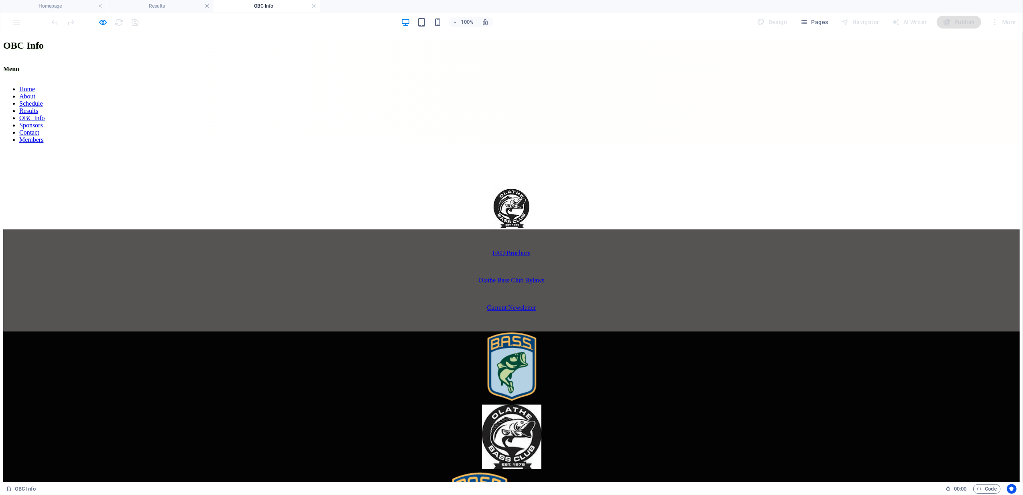
click at [523, 303] on link "Current Newsletter" at bounding box center [511, 306] width 49 height 7
click at [819, 22] on span "Pages" at bounding box center [814, 22] width 28 height 8
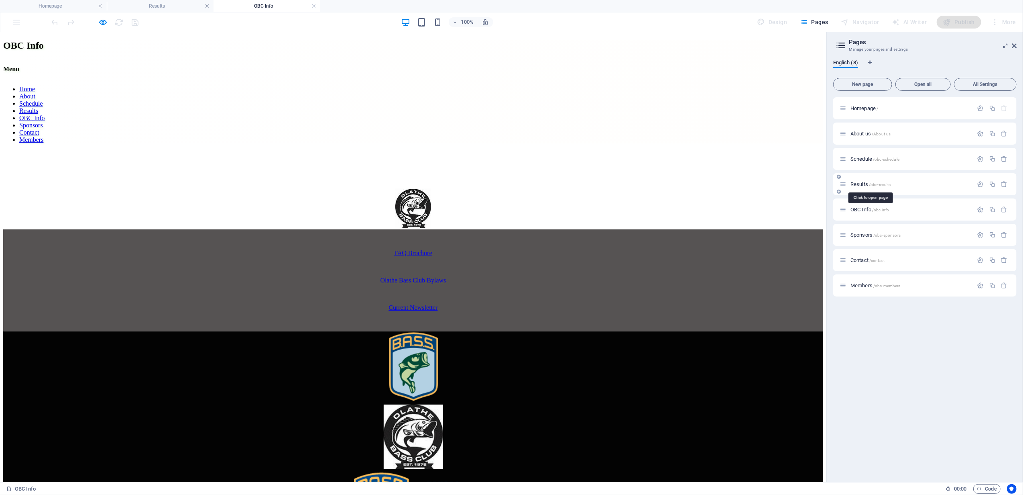
click at [867, 181] on span "Results /obc-results" at bounding box center [871, 184] width 41 height 6
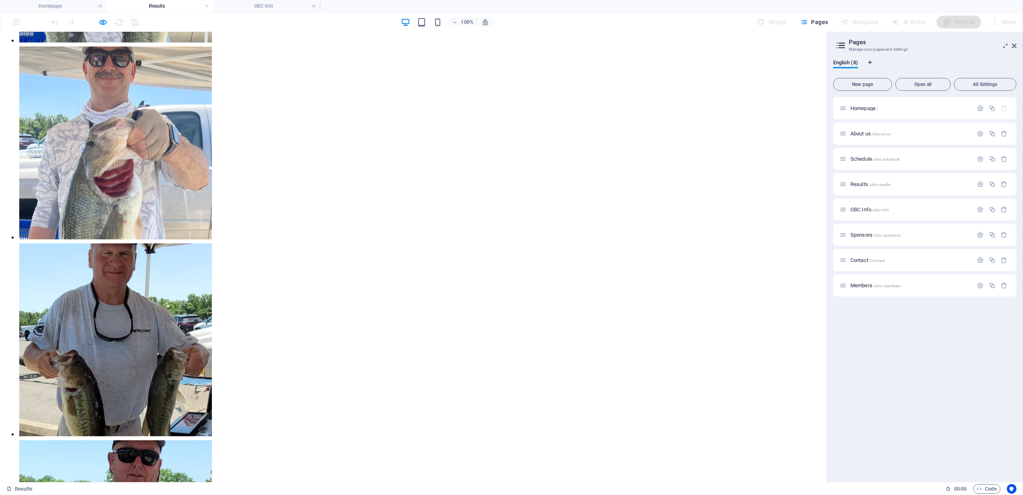
click at [864, 185] on span "Results /obc-results" at bounding box center [871, 184] width 41 height 6
click at [852, 185] on span "Results /obc-results" at bounding box center [871, 184] width 41 height 6
click at [866, 183] on span "Results /obc-results" at bounding box center [871, 184] width 41 height 6
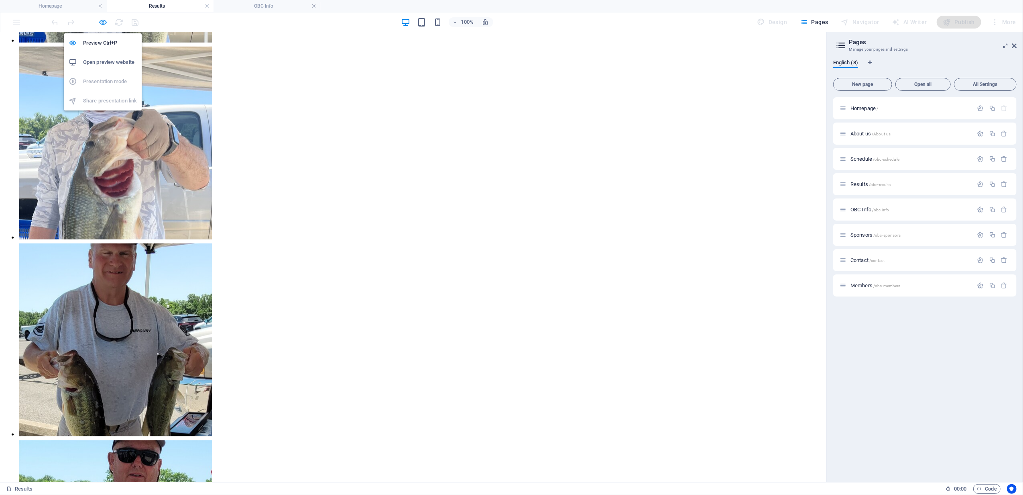
click at [100, 21] on icon "button" at bounding box center [103, 22] width 9 height 9
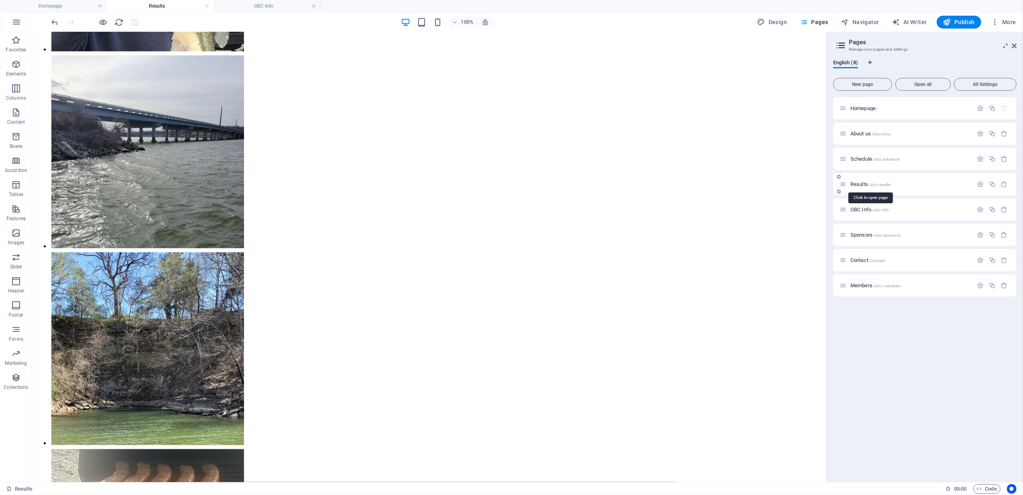
click at [865, 183] on span "Results /obc-results" at bounding box center [871, 184] width 41 height 6
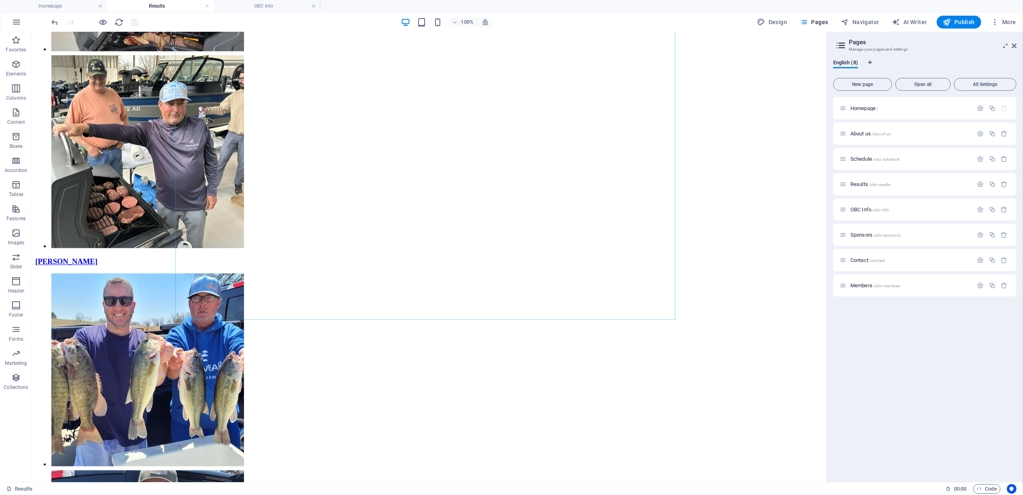
scroll to position [4916, 0]
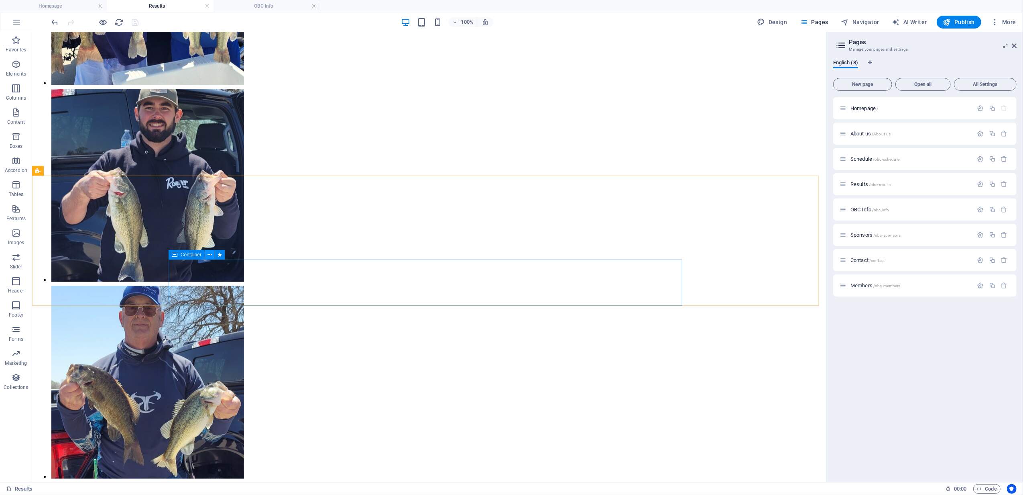
click at [211, 253] on icon at bounding box center [210, 254] width 4 height 8
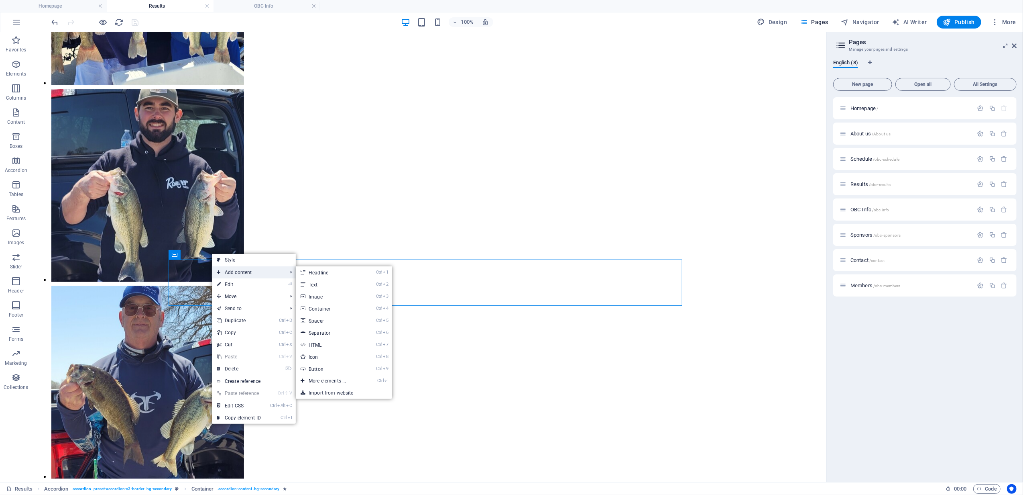
click at [240, 270] on span "Add content" at bounding box center [248, 272] width 72 height 12
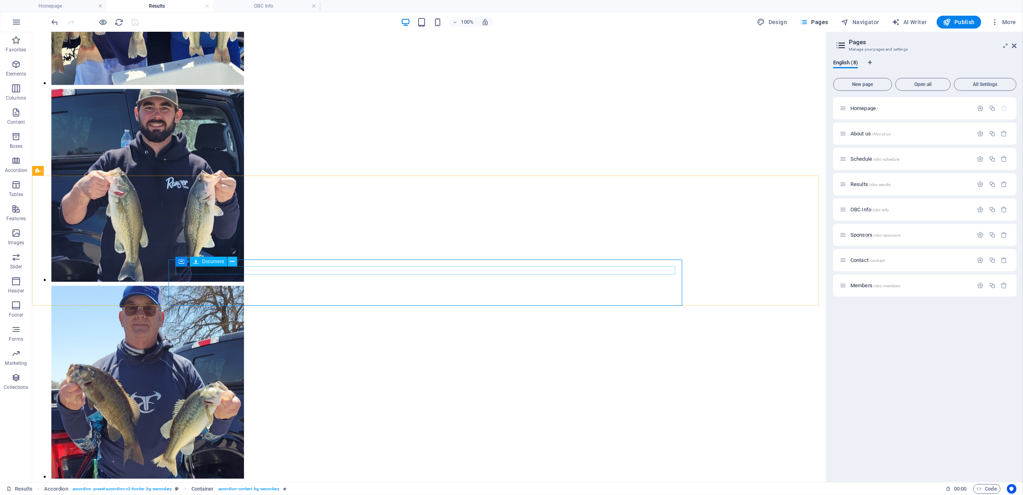
click at [233, 262] on icon at bounding box center [232, 261] width 4 height 8
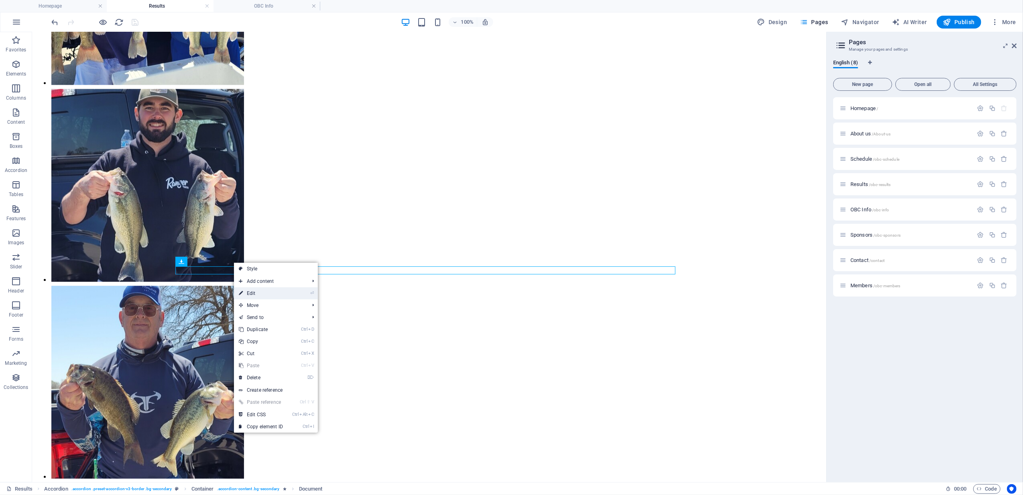
click at [254, 293] on link "⏎ Edit" at bounding box center [261, 293] width 54 height 12
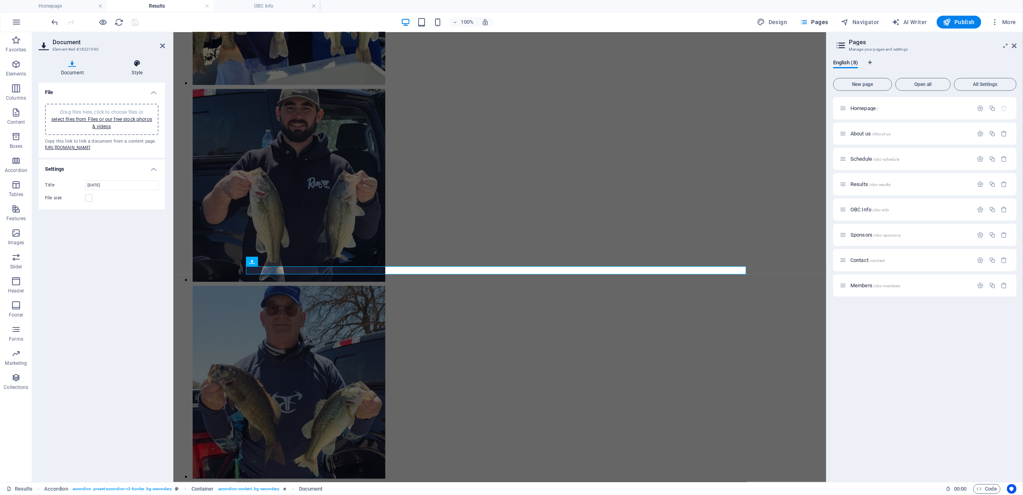
click at [136, 63] on icon at bounding box center [137, 63] width 55 height 8
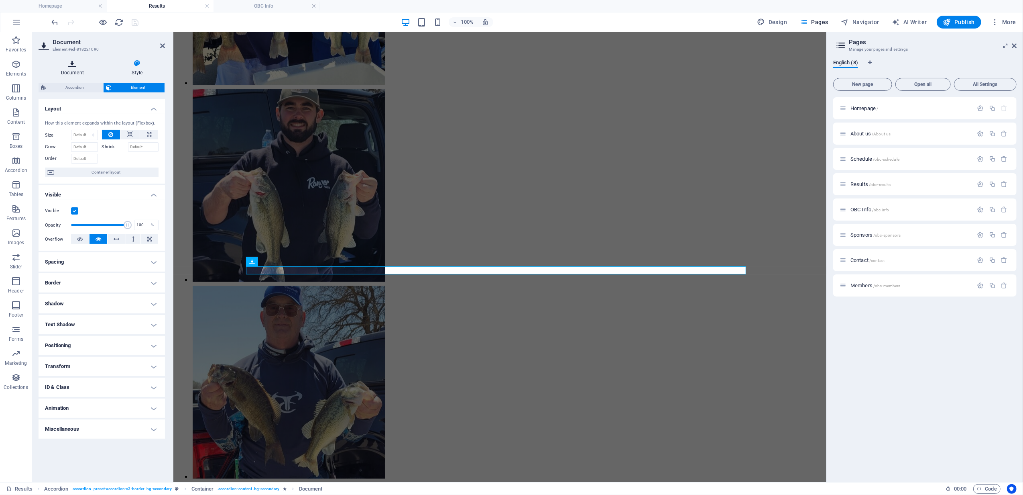
click at [64, 72] on h4 "Document" at bounding box center [74, 67] width 71 height 17
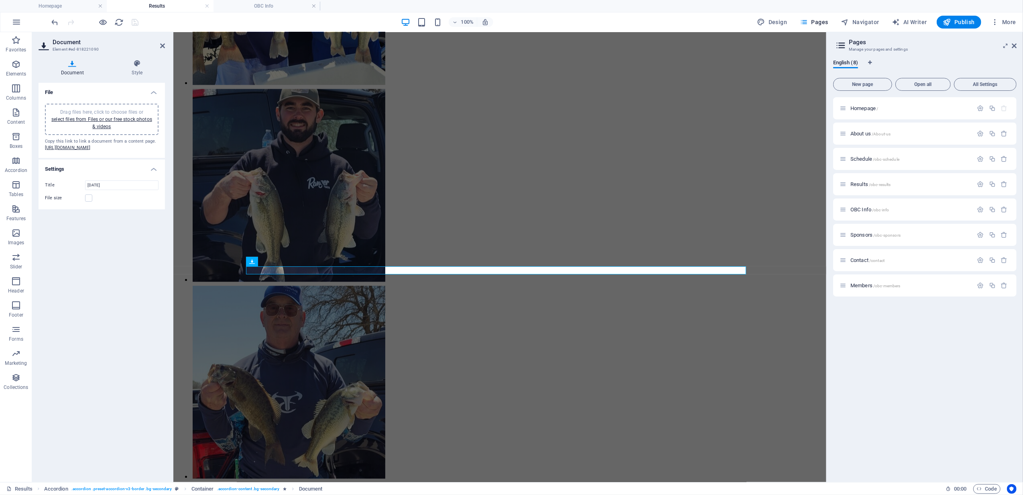
click at [165, 44] on aside "Document Element #ed-818221090 Document Style File Drag files here, click to ch…" at bounding box center [102, 257] width 141 height 450
click at [161, 47] on icon at bounding box center [162, 46] width 5 height 6
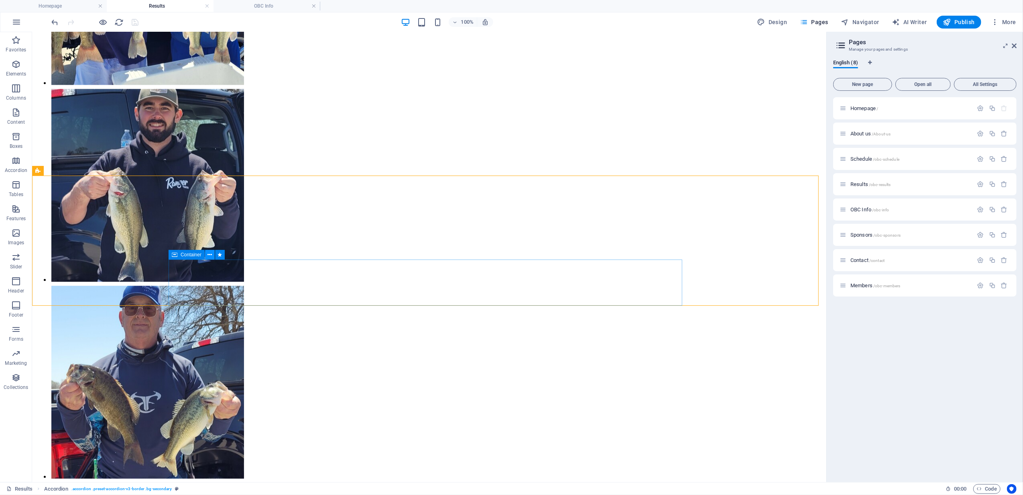
click at [211, 255] on icon at bounding box center [210, 254] width 4 height 8
click at [210, 253] on icon at bounding box center [210, 254] width 4 height 8
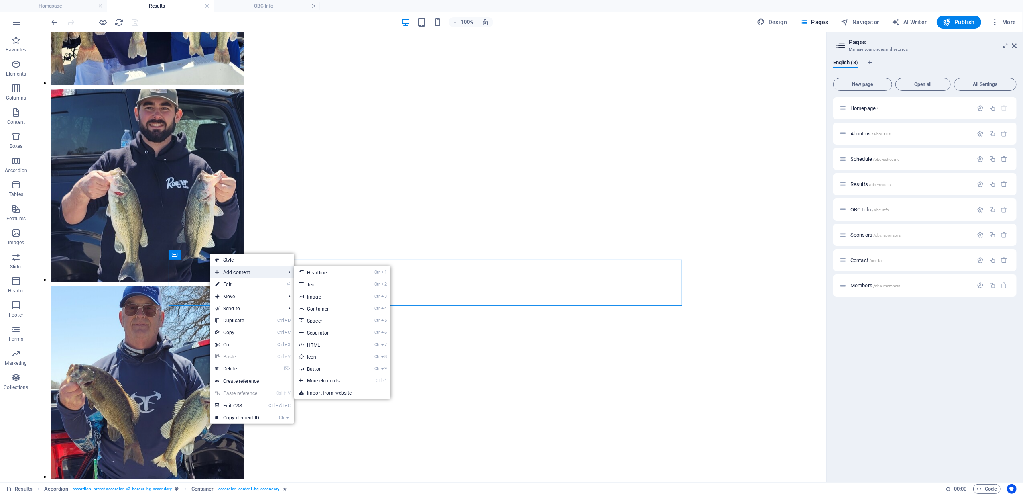
click at [234, 271] on span "Add content" at bounding box center [246, 272] width 72 height 12
click at [330, 378] on link "Ctrl ⏎ More elements ..." at bounding box center [327, 380] width 66 height 12
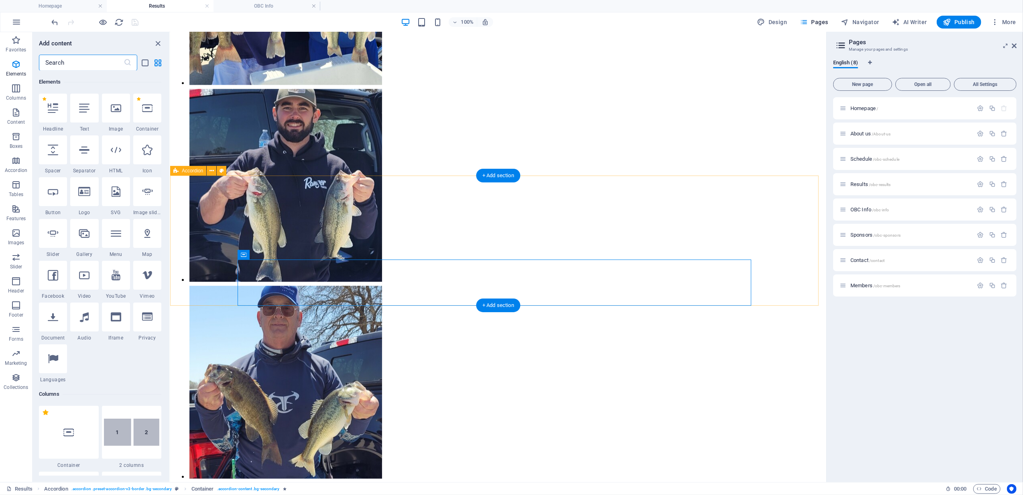
scroll to position [85, 0]
click at [159, 39] on icon "close panel" at bounding box center [158, 43] width 9 height 9
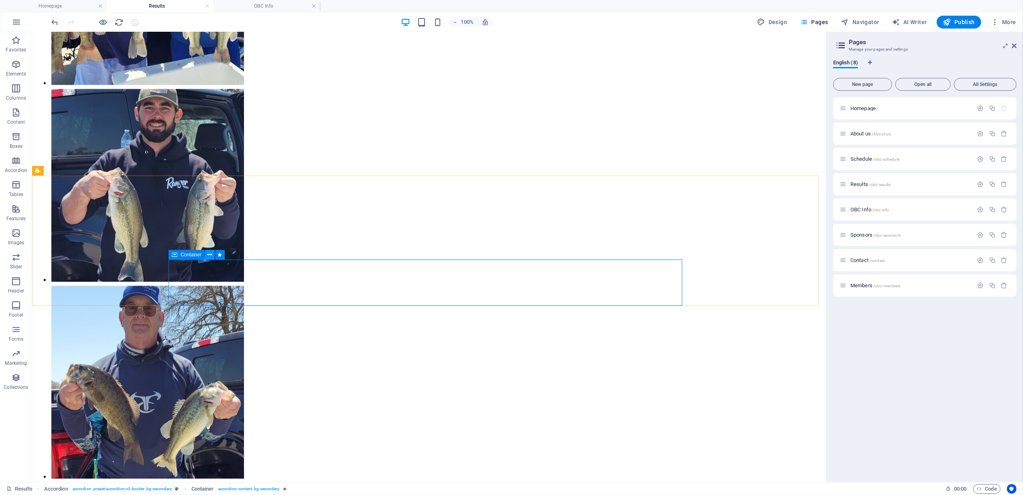
click at [209, 254] on icon at bounding box center [210, 254] width 4 height 8
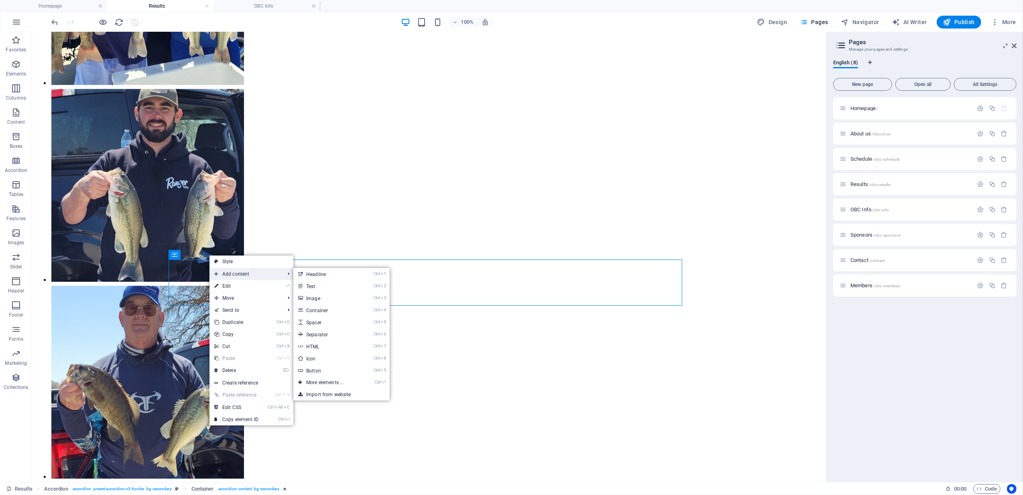
click at [235, 274] on span "Add content" at bounding box center [246, 274] width 72 height 12
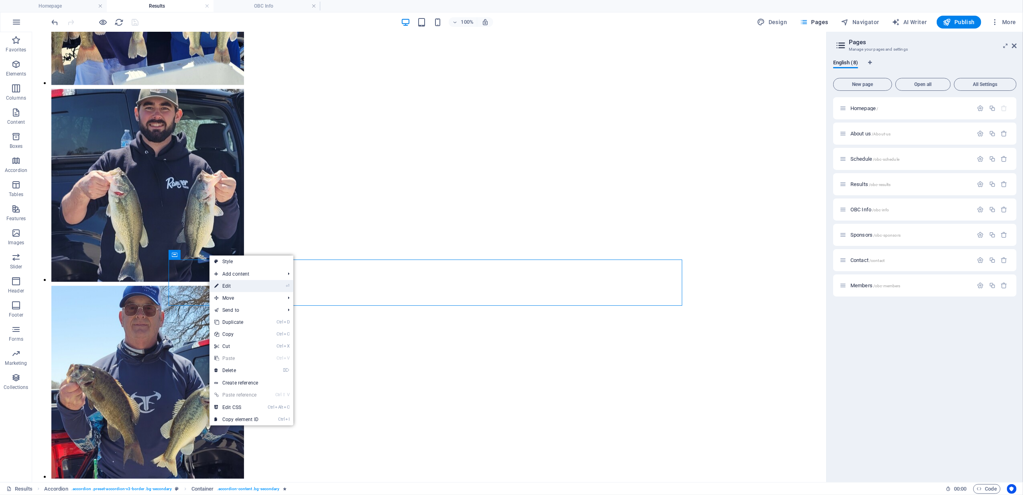
click at [230, 286] on link "⏎ Edit" at bounding box center [237, 286] width 54 height 12
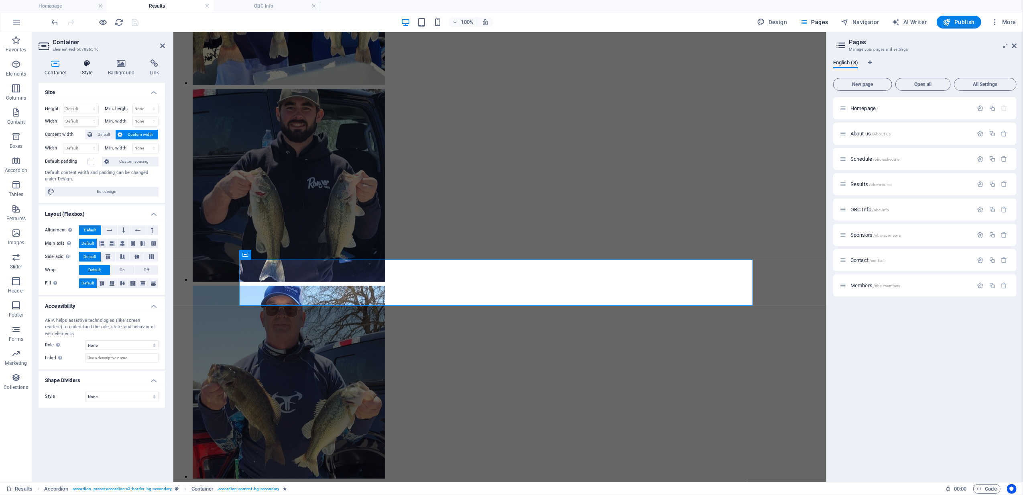
click at [83, 65] on icon at bounding box center [87, 63] width 23 height 8
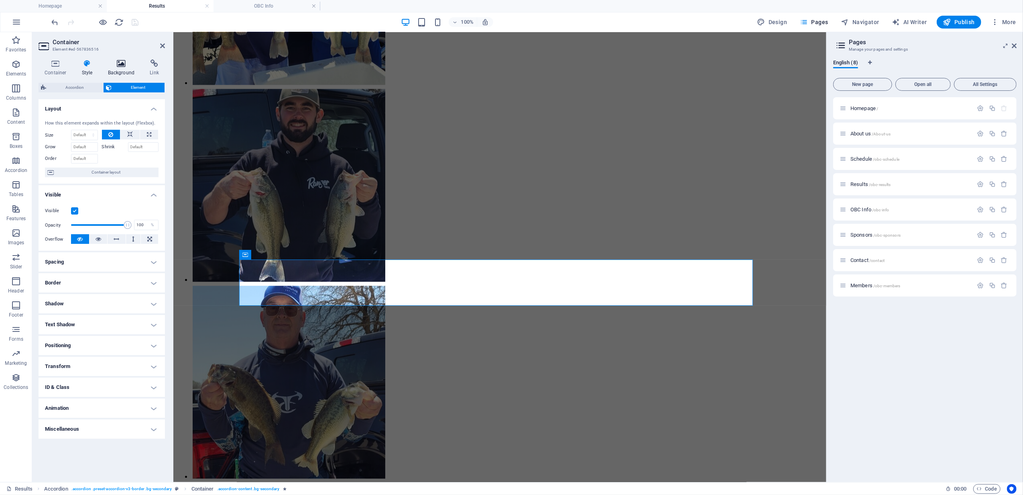
click at [123, 61] on icon at bounding box center [121, 63] width 39 height 8
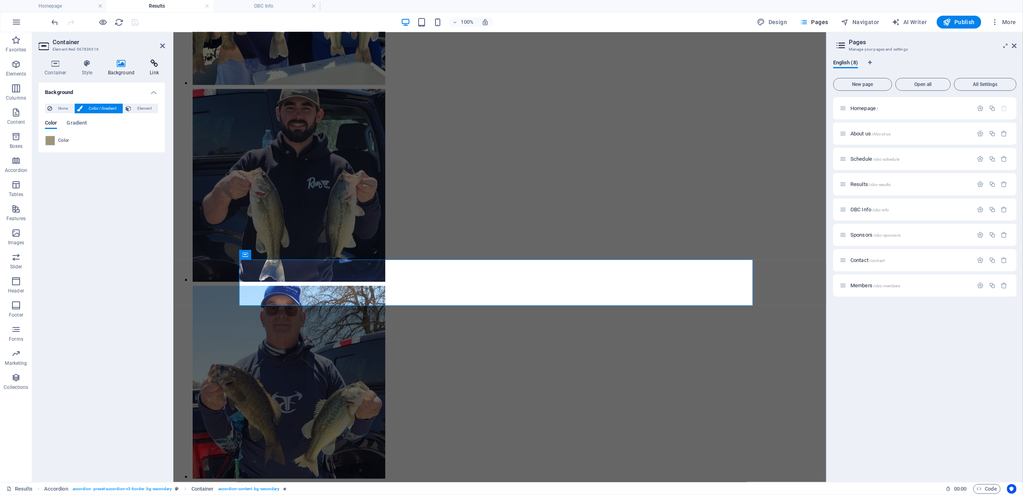
click at [145, 61] on icon at bounding box center [154, 63] width 21 height 8
click at [51, 61] on icon at bounding box center [56, 63] width 34 height 8
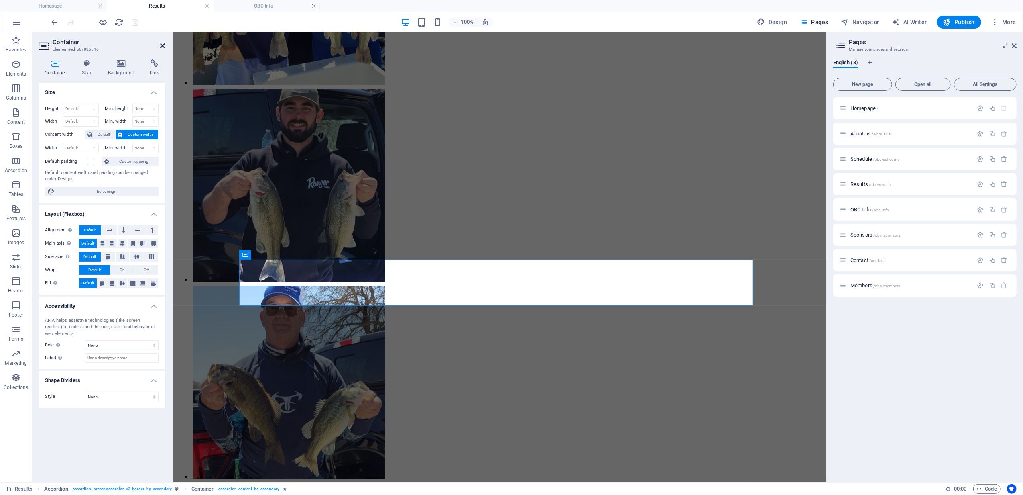
click at [163, 46] on icon at bounding box center [162, 46] width 5 height 6
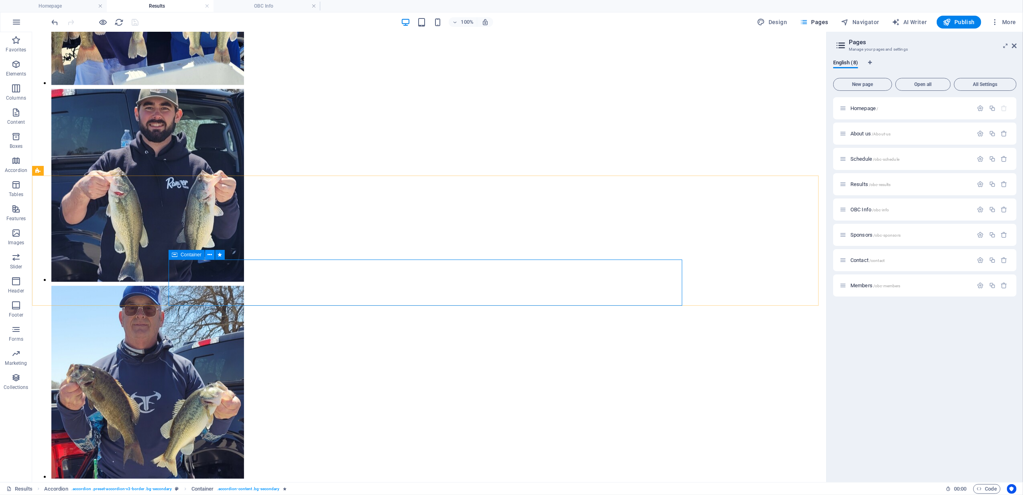
click at [209, 254] on icon at bounding box center [210, 254] width 4 height 8
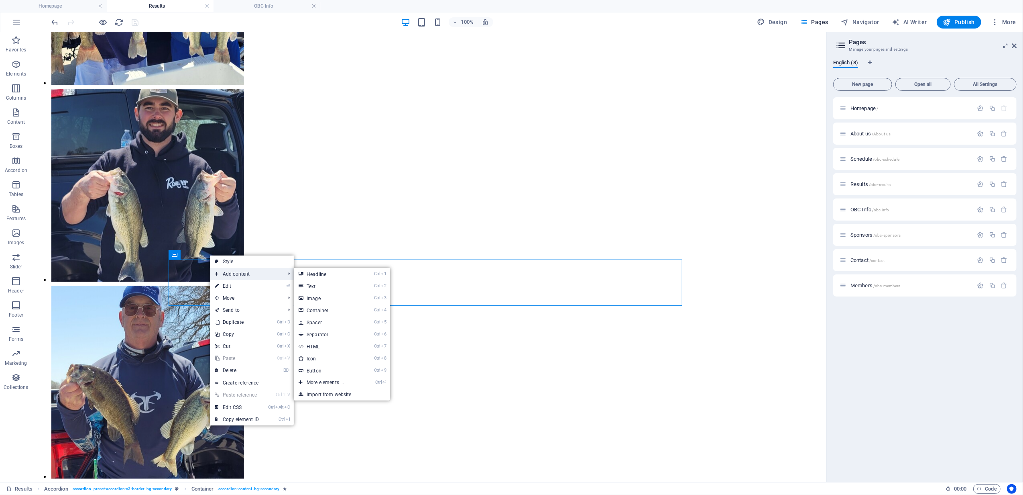
click at [239, 273] on span "Add content" at bounding box center [246, 274] width 72 height 12
click at [335, 383] on link "Ctrl ⏎ More elements ..." at bounding box center [327, 382] width 66 height 12
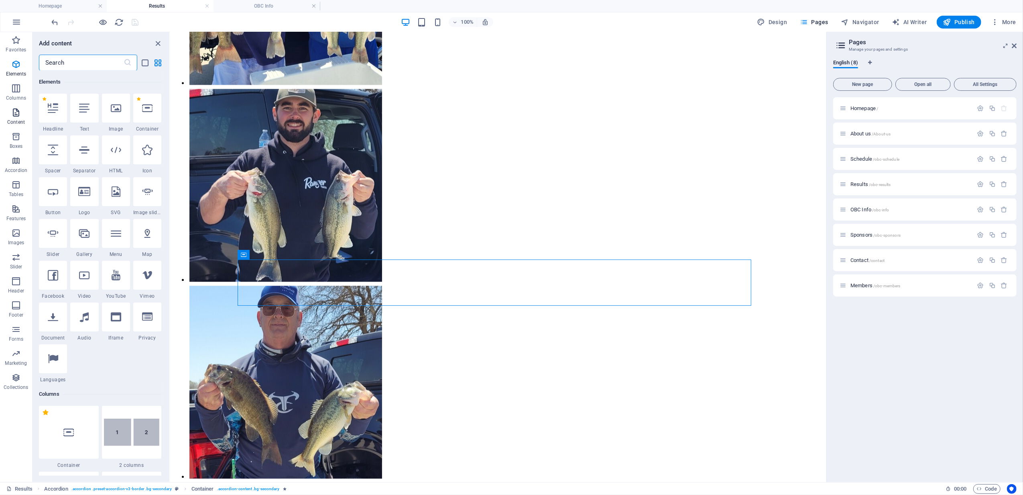
click at [16, 115] on icon "button" at bounding box center [16, 113] width 10 height 10
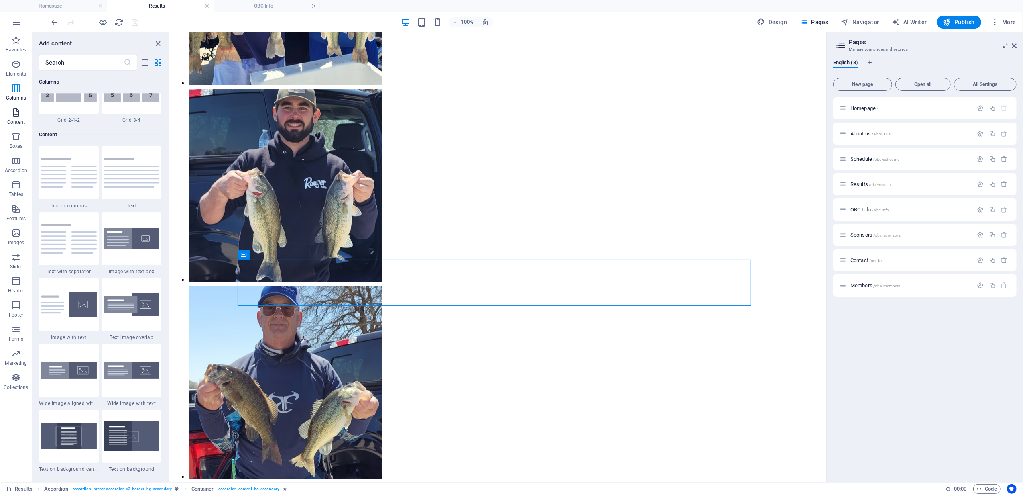
scroll to position [1405, 0]
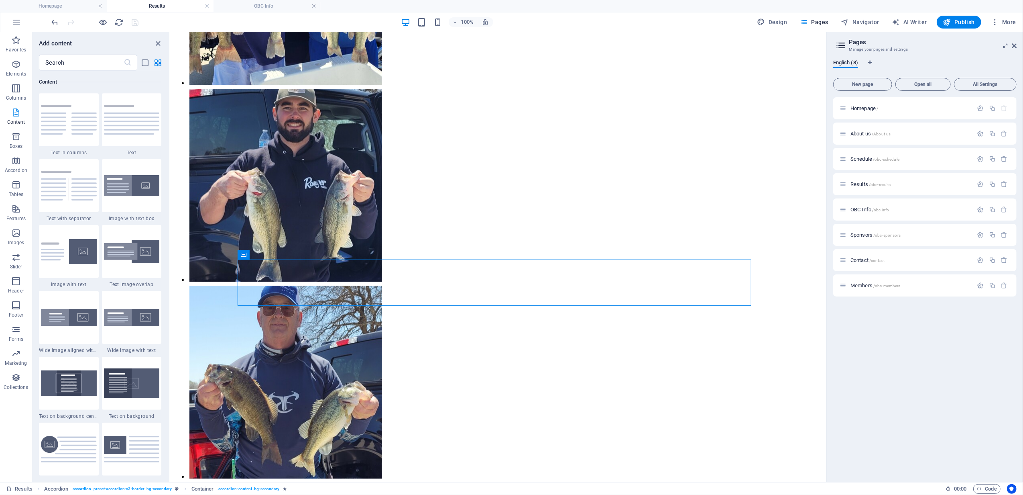
click at [12, 114] on icon "button" at bounding box center [16, 113] width 10 height 10
click at [281, 254] on icon at bounding box center [279, 254] width 4 height 8
click at [280, 252] on icon at bounding box center [279, 254] width 4 height 8
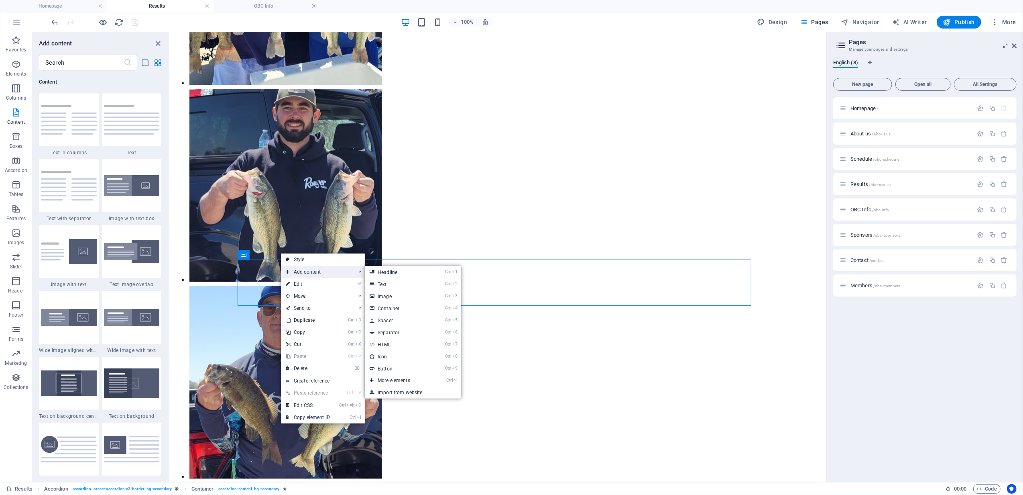
click at [325, 270] on span "Add content" at bounding box center [317, 272] width 72 height 12
click at [403, 376] on link "Ctrl ⏎ More elements ..." at bounding box center [398, 380] width 66 height 12
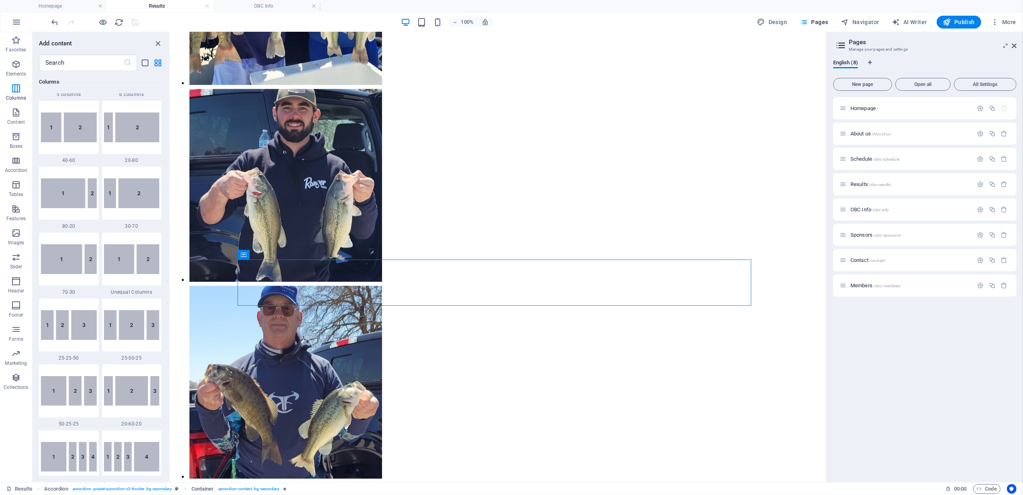
scroll to position [85, 0]
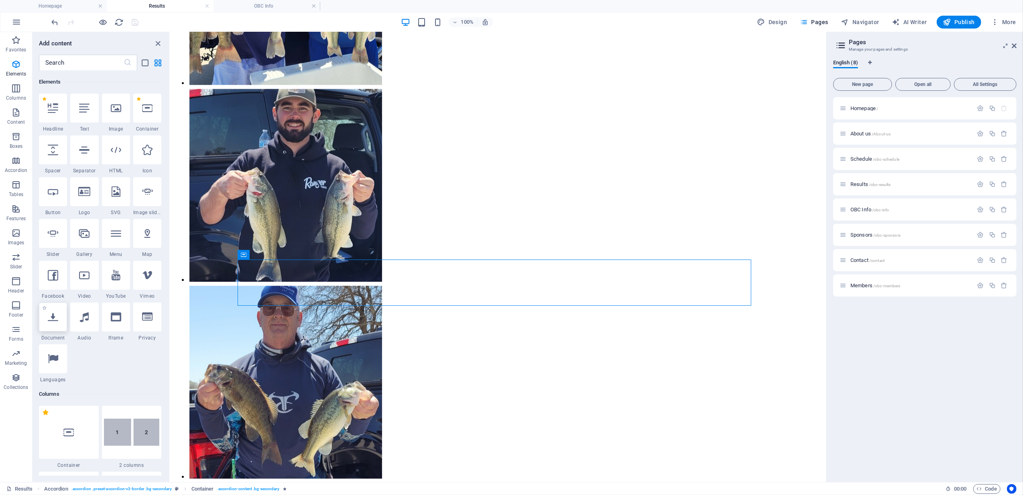
click at [51, 317] on icon at bounding box center [53, 316] width 10 height 10
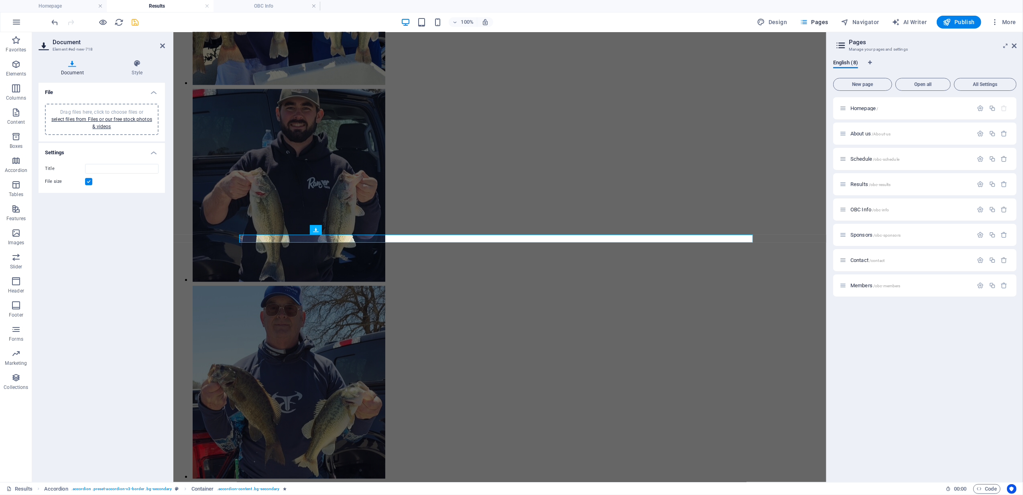
scroll to position [4857, 0]
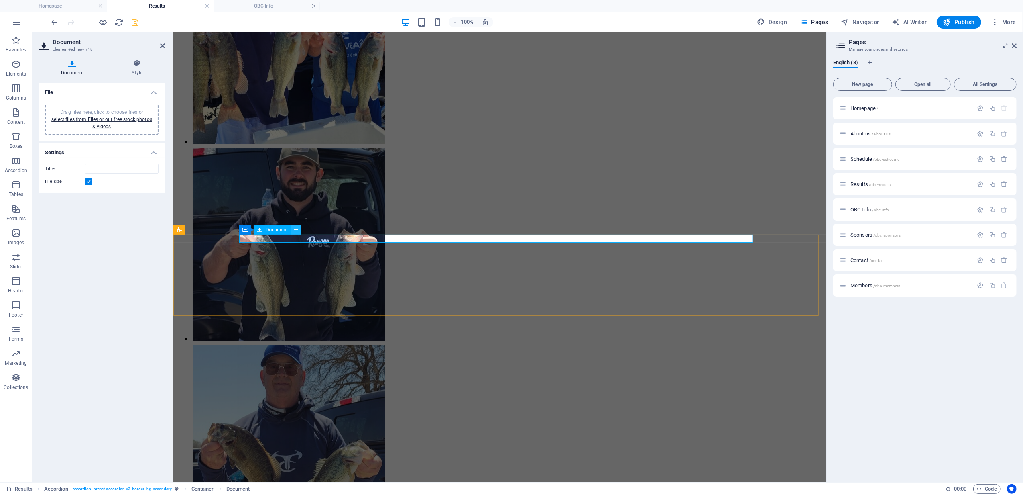
click at [295, 230] on icon at bounding box center [296, 230] width 4 height 8
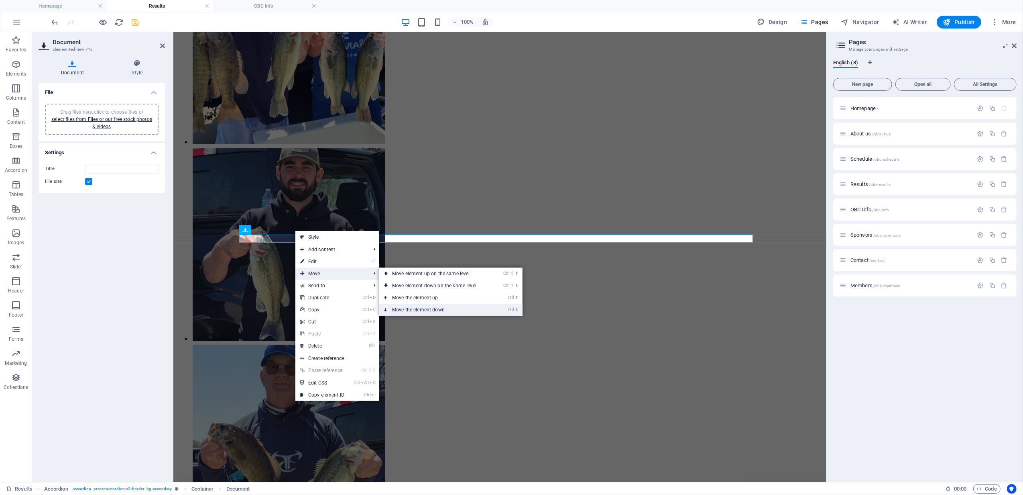
click at [434, 307] on link "Ctrl ⬇ Move the element down" at bounding box center [435, 309] width 113 height 12
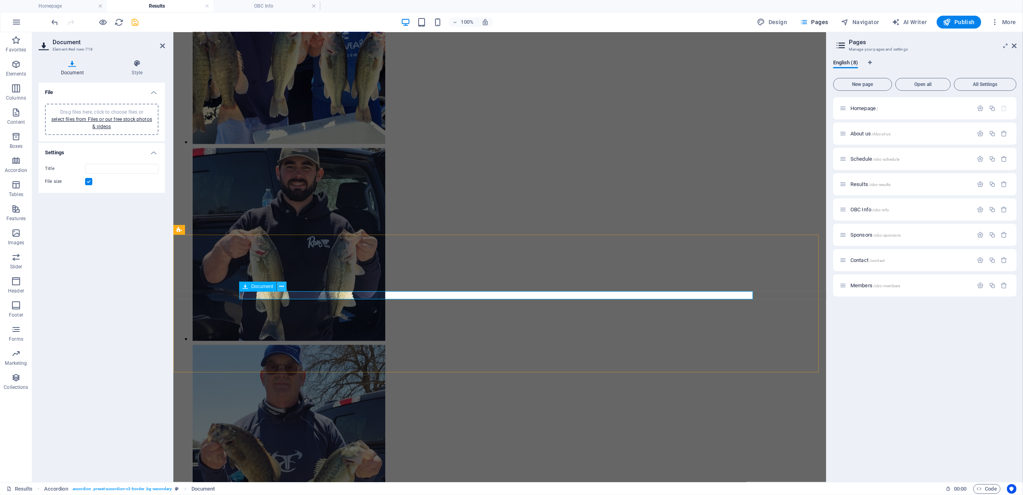
click at [282, 286] on icon at bounding box center [281, 286] width 4 height 8
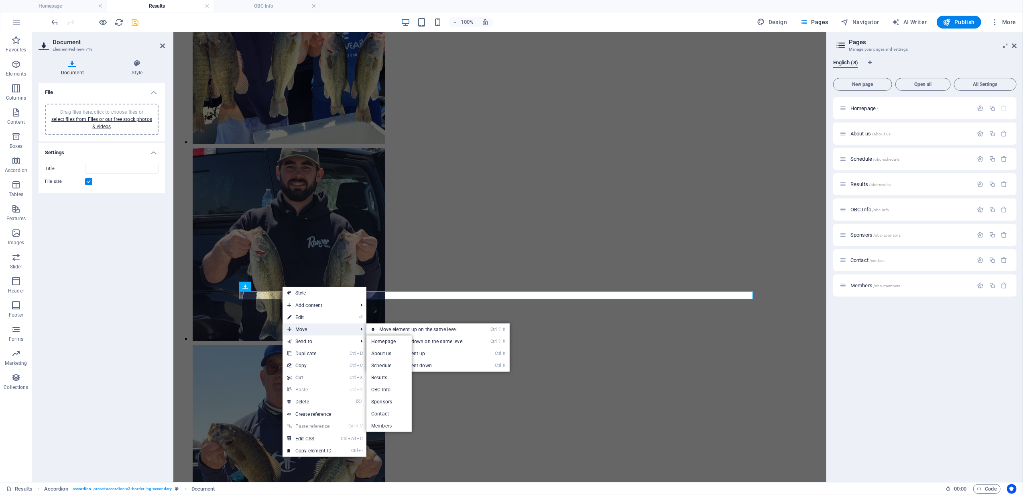
click at [317, 328] on span "Move" at bounding box center [319, 329] width 72 height 12
click at [417, 364] on link "Ctrl ⬇ Move the element down" at bounding box center [422, 365] width 113 height 12
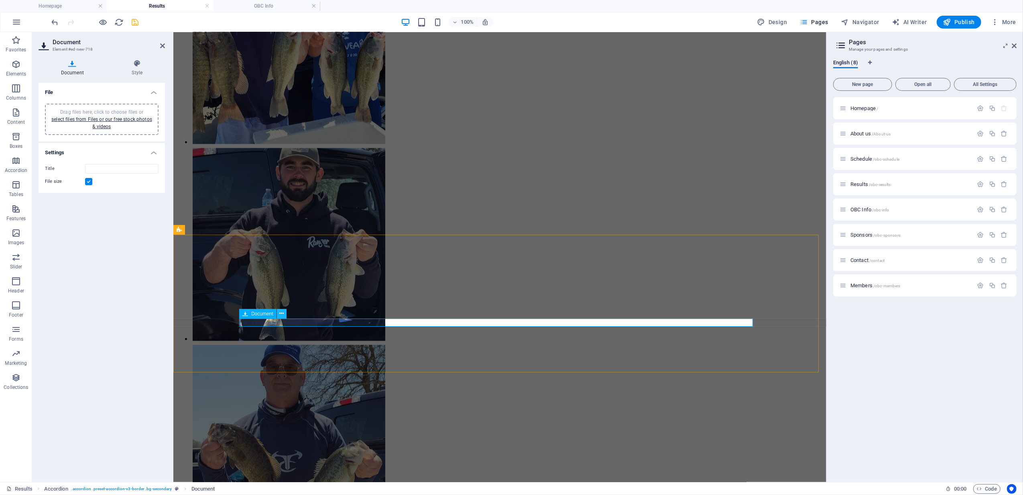
click at [280, 312] on icon at bounding box center [281, 313] width 4 height 8
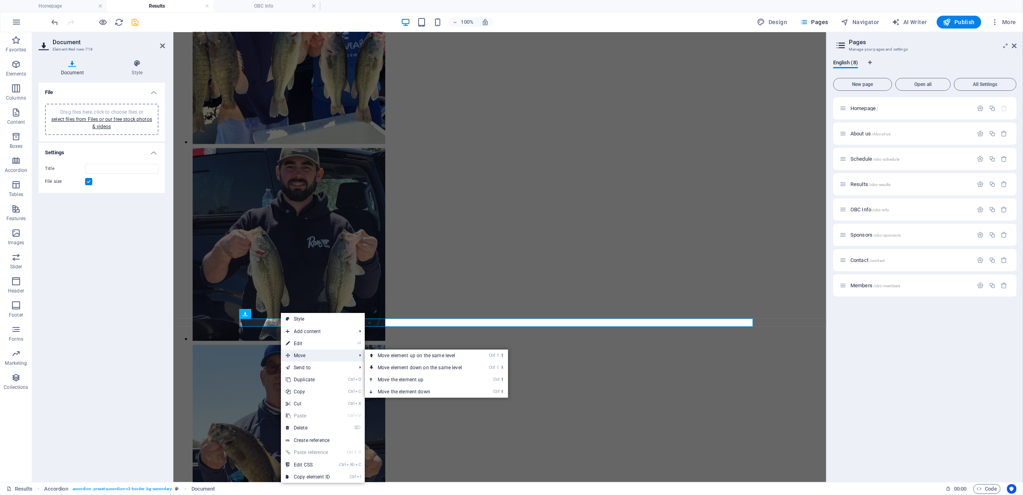
click at [305, 354] on span "Move" at bounding box center [317, 355] width 72 height 12
click at [417, 390] on link "Ctrl ⬇ Move the element down" at bounding box center [421, 391] width 113 height 12
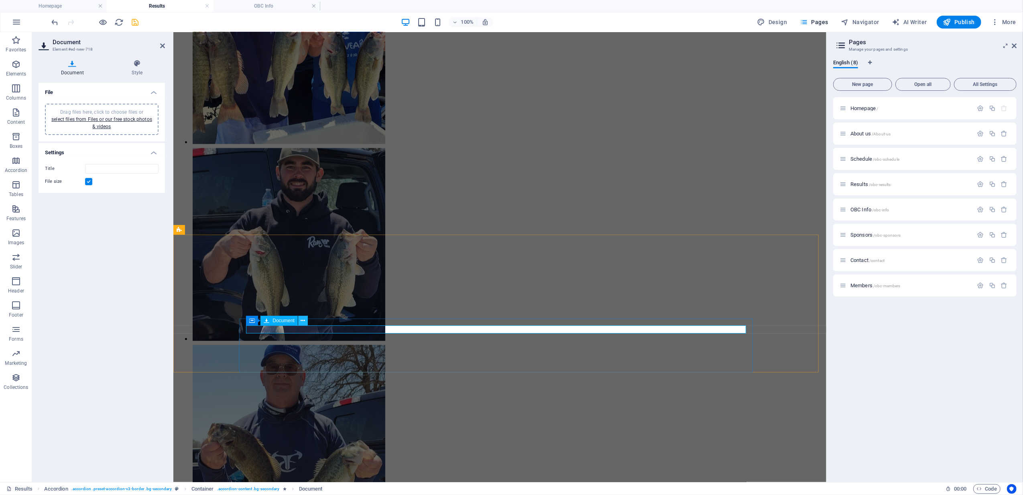
click at [304, 319] on icon at bounding box center [303, 320] width 4 height 8
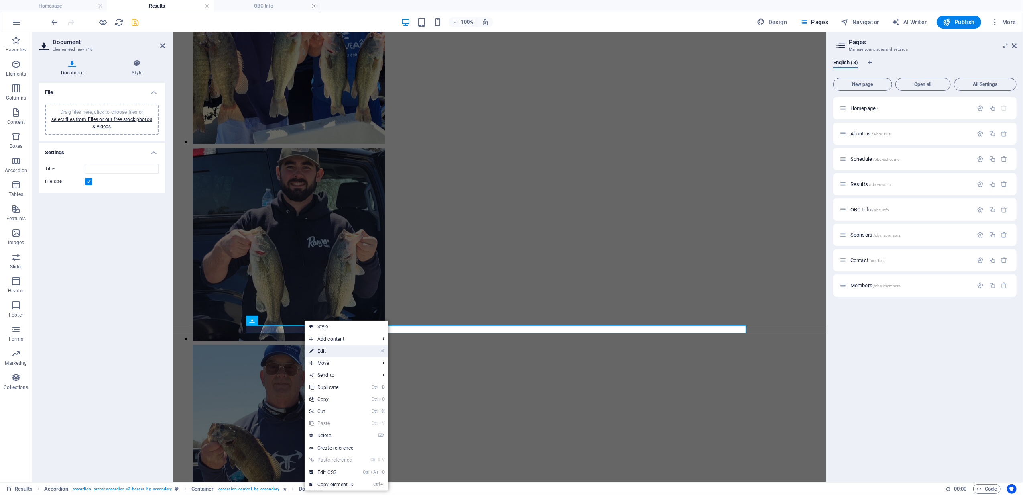
click at [322, 347] on link "⏎ Edit" at bounding box center [332, 351] width 54 height 12
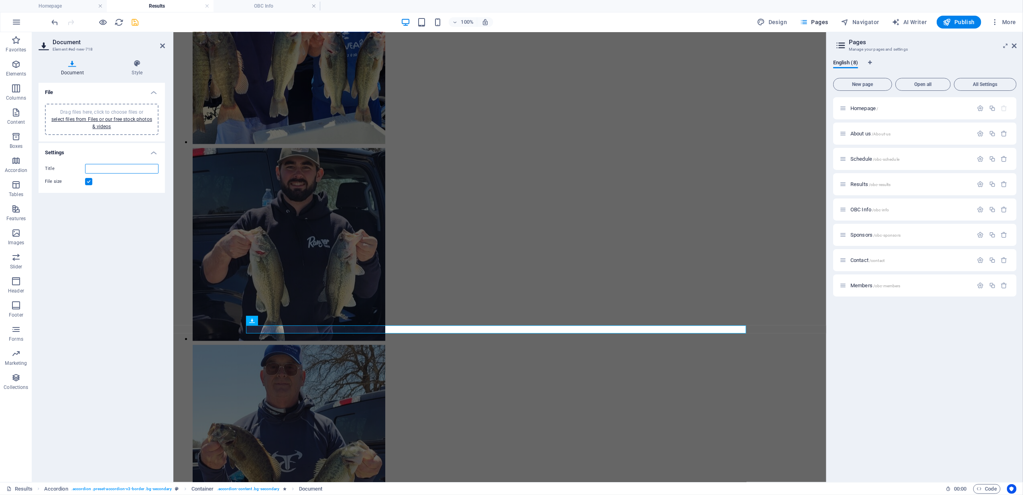
click at [94, 169] on input "Title" at bounding box center [121, 169] width 73 height 10
type input "[DATE]"
click at [100, 121] on link "select files from Files or our free stock photos & videos" at bounding box center [101, 122] width 101 height 13
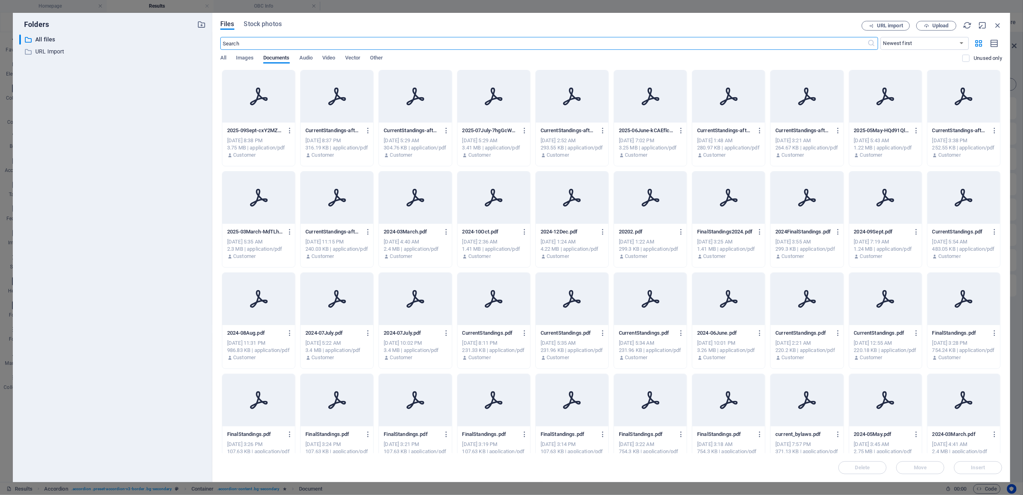
click at [258, 100] on icon at bounding box center [258, 96] width 19 height 19
click at [940, 23] on span "Upload" at bounding box center [940, 25] width 16 height 5
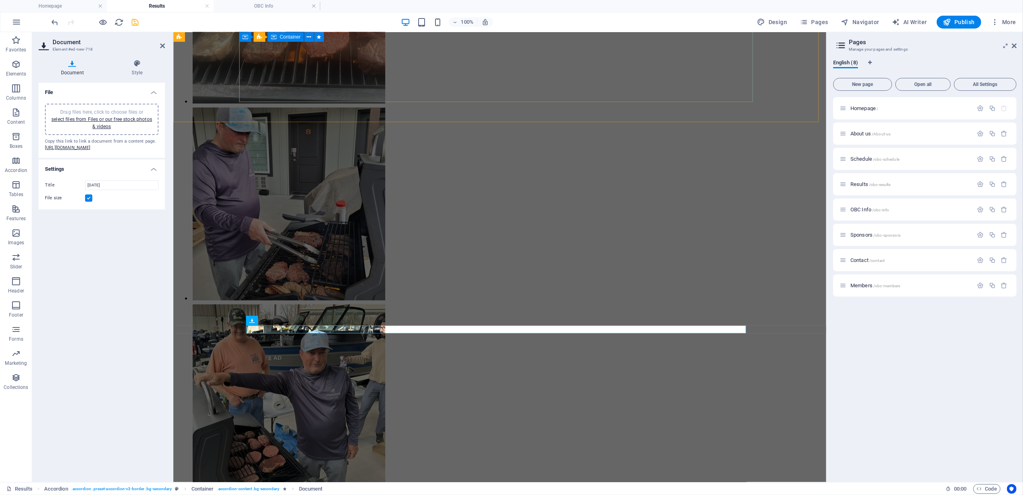
scroll to position [4857, 0]
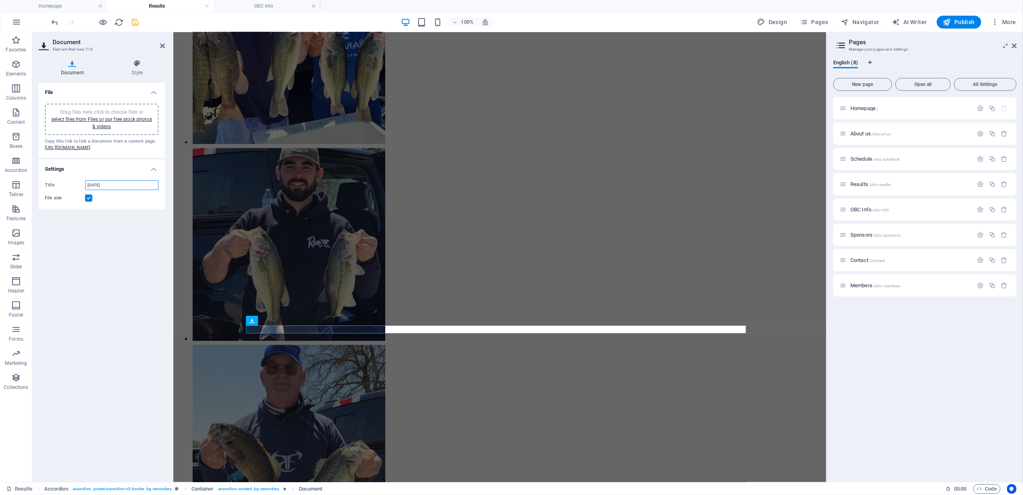
click at [108, 190] on input "[DATE]" at bounding box center [121, 185] width 73 height 10
click at [89, 201] on label at bounding box center [88, 197] width 7 height 7
click at [0, 0] on input "File size" at bounding box center [0, 0] width 0 height 0
click at [134, 18] on icon "save" at bounding box center [135, 22] width 9 height 9
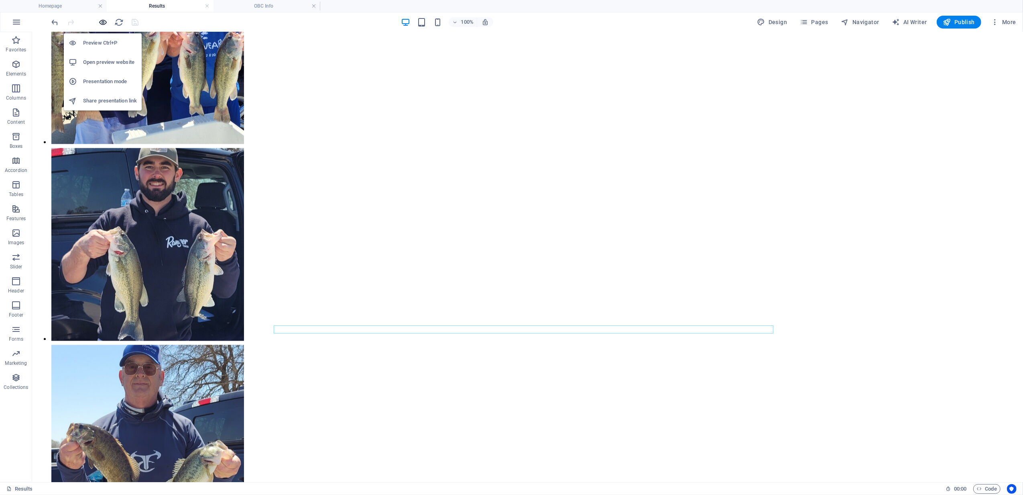
click at [104, 24] on icon "button" at bounding box center [103, 22] width 9 height 9
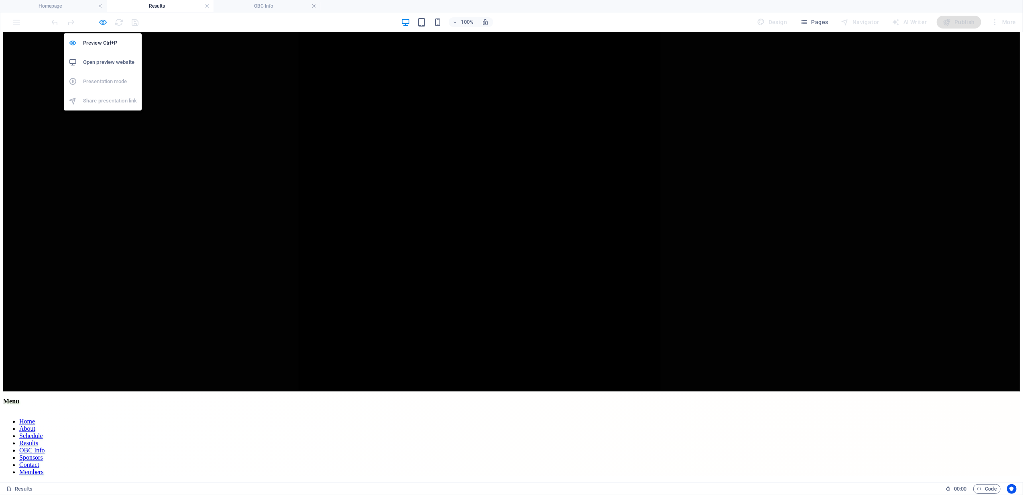
scroll to position [675, 0]
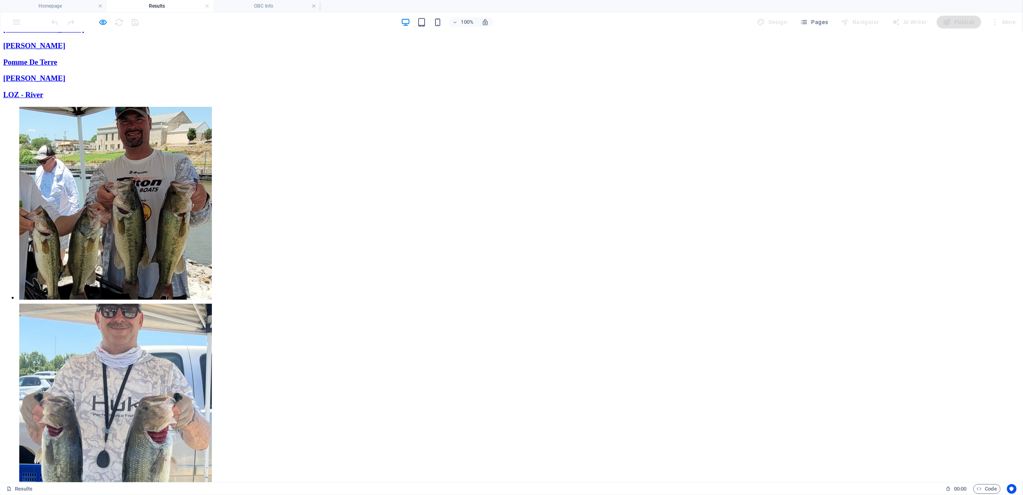
scroll to position [0, 0]
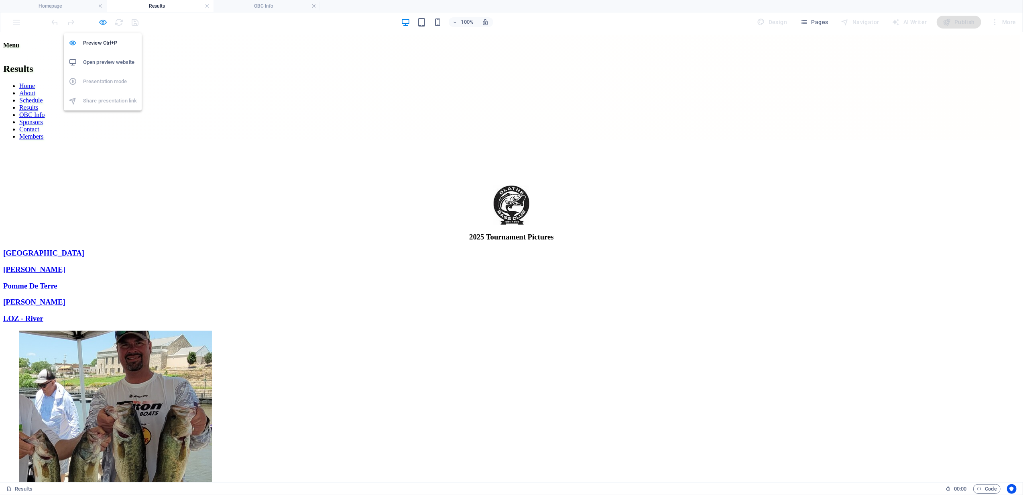
click at [102, 20] on icon "button" at bounding box center [103, 22] width 9 height 9
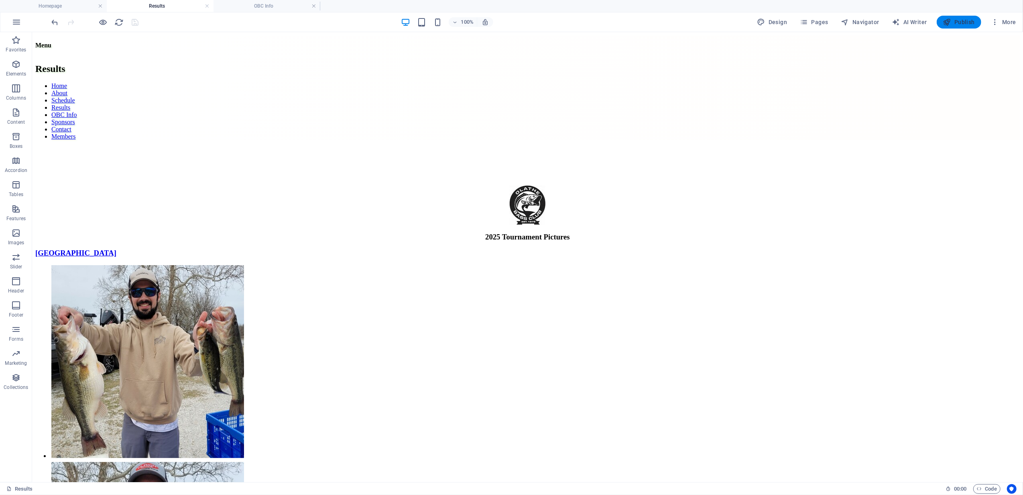
click at [965, 21] on span "Publish" at bounding box center [959, 22] width 32 height 8
